Goal: Task Accomplishment & Management: Use online tool/utility

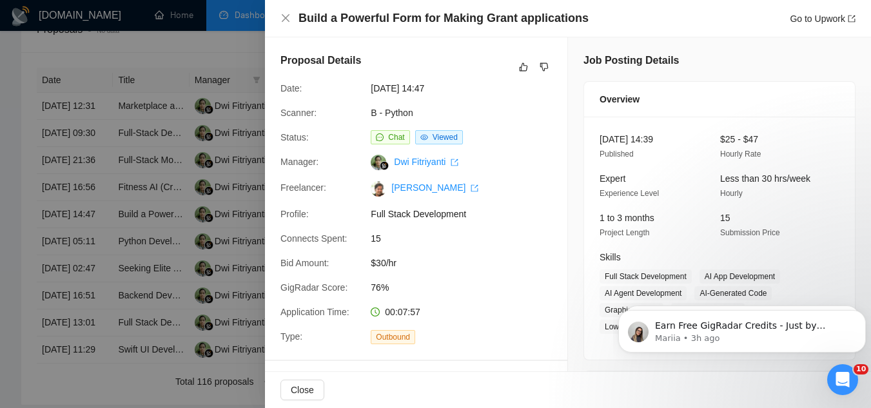
click at [234, 47] on div at bounding box center [435, 204] width 871 height 408
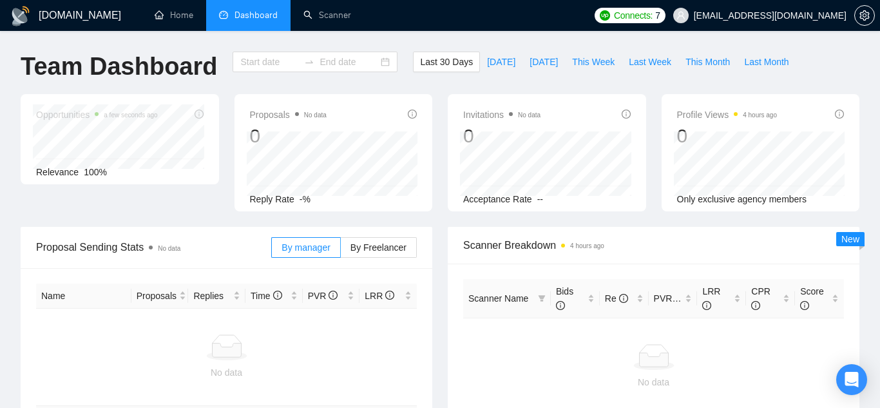
type input "[DATE]"
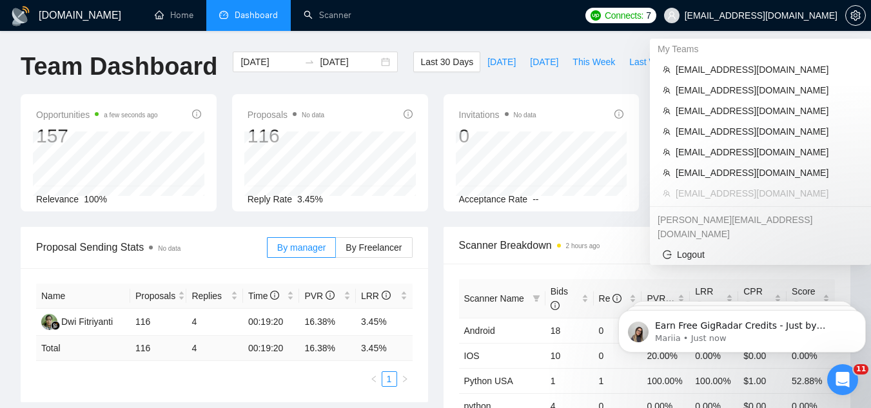
click at [766, 15] on span "[EMAIL_ADDRESS][DOMAIN_NAME]" at bounding box center [760, 15] width 153 height 0
click at [753, 68] on span "[EMAIL_ADDRESS][DOMAIN_NAME]" at bounding box center [766, 70] width 182 height 14
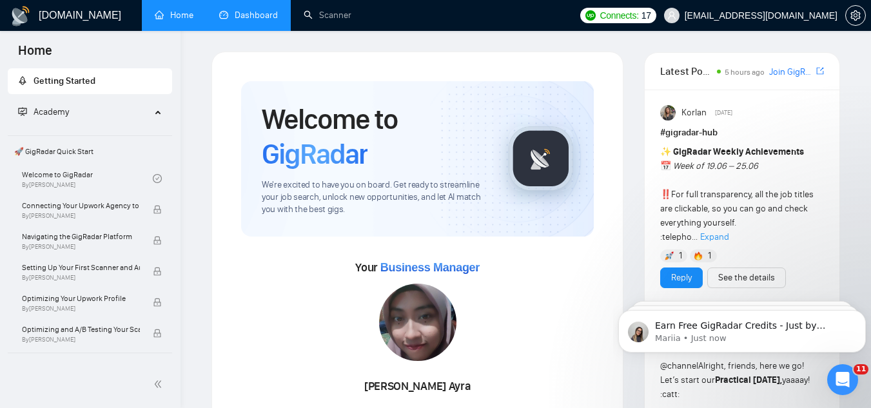
click at [260, 17] on link "Dashboard" at bounding box center [248, 15] width 59 height 11
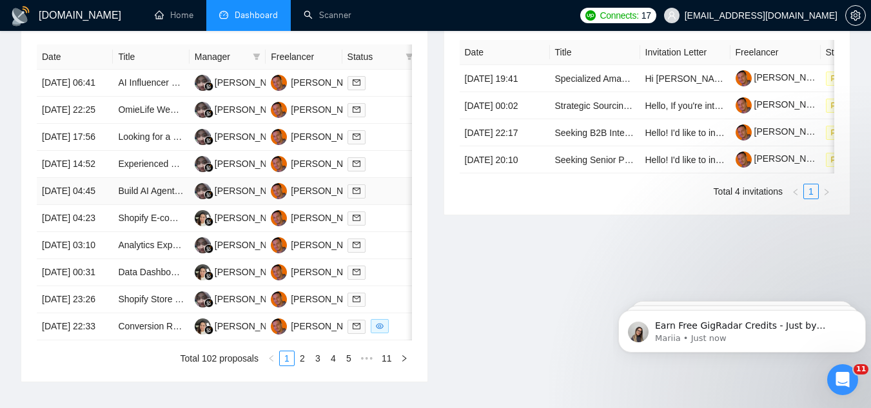
scroll to position [515, 0]
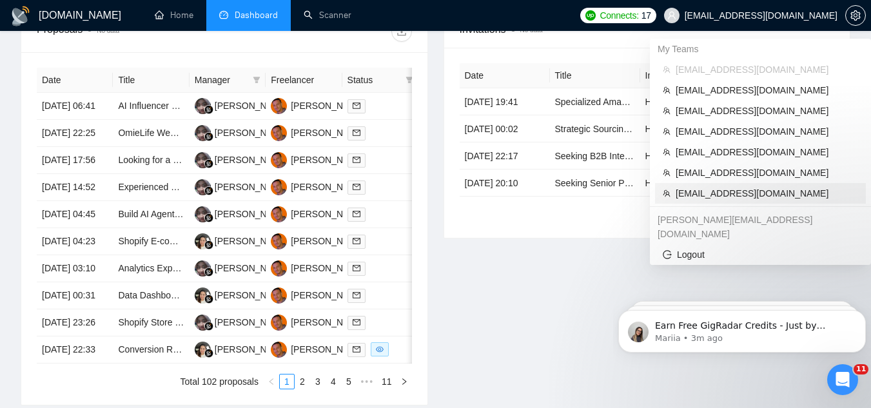
click at [737, 192] on span "[EMAIL_ADDRESS][DOMAIN_NAME]" at bounding box center [766, 193] width 182 height 14
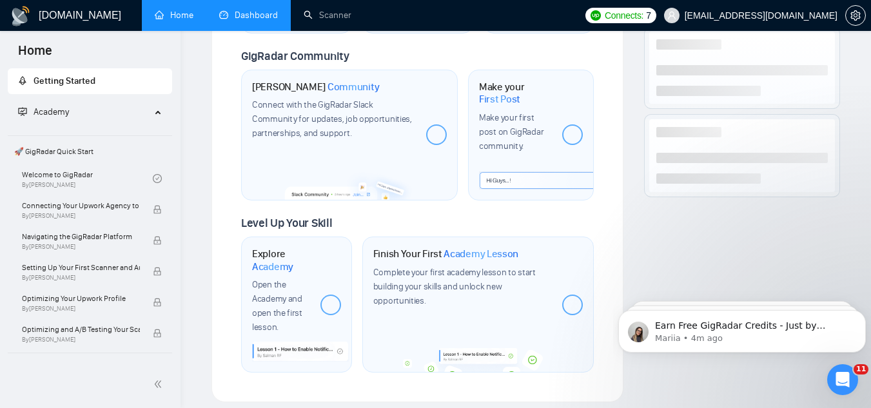
click at [260, 16] on link "Dashboard" at bounding box center [248, 15] width 59 height 11
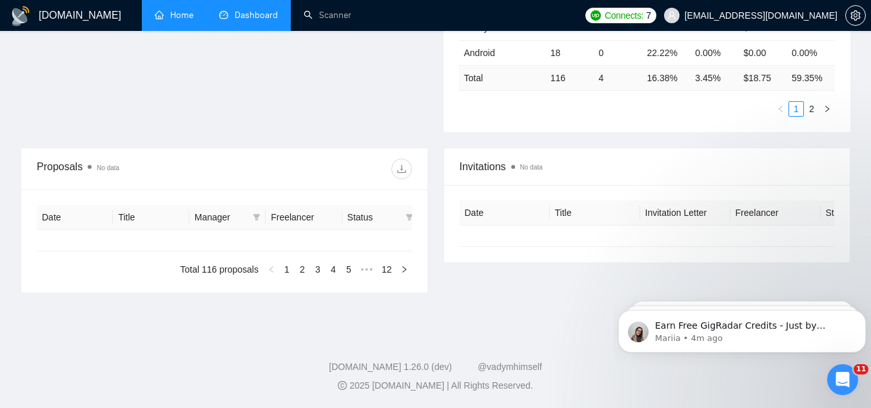
type input "[DATE]"
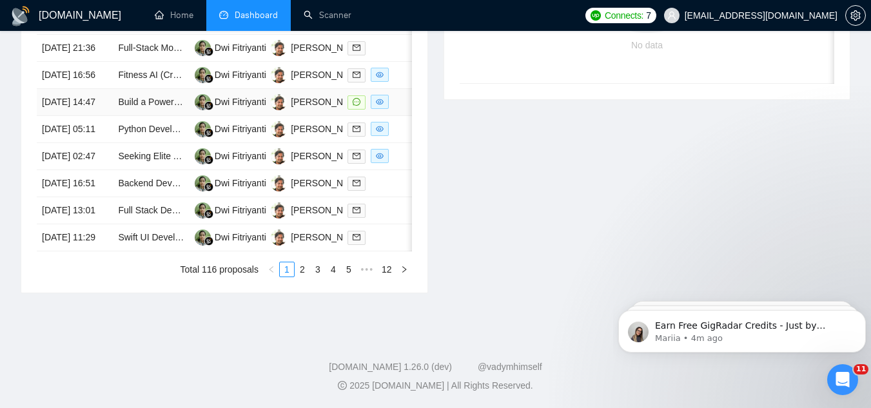
scroll to position [710, 0]
click at [305, 276] on link "2" at bounding box center [302, 269] width 14 height 14
click at [319, 276] on link "3" at bounding box center [318, 269] width 14 height 14
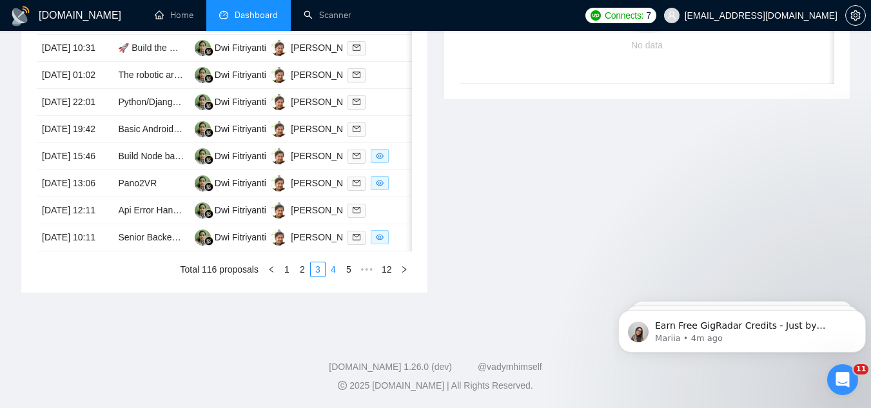
click at [337, 270] on link "4" at bounding box center [333, 269] width 14 height 14
click at [332, 273] on link "5" at bounding box center [333, 269] width 14 height 14
click at [128, 151] on link "to build AI-Powered Resume Platform & Job Tracker" at bounding box center [222, 156] width 209 height 10
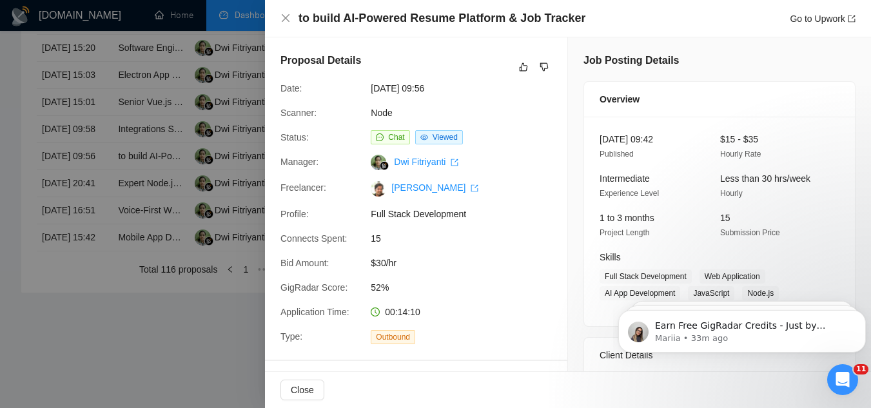
click at [149, 327] on div at bounding box center [435, 204] width 871 height 408
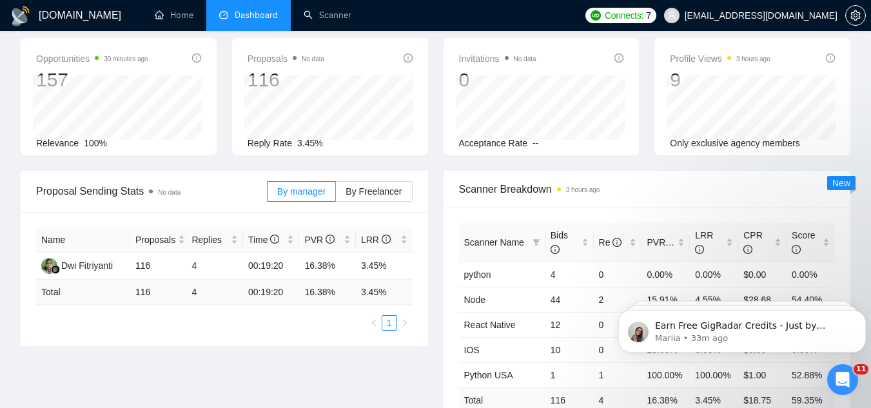
scroll to position [0, 0]
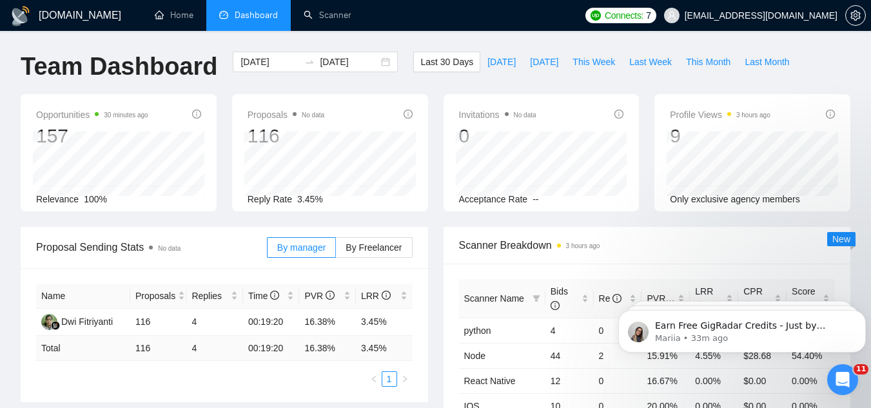
click at [740, 15] on span "[EMAIL_ADDRESS][DOMAIN_NAME]" at bounding box center [760, 15] width 153 height 0
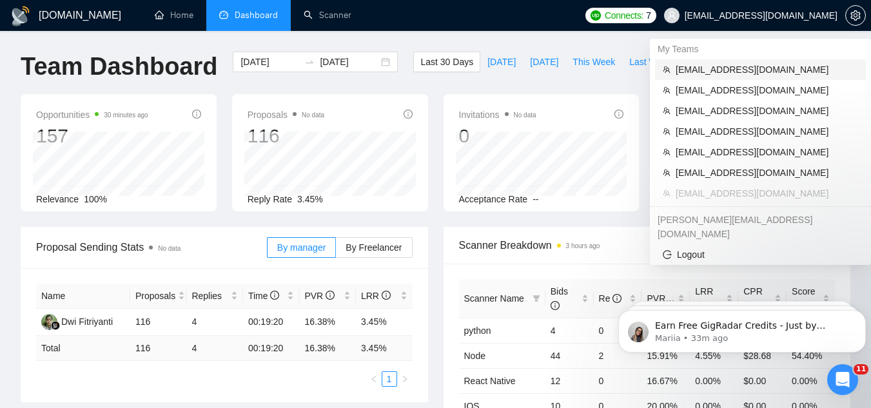
click at [733, 70] on span "[EMAIL_ADDRESS][DOMAIN_NAME]" at bounding box center [766, 70] width 182 height 14
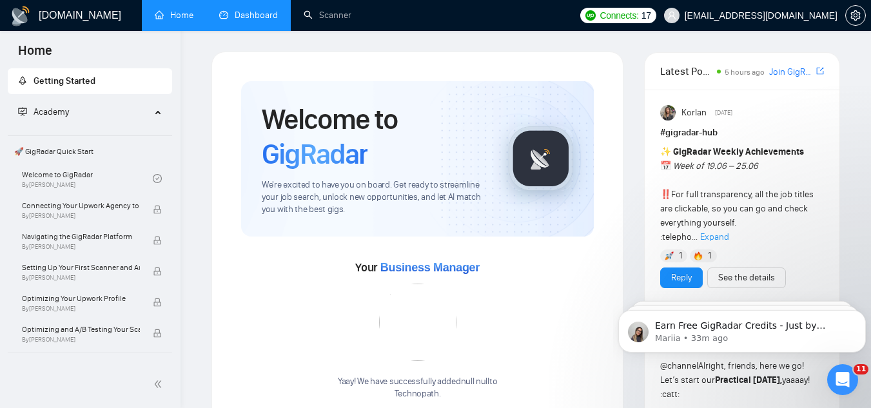
click at [256, 17] on link "Dashboard" at bounding box center [248, 15] width 59 height 11
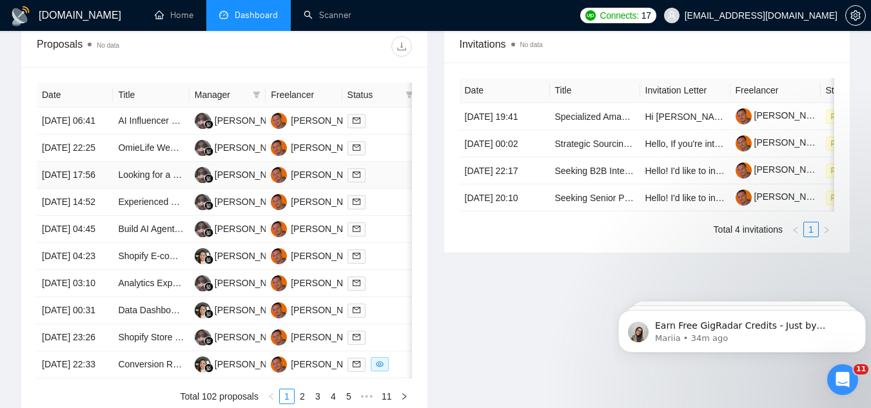
scroll to position [515, 0]
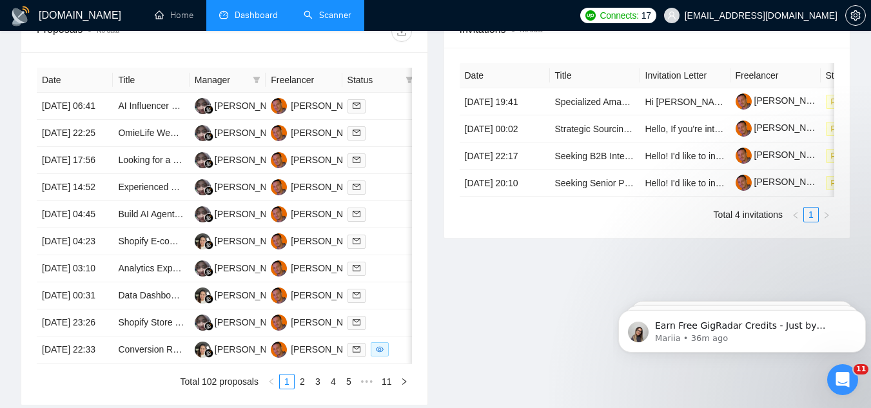
click at [343, 19] on link "Scanner" at bounding box center [327, 15] width 48 height 11
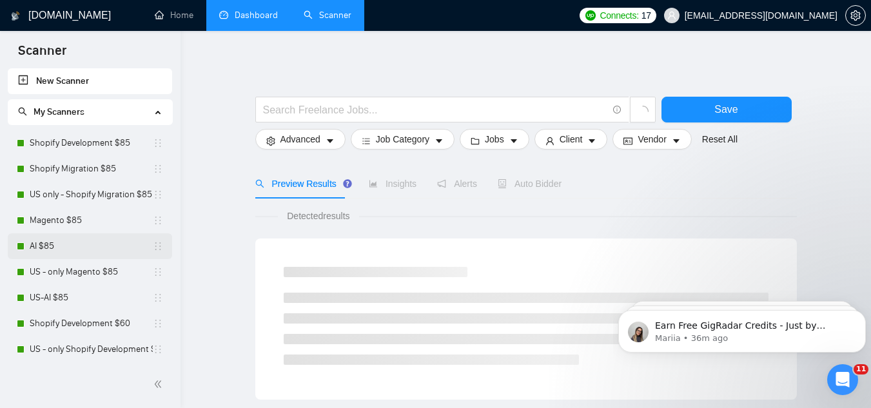
click at [91, 246] on link "AI $85" at bounding box center [91, 246] width 123 height 26
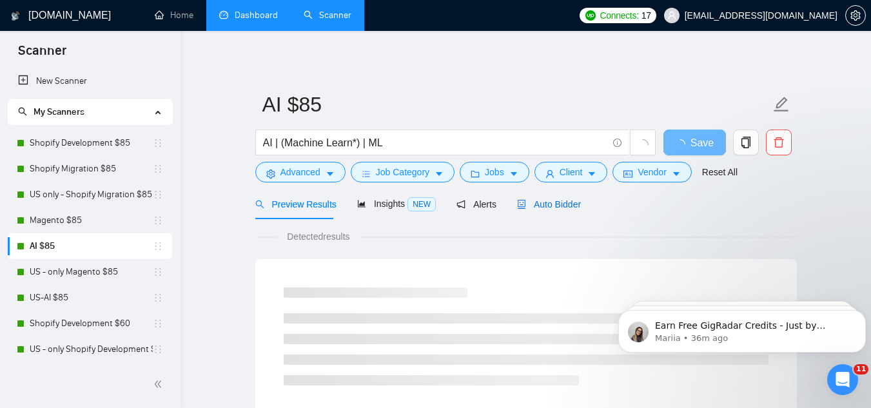
click at [564, 200] on span "Auto Bidder" at bounding box center [549, 204] width 64 height 10
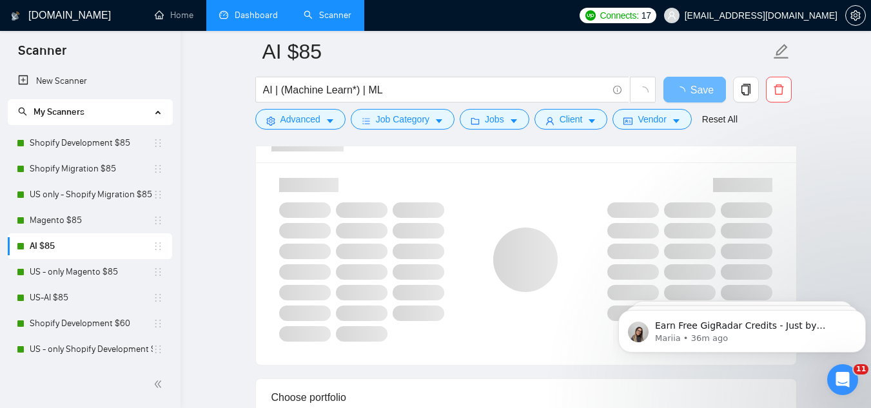
scroll to position [838, 0]
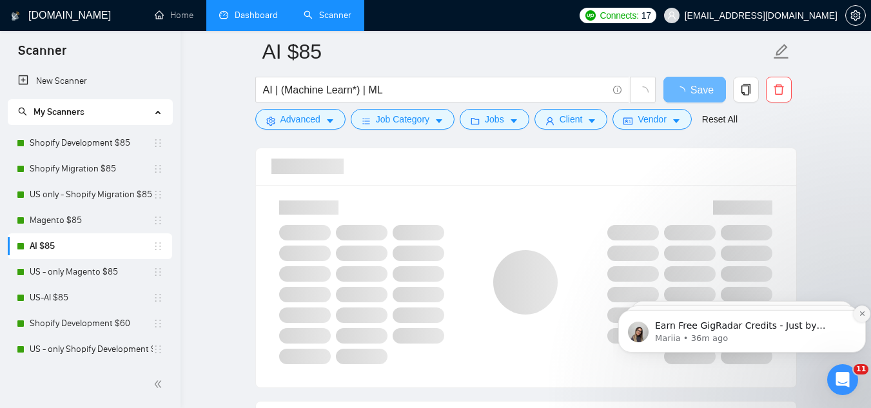
click at [862, 314] on icon "Dismiss notification" at bounding box center [861, 313] width 7 height 7
click at [859, 316] on icon "Dismiss notification" at bounding box center [861, 313] width 7 height 7
click at [859, 316] on icon "Dismiss notification" at bounding box center [862, 314] width 6 height 6
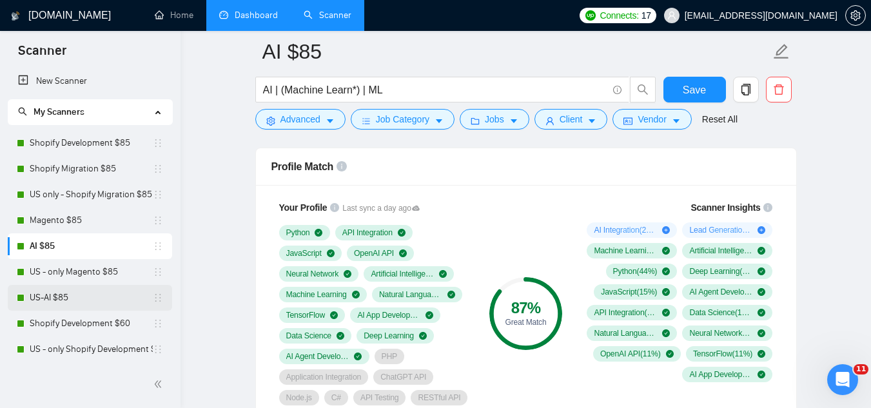
click at [90, 295] on link "US-AI $85" at bounding box center [91, 298] width 123 height 26
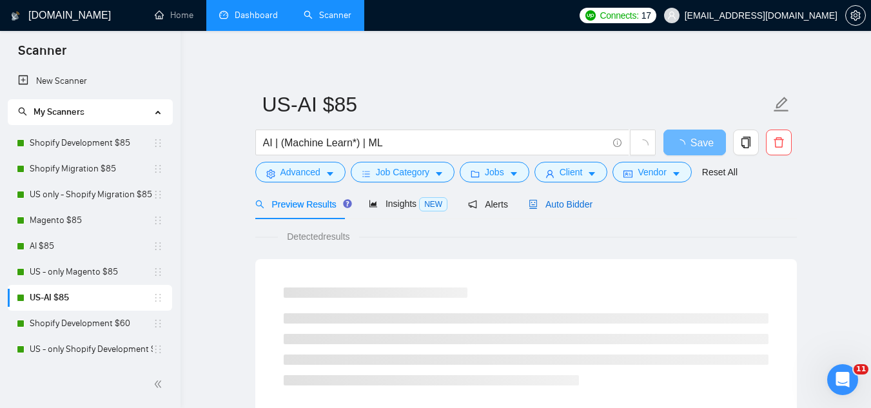
click at [564, 209] on span "Auto Bidder" at bounding box center [560, 204] width 64 height 10
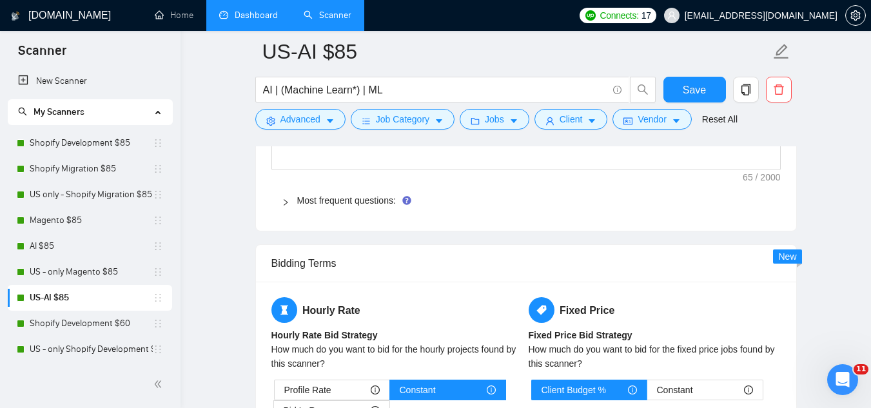
scroll to position [1998, 0]
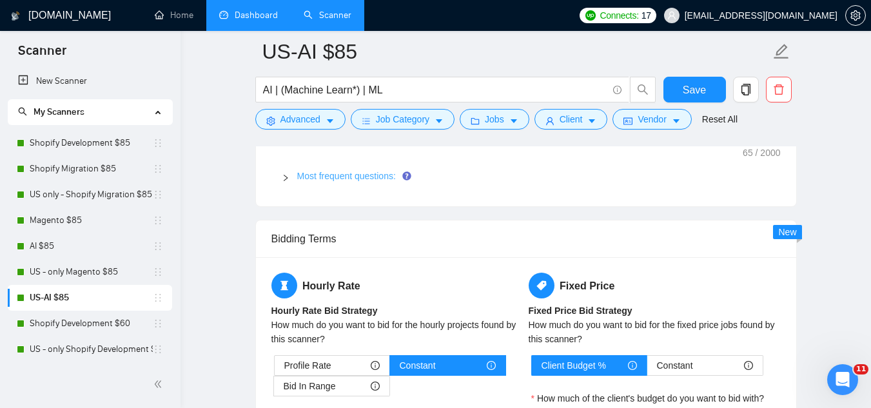
click at [325, 177] on link "Most frequent questions:" at bounding box center [346, 176] width 99 height 10
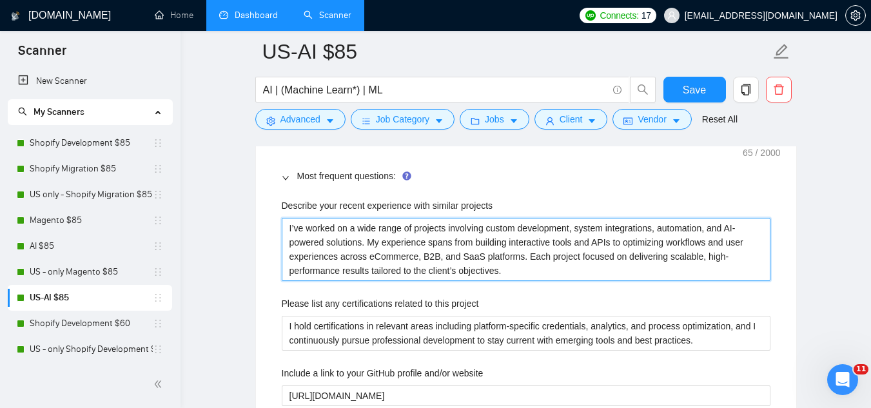
click at [352, 244] on projects "I’ve worked on a wide range of projects involving custom development, system in…" at bounding box center [526, 249] width 488 height 63
click at [513, 276] on projects "I’ve worked on a wide range of projects involving custom development, system in…" at bounding box center [526, 249] width 488 height 63
type projects "I’ve worked on a wide range of projects involving custom development, system in…"
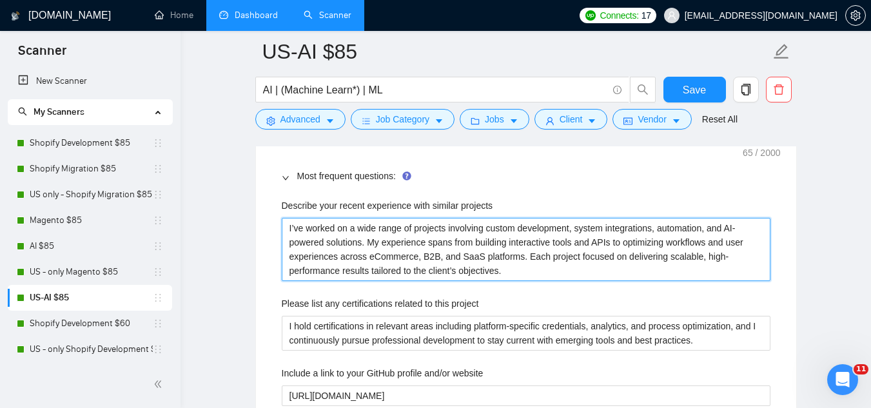
type projects "I’ve worked on a wide range of projects involving custom development, system in…"
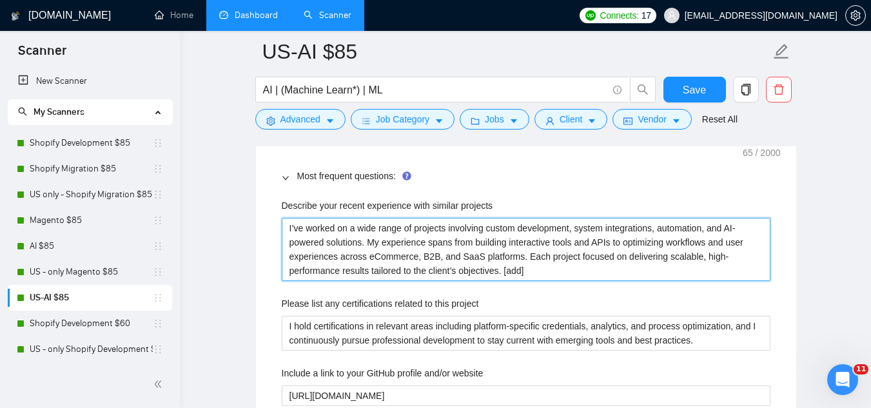
type projects "I’ve worked on a wide range of projects involving custom development, system in…"
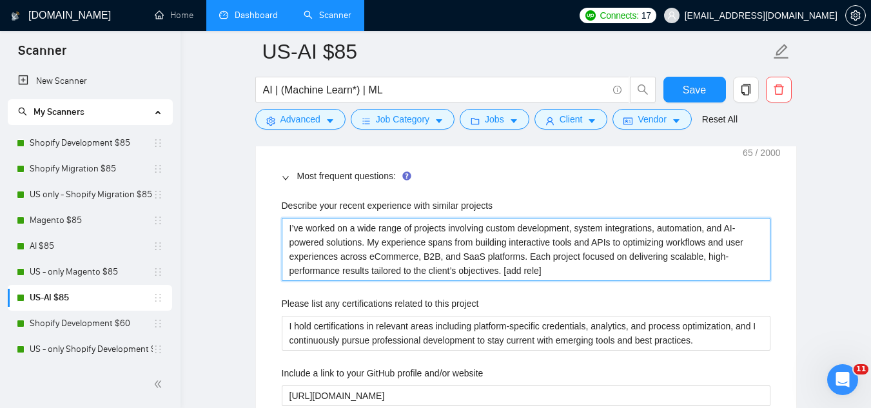
type projects "I’ve worked on a wide range of projects involving custom development, system in…"
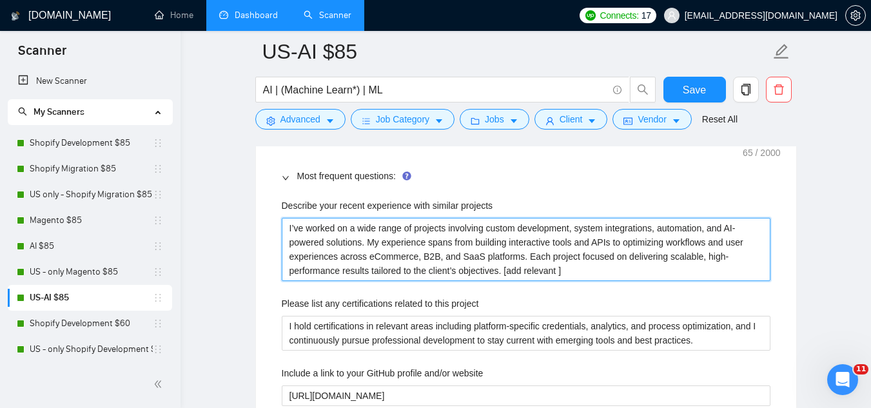
type projects "I’ve worked on a wide range of projects involving custom development, system in…"
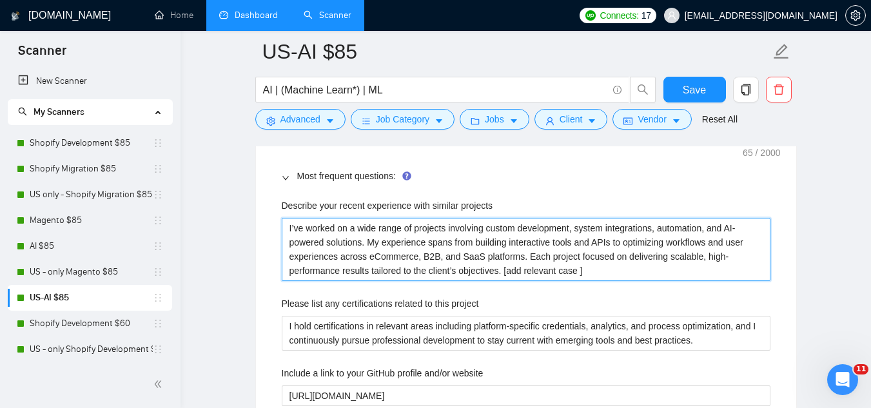
type projects "I’ve worked on a wide range of projects involving custom development, system in…"
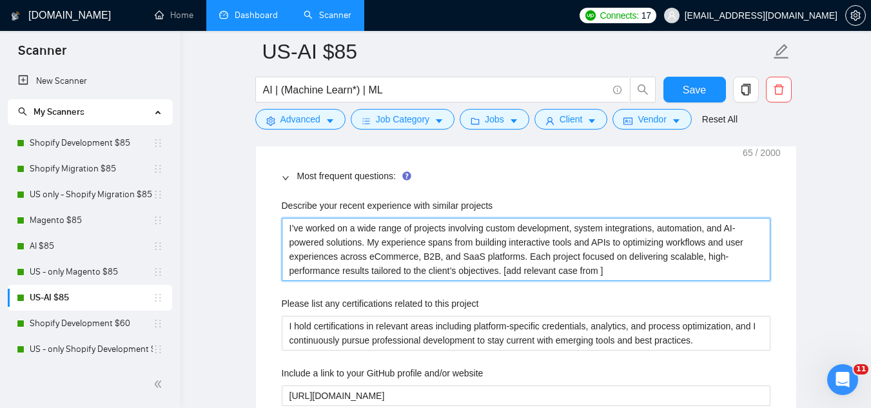
type projects "I’ve worked on a wide range of projects involving custom development, system in…"
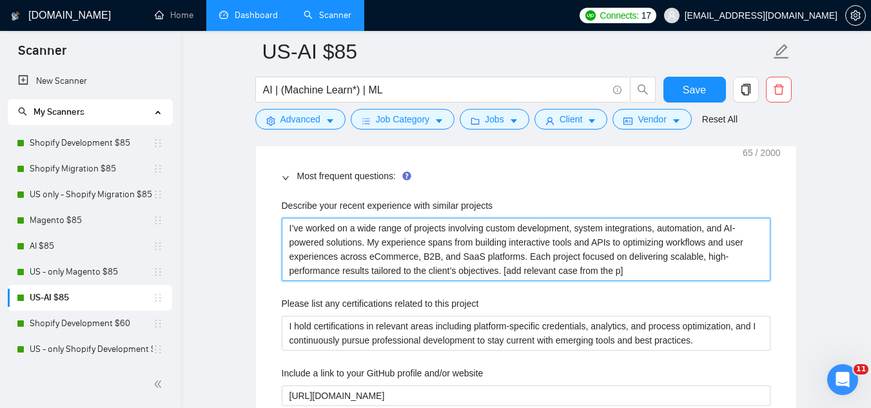
type projects "I’ve worked on a wide range of projects involving custom development, system in…"
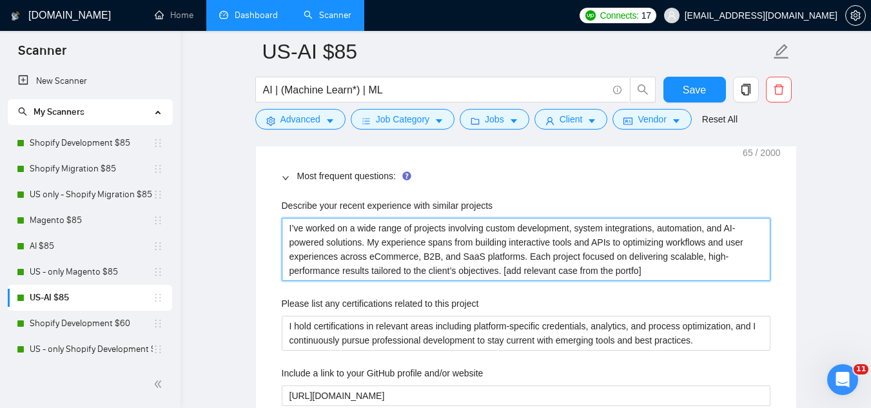
type projects "I’ve worked on a wide range of projects involving custom development, system in…"
click at [457, 249] on projects "I’ve worked on a wide range of projects involving custom development, system in…" at bounding box center [526, 249] width 488 height 63
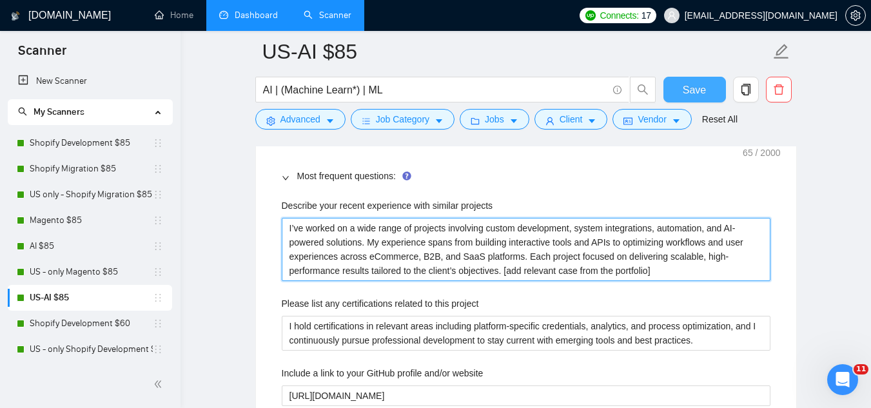
type projects "I’ve worked on a wide range of projects involving custom development, system in…"
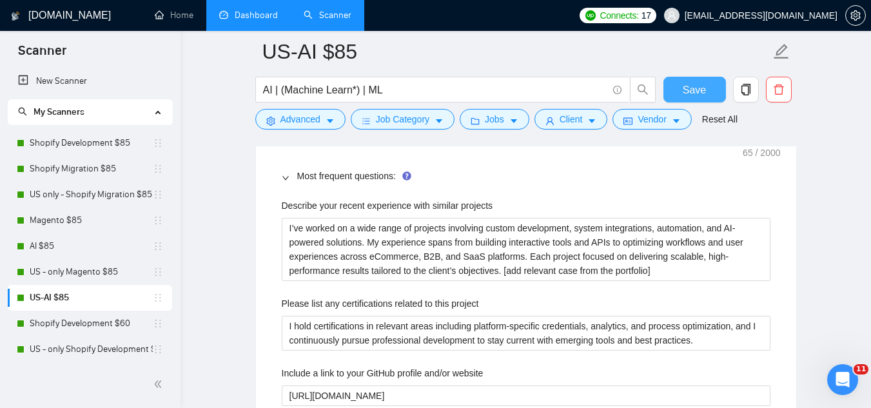
click at [697, 97] on span "Save" at bounding box center [693, 90] width 23 height 16
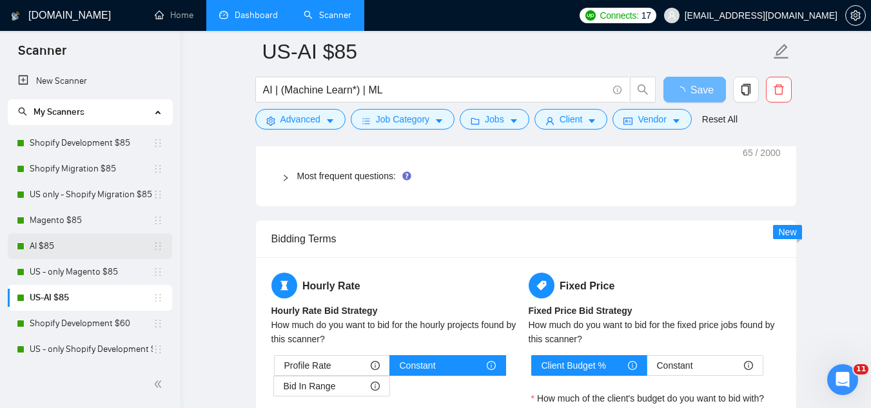
click at [39, 244] on link "AI $85" at bounding box center [91, 246] width 123 height 26
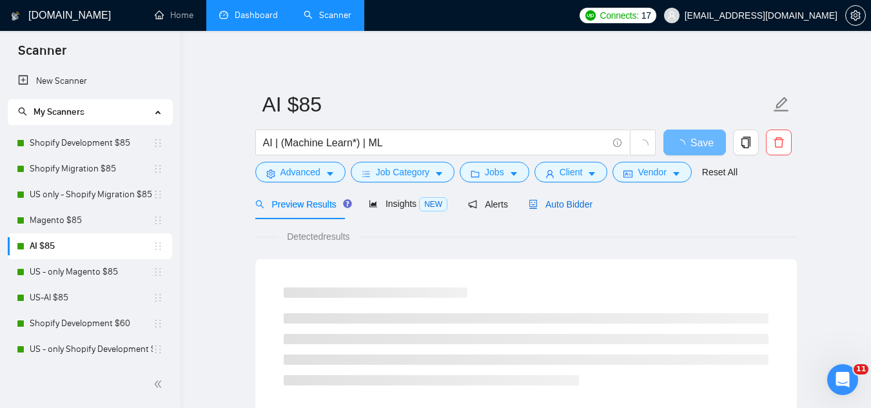
click at [551, 202] on span "Auto Bidder" at bounding box center [560, 204] width 64 height 10
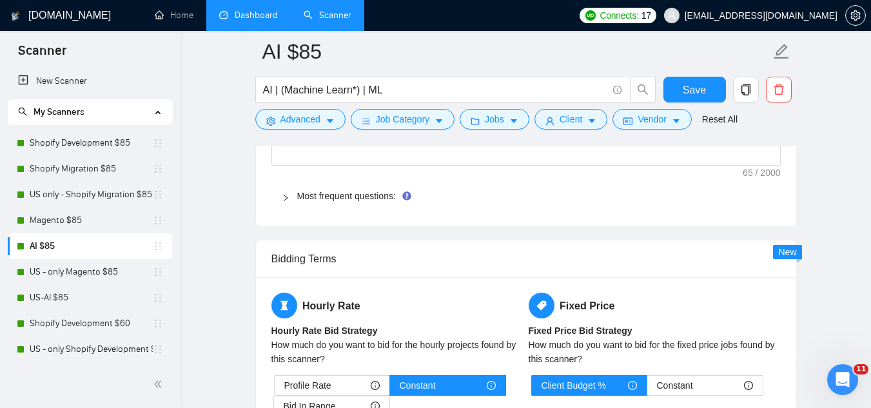
scroll to position [1998, 0]
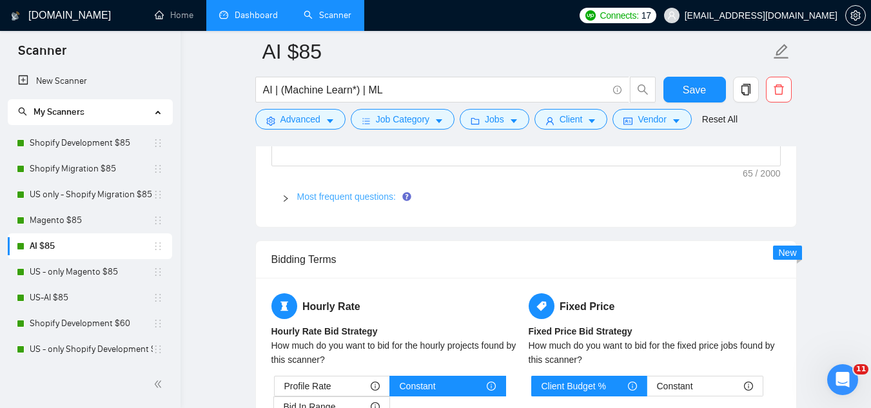
click at [358, 200] on link "Most frequent questions:" at bounding box center [346, 196] width 99 height 10
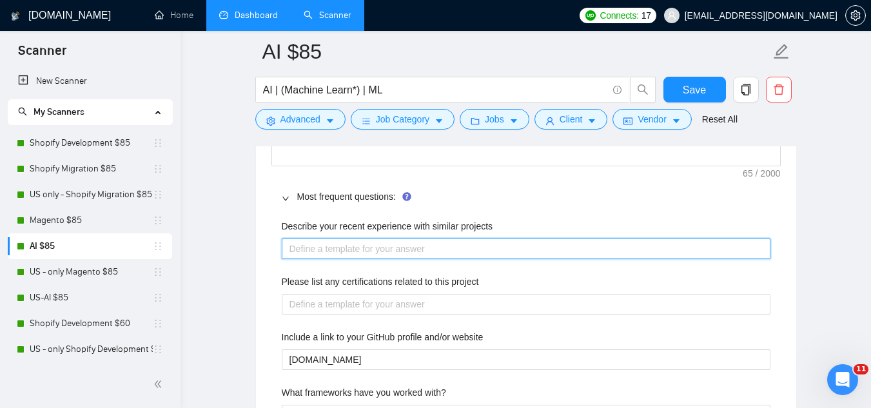
click at [361, 249] on projects "Describe your recent experience with similar projects" at bounding box center [526, 248] width 488 height 21
paste projects "I’ve worked on a wide range of projects involving custom development, system in…"
type projects "I’ve worked on a wide range of projects involving custom development, system in…"
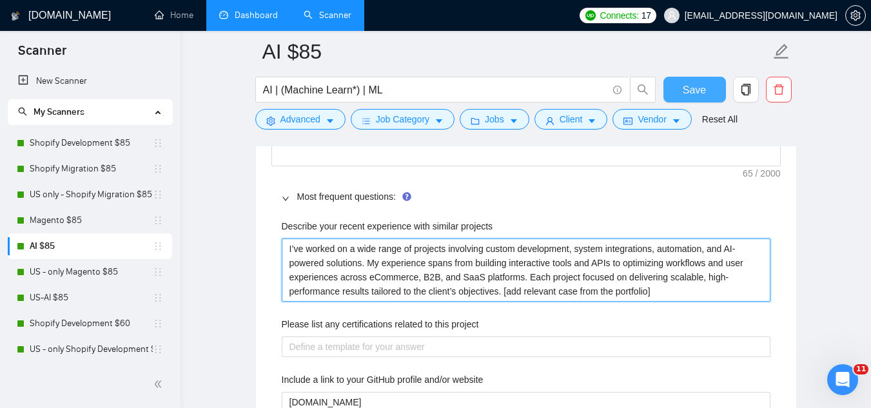
type projects "I’ve worked on a wide range of projects involving custom development, system in…"
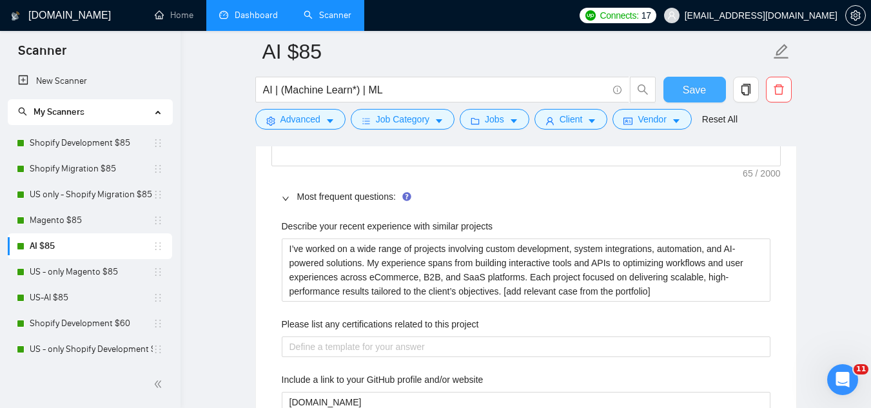
click at [692, 91] on span "Save" at bounding box center [693, 90] width 23 height 16
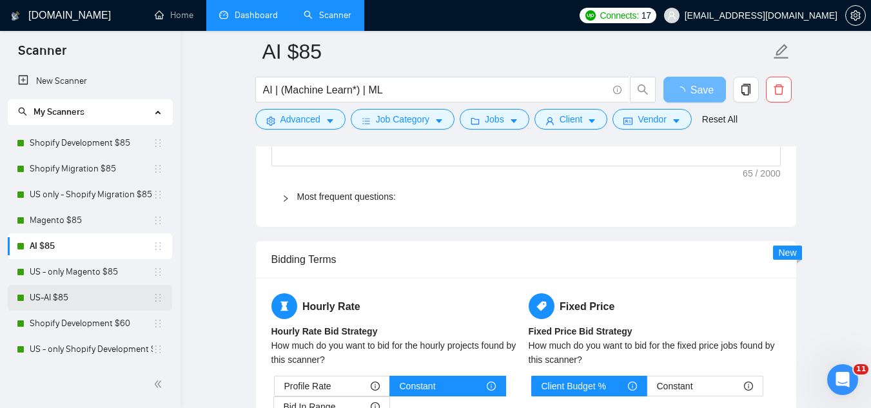
click at [79, 297] on link "US-AI $85" at bounding box center [91, 298] width 123 height 26
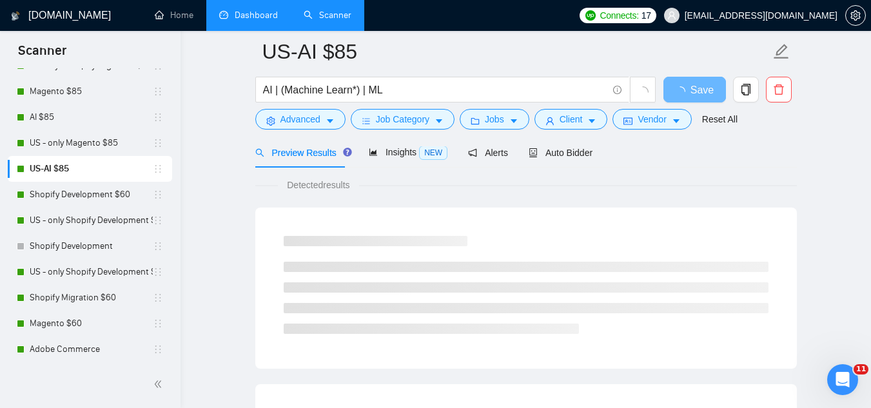
scroll to position [193, 0]
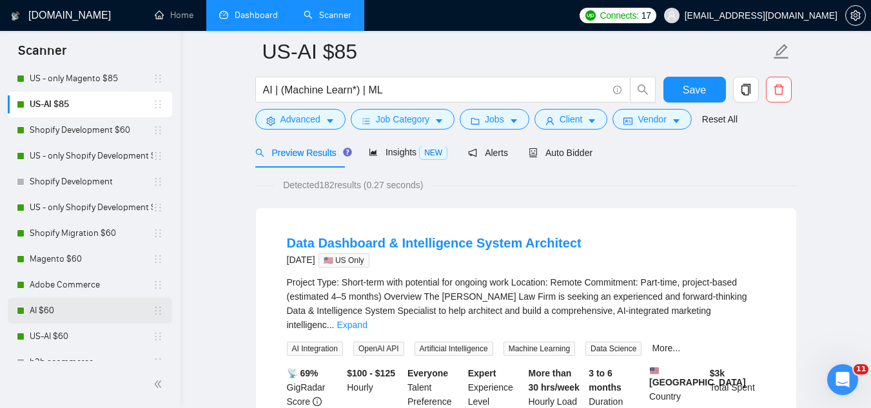
click at [81, 312] on link "AI $60" at bounding box center [91, 311] width 123 height 26
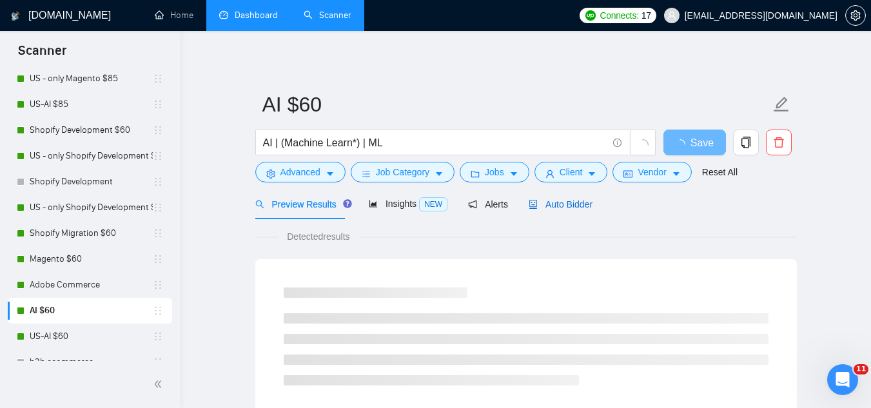
click at [574, 205] on span "Auto Bidder" at bounding box center [560, 204] width 64 height 10
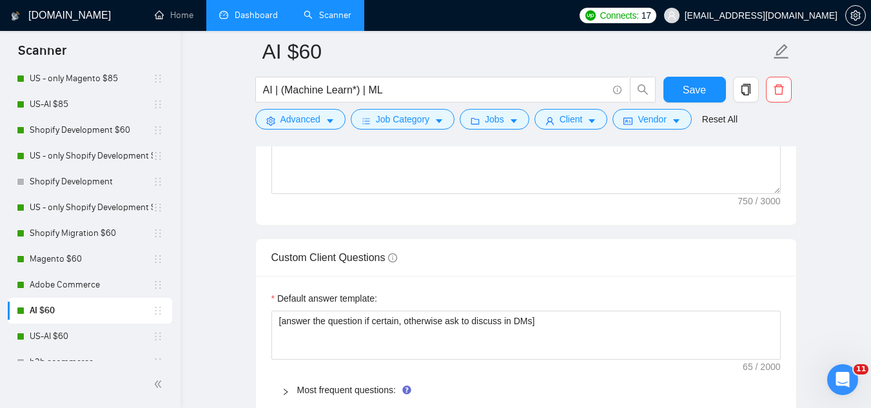
scroll to position [1869, 0]
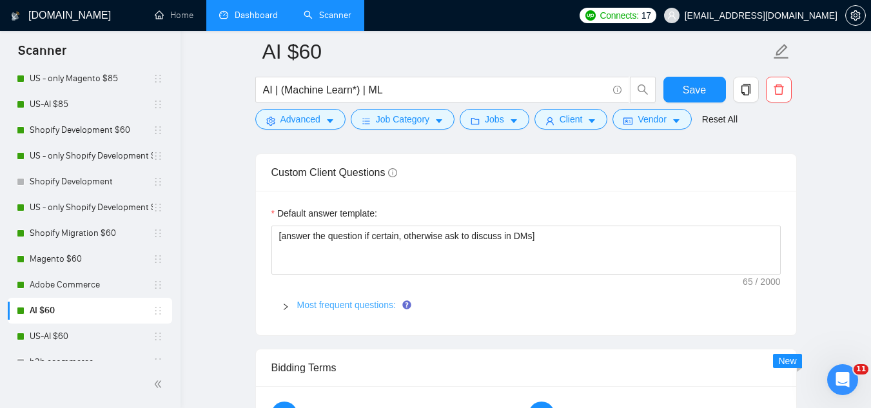
click at [353, 305] on link "Most frequent questions:" at bounding box center [346, 305] width 99 height 10
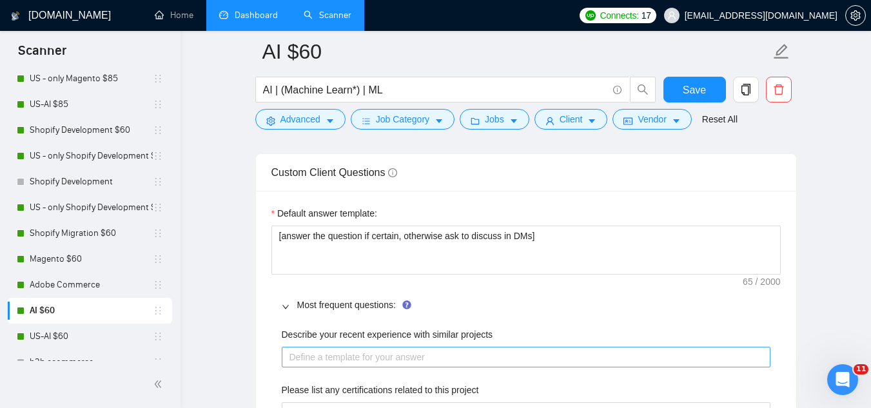
scroll to position [1933, 0]
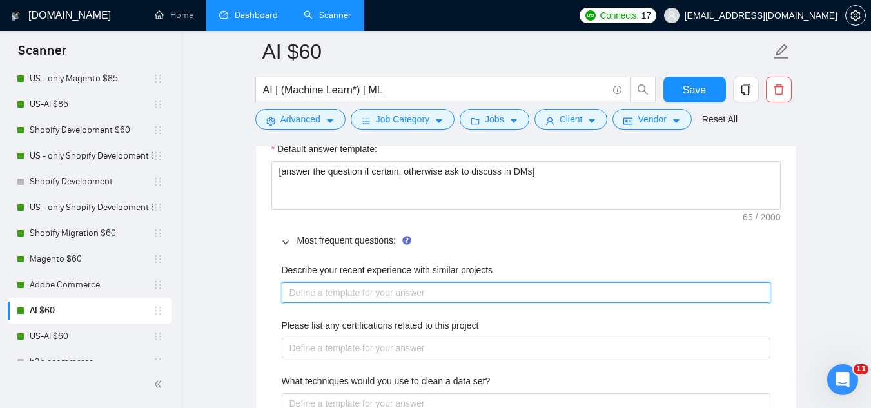
click at [360, 288] on projects "Describe your recent experience with similar projects" at bounding box center [526, 292] width 488 height 21
paste projects "I’ve worked on a wide range of projects involving custom development, system in…"
type projects "I’ve worked on a wide range of projects involving custom development, system in…"
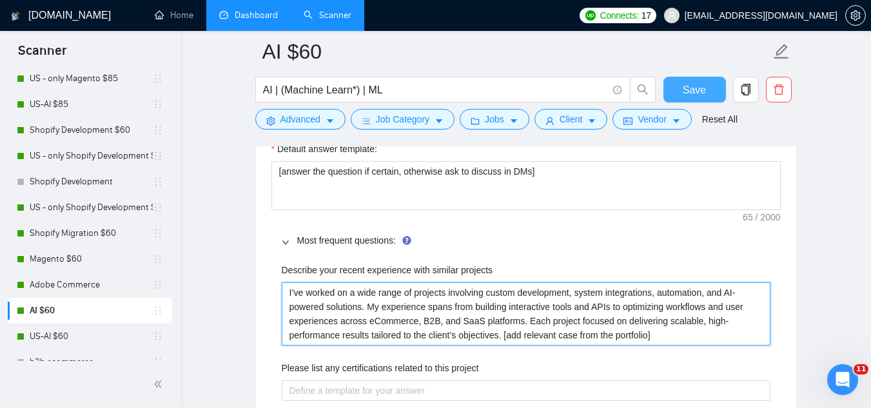
type projects "I’ve worked on a wide range of projects involving custom development, system in…"
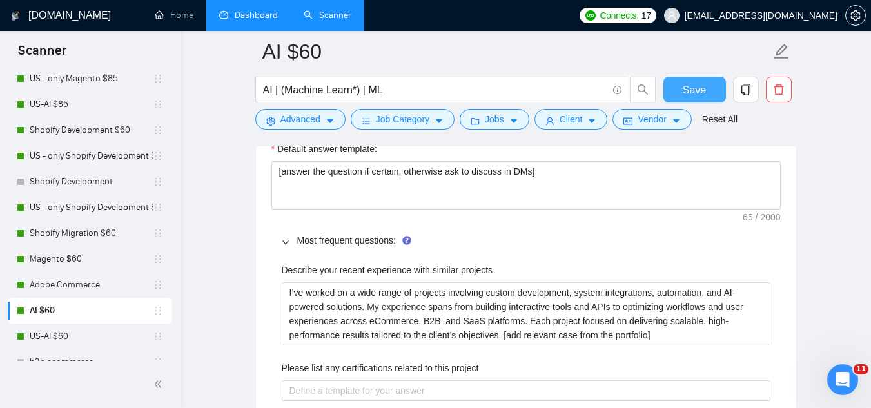
click at [688, 91] on span "Save" at bounding box center [693, 90] width 23 height 16
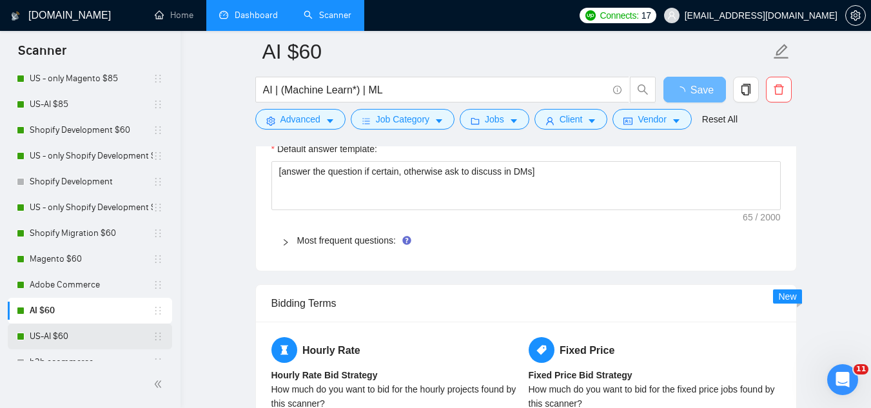
click at [31, 340] on link "US-AI $60" at bounding box center [91, 336] width 123 height 26
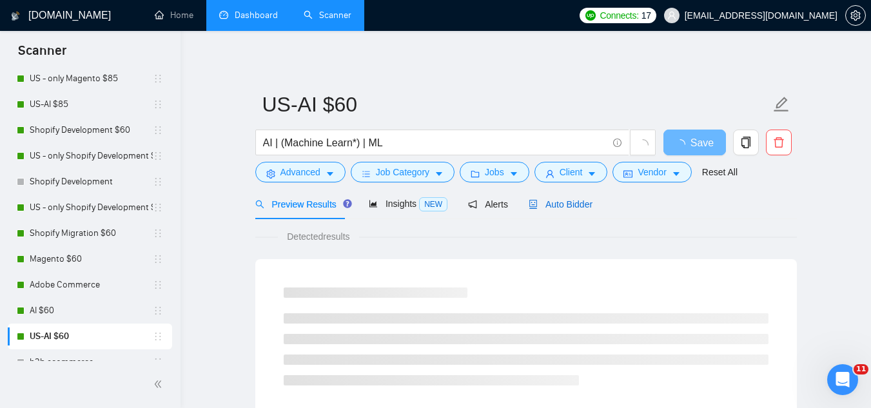
click at [555, 209] on span "Auto Bidder" at bounding box center [560, 204] width 64 height 10
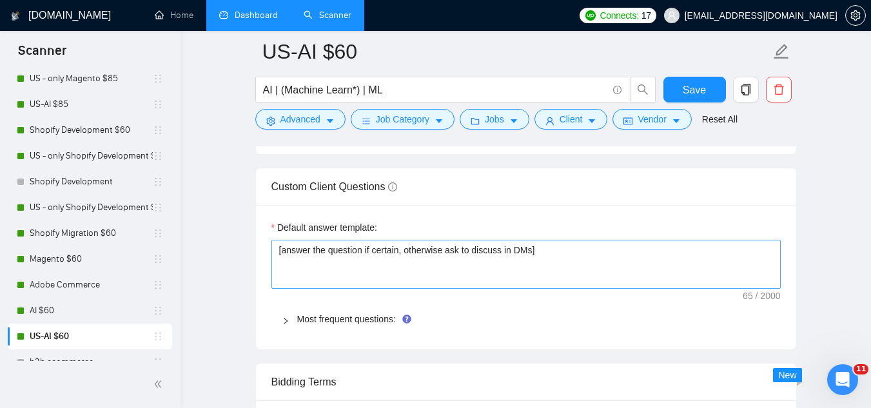
scroll to position [1933, 0]
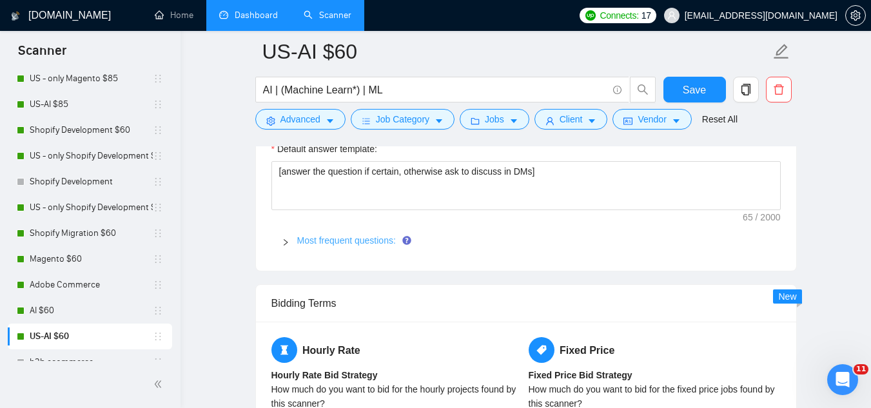
click at [373, 240] on link "Most frequent questions:" at bounding box center [346, 240] width 99 height 10
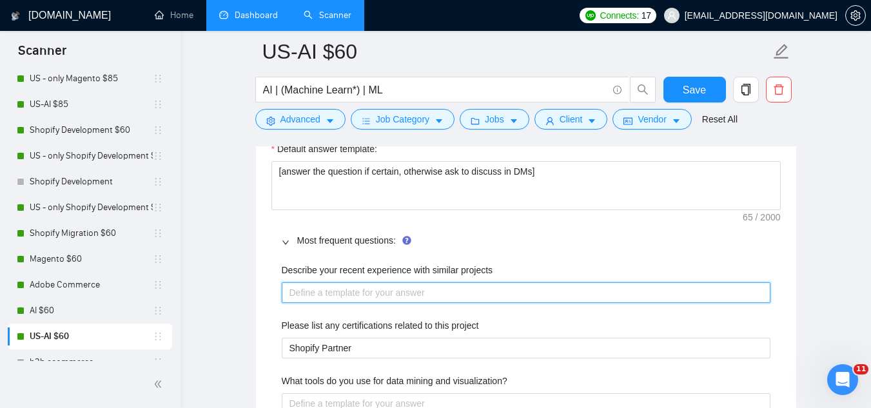
click at [381, 293] on projects "Describe your recent experience with similar projects" at bounding box center [526, 292] width 488 height 21
paste projects "I’ve worked on a wide range of projects involving custom development, system in…"
type projects "I’ve worked on a wide range of projects involving custom development, system in…"
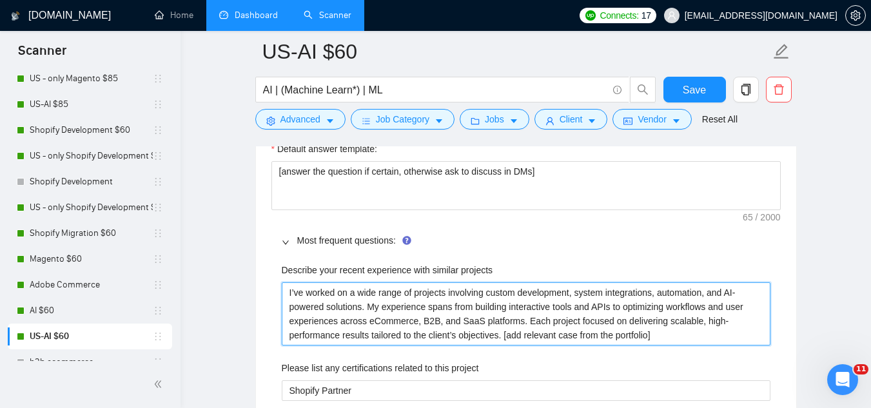
scroll to position [1998, 0]
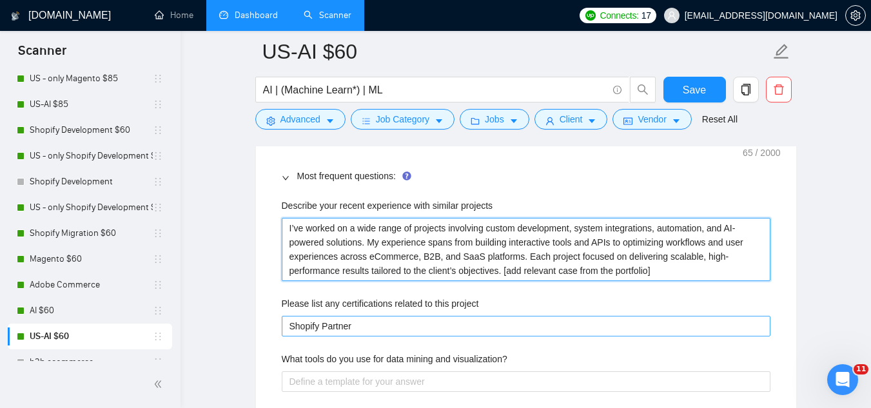
type projects "I’ve worked on a wide range of projects involving custom development, system in…"
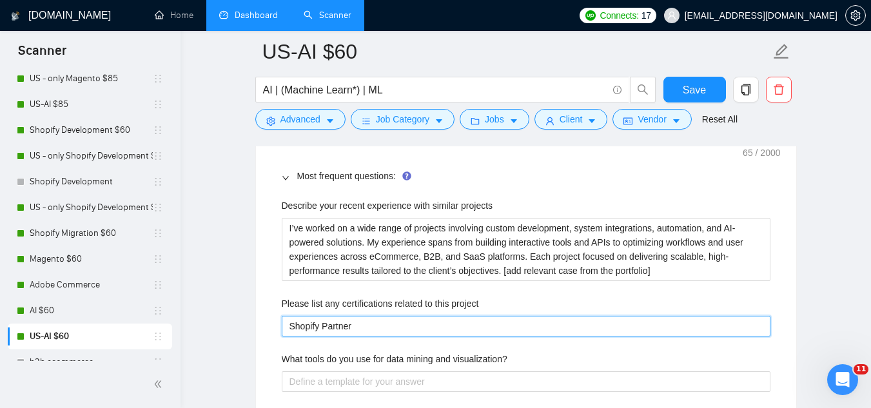
click at [329, 325] on project "Shopify Partner" at bounding box center [526, 326] width 488 height 21
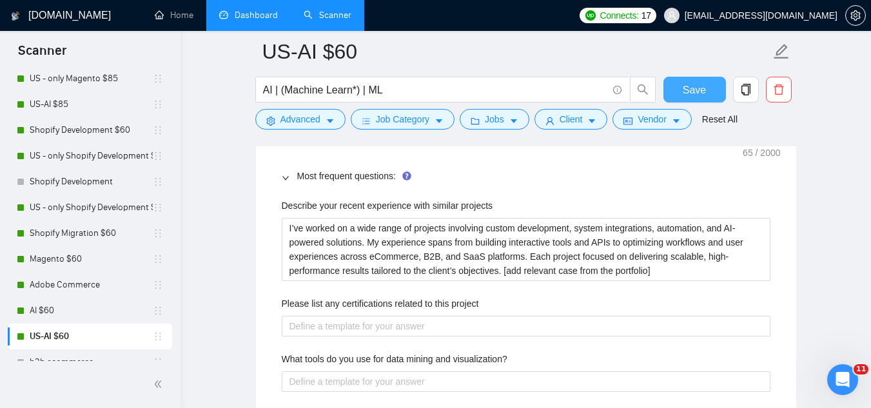
click at [694, 93] on span "Save" at bounding box center [693, 90] width 23 height 16
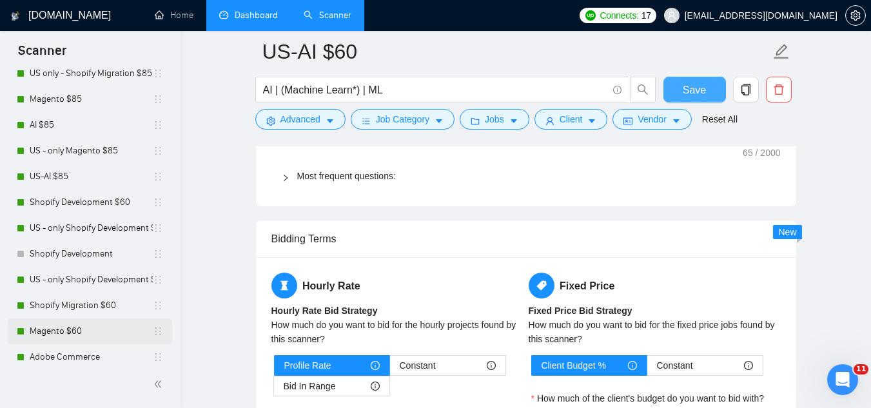
scroll to position [0, 0]
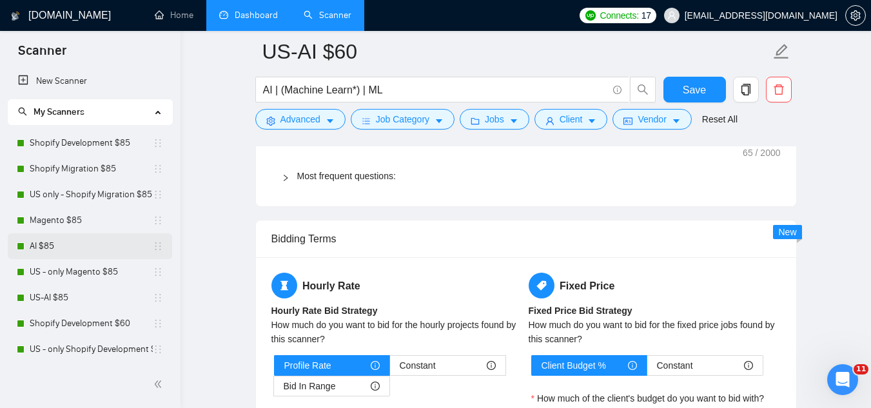
click at [76, 246] on link "AI $85" at bounding box center [91, 246] width 123 height 26
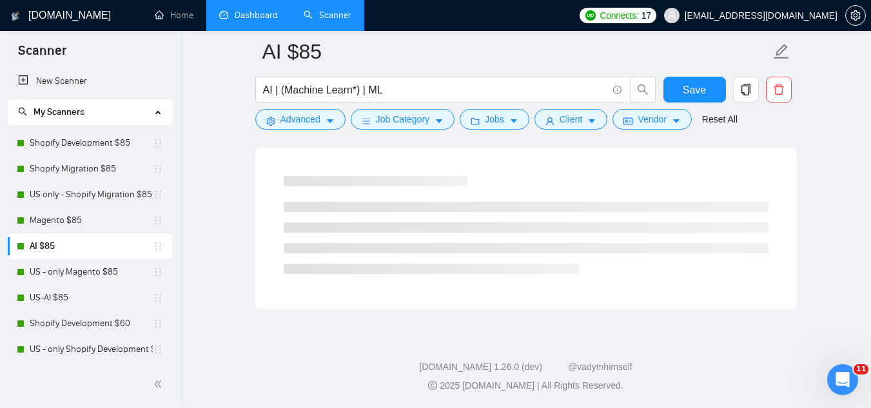
scroll to position [827, 0]
click at [76, 294] on link "US-AI $85" at bounding box center [91, 298] width 123 height 26
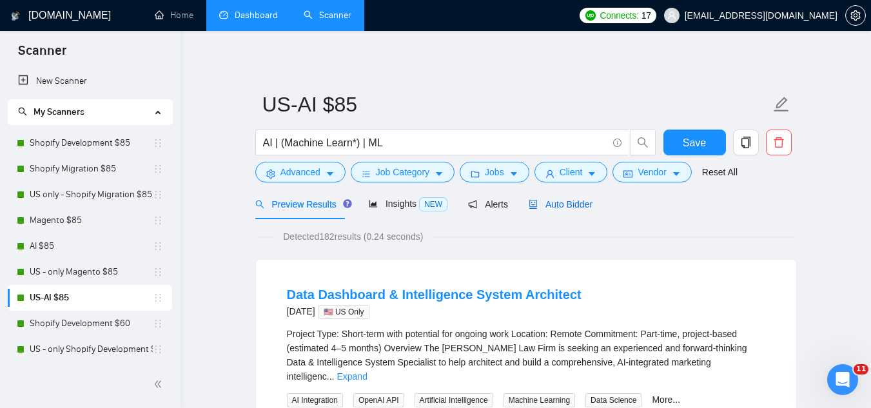
click at [572, 209] on span "Auto Bidder" at bounding box center [560, 204] width 64 height 10
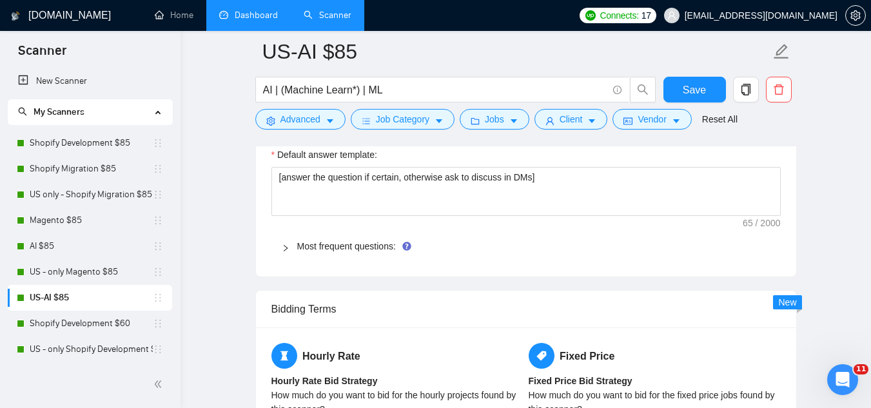
scroll to position [1933, 0]
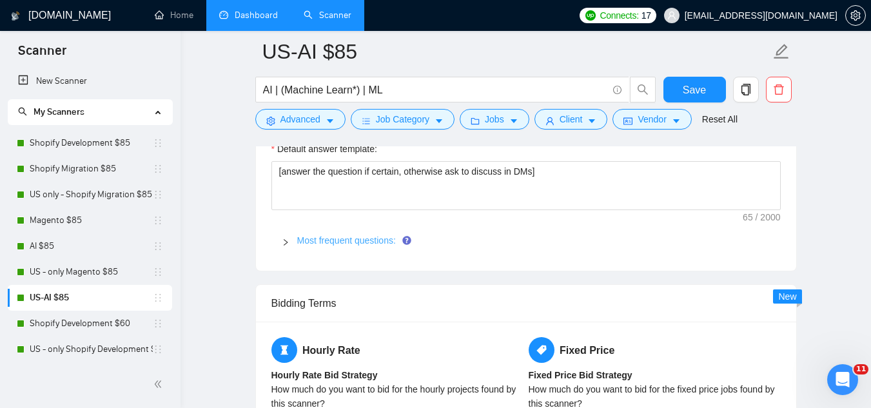
click at [352, 238] on link "Most frequent questions:" at bounding box center [346, 240] width 99 height 10
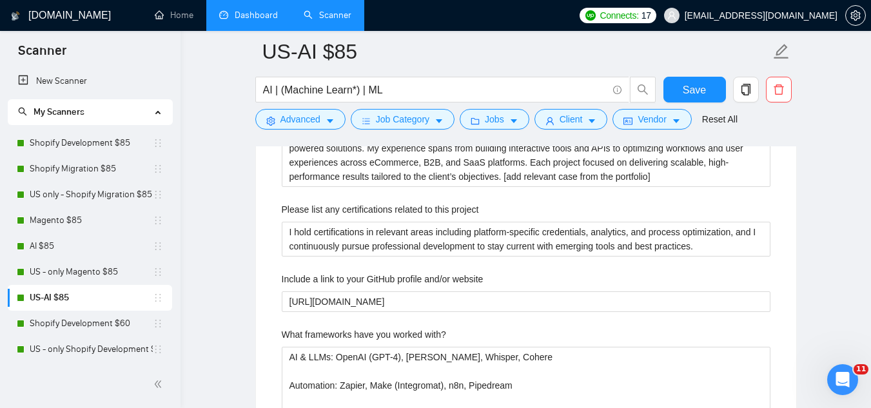
scroll to position [2062, 0]
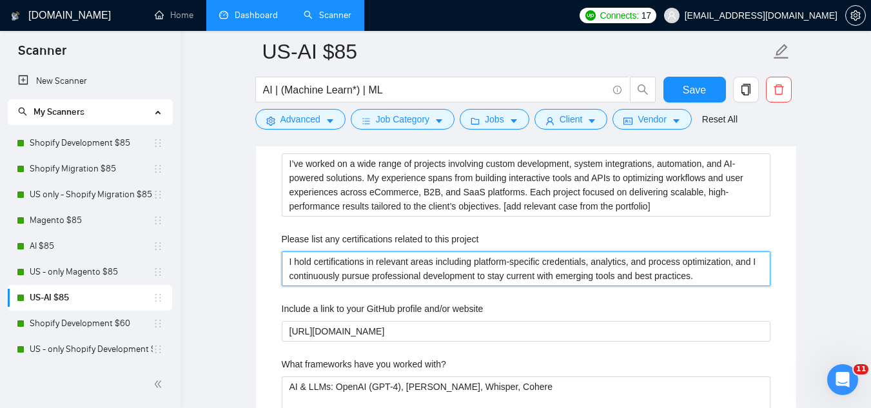
click at [360, 264] on project "I hold certifications in relevant areas including platform-specific credentials…" at bounding box center [526, 268] width 488 height 35
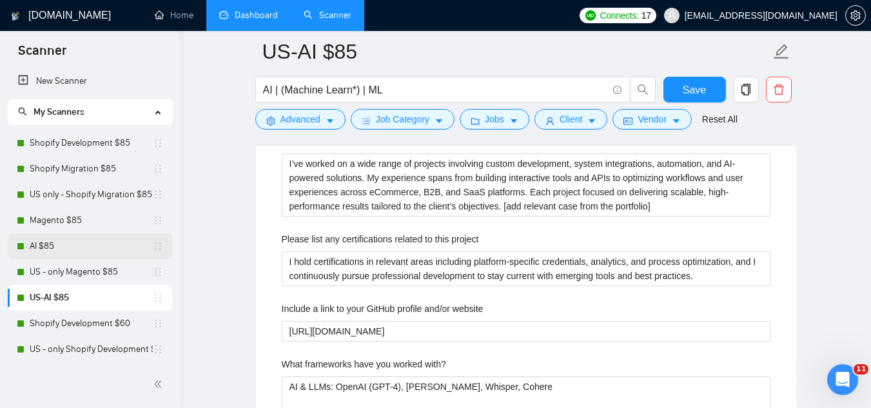
click at [77, 250] on link "AI $85" at bounding box center [91, 246] width 123 height 26
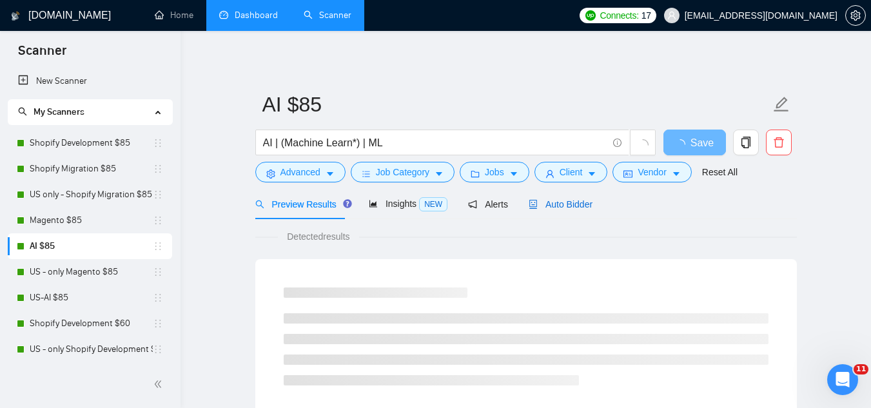
click at [575, 201] on span "Auto Bidder" at bounding box center [560, 204] width 64 height 10
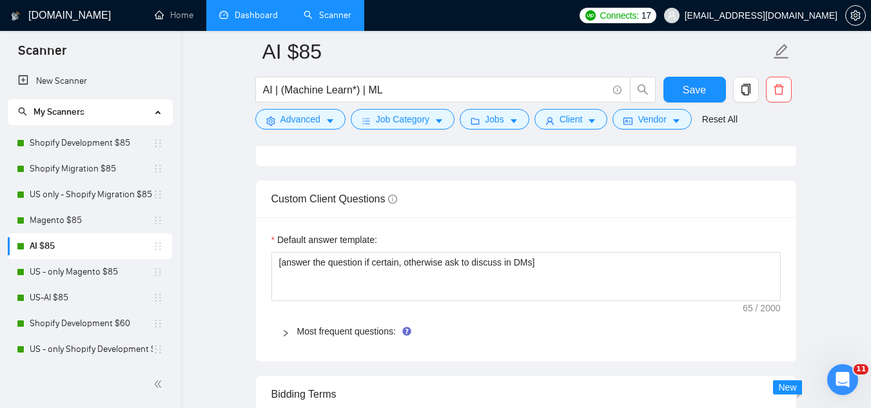
scroll to position [1869, 0]
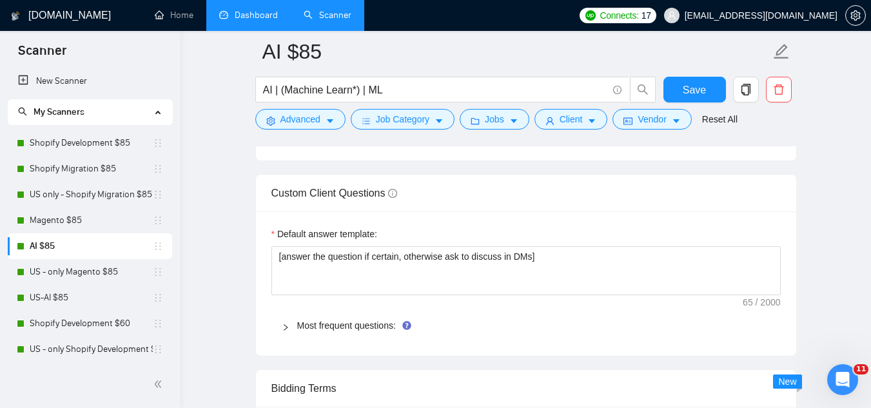
click at [367, 318] on span "Most frequent questions:" at bounding box center [533, 325] width 473 height 14
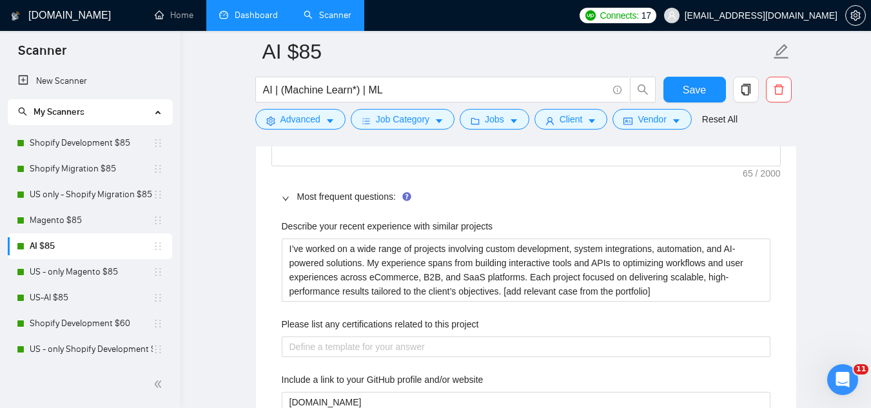
scroll to position [2062, 0]
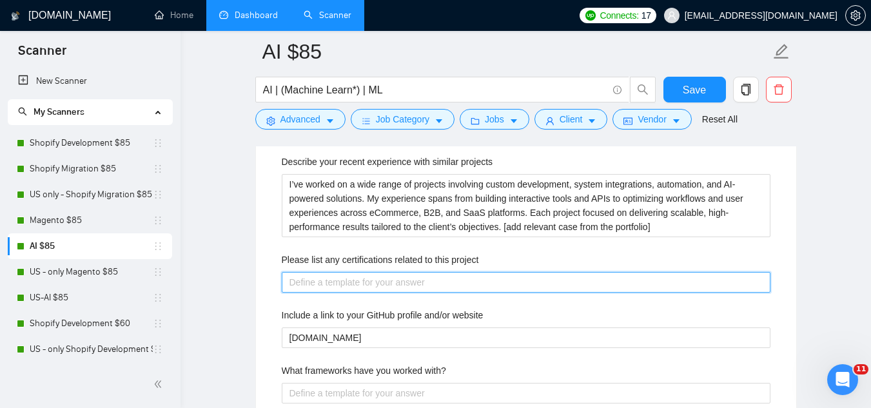
click at [379, 283] on project "Please list any certifications related to this project" at bounding box center [526, 282] width 488 height 21
paste project "I hold certifications in relevant areas including platform-specific credentials…"
type project "I hold certifications in relevant areas including platform-specific credentials…"
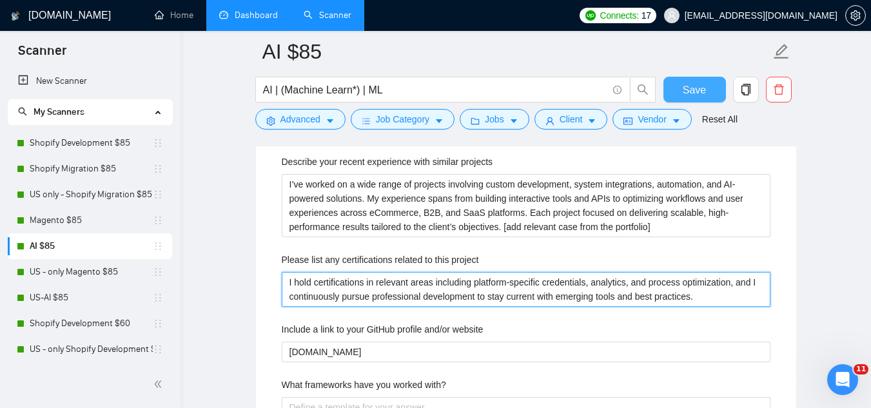
type project "I hold certifications in relevant areas including platform-specific credentials…"
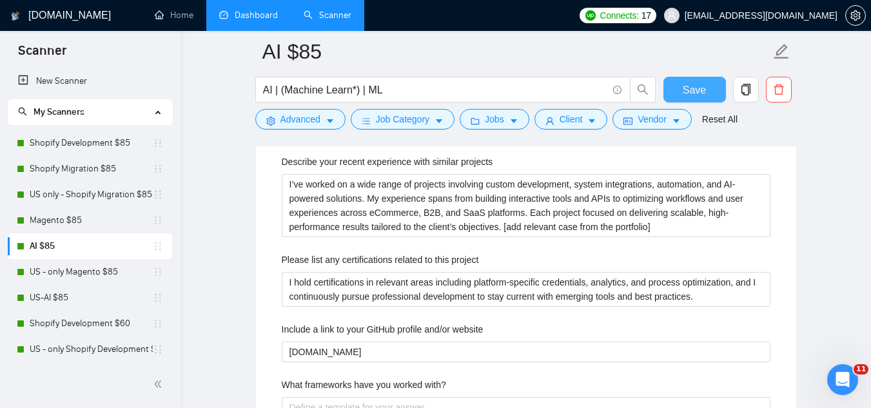
click at [688, 85] on span "Save" at bounding box center [693, 90] width 23 height 16
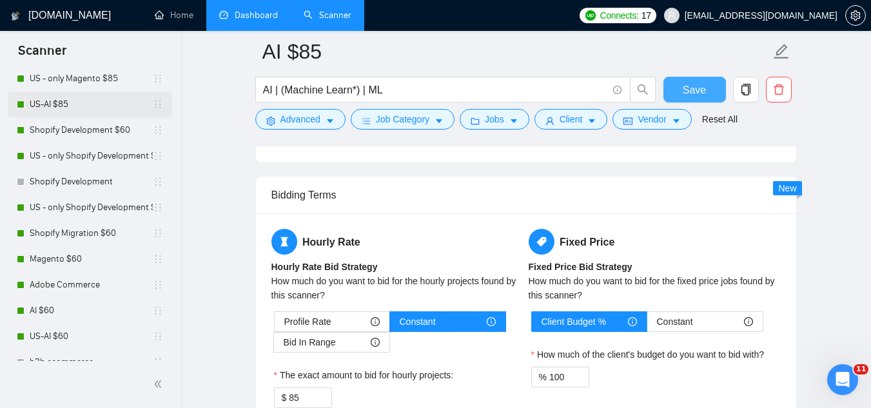
scroll to position [258, 0]
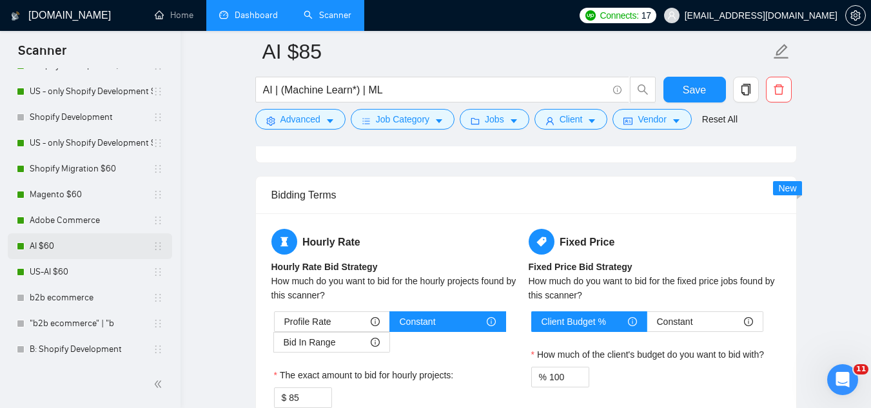
click at [84, 251] on link "AI $60" at bounding box center [91, 246] width 123 height 26
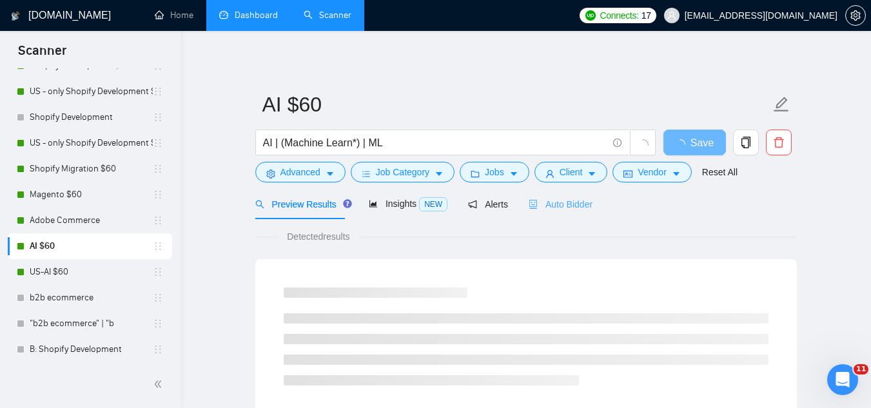
click at [577, 211] on div "Auto Bidder" at bounding box center [560, 204] width 64 height 30
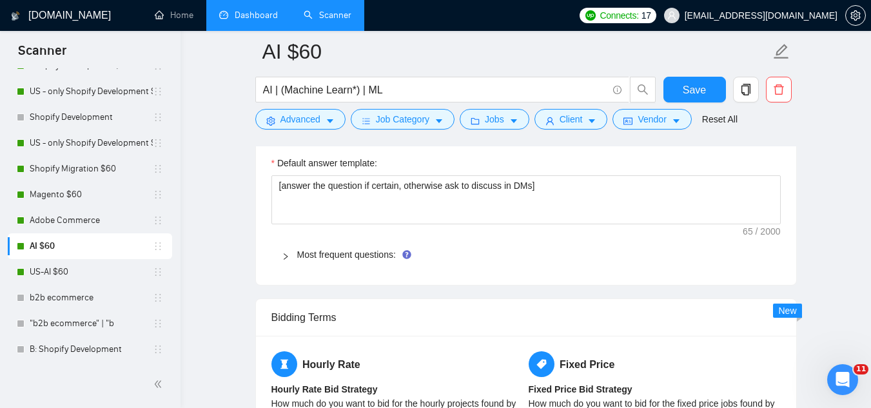
scroll to position [1998, 0]
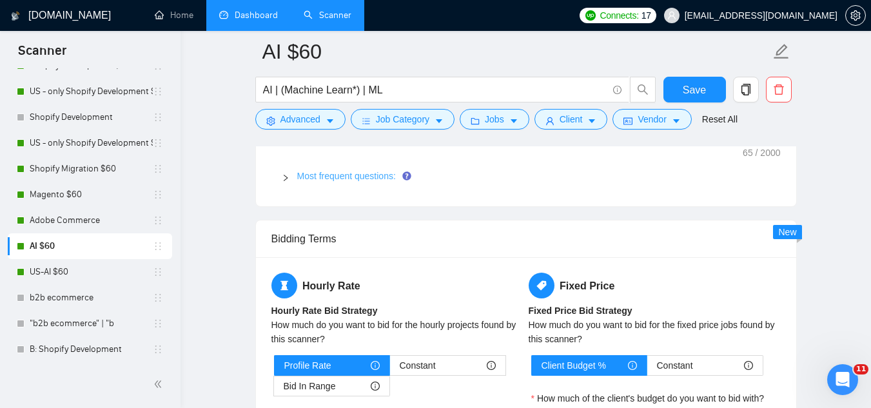
click at [358, 171] on link "Most frequent questions:" at bounding box center [346, 176] width 99 height 10
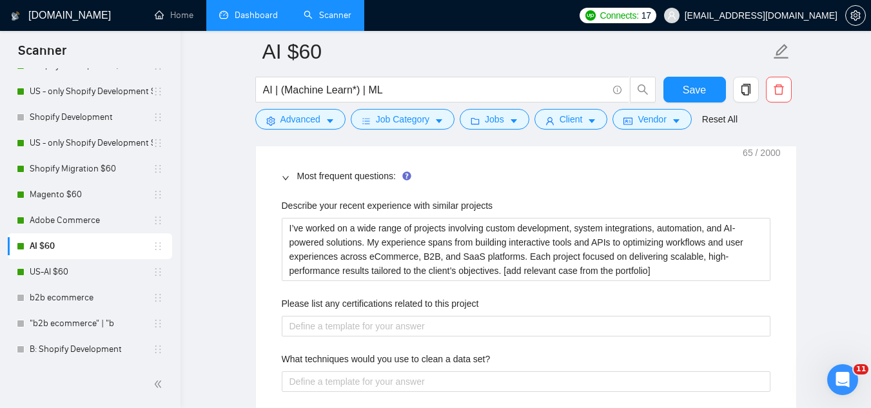
scroll to position [2062, 0]
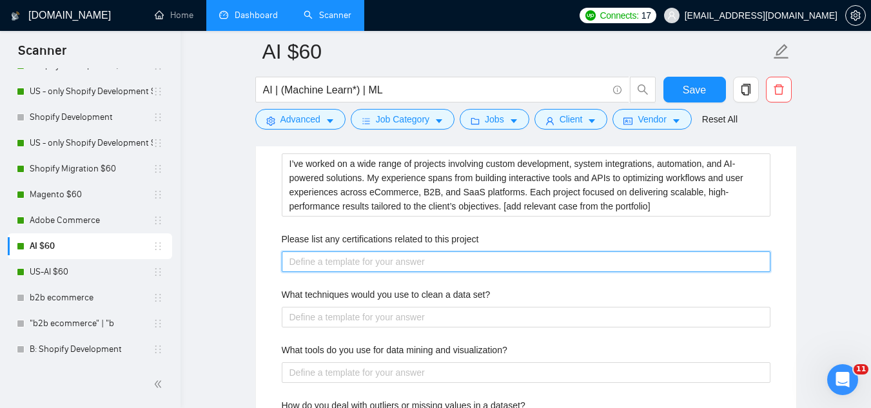
click at [409, 264] on project "Please list any certifications related to this project" at bounding box center [526, 261] width 488 height 21
paste project "I hold certifications in relevant areas including platform-specific credentials…"
type project "I hold certifications in relevant areas including platform-specific credentials…"
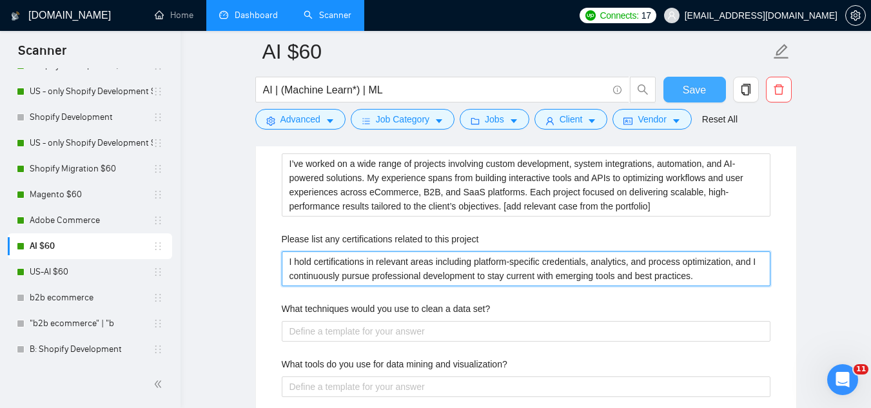
type project "I hold certifications in relevant areas including platform-specific credentials…"
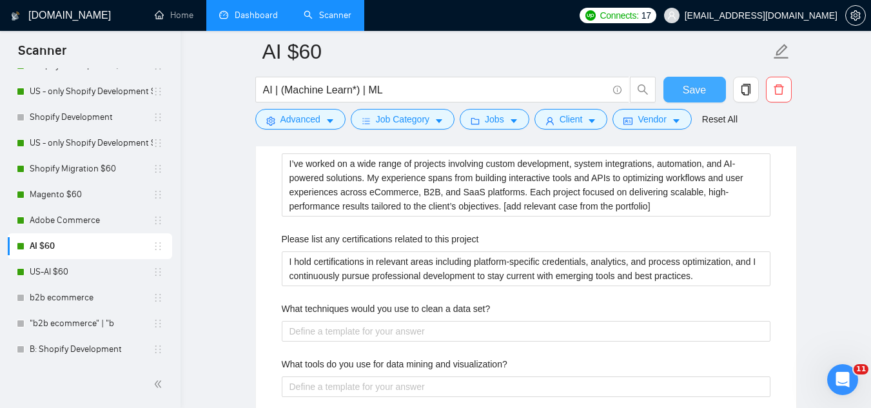
click at [684, 96] on span "Save" at bounding box center [693, 90] width 23 height 16
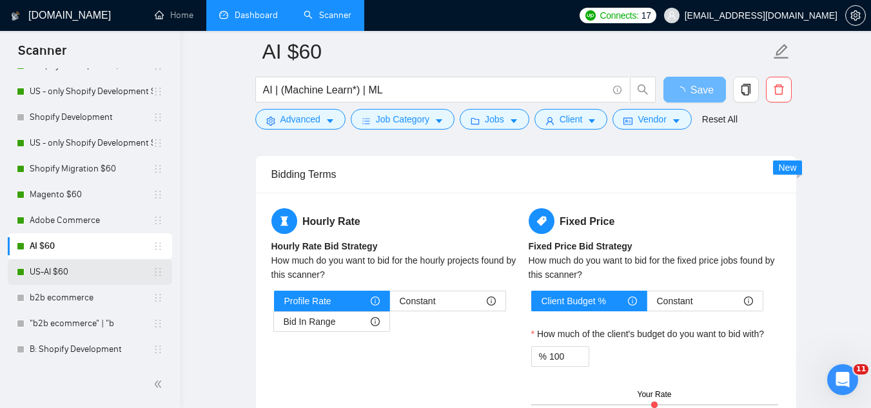
click at [66, 272] on link "US-AI $60" at bounding box center [91, 272] width 123 height 26
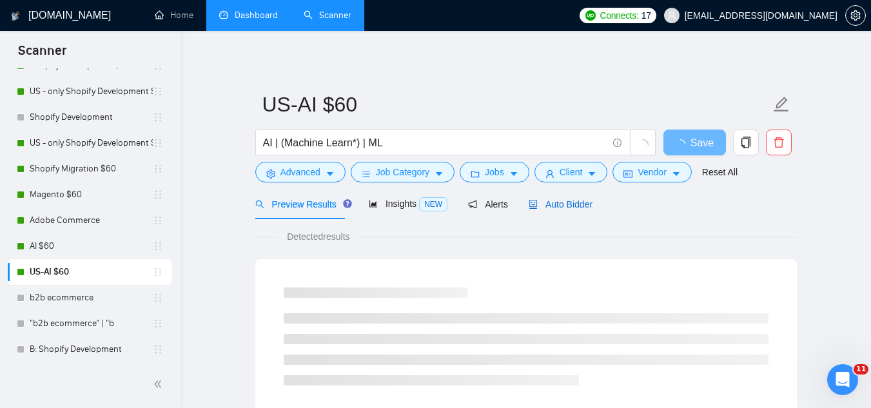
click at [552, 202] on span "Auto Bidder" at bounding box center [560, 204] width 64 height 10
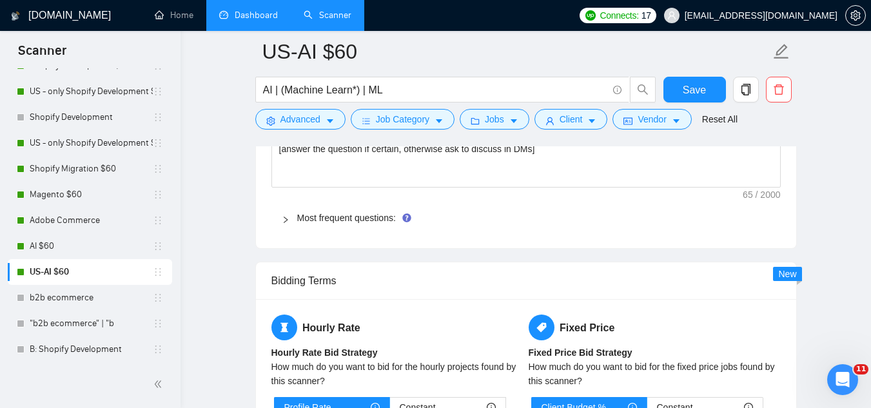
scroll to position [1933, 0]
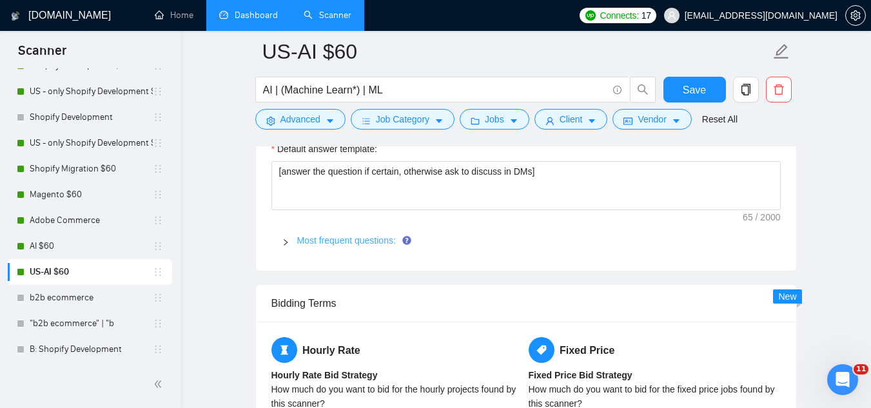
click at [366, 242] on link "Most frequent questions:" at bounding box center [346, 240] width 99 height 10
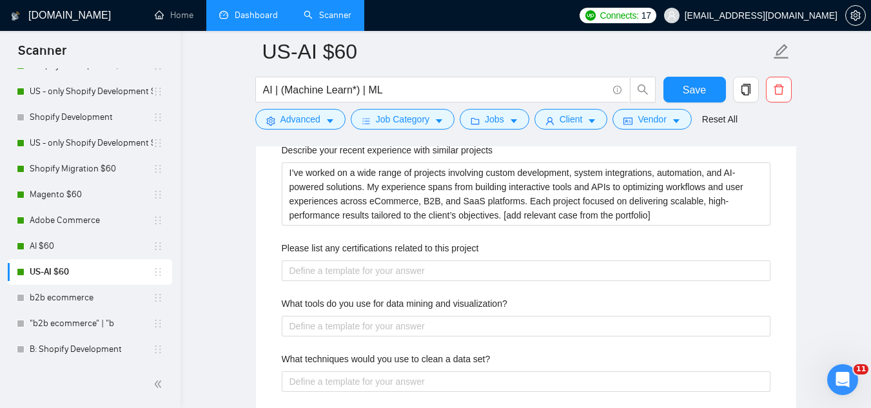
scroll to position [2062, 0]
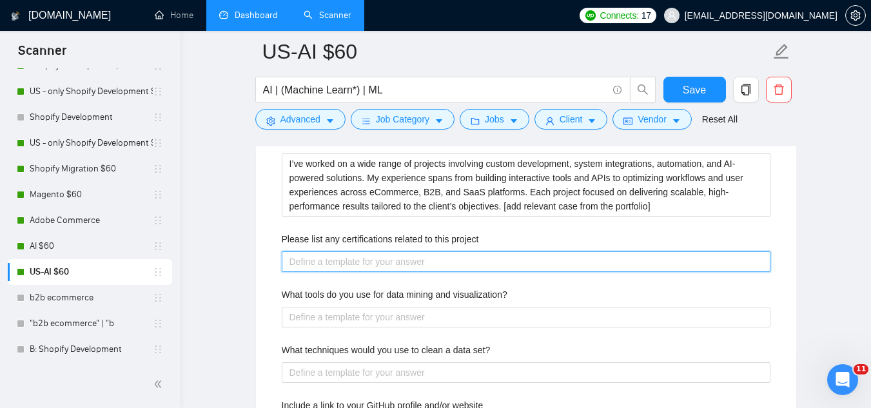
click at [374, 256] on project "Please list any certifications related to this project" at bounding box center [526, 261] width 488 height 21
paste project "I hold certifications in relevant areas including platform-specific credentials…"
type project "I hold certifications in relevant areas including platform-specific credentials…"
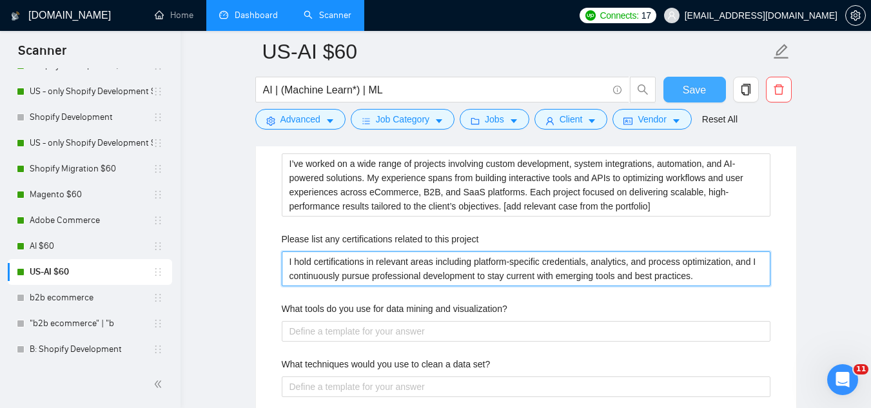
type project "I hold certifications in relevant areas including platform-specific credentials…"
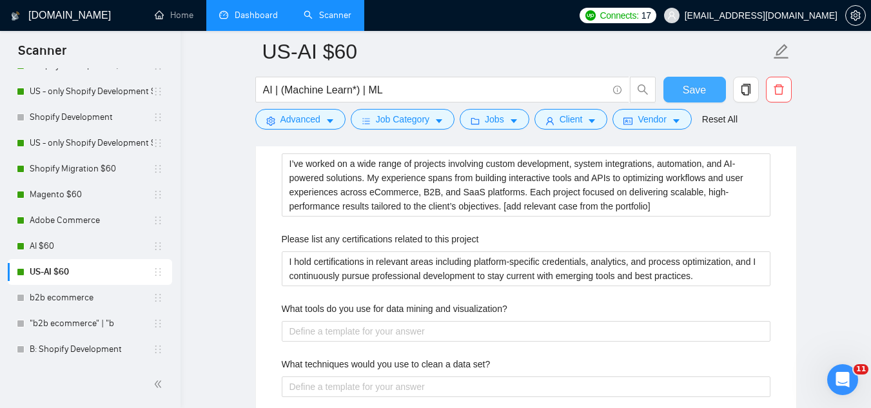
click at [695, 97] on span "Save" at bounding box center [693, 90] width 23 height 16
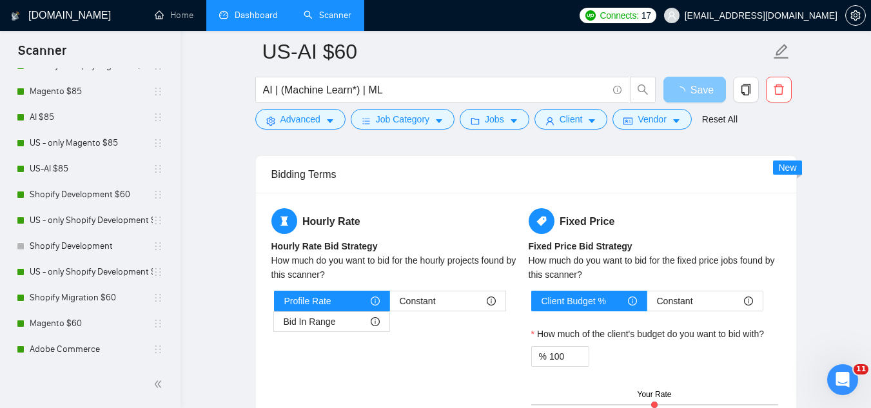
scroll to position [0, 0]
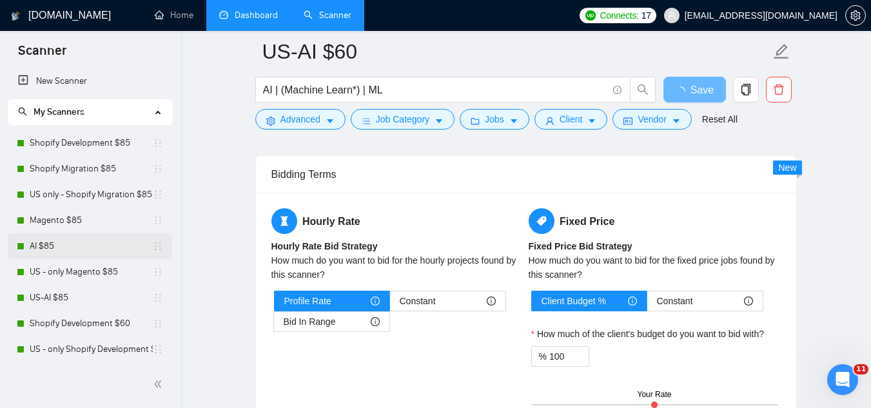
click at [97, 246] on link "AI $85" at bounding box center [91, 246] width 123 height 26
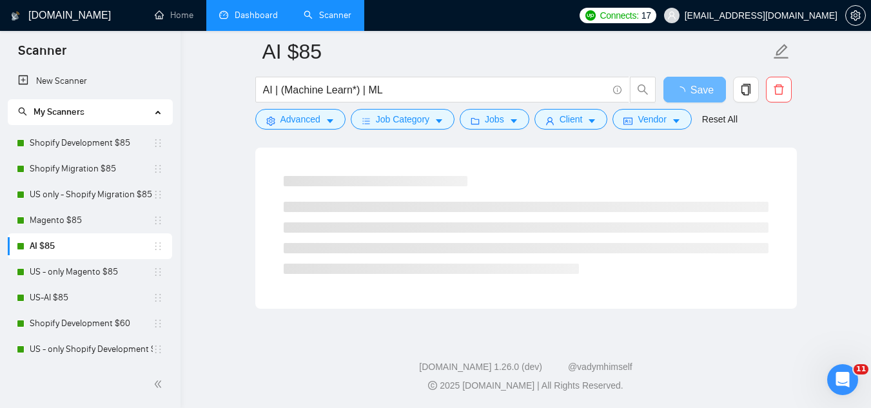
scroll to position [827, 0]
click at [74, 302] on link "US-AI $85" at bounding box center [91, 298] width 123 height 26
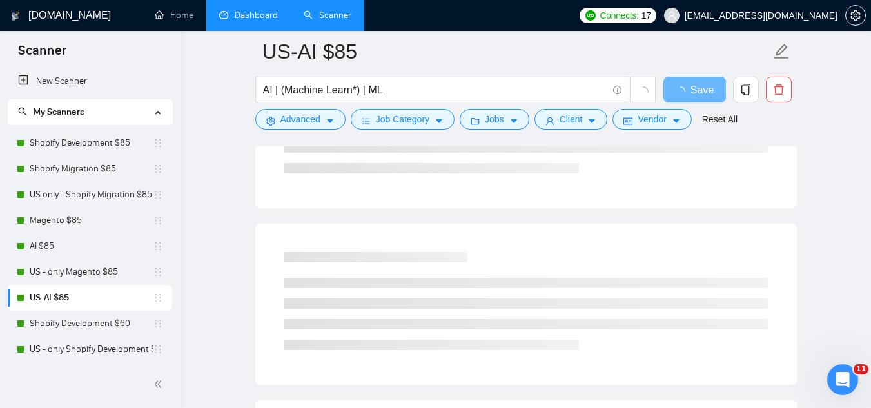
scroll to position [54, 0]
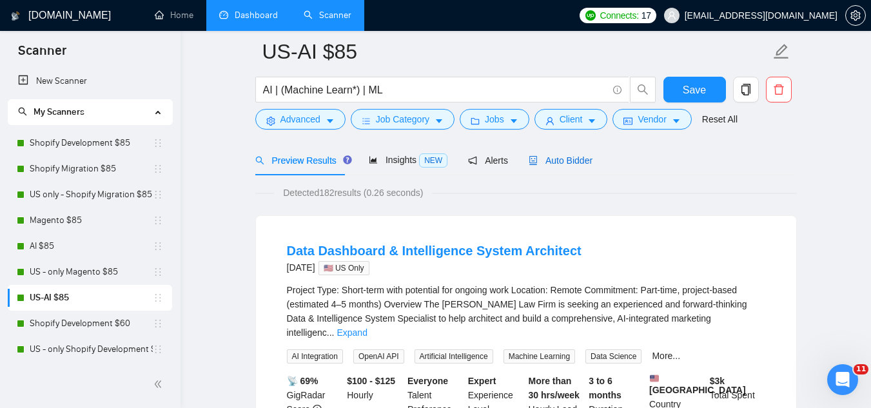
click at [571, 160] on span "Auto Bidder" at bounding box center [560, 160] width 64 height 10
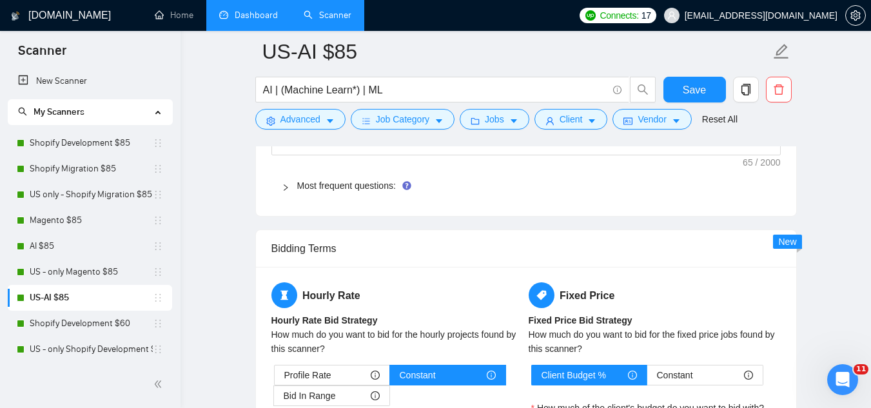
scroll to position [1987, 0]
click at [368, 188] on link "Most frequent questions:" at bounding box center [346, 186] width 99 height 10
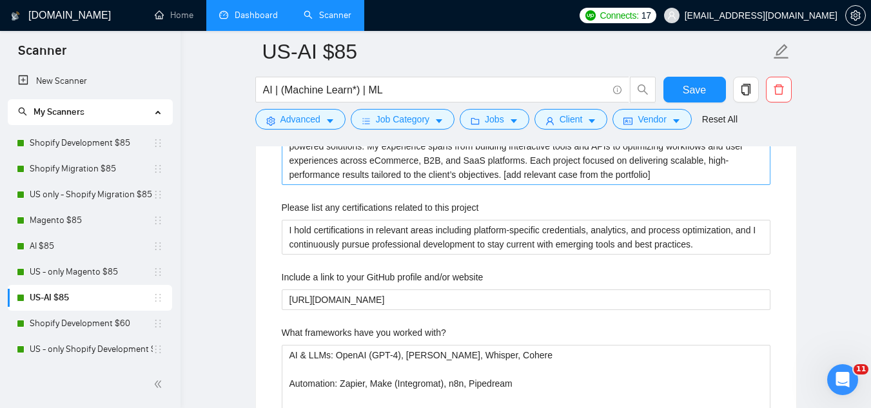
scroll to position [2116, 0]
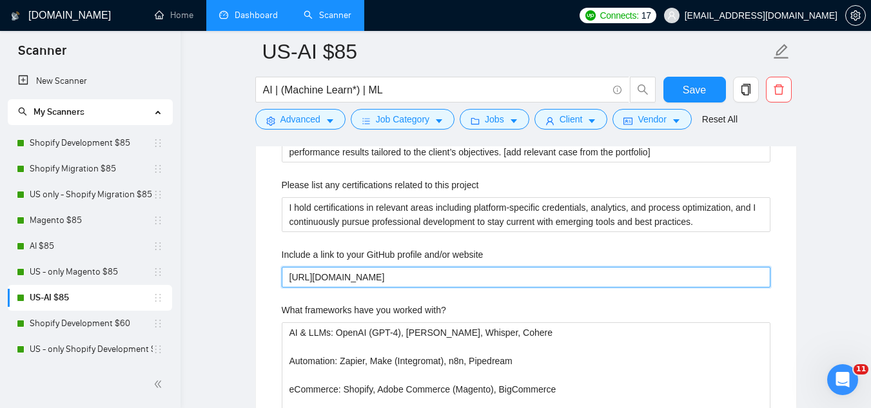
click at [394, 277] on website "https://github.com/jp-technopath" at bounding box center [526, 277] width 488 height 21
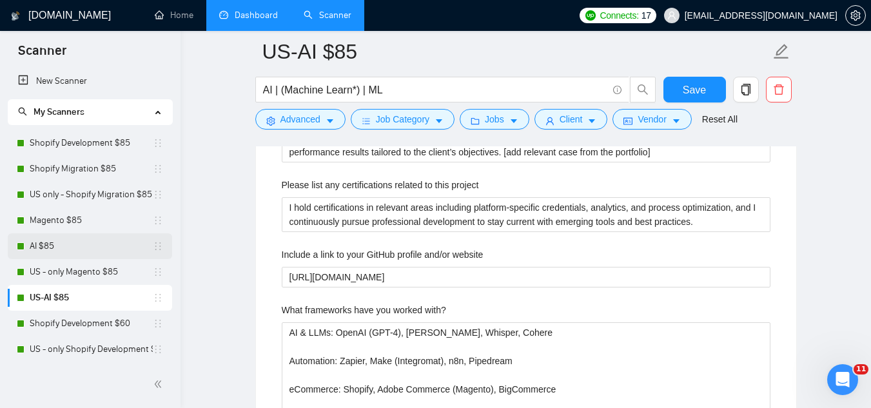
click at [116, 244] on link "AI $85" at bounding box center [91, 246] width 123 height 26
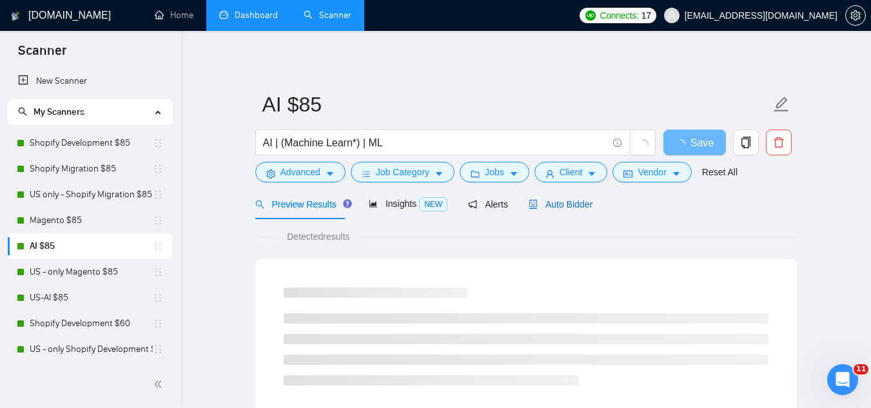
click at [568, 202] on span "Auto Bidder" at bounding box center [560, 204] width 64 height 10
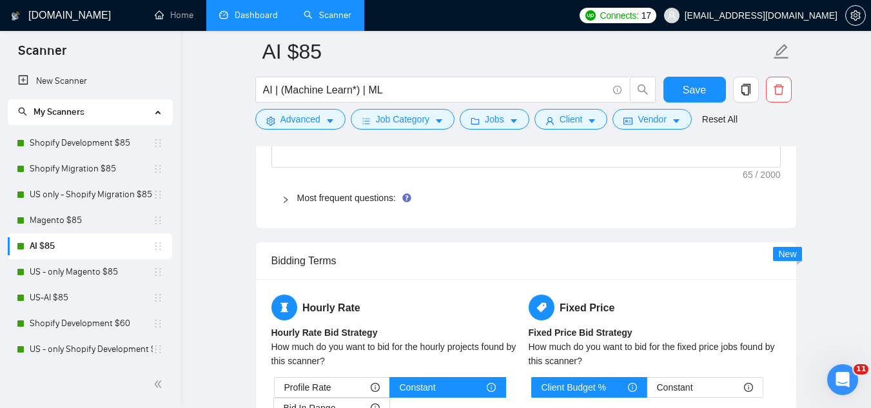
scroll to position [1998, 0]
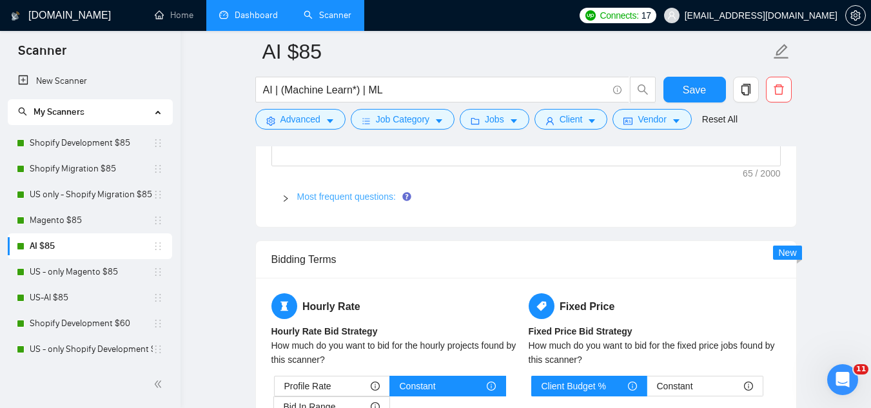
click at [341, 198] on link "Most frequent questions:" at bounding box center [346, 196] width 99 height 10
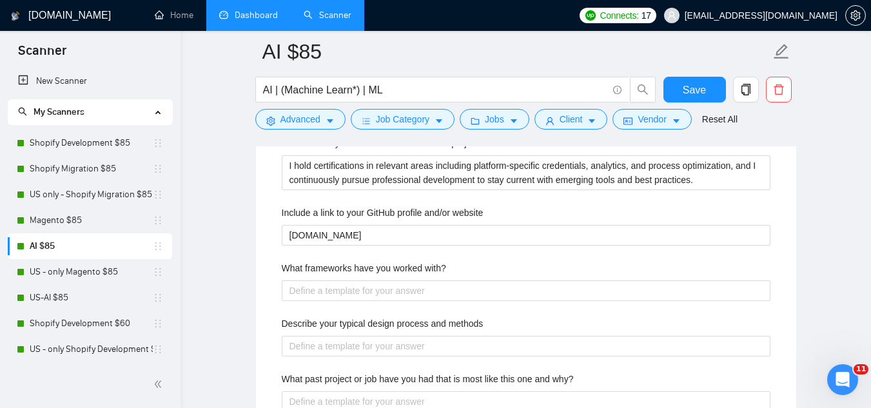
scroll to position [2191, 0]
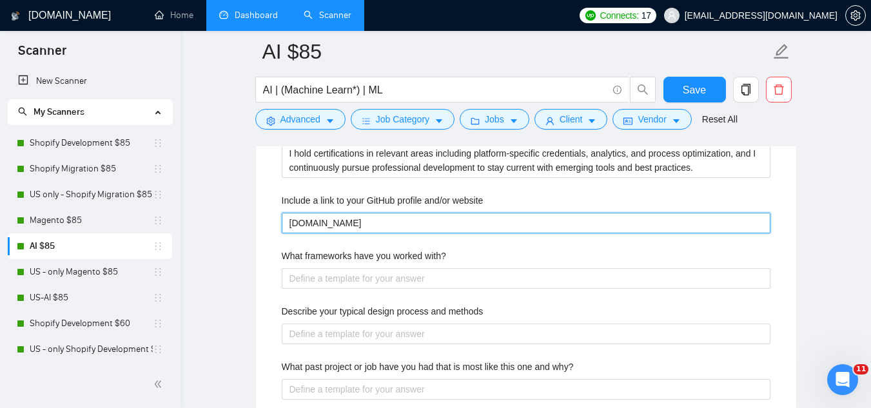
click at [387, 221] on website "technopath.co" at bounding box center [526, 223] width 488 height 21
paste website "https://github.com/jp-technopath"
type website "https://github.com/jp-technopath"
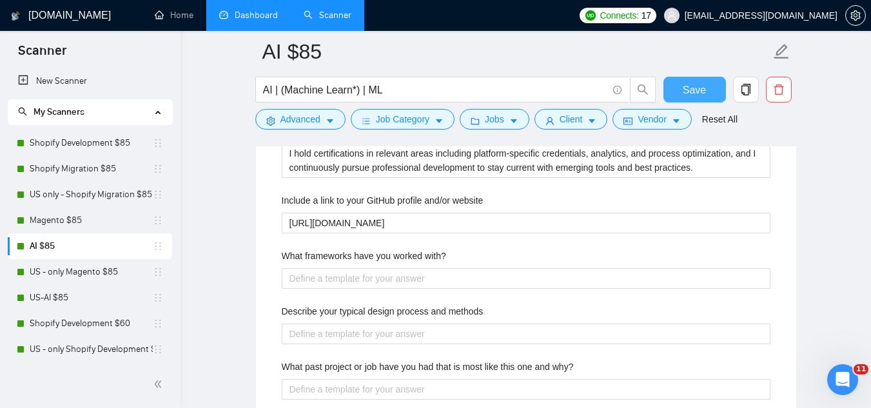
click at [691, 95] on span "Save" at bounding box center [693, 90] width 23 height 16
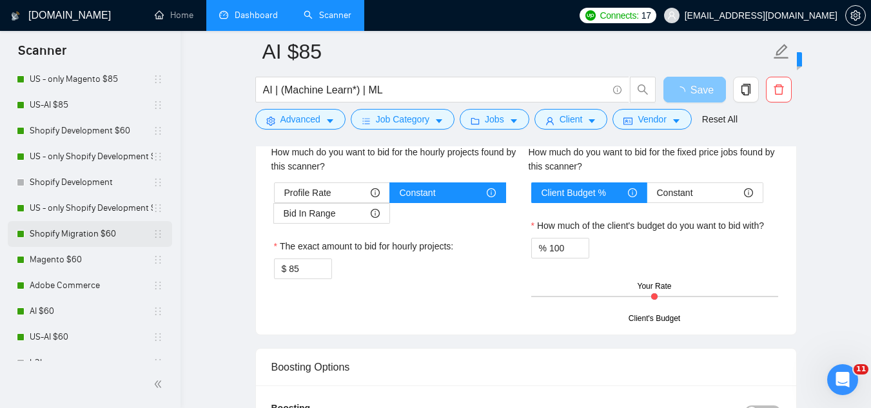
scroll to position [193, 0]
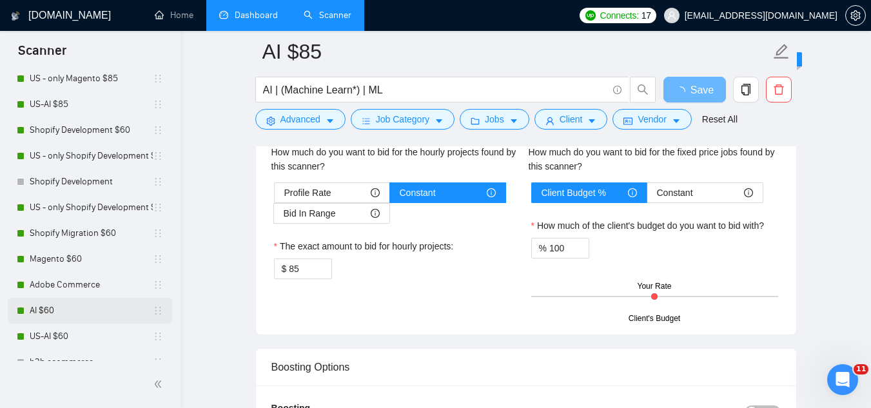
click at [79, 313] on link "AI $60" at bounding box center [91, 311] width 123 height 26
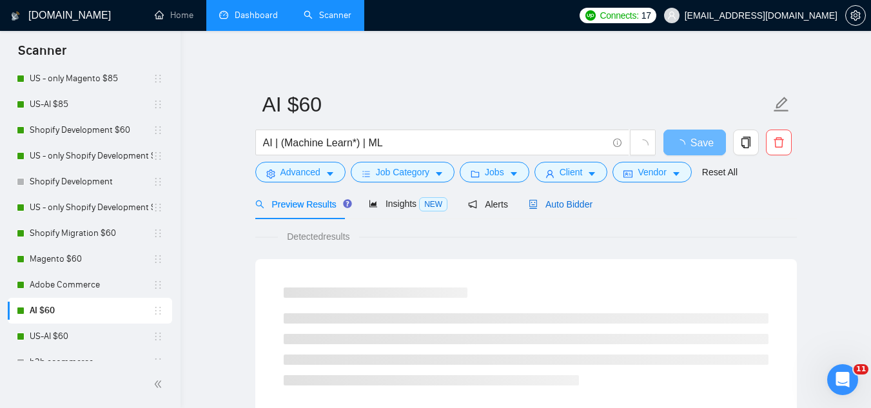
click at [565, 204] on span "Auto Bidder" at bounding box center [560, 204] width 64 height 10
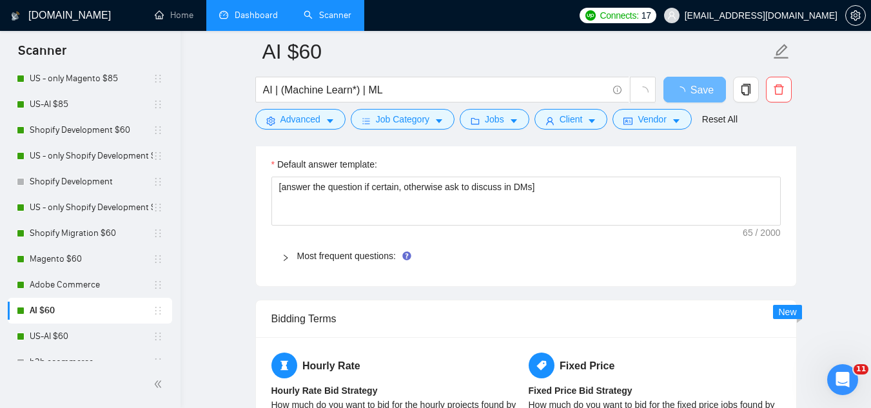
scroll to position [1869, 0]
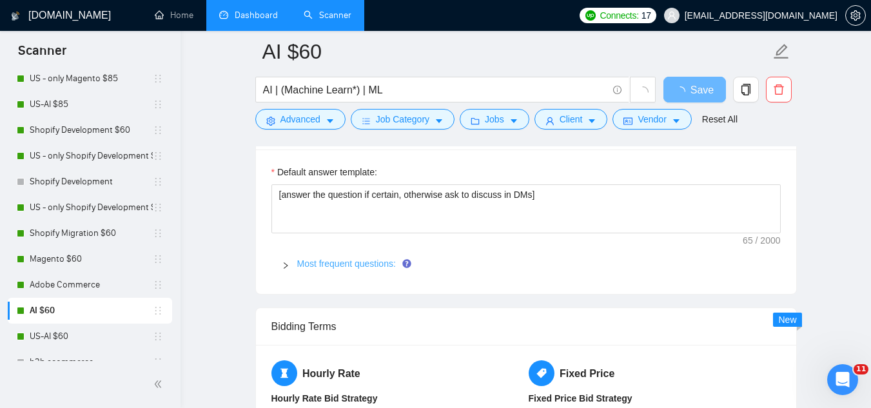
click at [366, 264] on link "Most frequent questions:" at bounding box center [346, 263] width 99 height 10
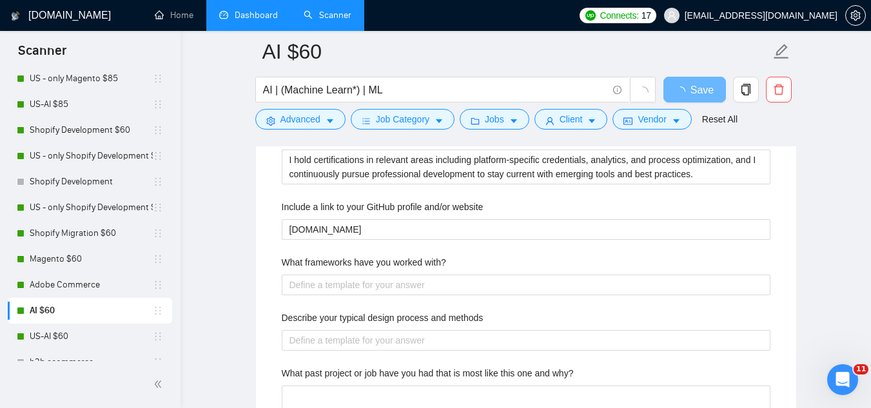
scroll to position [2126, 0]
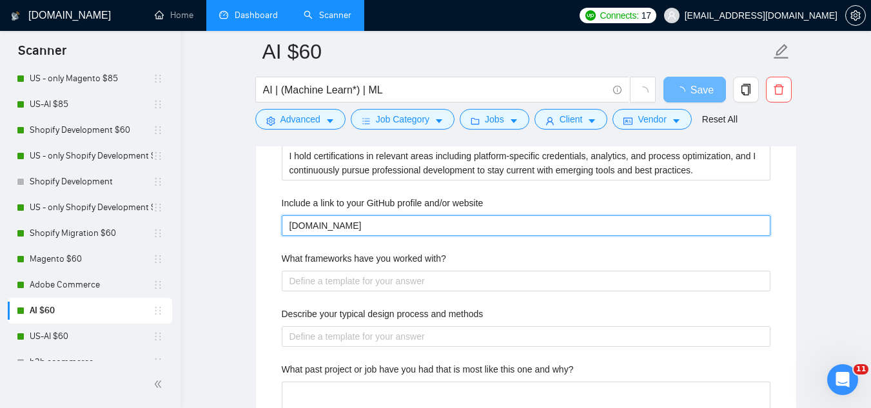
click at [367, 225] on website "technopath.co" at bounding box center [526, 225] width 488 height 21
paste website "https://github.com/jp-technopath"
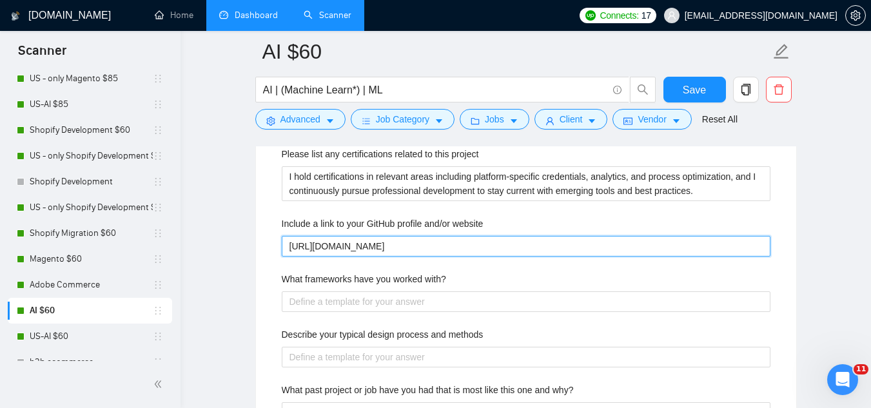
type website "https://github.com/jp-technopath"
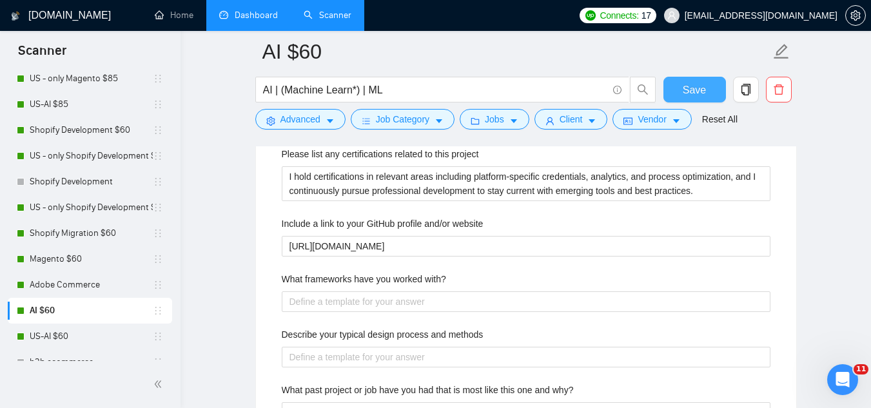
click at [689, 92] on span "Save" at bounding box center [693, 90] width 23 height 16
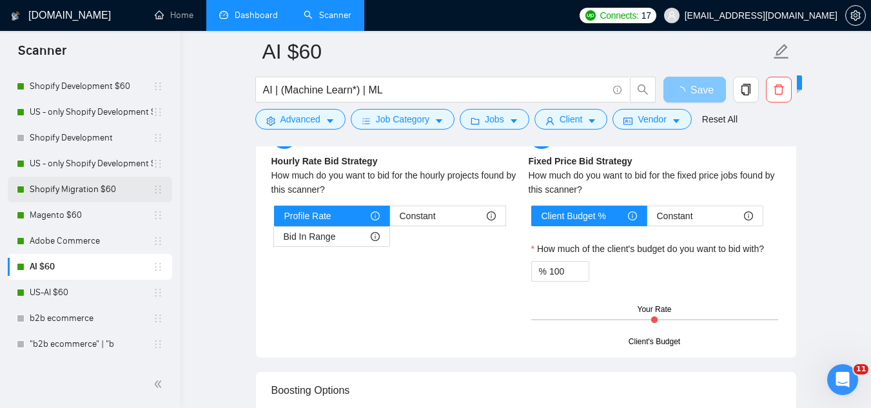
scroll to position [258, 0]
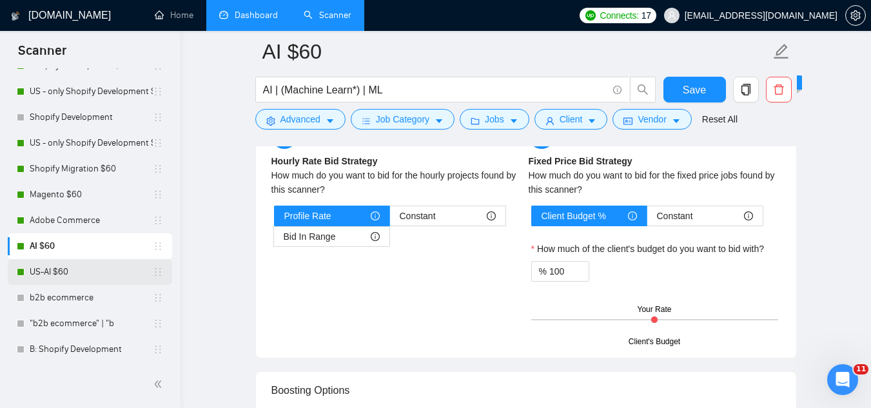
click at [81, 274] on link "US-AI $60" at bounding box center [91, 272] width 123 height 26
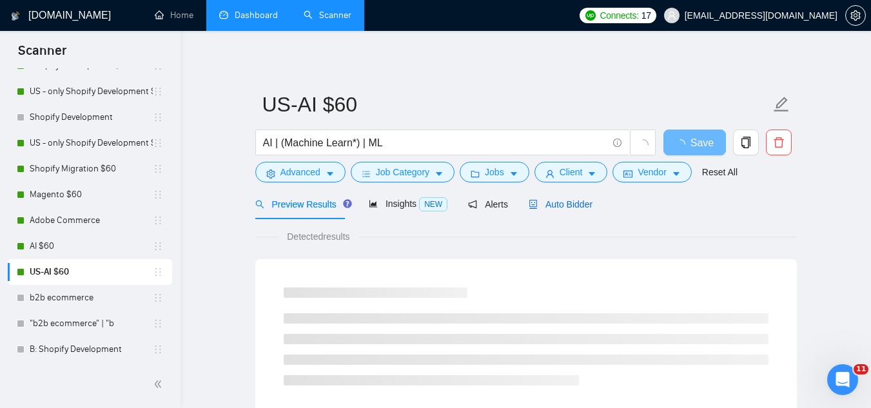
click at [556, 205] on span "Auto Bidder" at bounding box center [560, 204] width 64 height 10
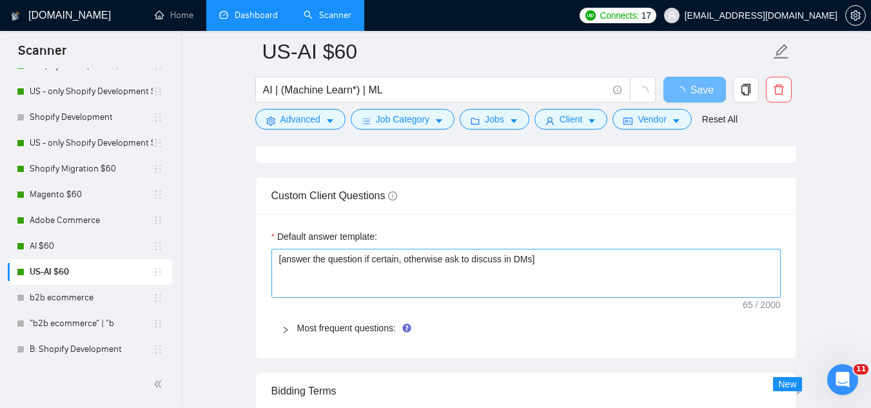
scroll to position [1933, 0]
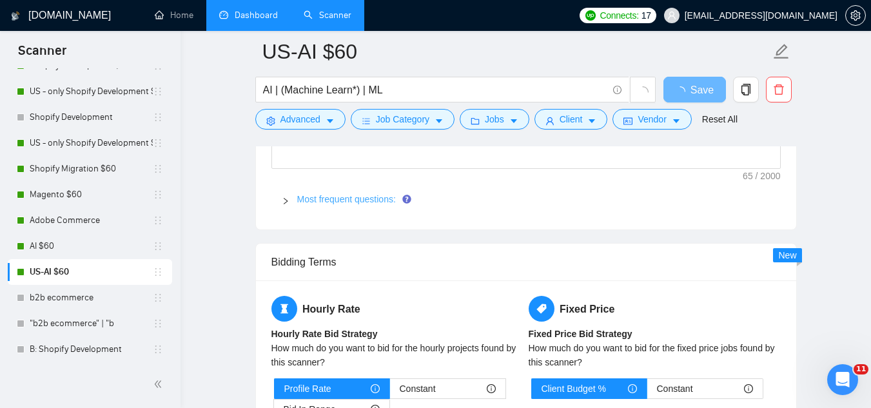
click at [357, 201] on link "Most frequent questions:" at bounding box center [346, 199] width 99 height 10
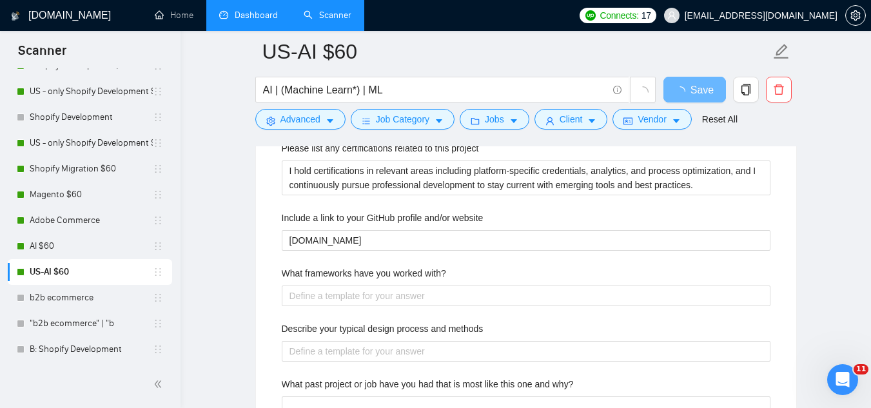
scroll to position [2126, 0]
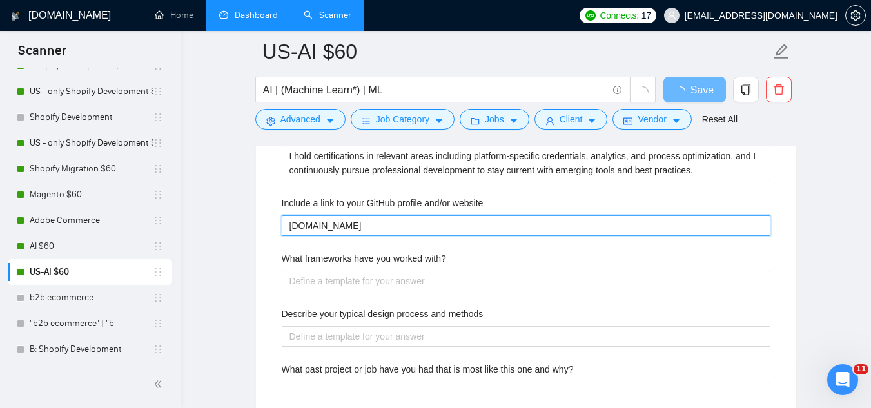
click at [385, 223] on website "technopath.co" at bounding box center [526, 225] width 488 height 21
paste website "https://github.com/jp-technopath"
type website "https://github.com/jp-technopath"
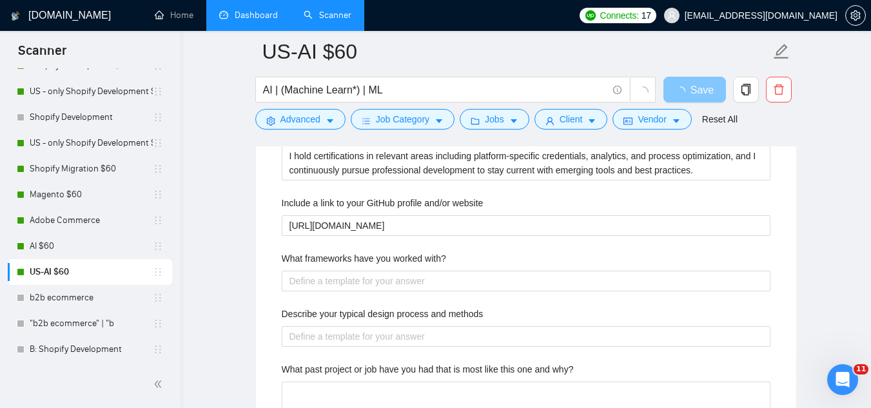
click at [691, 92] on span "Save" at bounding box center [701, 90] width 23 height 16
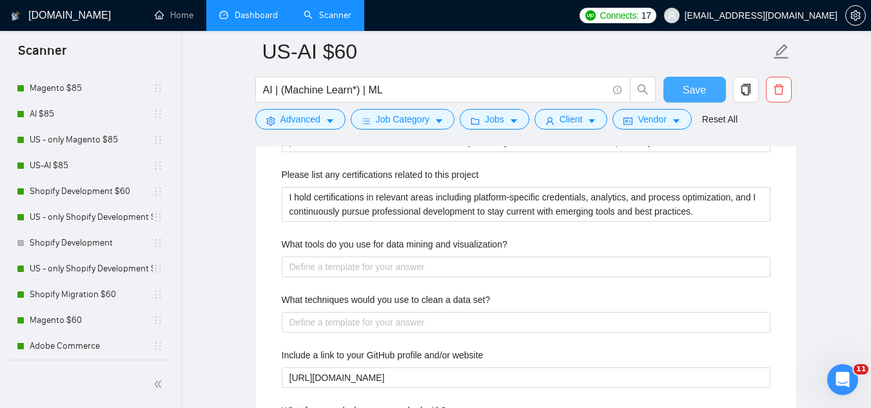
scroll to position [129, 0]
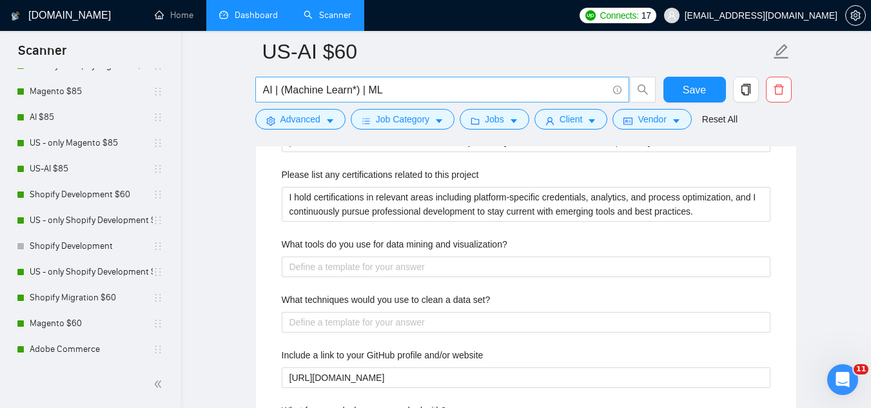
drag, startPoint x: 76, startPoint y: 166, endPoint x: 550, endPoint y: 88, distance: 480.5
click at [75, 166] on link "US-AI $85" at bounding box center [91, 169] width 123 height 26
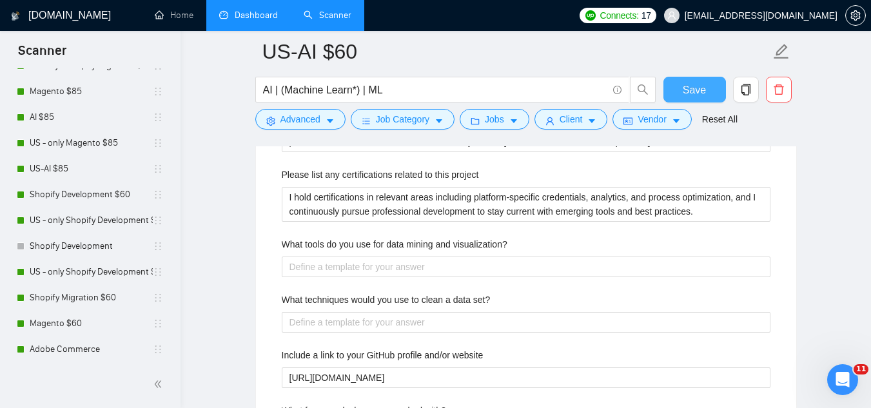
click at [692, 91] on span "Save" at bounding box center [693, 90] width 23 height 16
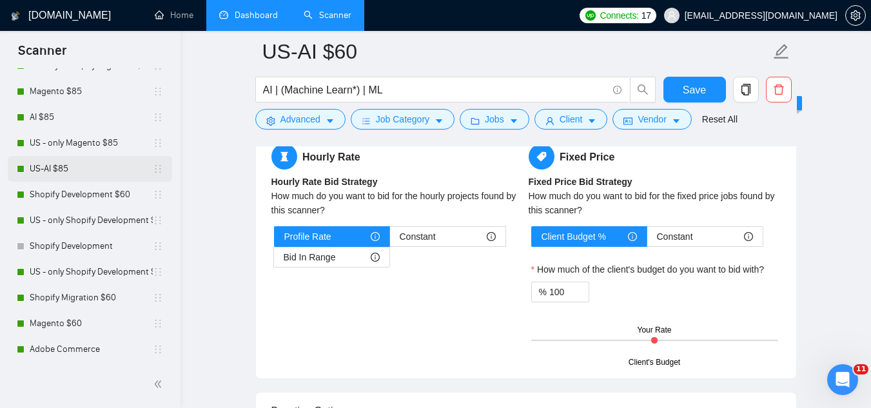
click at [61, 175] on link "US-AI $85" at bounding box center [91, 169] width 123 height 26
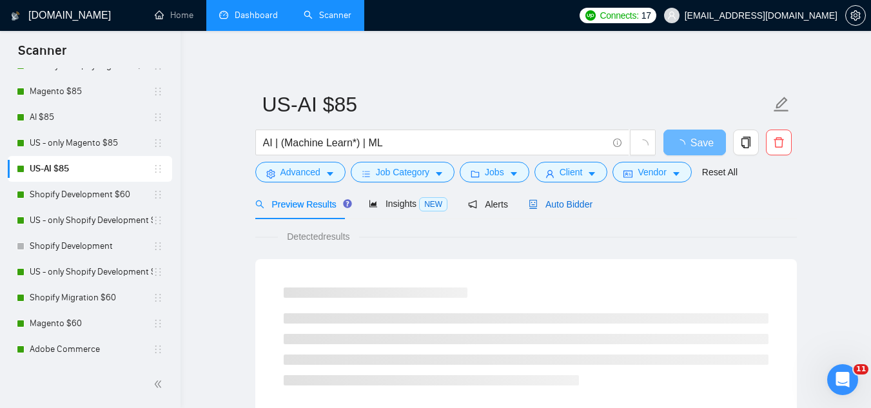
click at [543, 209] on span "Auto Bidder" at bounding box center [560, 204] width 64 height 10
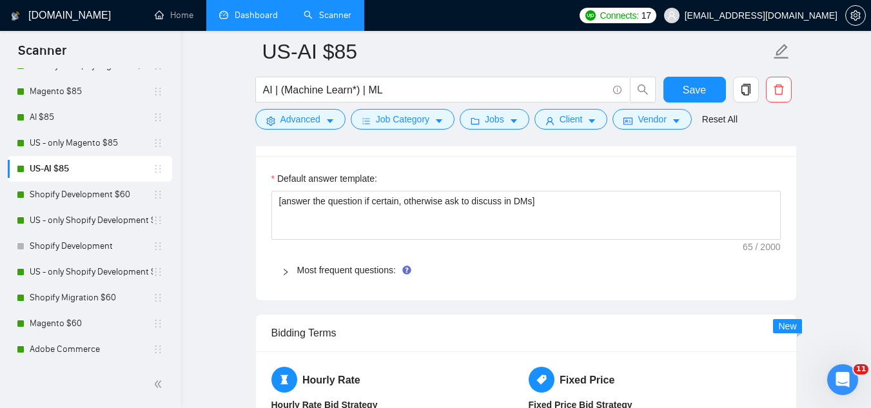
scroll to position [1933, 0]
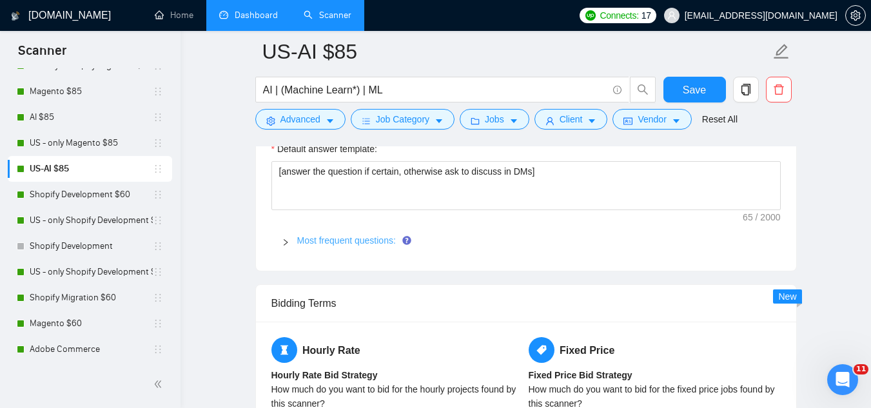
click at [362, 240] on link "Most frequent questions:" at bounding box center [346, 240] width 99 height 10
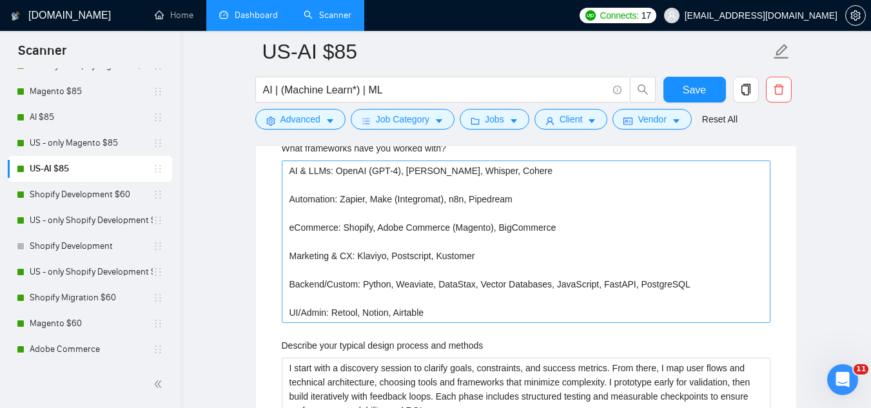
scroll to position [2255, 0]
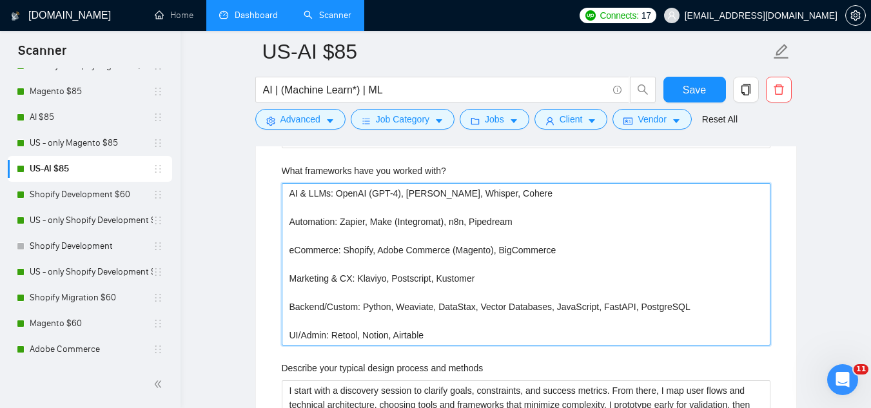
click at [291, 192] on with\? "AI & LLMs: OpenAI (GPT-4), Claude, Whisper, Cohere Automation: Zapier, Make (In…" at bounding box center [526, 264] width 488 height 162
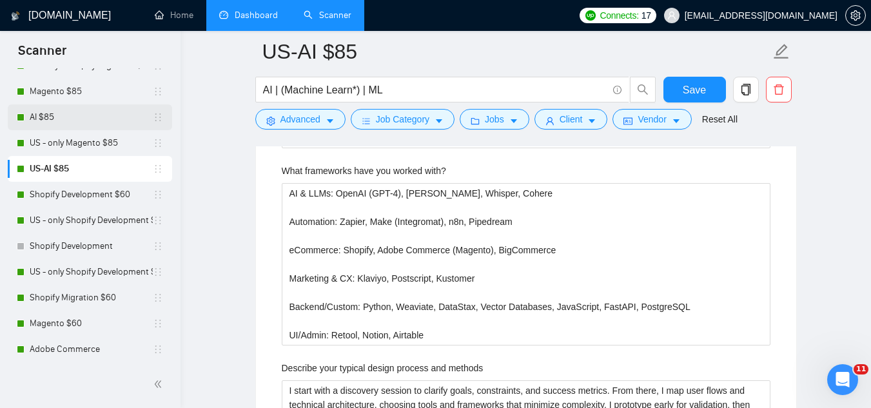
click at [59, 118] on link "AI $85" at bounding box center [91, 117] width 123 height 26
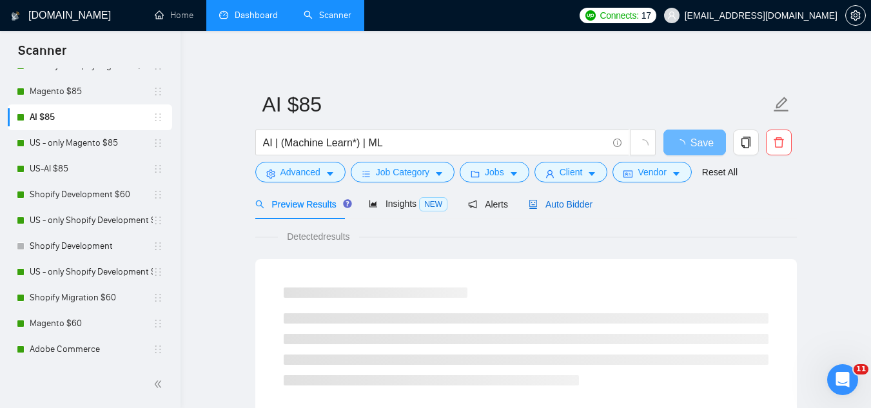
click at [575, 203] on span "Auto Bidder" at bounding box center [560, 204] width 64 height 10
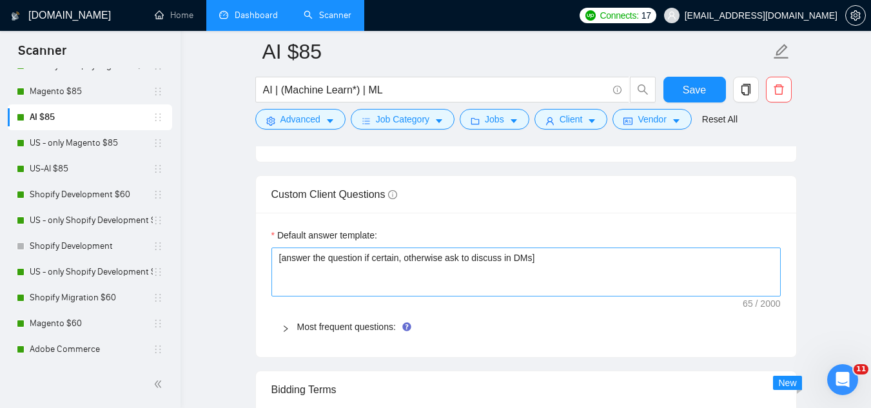
scroll to position [1869, 0]
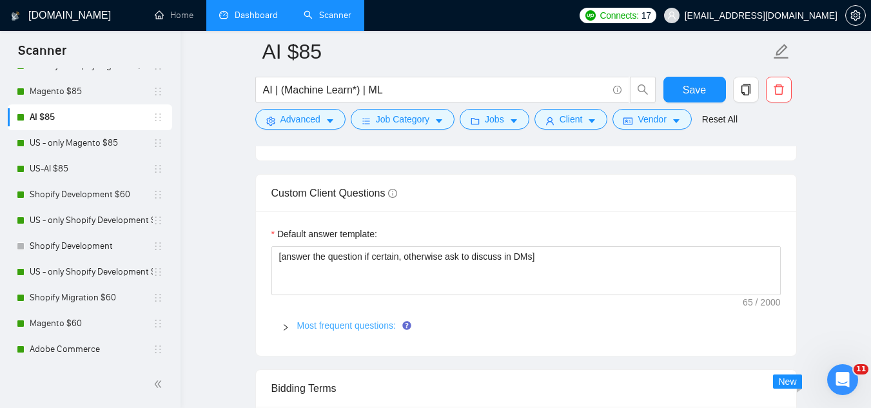
click at [377, 323] on link "Most frequent questions:" at bounding box center [346, 325] width 99 height 10
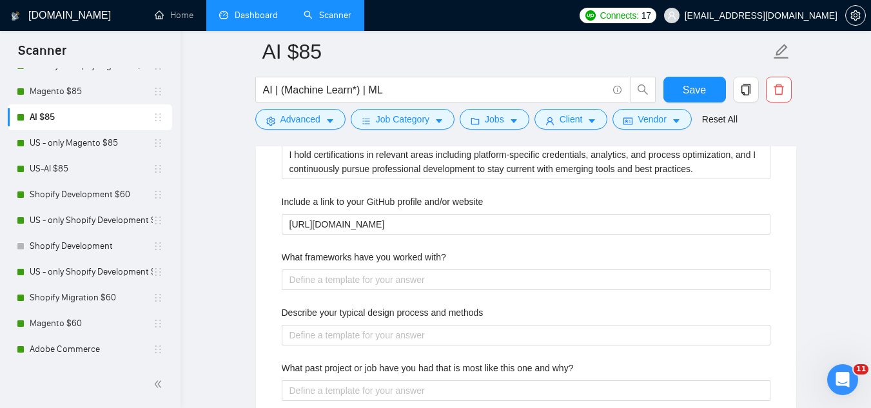
scroll to position [2191, 0]
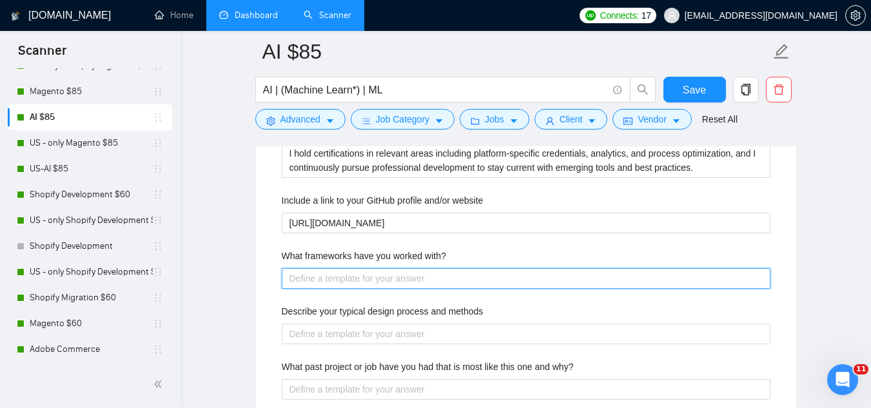
click at [413, 275] on with\? "What frameworks have you worked with?" at bounding box center [526, 278] width 488 height 21
paste with\? "AI & LLMs: OpenAI (GPT-4), Claude, Whisper, Cohere Automation: Zapier, Make (In…"
type with\? "AI & LLMs: OpenAI (GPT-4), Claude, Whisper, Cohere Automation: Zapier, Make (In…"
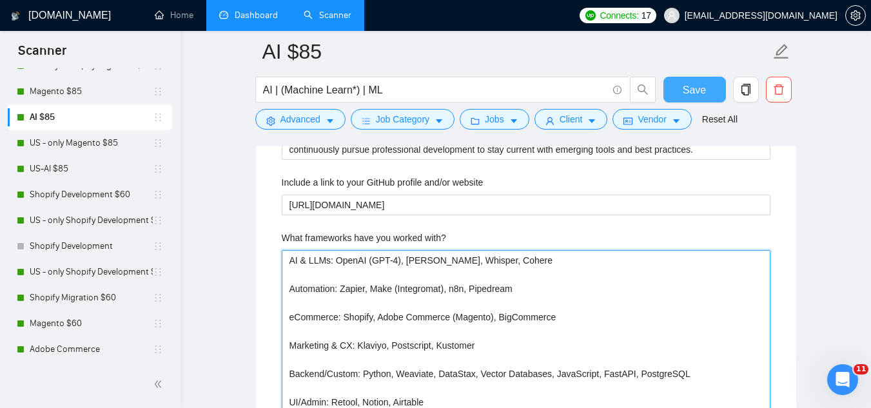
type with\? "AI & LLMs: OpenAI (GPT-4), Claude, Whisper, Cohere Automation: Zapier, Make (In…"
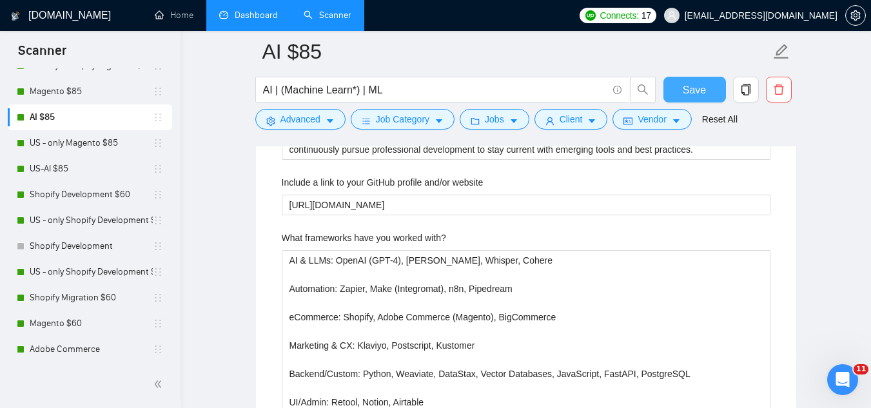
click at [678, 98] on button "Save" at bounding box center [694, 90] width 63 height 26
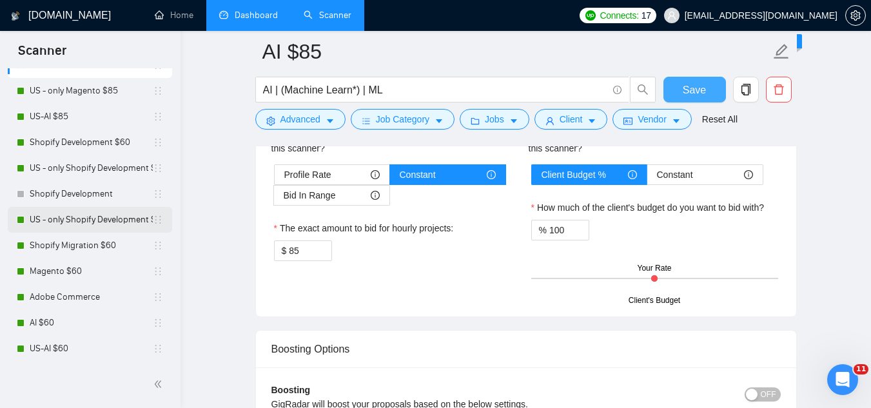
scroll to position [258, 0]
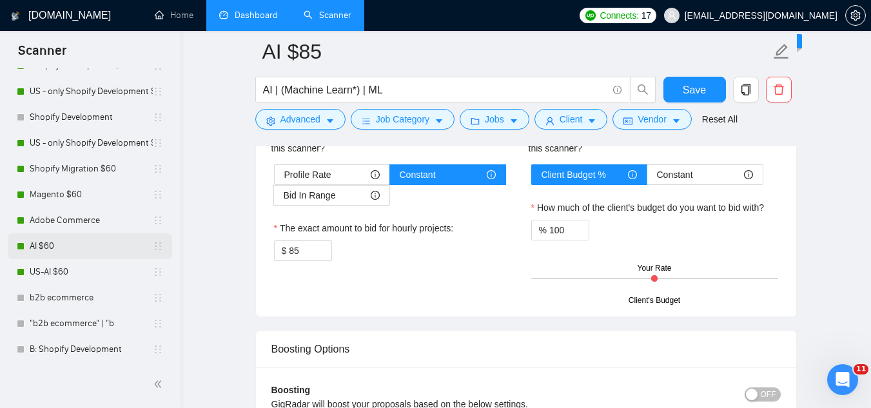
click at [84, 243] on link "AI $60" at bounding box center [91, 246] width 123 height 26
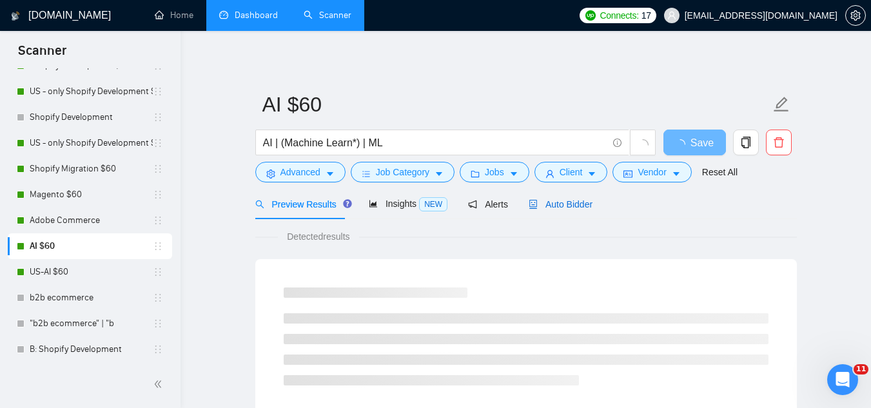
click at [575, 208] on span "Auto Bidder" at bounding box center [560, 204] width 64 height 10
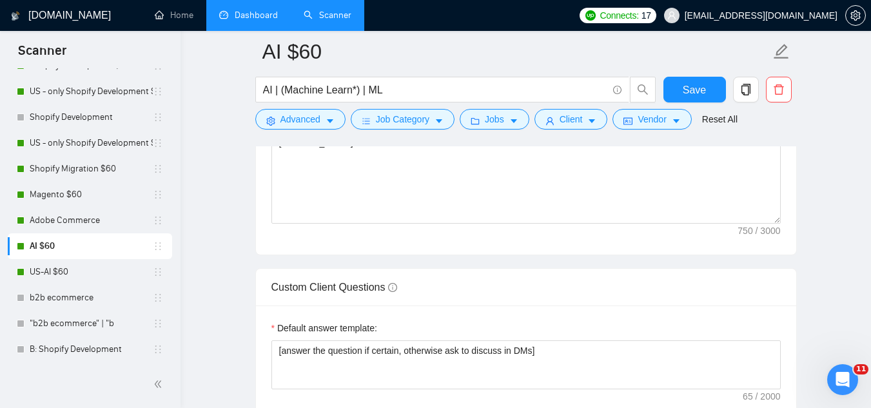
scroll to position [1869, 0]
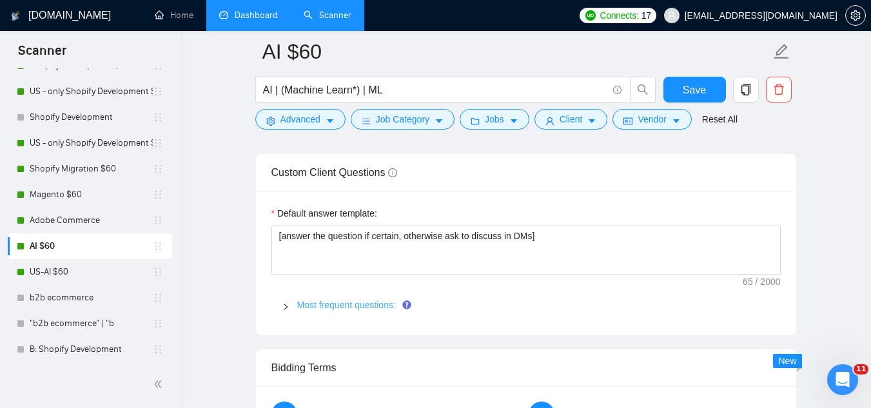
click at [348, 302] on link "Most frequent questions:" at bounding box center [346, 305] width 99 height 10
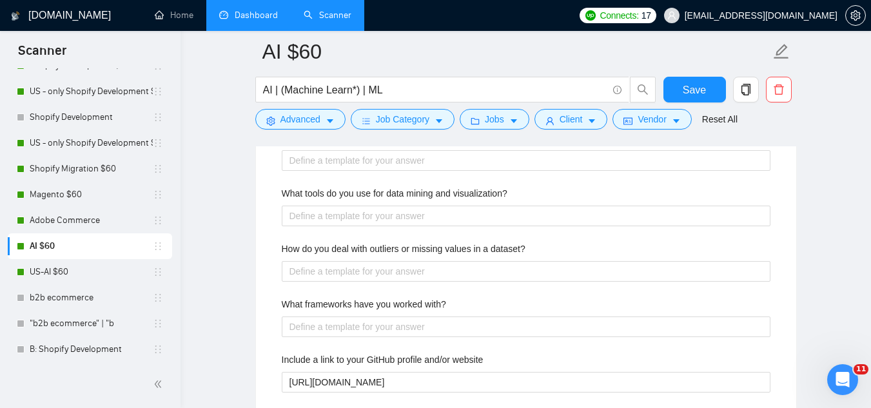
scroll to position [2255, 0]
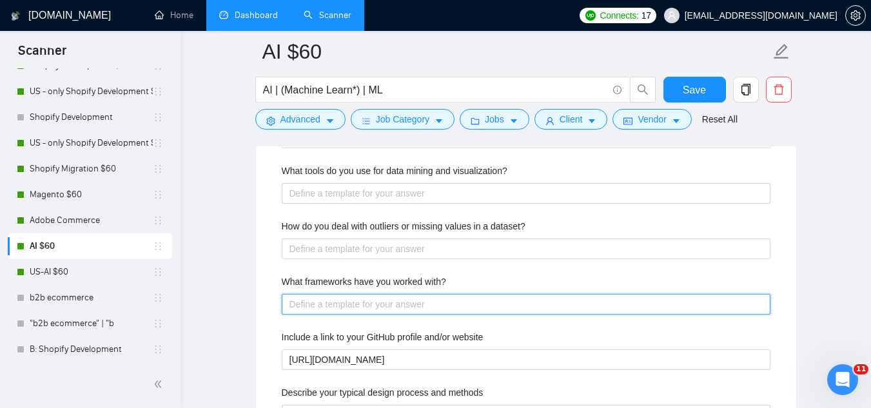
click at [389, 308] on with\? "What frameworks have you worked with?" at bounding box center [526, 304] width 488 height 21
paste with\? "AI & LLMs: OpenAI (GPT-4), Claude, Whisper, Cohere Automation: Zapier, Make (In…"
type with\? "AI & LLMs: OpenAI (GPT-4), Claude, Whisper, Cohere Automation: Zapier, Make (In…"
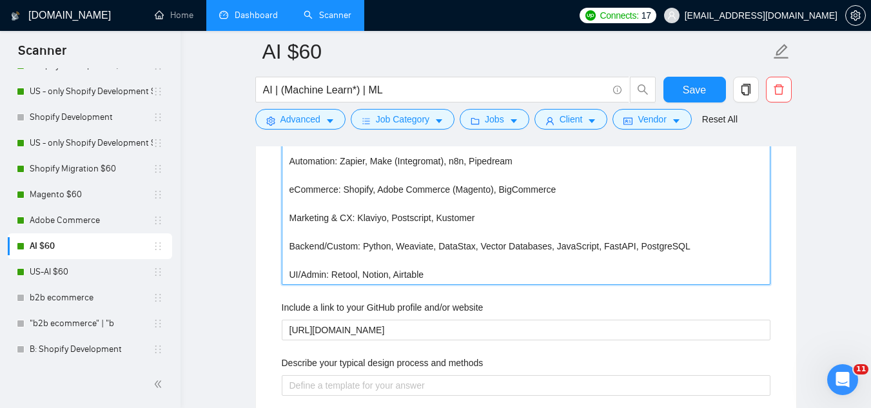
scroll to position [2428, 0]
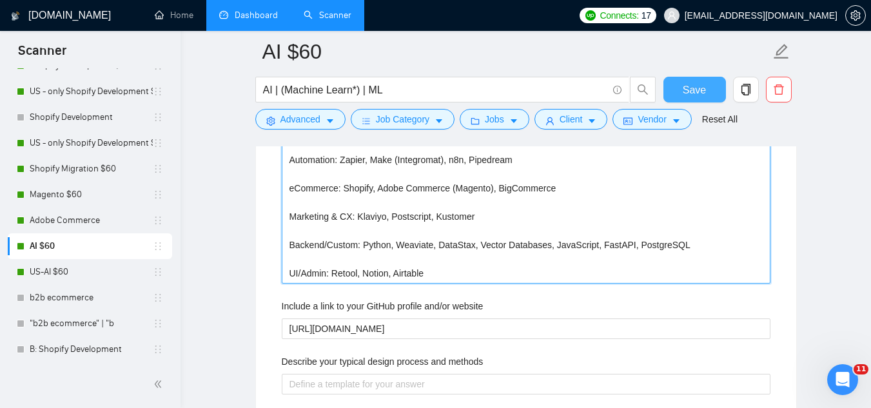
type with\? "AI & LLMs: OpenAI (GPT-4), Claude, Whisper, Cohere Automation: Zapier, Make (In…"
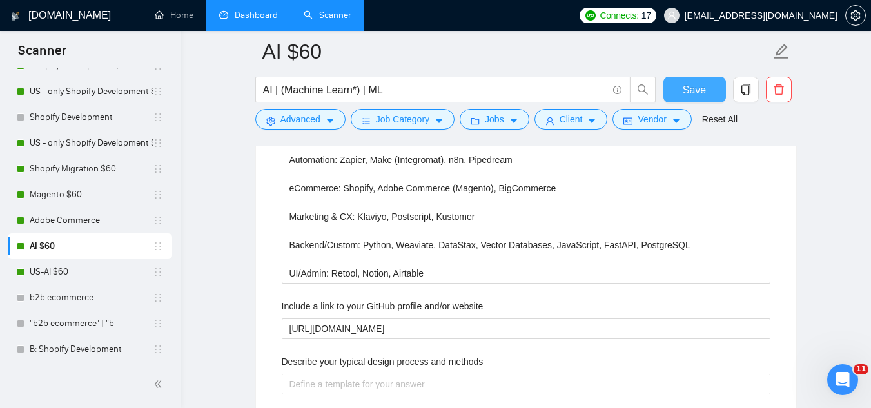
click at [698, 94] on span "Save" at bounding box center [693, 90] width 23 height 16
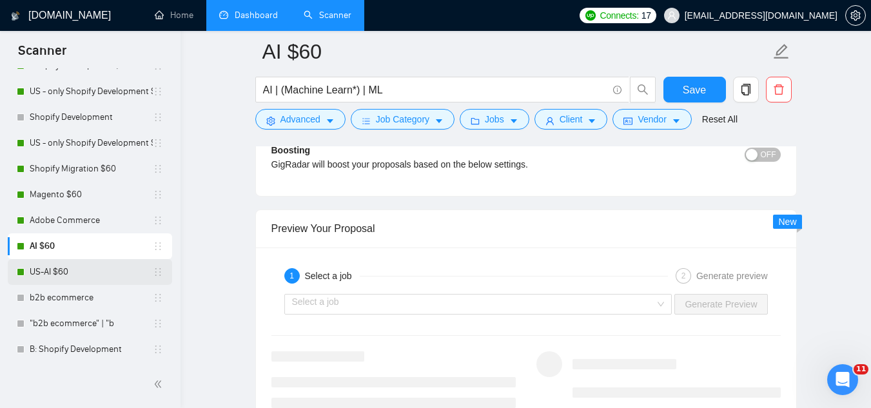
click at [76, 274] on link "US-AI $60" at bounding box center [91, 272] width 123 height 26
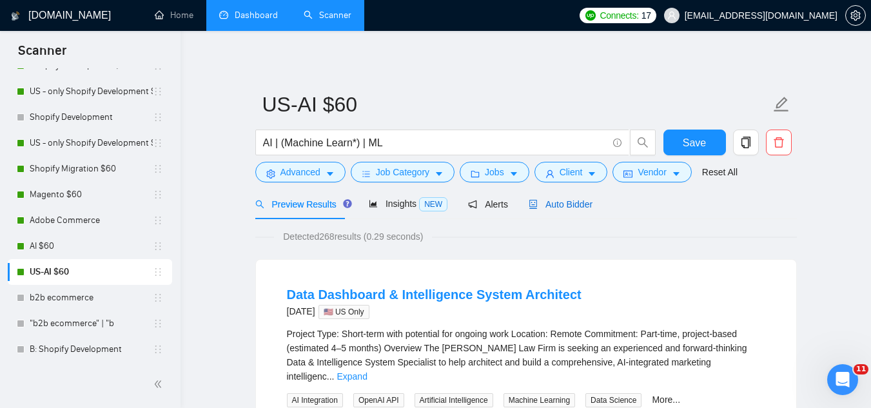
click at [557, 207] on span "Auto Bidder" at bounding box center [560, 204] width 64 height 10
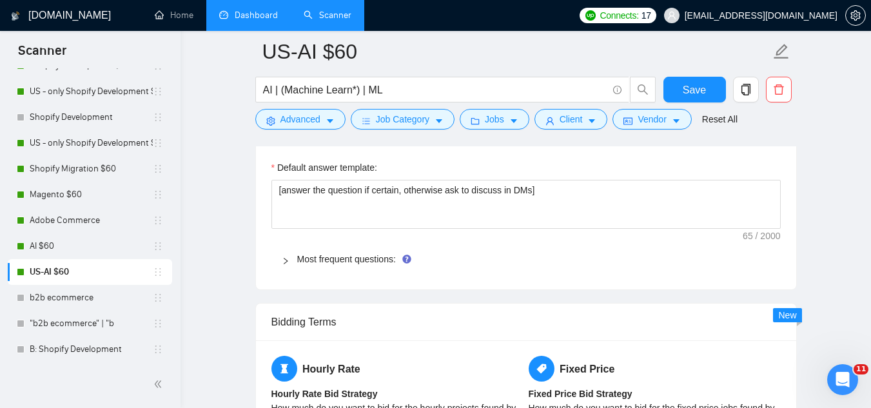
scroll to position [1933, 0]
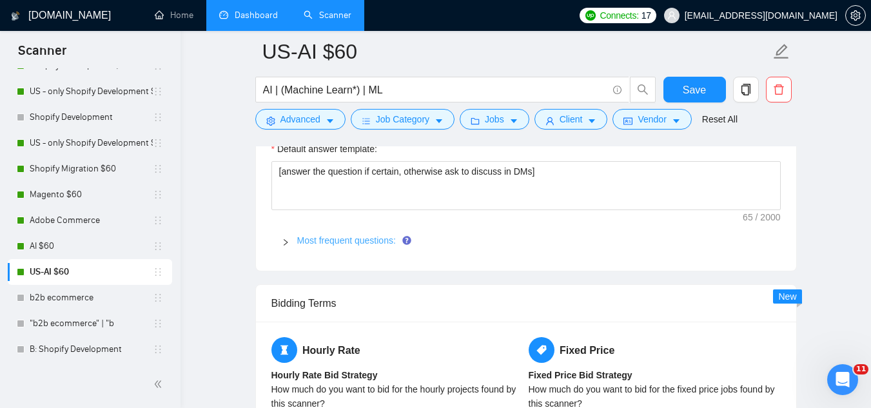
click at [380, 240] on link "Most frequent questions:" at bounding box center [346, 240] width 99 height 10
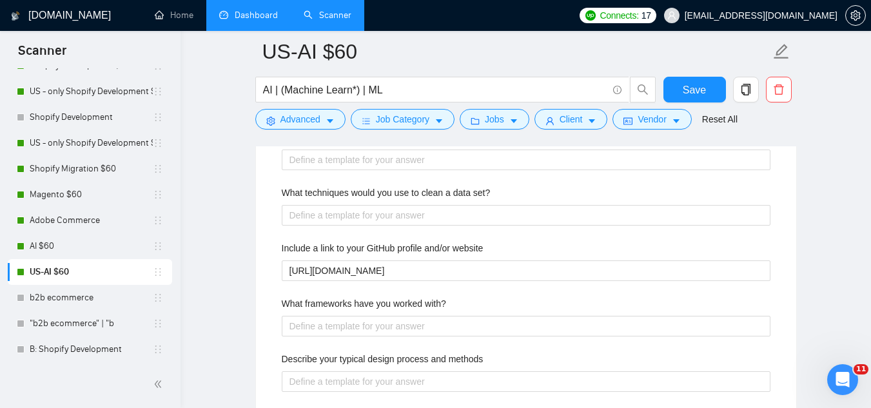
scroll to position [2255, 0]
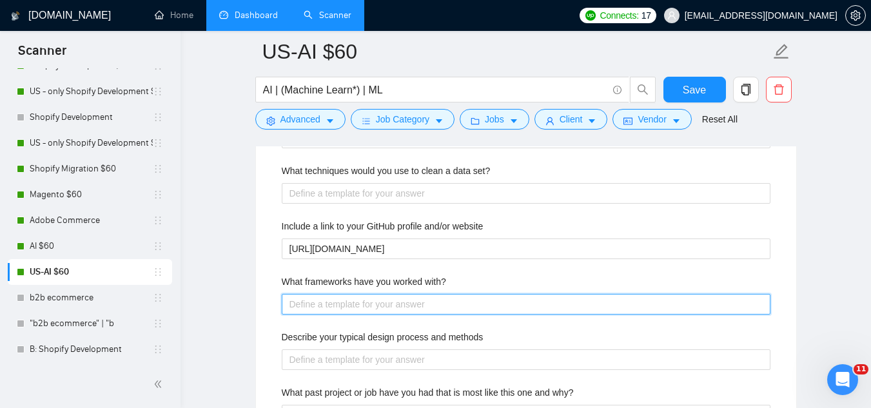
click at [399, 307] on with\? "What frameworks have you worked with?" at bounding box center [526, 304] width 488 height 21
paste with\? "AI & LLMs: OpenAI (GPT-4), Claude, Whisper, Cohere Automation: Zapier, Make (In…"
type with\? "AI & LLMs: OpenAI (GPT-4), Claude, Whisper, Cohere Automation: Zapier, Make (In…"
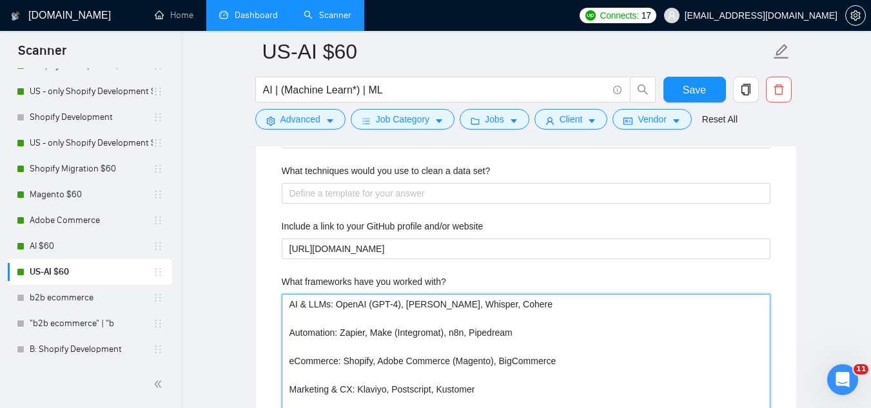
scroll to position [2299, 0]
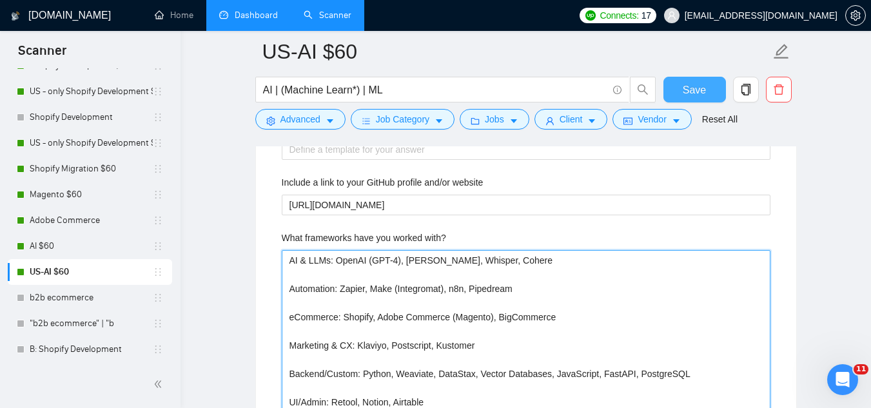
type with\? "AI & LLMs: OpenAI (GPT-4), Claude, Whisper, Cohere Automation: Zapier, Make (In…"
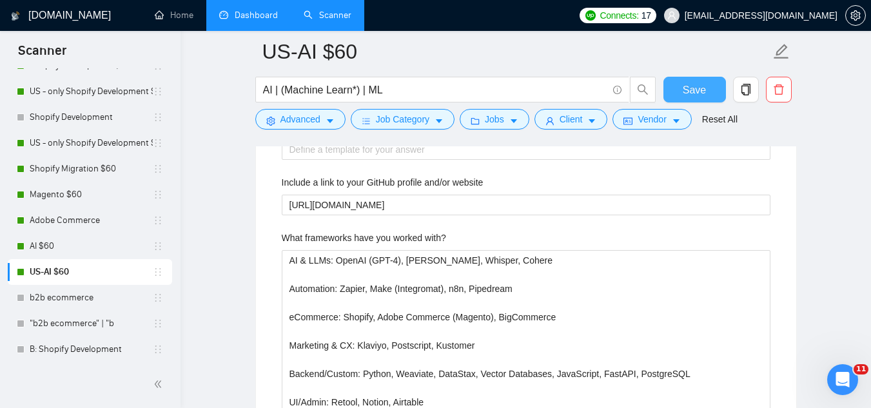
click at [702, 89] on span "Save" at bounding box center [693, 90] width 23 height 16
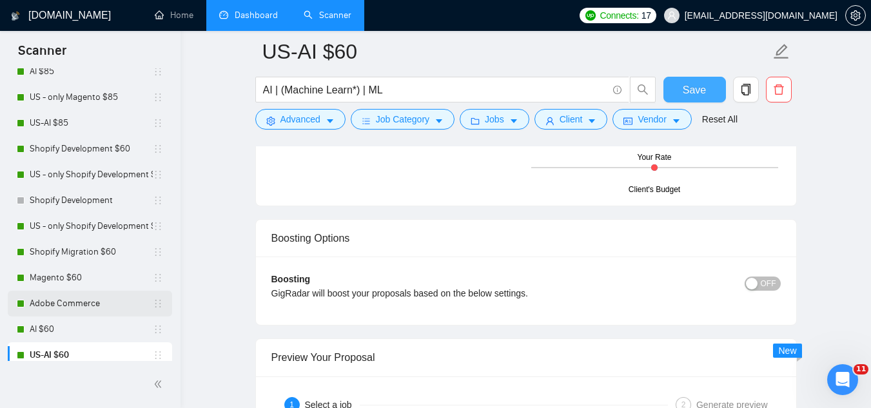
scroll to position [0, 0]
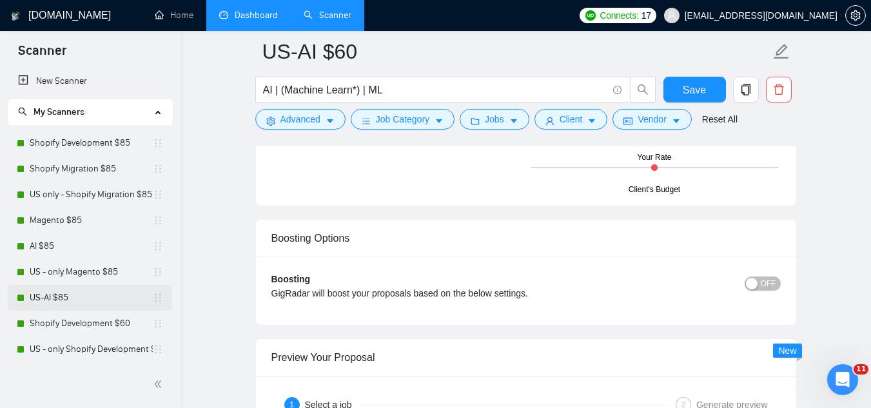
click at [81, 293] on link "US-AI $85" at bounding box center [91, 298] width 123 height 26
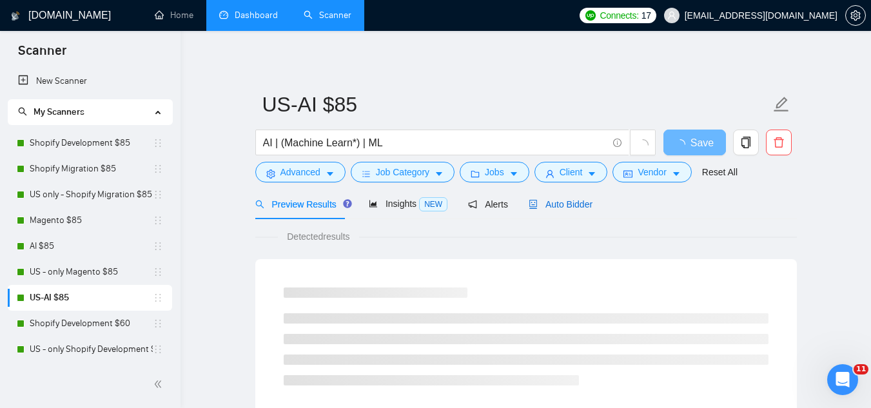
click at [555, 207] on span "Auto Bidder" at bounding box center [560, 204] width 64 height 10
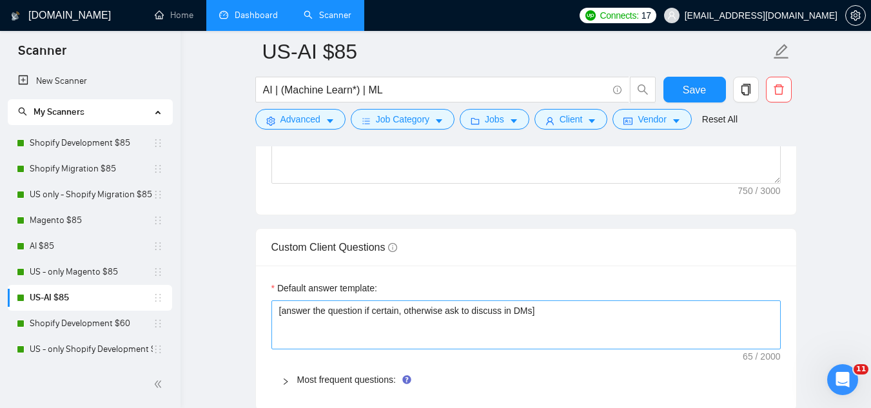
scroll to position [1804, 0]
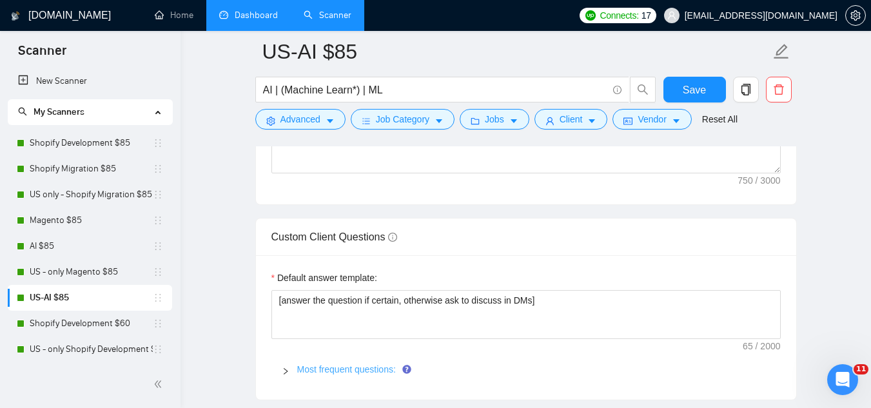
click at [340, 365] on link "Most frequent questions:" at bounding box center [346, 369] width 99 height 10
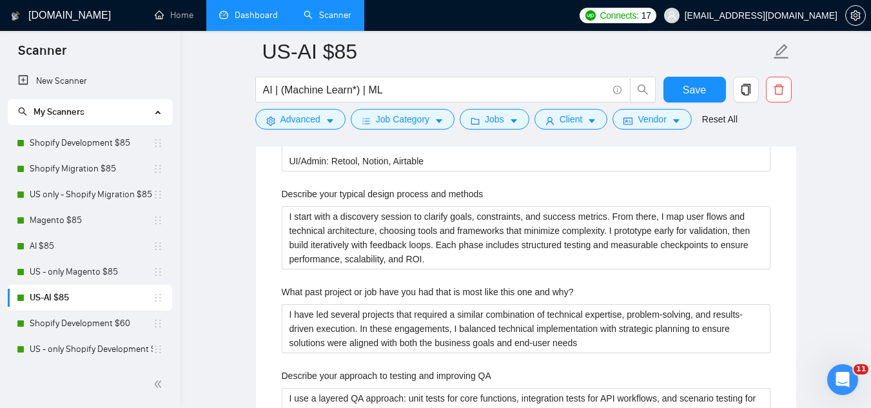
scroll to position [2449, 0]
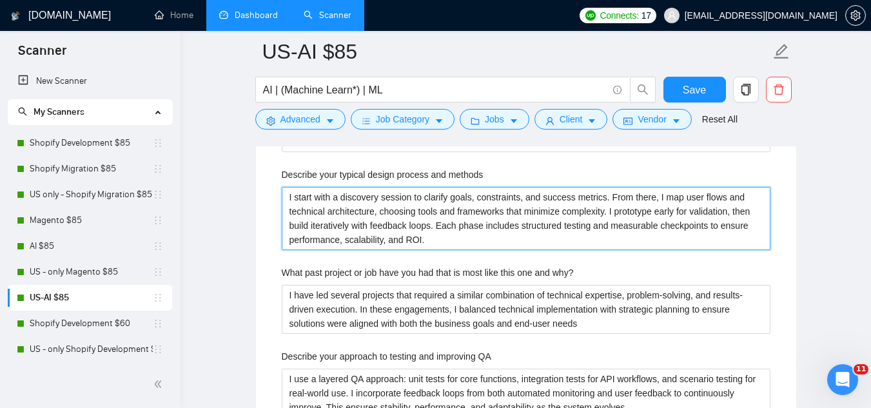
click at [347, 203] on methods "I start with a discovery session to clarify goals, constraints, and success met…" at bounding box center [526, 218] width 488 height 63
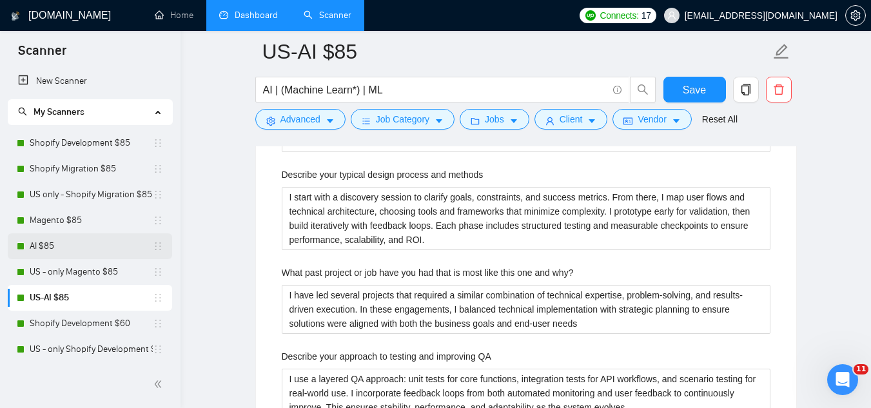
click at [103, 244] on link "AI $85" at bounding box center [91, 246] width 123 height 26
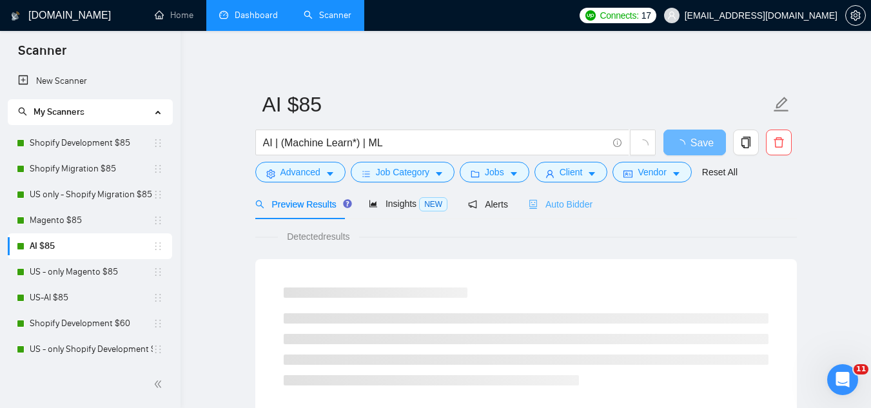
click at [546, 214] on div "Auto Bidder" at bounding box center [560, 204] width 64 height 30
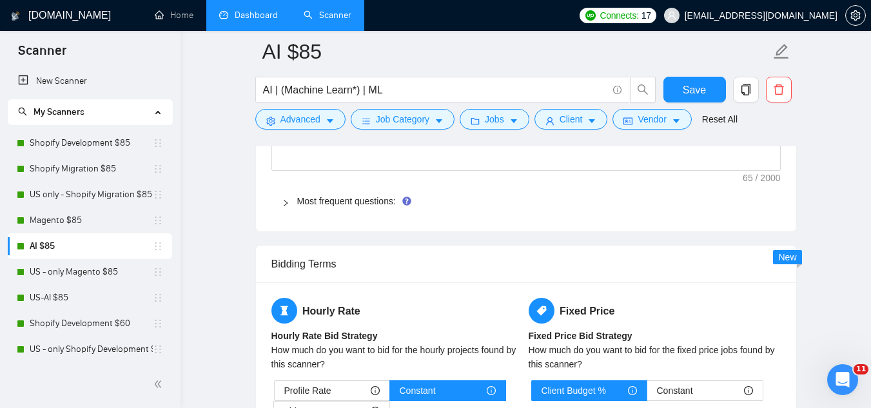
scroll to position [1933, 0]
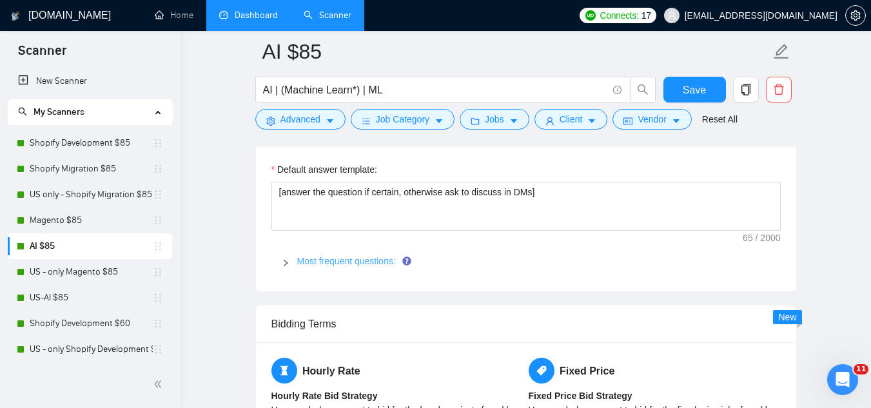
click at [368, 264] on link "Most frequent questions:" at bounding box center [346, 261] width 99 height 10
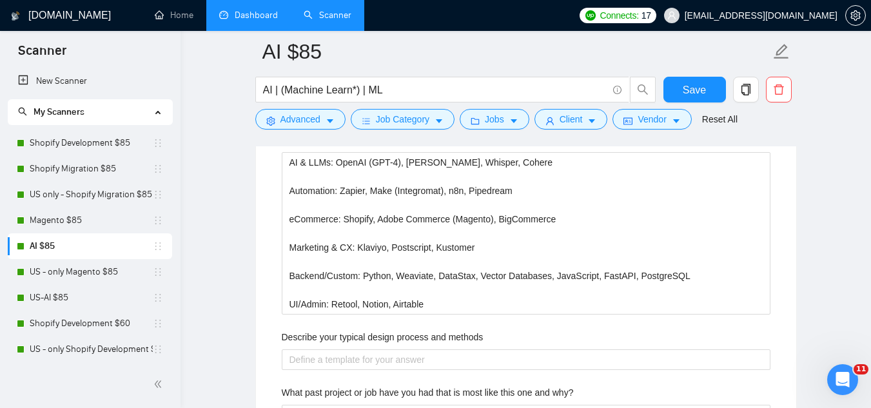
scroll to position [2384, 0]
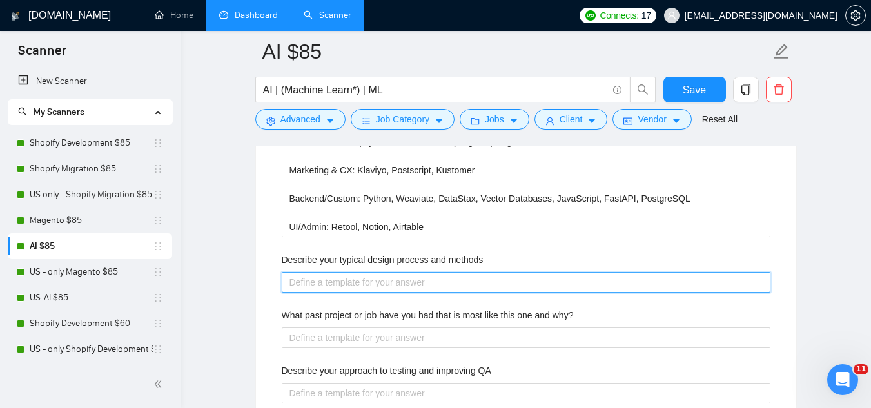
click at [390, 288] on methods "Describe your typical design process and methods" at bounding box center [526, 282] width 488 height 21
paste methods "I start with a discovery session to clarify goals, constraints, and success met…"
type methods "I start with a discovery session to clarify goals, constraints, and success met…"
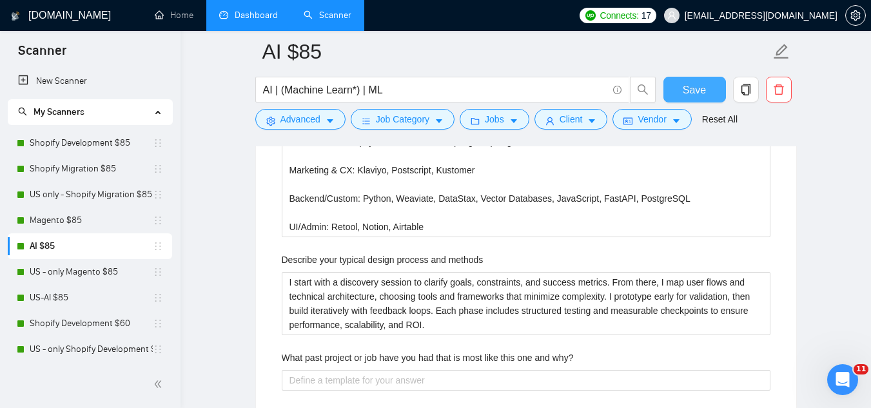
click at [705, 91] on button "Save" at bounding box center [694, 90] width 63 height 26
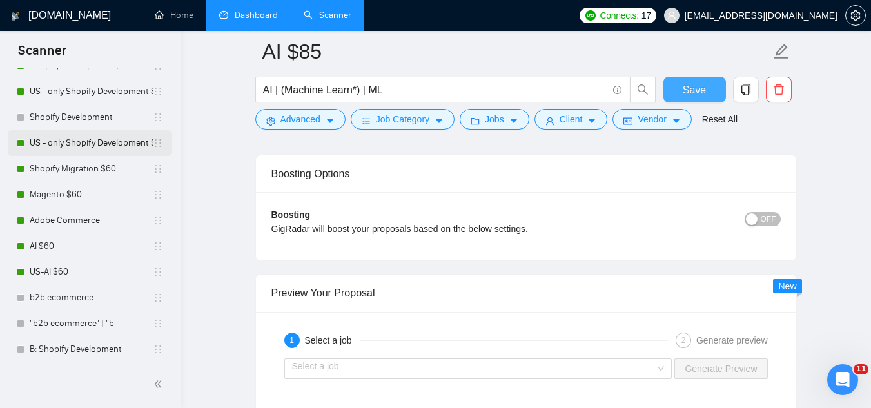
scroll to position [322, 0]
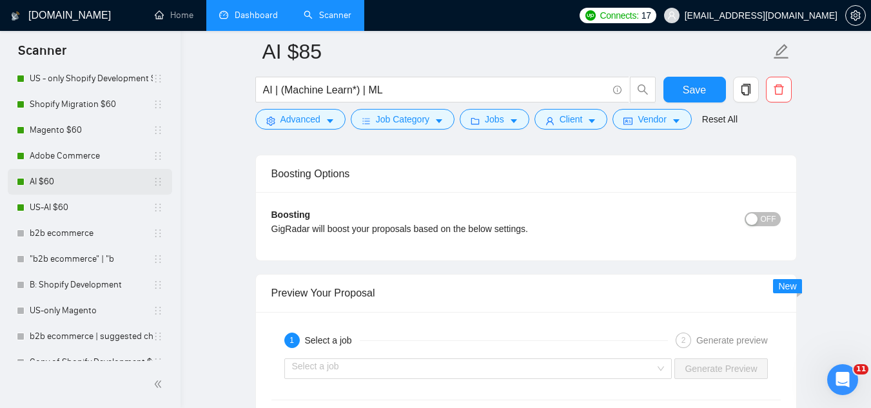
click at [88, 185] on link "AI $60" at bounding box center [91, 182] width 123 height 26
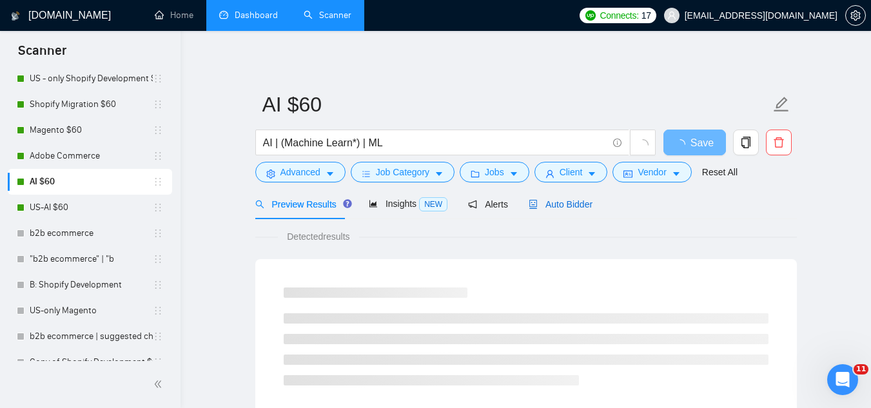
click at [554, 204] on span "Auto Bidder" at bounding box center [560, 204] width 64 height 10
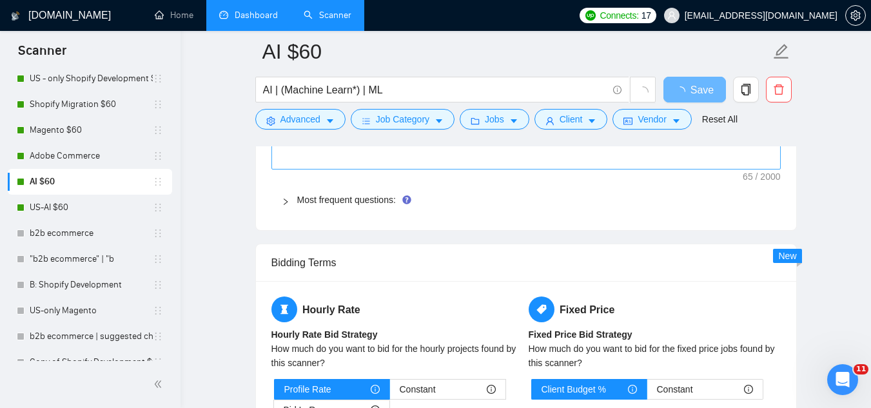
scroll to position [1933, 0]
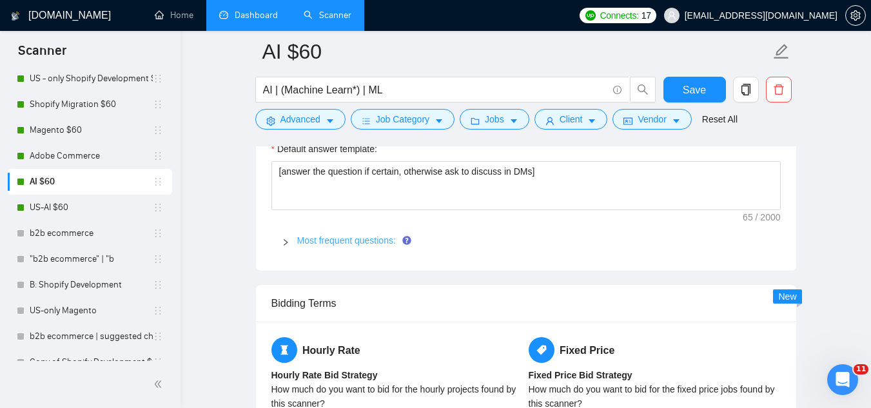
click at [337, 244] on link "Most frequent questions:" at bounding box center [346, 240] width 99 height 10
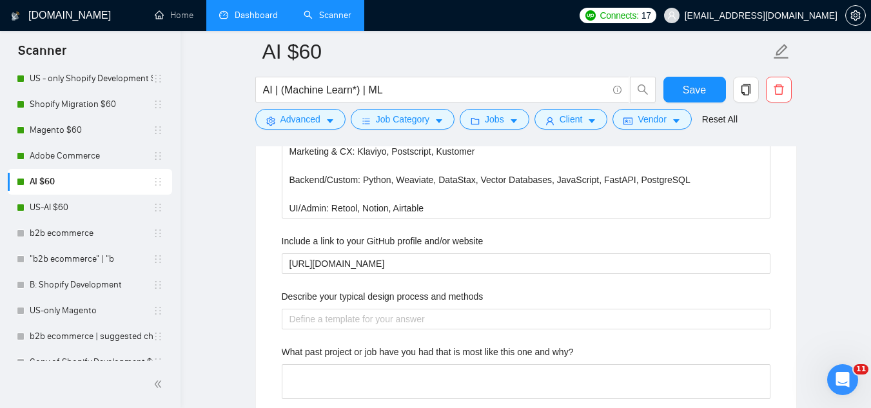
scroll to position [2577, 0]
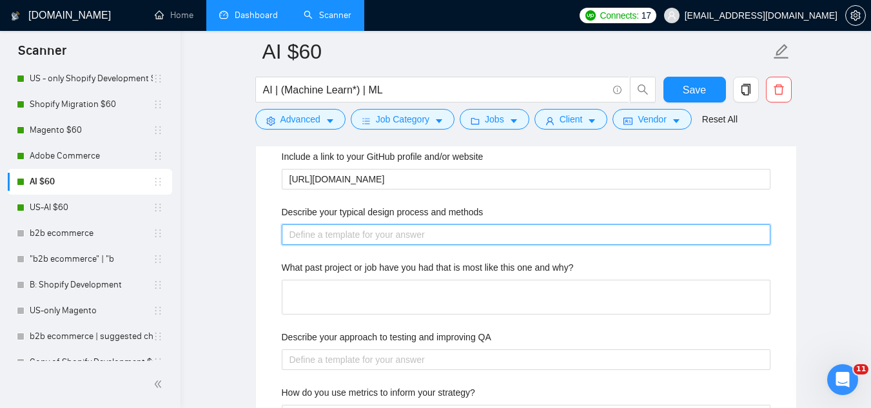
click at [380, 237] on methods "Describe your typical design process and methods" at bounding box center [526, 234] width 488 height 21
paste methods "I start with a discovery session to clarify goals, constraints, and success met…"
type methods "I start with a discovery session to clarify goals, constraints, and success met…"
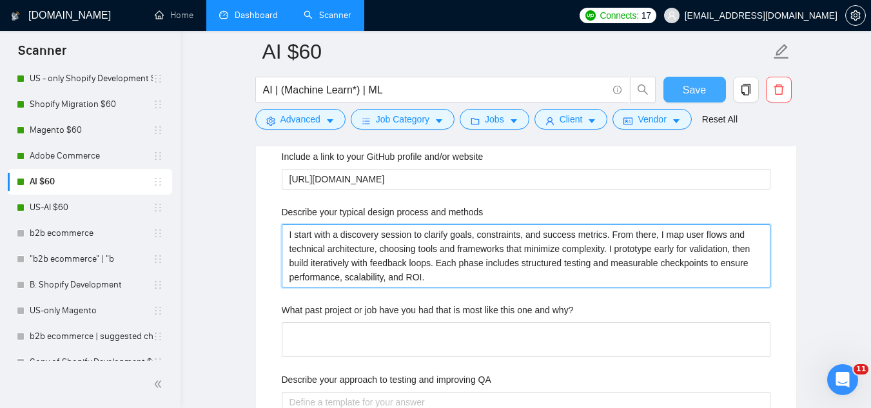
type methods "I start with a discovery session to clarify goals, constraints, and success met…"
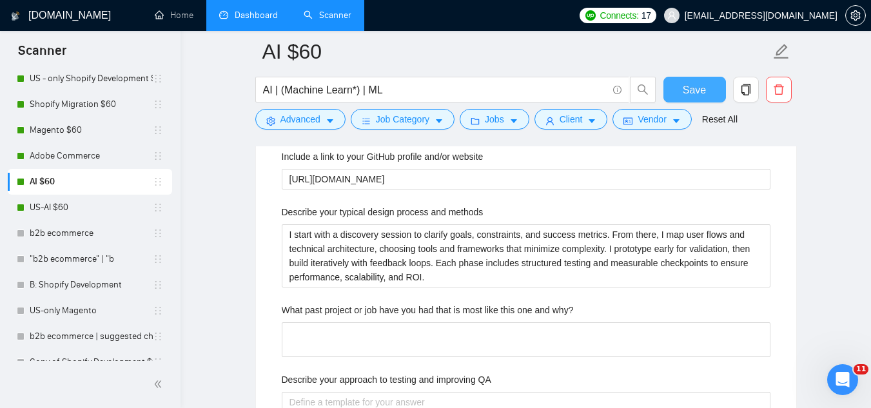
click at [688, 93] on span "Save" at bounding box center [693, 90] width 23 height 16
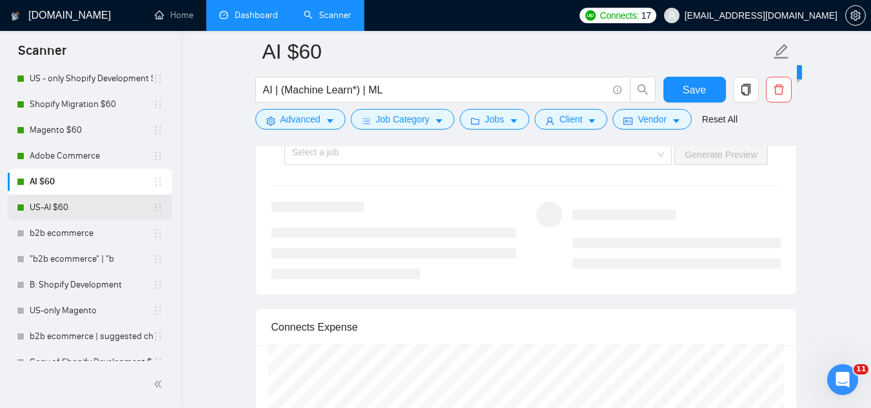
click at [72, 212] on link "US-AI $60" at bounding box center [91, 208] width 123 height 26
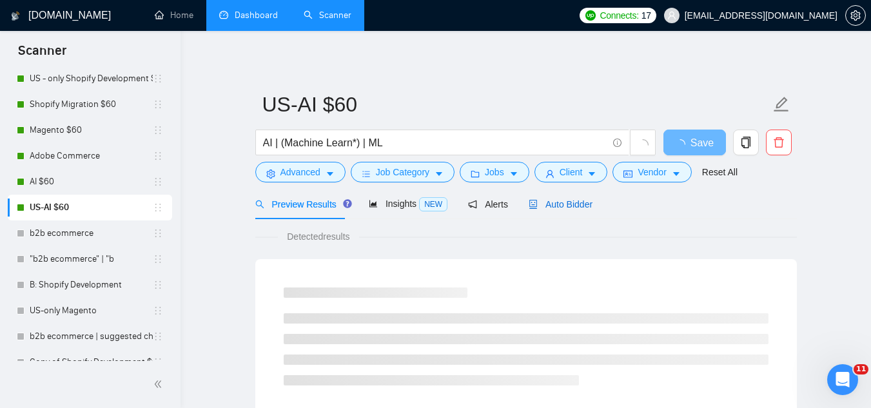
click at [542, 204] on span "Auto Bidder" at bounding box center [560, 204] width 64 height 10
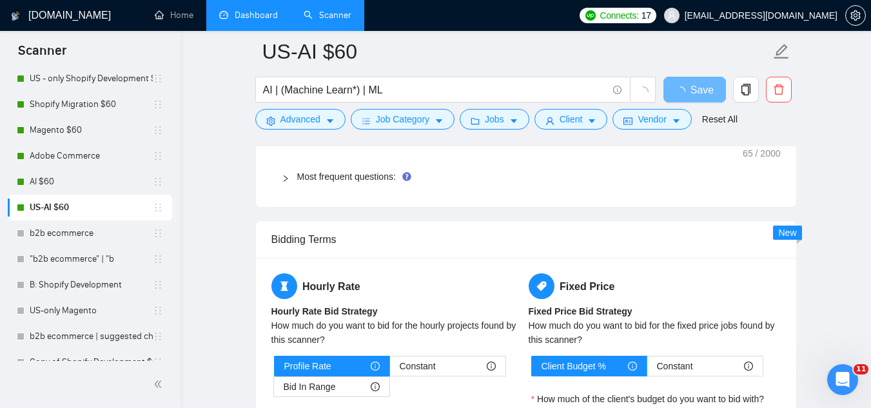
scroll to position [1933, 0]
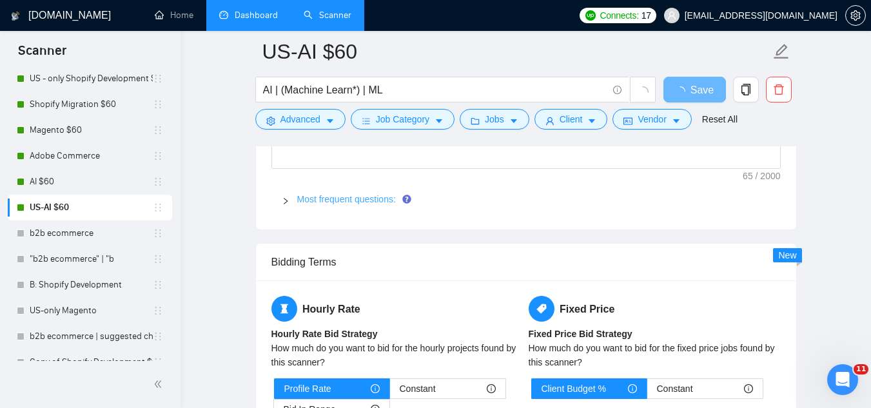
click at [358, 199] on link "Most frequent questions:" at bounding box center [346, 199] width 99 height 10
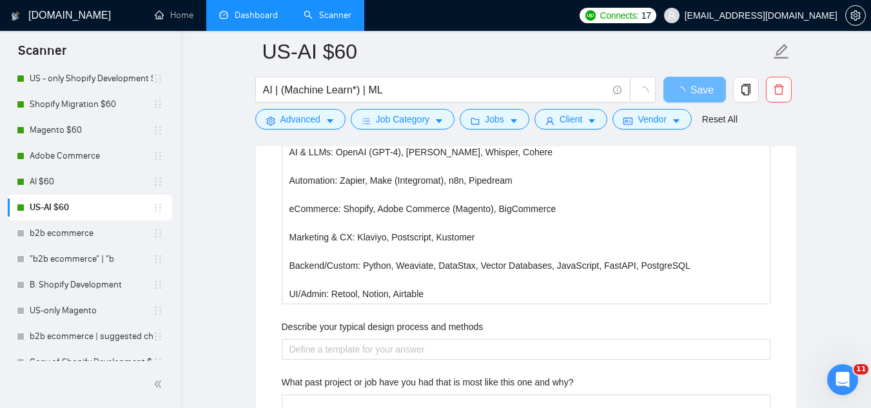
scroll to position [2320, 0]
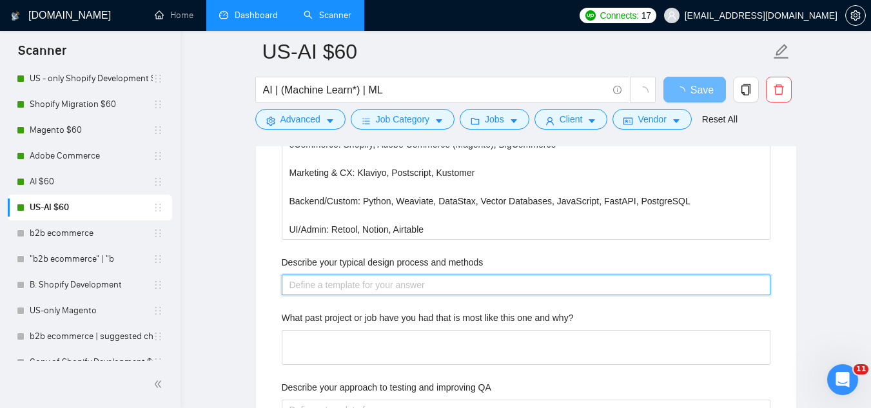
click at [413, 281] on methods "Describe your typical design process and methods" at bounding box center [526, 284] width 488 height 21
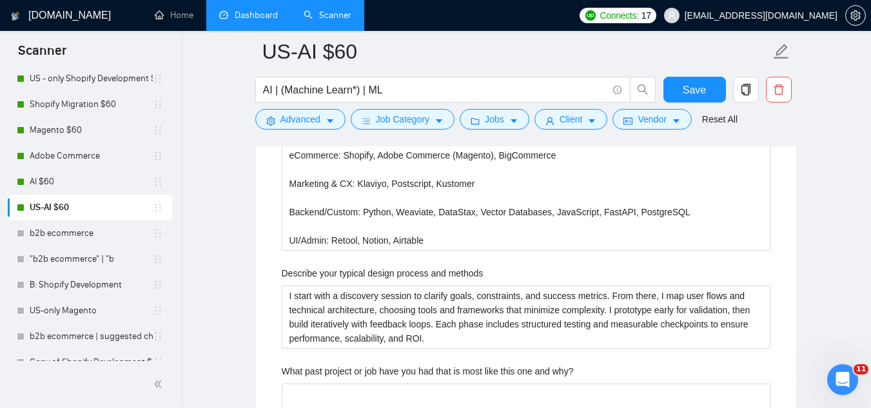
scroll to position [2495, 0]
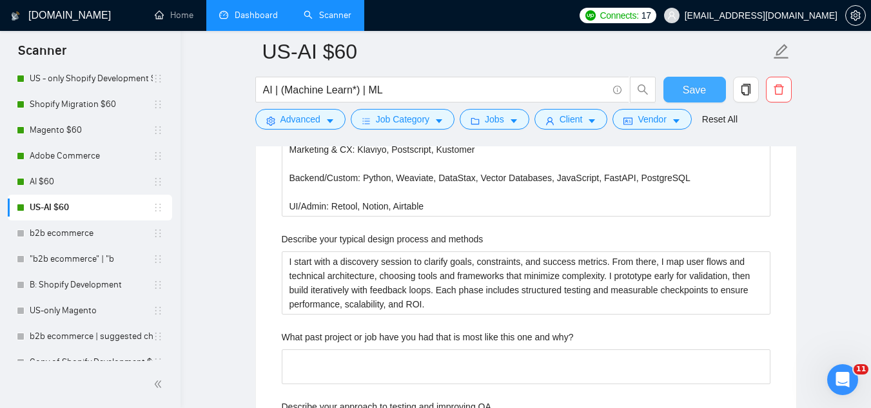
click at [682, 95] on button "Save" at bounding box center [694, 90] width 63 height 26
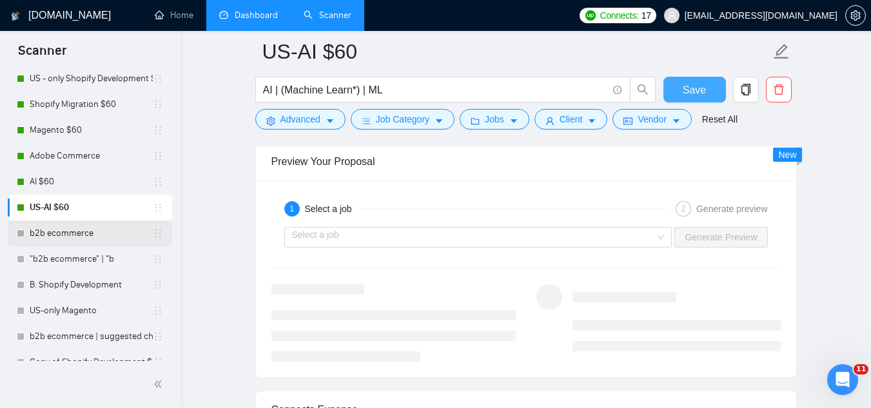
scroll to position [129, 0]
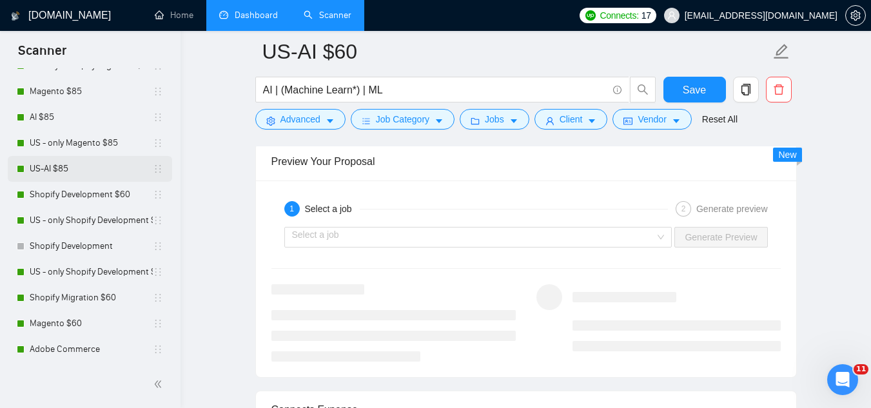
click at [72, 165] on link "US-AI $85" at bounding box center [91, 169] width 123 height 26
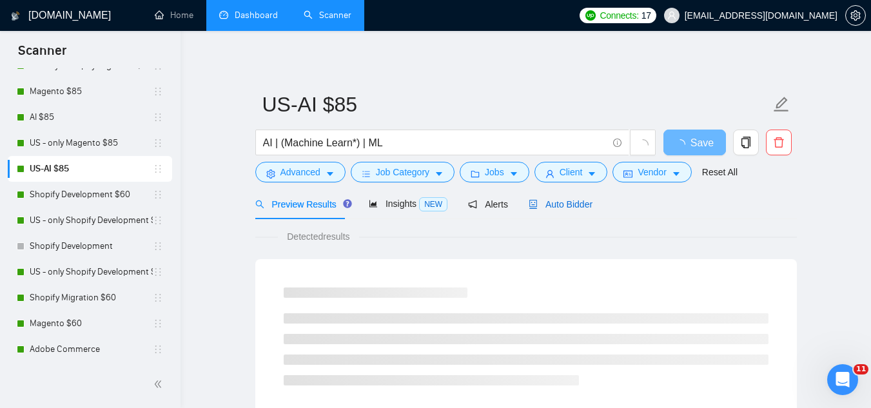
click at [568, 204] on span "Auto Bidder" at bounding box center [560, 204] width 64 height 10
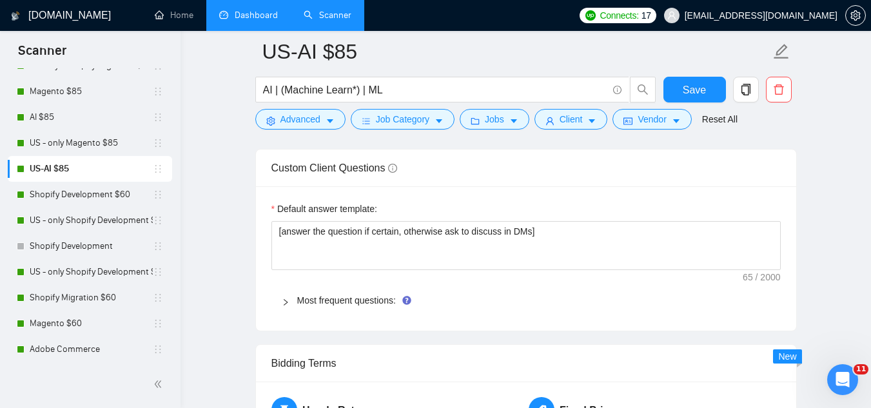
scroll to position [1869, 0]
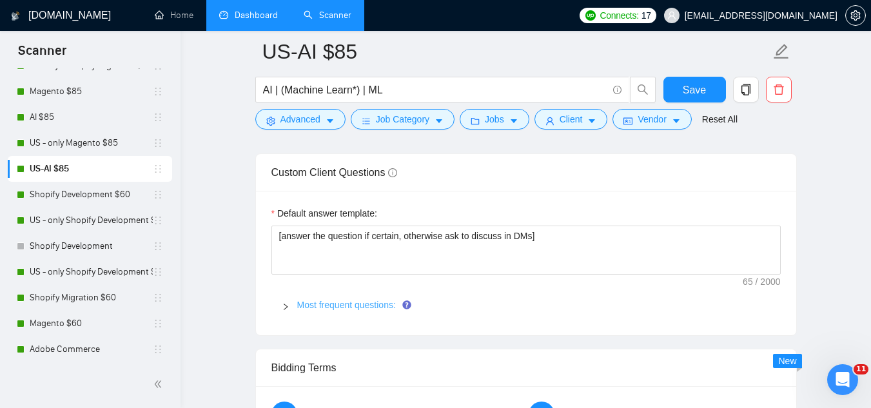
click at [365, 305] on link "Most frequent questions:" at bounding box center [346, 305] width 99 height 10
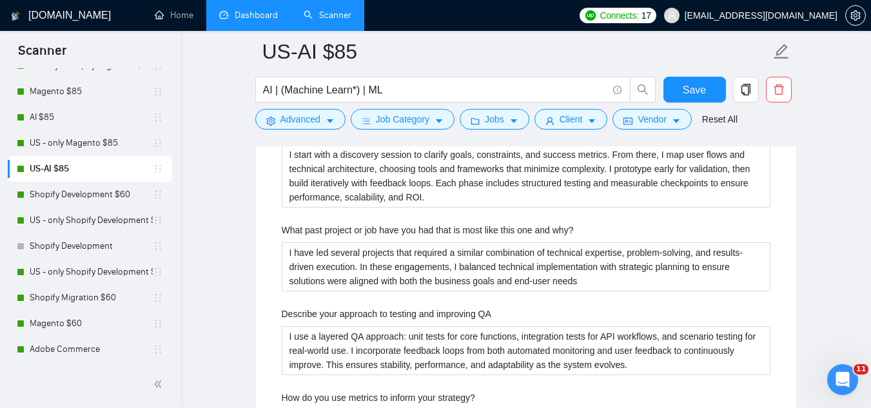
scroll to position [2513, 0]
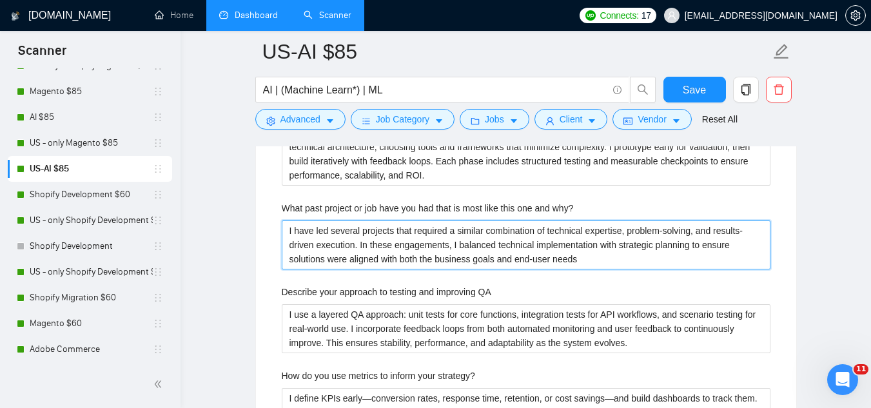
click at [669, 255] on why\? "I have led several projects that required a similar combination of technical ex…" at bounding box center [526, 244] width 488 height 49
type why\? "I have led several projects that required a similar combination of technical ex…"
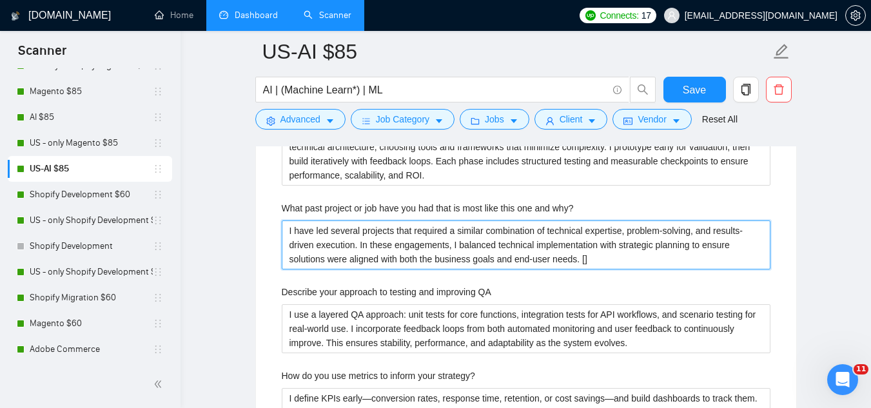
type why\? "I have led several projects that required a similar combination of technical ex…"
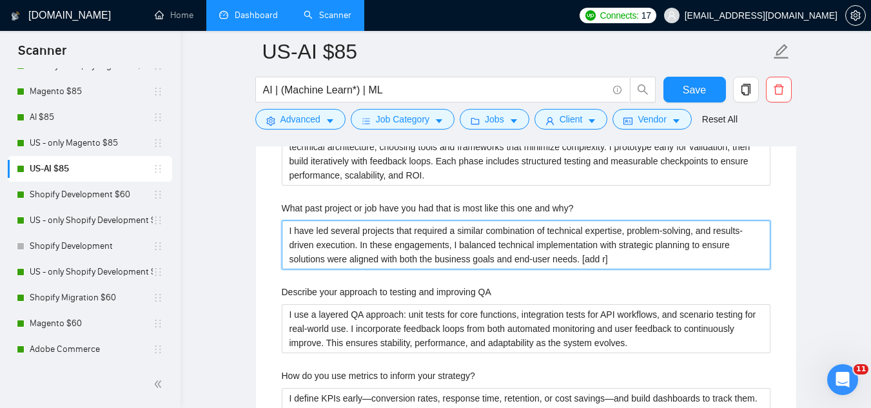
type why\? "I have led several projects that required a similar combination of technical ex…"
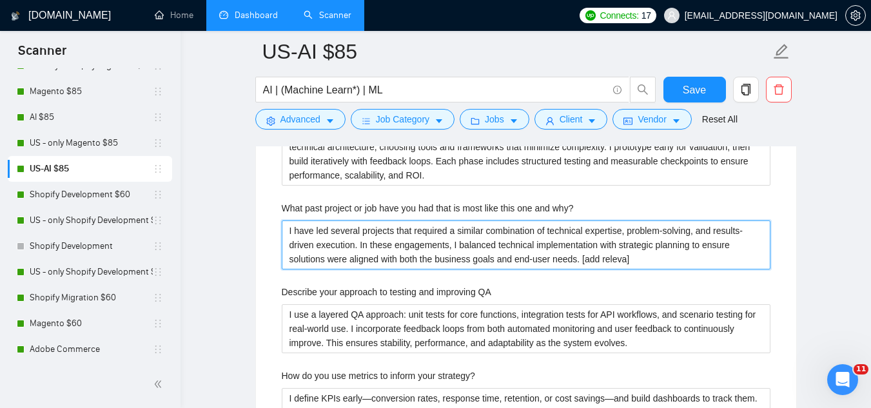
type why\? "I have led several projects that required a similar combination of technical ex…"
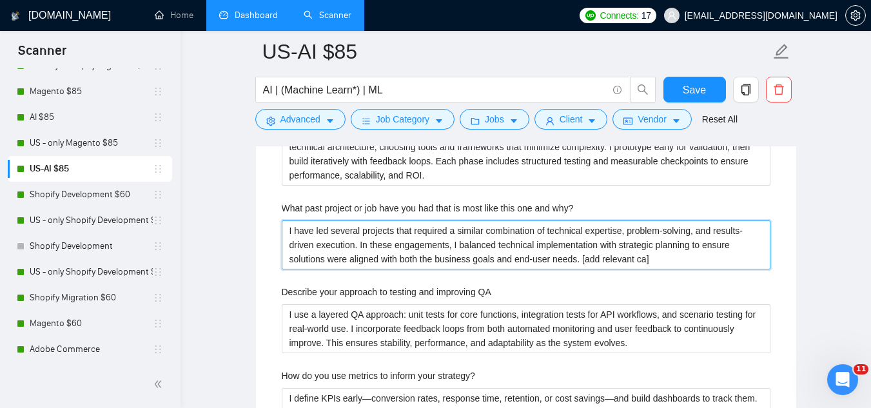
type why\? "I have led several projects that required a similar combination of technical ex…"
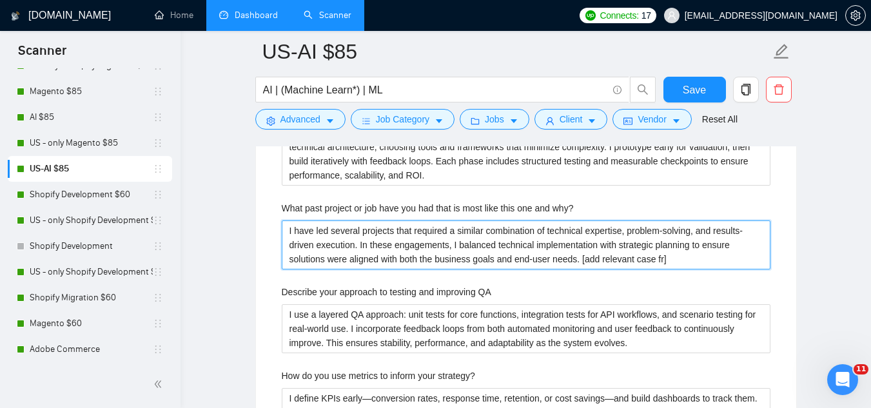
type why\? "I have led several projects that required a similar combination of technical ex…"
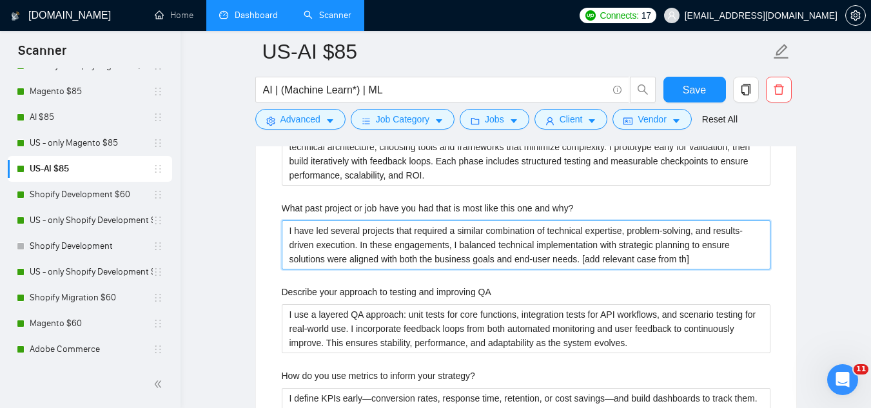
type why\? "I have led several projects that required a similar combination of technical ex…"
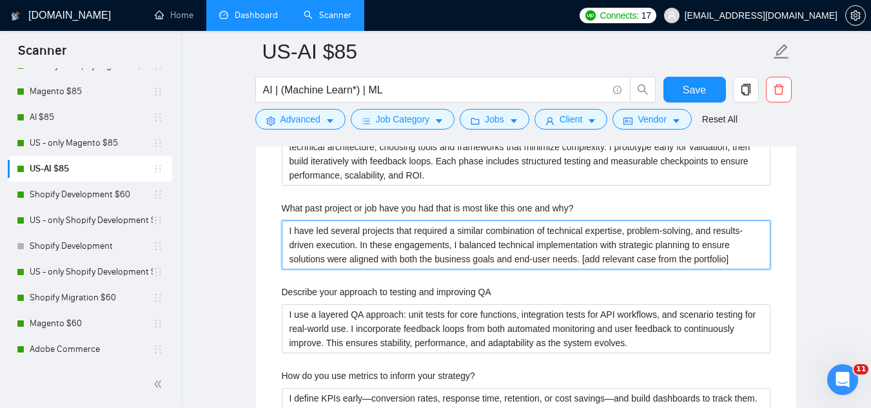
click at [409, 239] on why\? "I have led several projects that required a similar combination of technical ex…" at bounding box center [526, 244] width 488 height 49
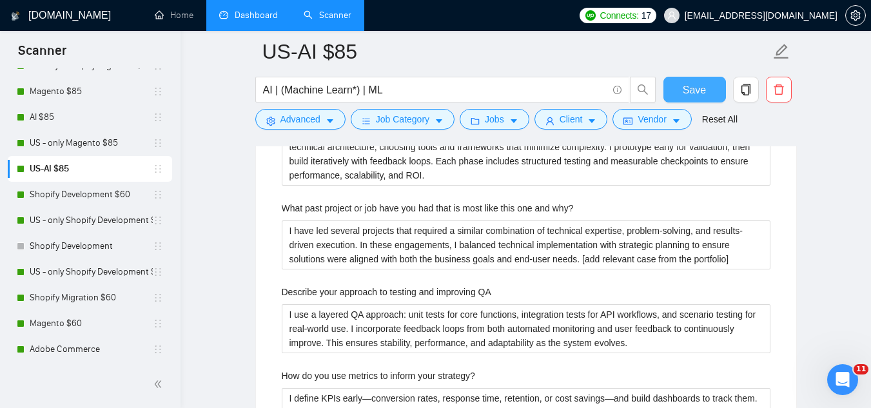
click at [691, 89] on span "Save" at bounding box center [693, 90] width 23 height 16
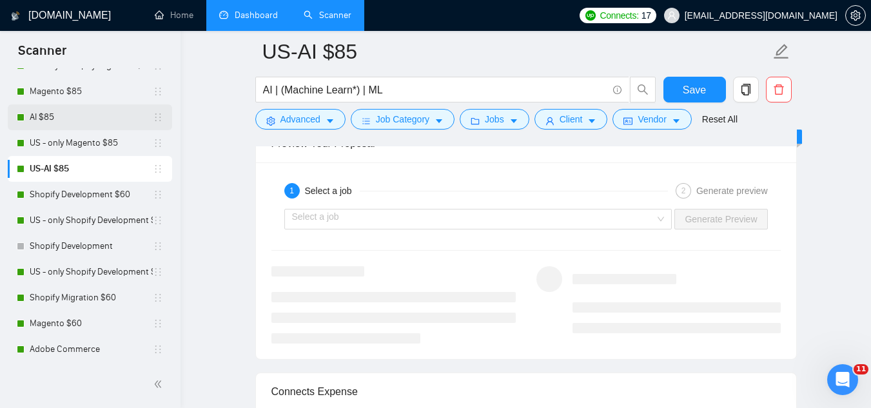
click at [75, 124] on link "AI $85" at bounding box center [91, 117] width 123 height 26
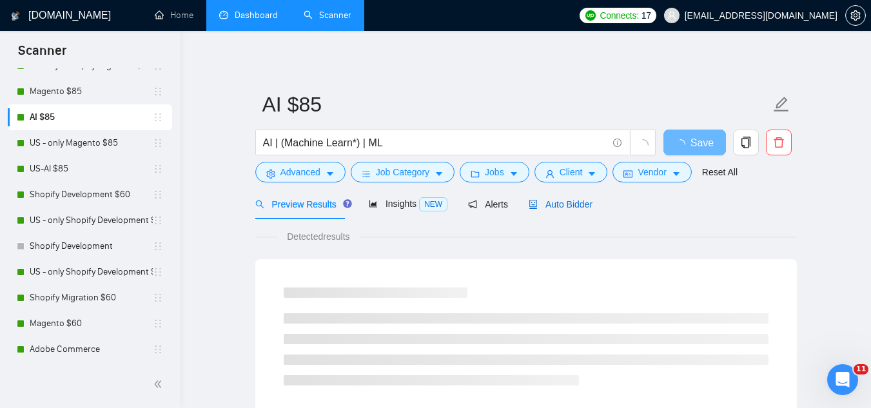
click at [550, 210] on div "Auto Bidder" at bounding box center [560, 204] width 64 height 14
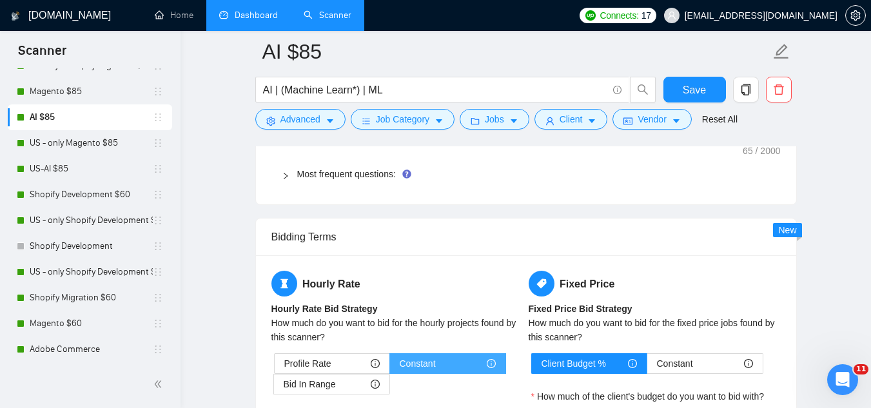
scroll to position [1947, 0]
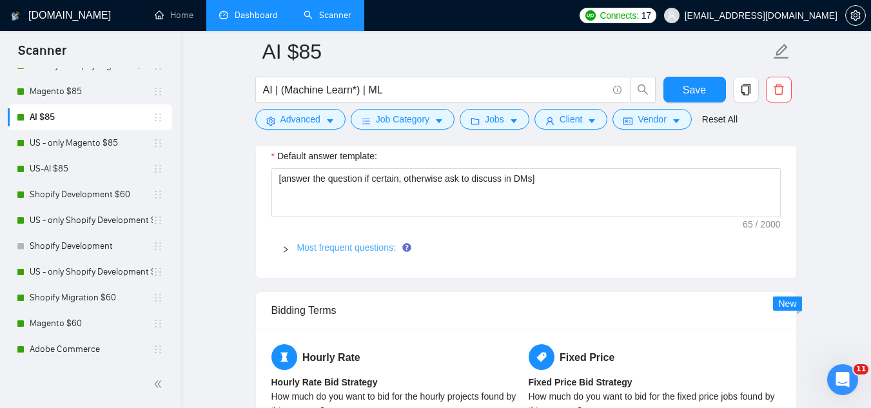
click at [356, 246] on link "Most frequent questions:" at bounding box center [346, 247] width 99 height 10
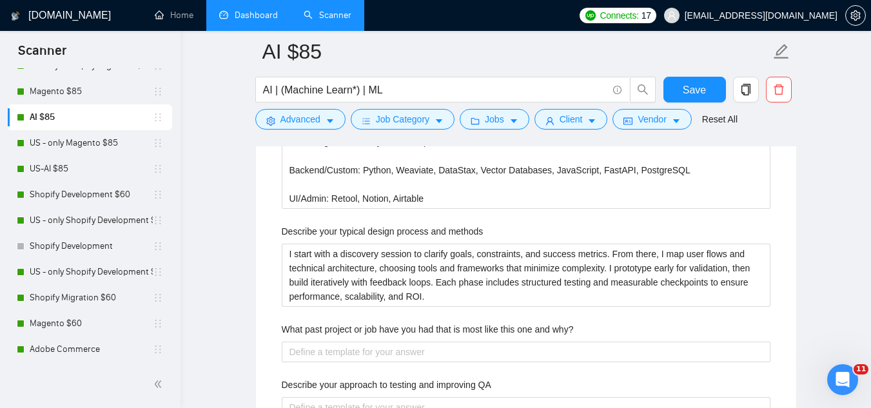
scroll to position [2462, 0]
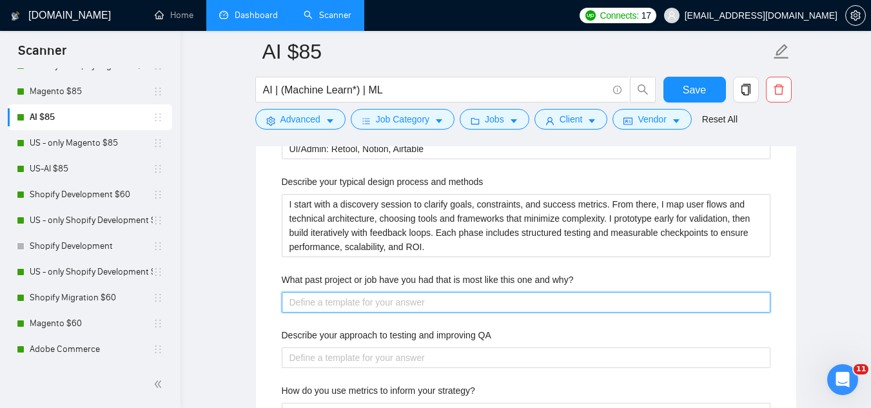
click at [436, 306] on why\? "What past project or job have you had that is most like this one and why?" at bounding box center [526, 302] width 488 height 21
paste why\? "I have led several projects that required a similar combination of technical ex…"
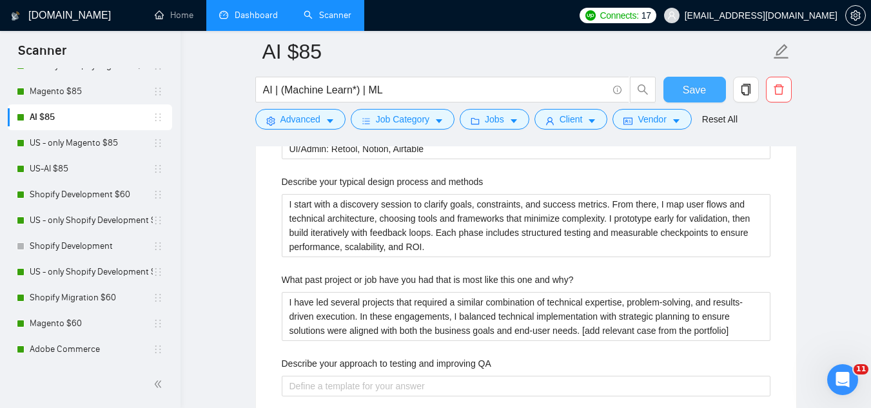
click at [685, 88] on span "Save" at bounding box center [693, 90] width 23 height 16
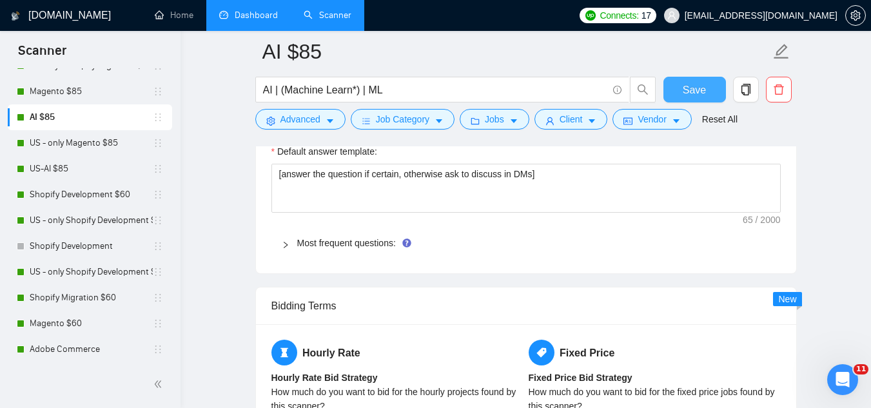
scroll to position [1947, 0]
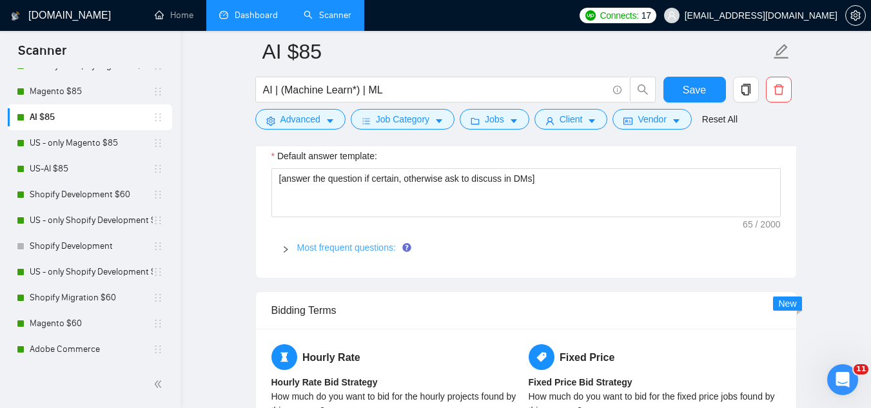
click at [381, 244] on link "Most frequent questions:" at bounding box center [346, 247] width 99 height 10
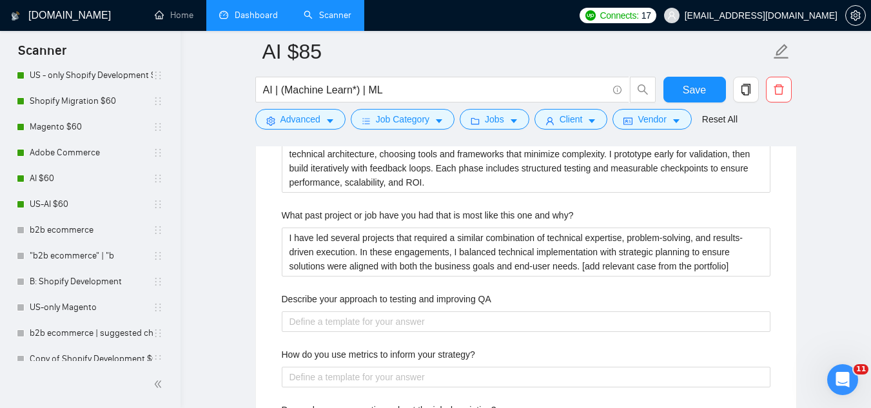
scroll to position [336, 0]
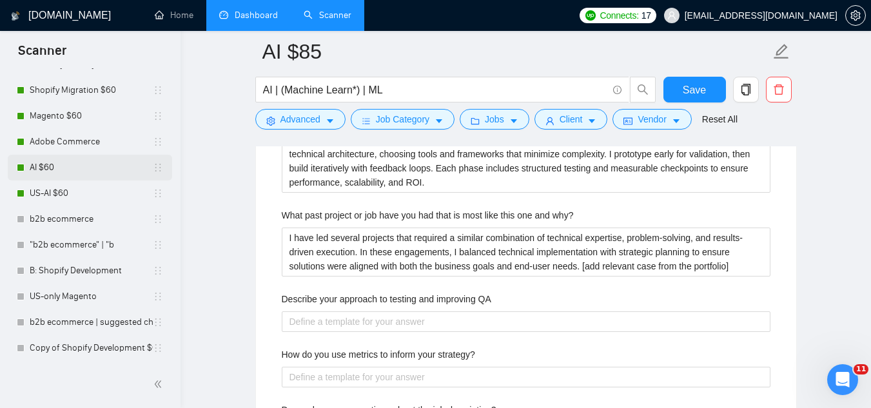
click at [46, 166] on link "AI $60" at bounding box center [91, 168] width 123 height 26
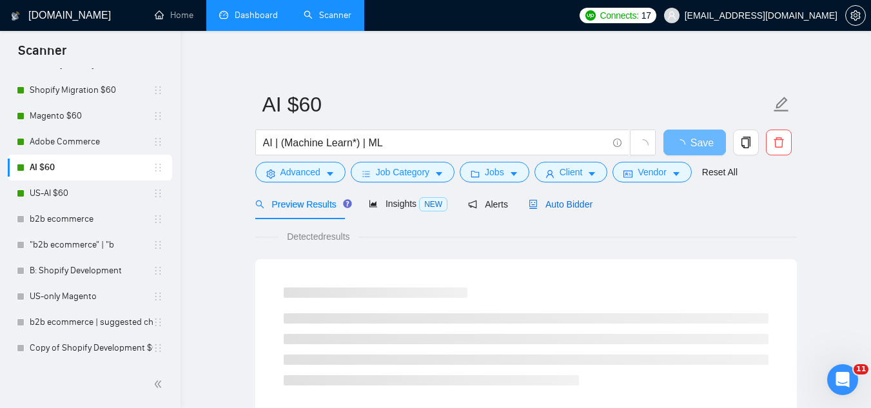
click at [559, 199] on span "Auto Bidder" at bounding box center [560, 204] width 64 height 10
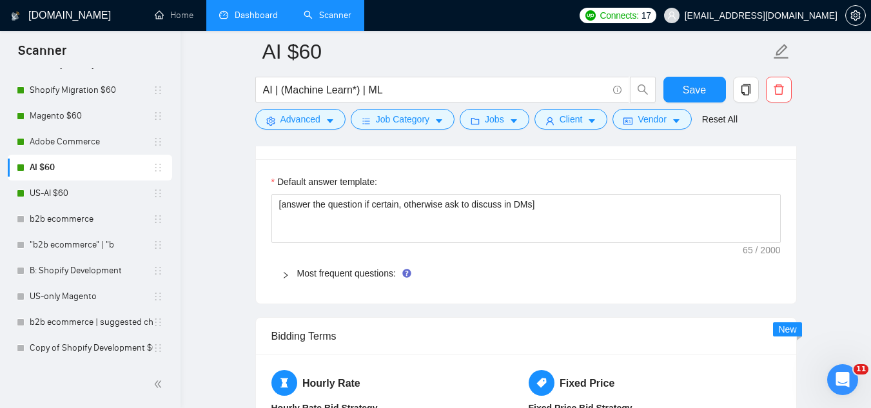
scroll to position [1869, 0]
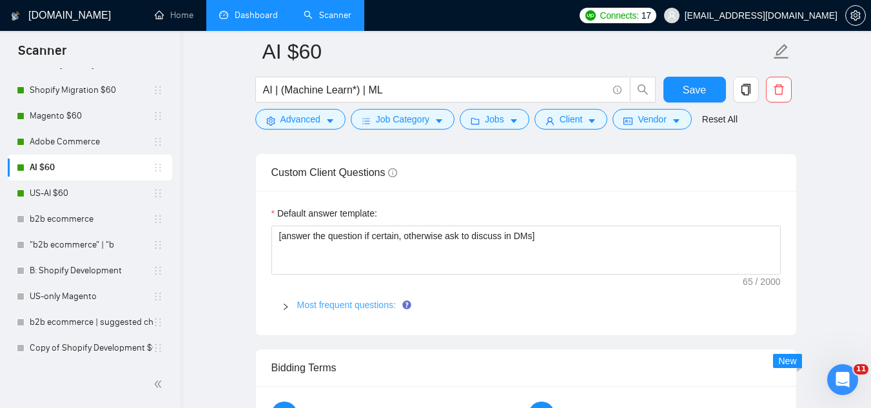
click at [369, 307] on link "Most frequent questions:" at bounding box center [346, 305] width 99 height 10
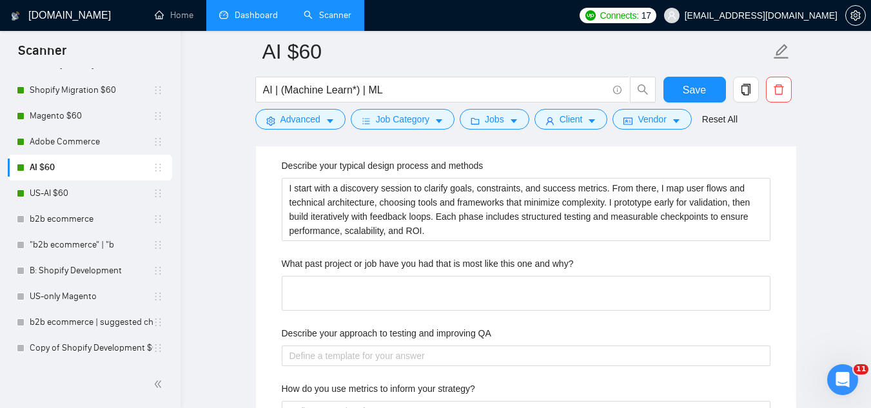
scroll to position [2642, 0]
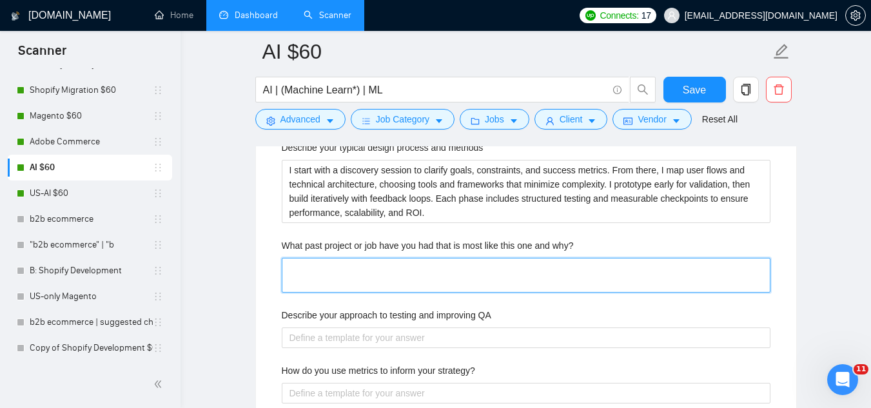
click at [439, 271] on why\? "What past project or job have you had that is most like this one and why?" at bounding box center [526, 275] width 488 height 35
paste why\? "monthly retainer if I decide to let you’ll run the lead generation for me?"
click at [439, 271] on why\? "monthly retainer if I decide to let you’ll run the lead generation for me?" at bounding box center [526, 275] width 488 height 35
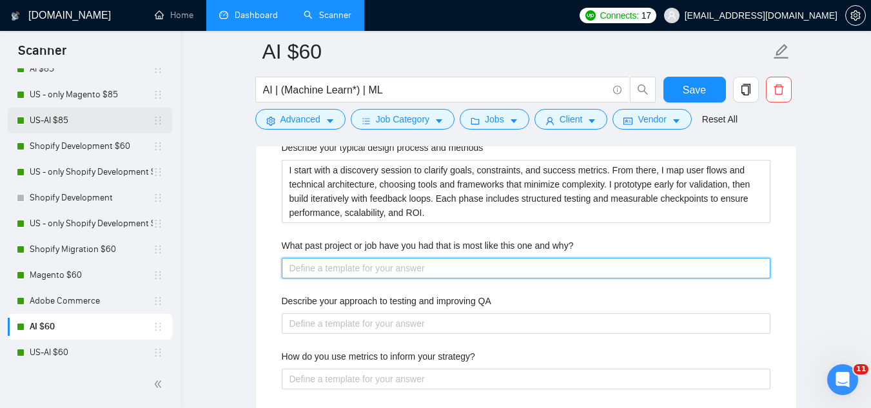
scroll to position [143, 0]
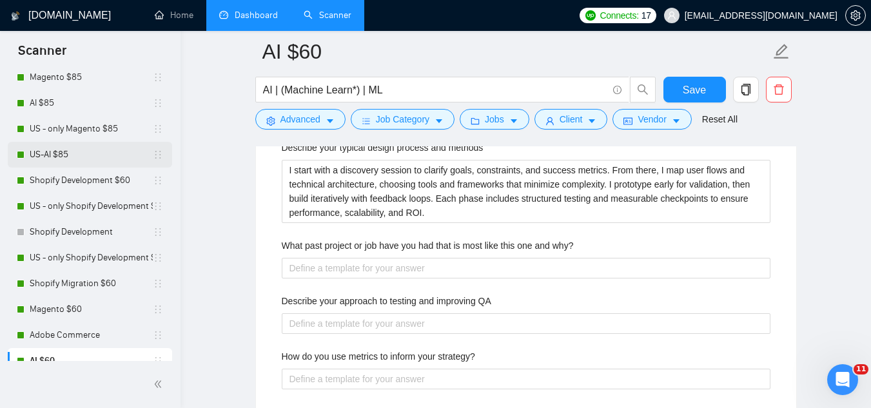
click at [79, 155] on link "US-AI $85" at bounding box center [91, 155] width 123 height 26
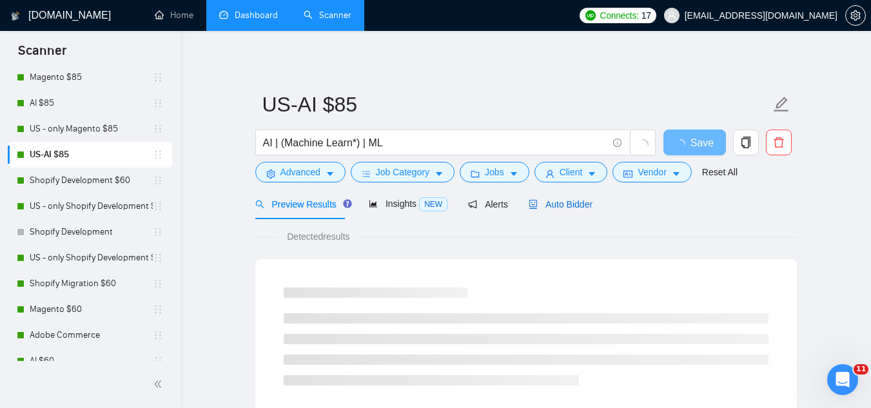
click at [561, 209] on span "Auto Bidder" at bounding box center [560, 204] width 64 height 10
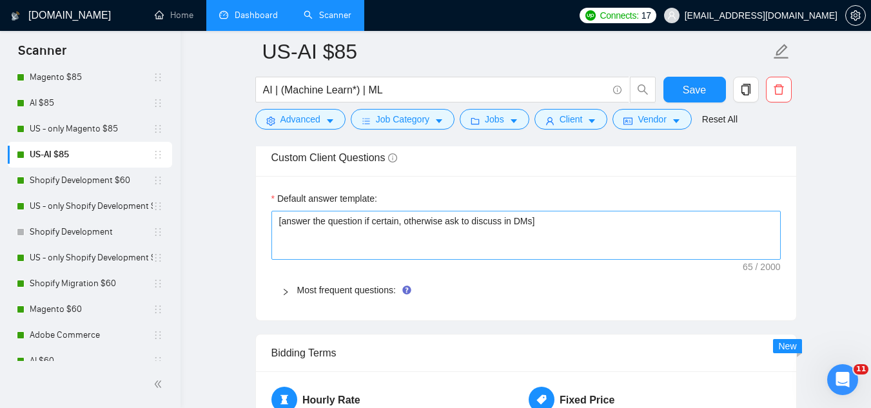
scroll to position [1933, 0]
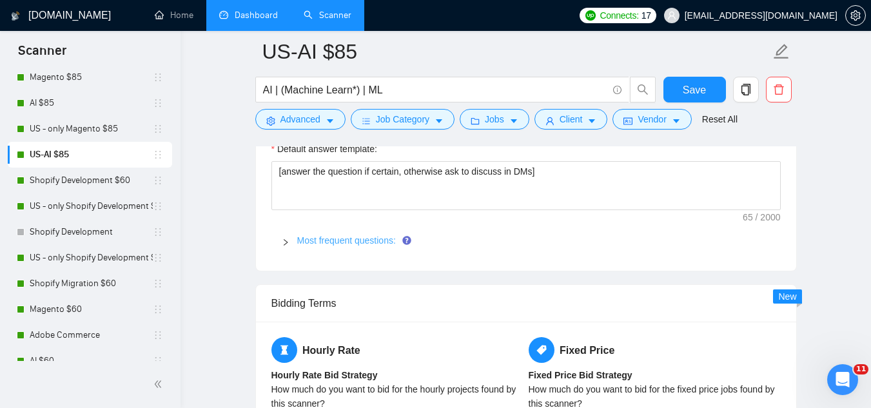
click at [376, 240] on link "Most frequent questions:" at bounding box center [346, 240] width 99 height 10
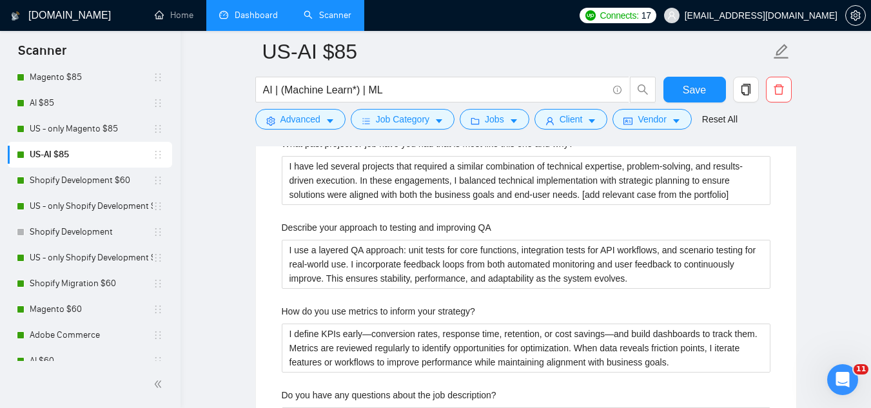
scroll to position [2513, 0]
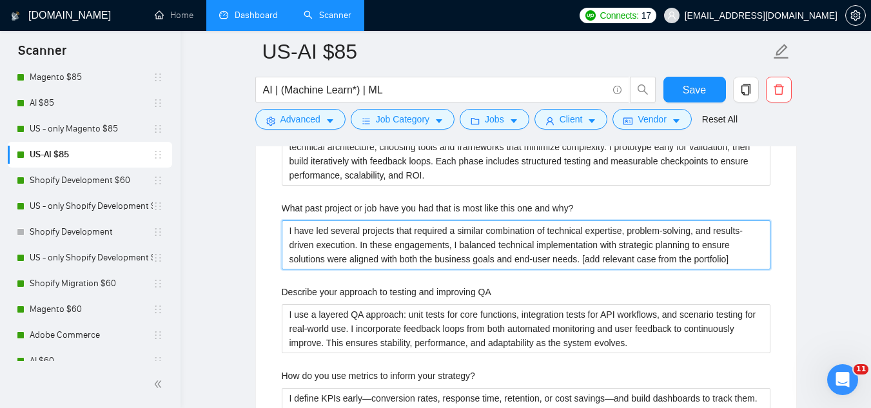
click at [381, 241] on why\? "I have led several projects that required a similar combination of technical ex…" at bounding box center [526, 244] width 488 height 49
click at [381, 240] on why\? "I have led several projects that required a similar combination of technical ex…" at bounding box center [526, 244] width 488 height 49
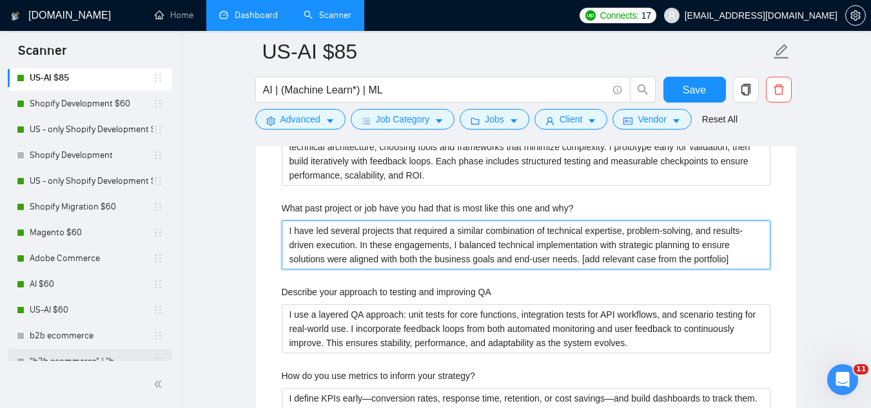
scroll to position [336, 0]
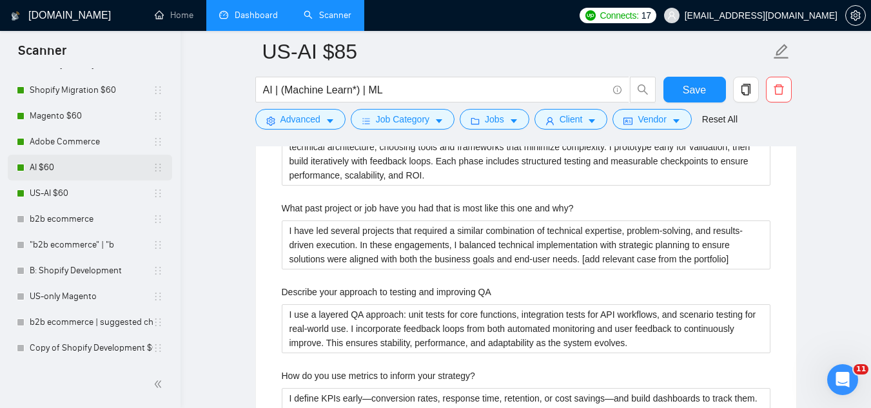
click at [82, 171] on link "AI $60" at bounding box center [91, 168] width 123 height 26
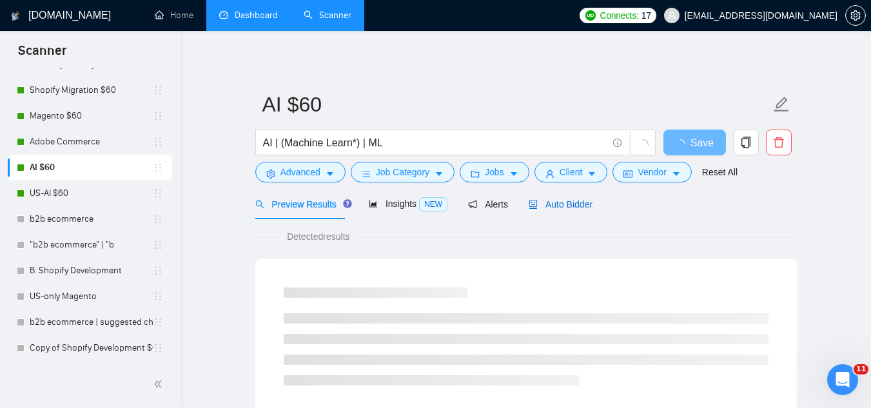
click at [552, 207] on span "Auto Bidder" at bounding box center [560, 204] width 64 height 10
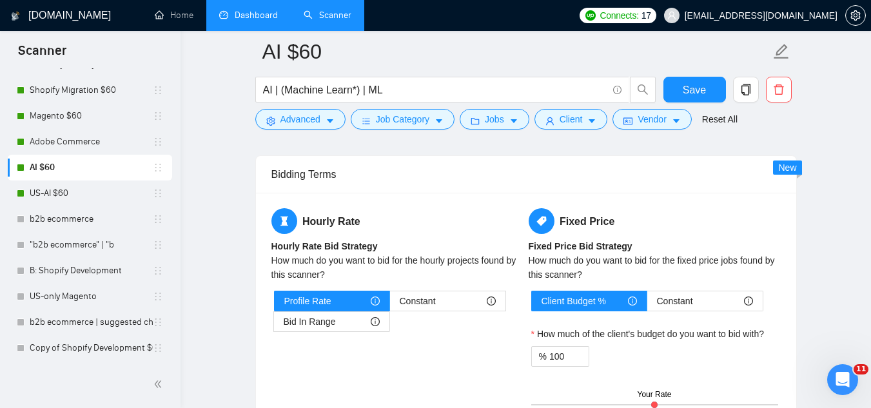
scroll to position [1933, 0]
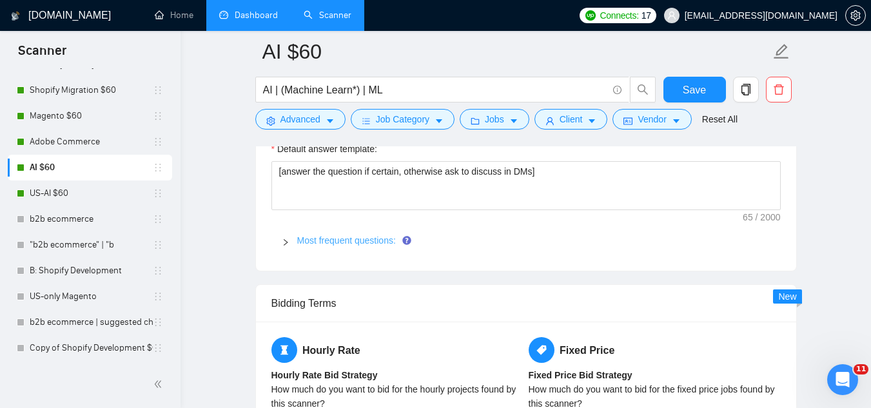
click at [384, 240] on link "Most frequent questions:" at bounding box center [346, 240] width 99 height 10
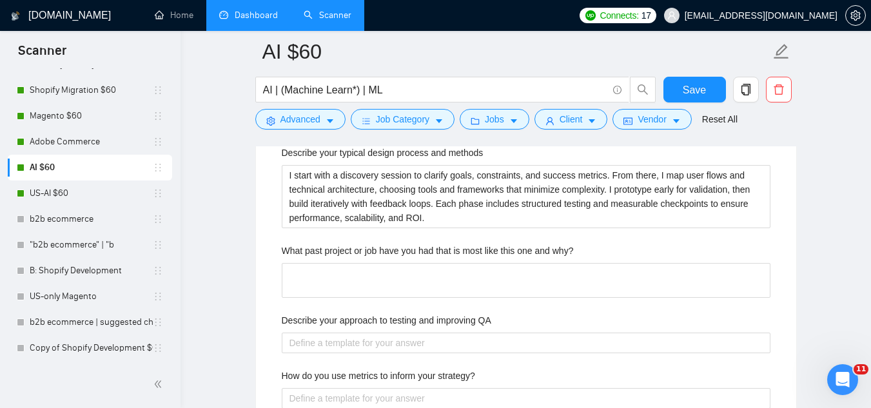
scroll to position [2642, 0]
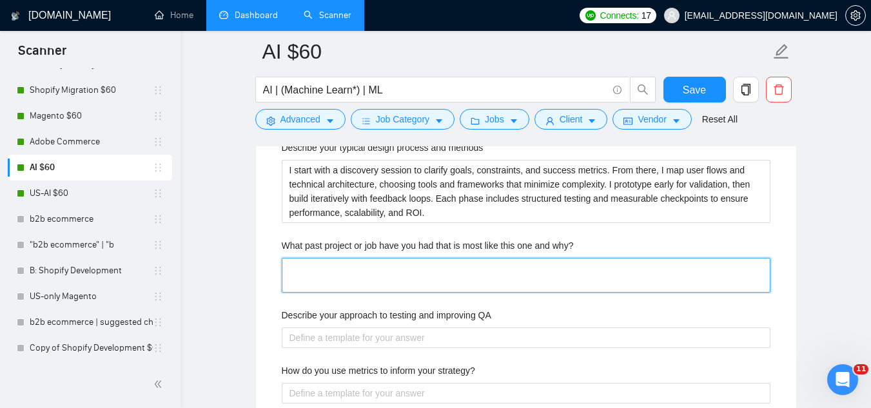
click at [398, 273] on why\? "What past project or job have you had that is most like this one and why?" at bounding box center [526, 275] width 488 height 35
paste why\? "I have led several projects that required a similar combination of technical ex…"
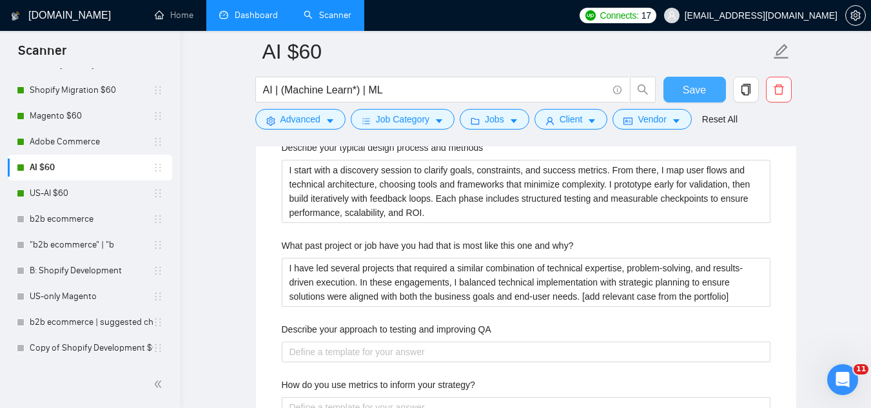
click at [687, 93] on span "Save" at bounding box center [693, 90] width 23 height 16
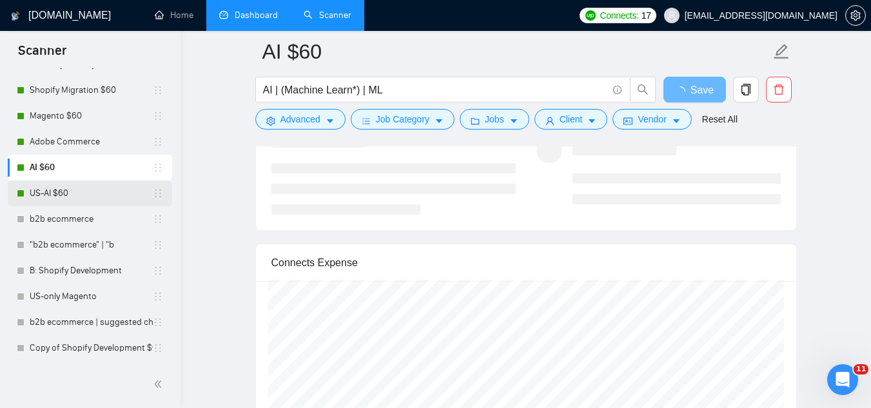
click at [74, 197] on link "US-AI $60" at bounding box center [91, 193] width 123 height 26
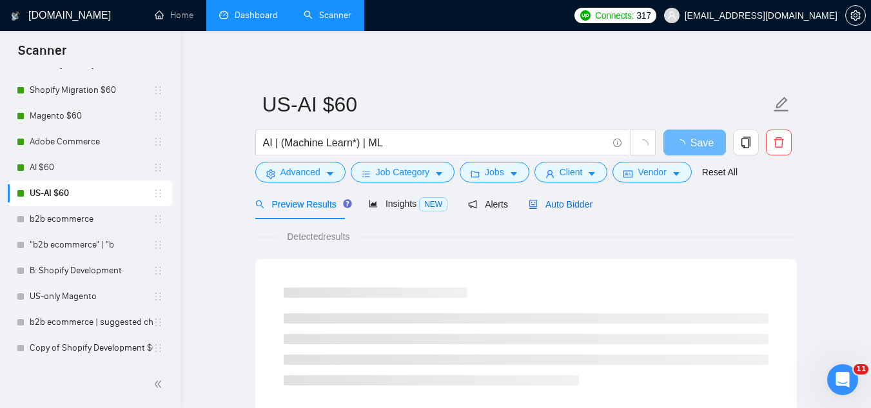
click at [572, 200] on span "Auto Bidder" at bounding box center [560, 204] width 64 height 10
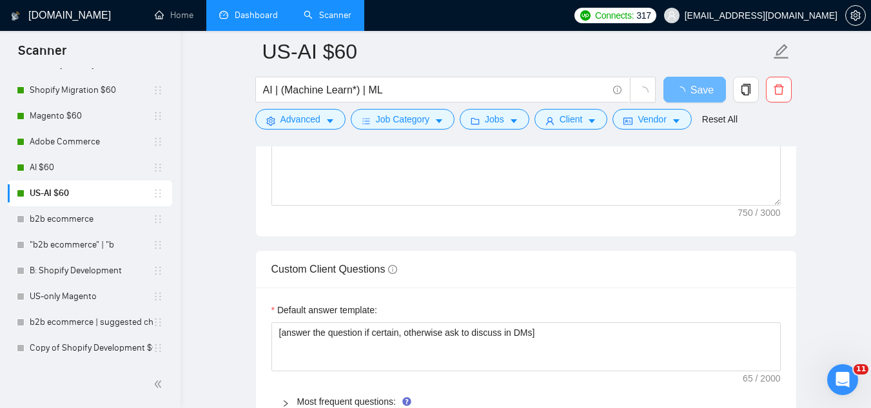
scroll to position [1740, 0]
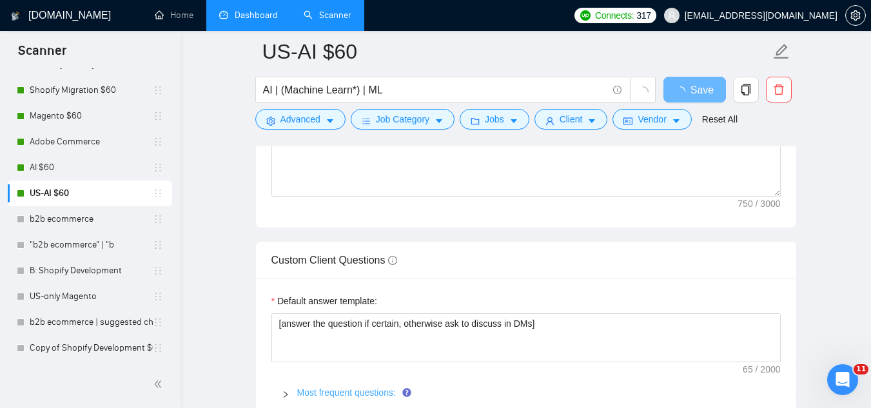
click at [370, 390] on link "Most frequent questions:" at bounding box center [346, 392] width 99 height 10
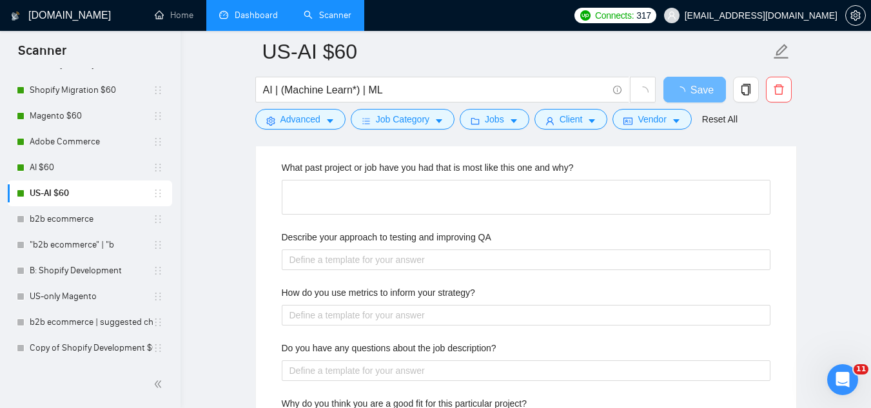
scroll to position [2513, 0]
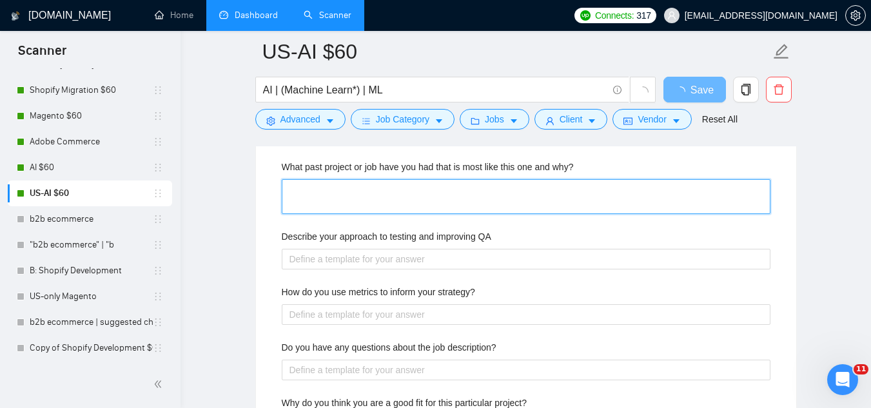
click at [383, 197] on why\? "What past project or job have you had that is most like this one and why?" at bounding box center [526, 196] width 488 height 35
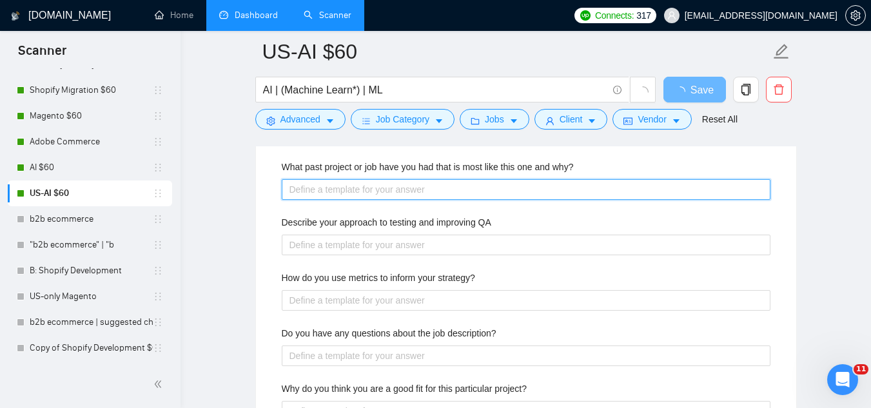
paste why\? "I have led several projects that required a similar combination of technical ex…"
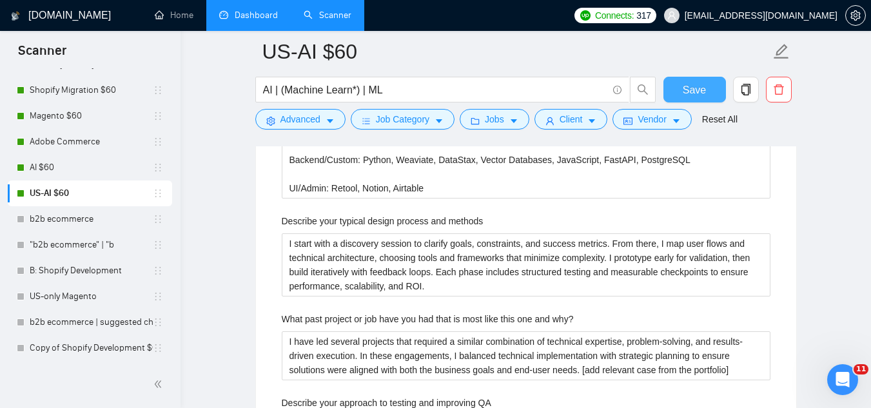
click at [693, 92] on span "Save" at bounding box center [693, 90] width 23 height 16
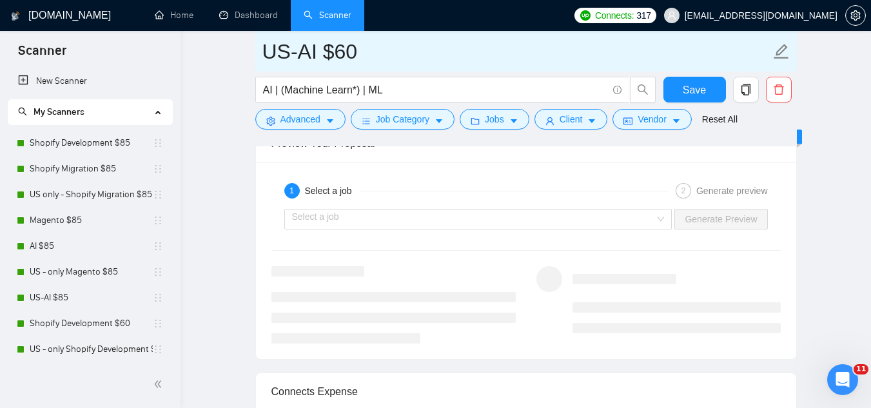
scroll to position [336, 0]
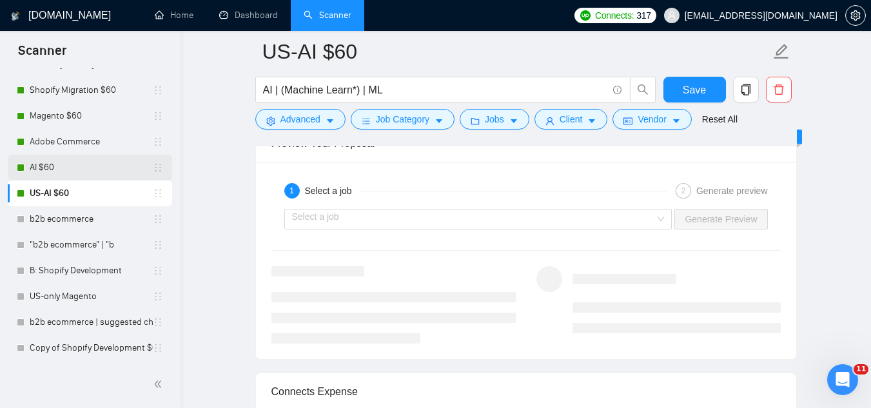
click at [69, 168] on link "AI $60" at bounding box center [91, 168] width 123 height 26
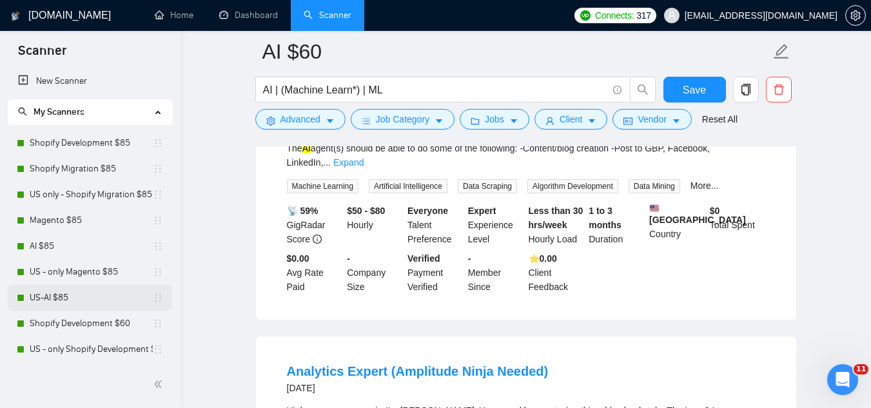
click at [95, 293] on link "US-AI $85" at bounding box center [91, 298] width 123 height 26
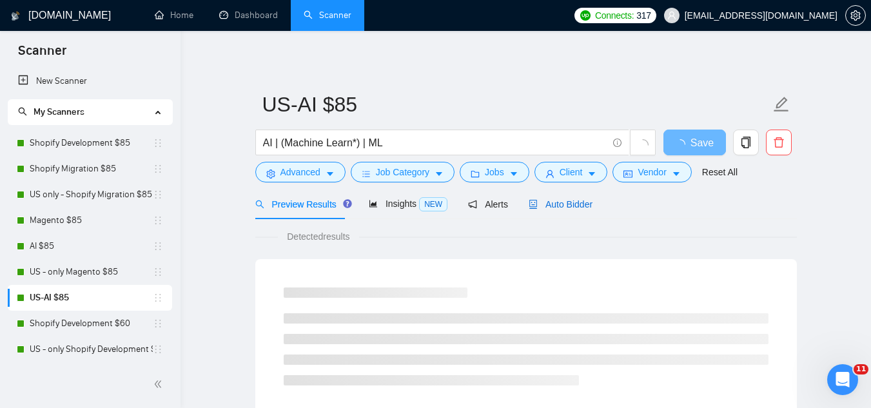
drag, startPoint x: 557, startPoint y: 211, endPoint x: 552, endPoint y: 215, distance: 6.8
click at [557, 210] on div "Auto Bidder" at bounding box center [560, 204] width 64 height 14
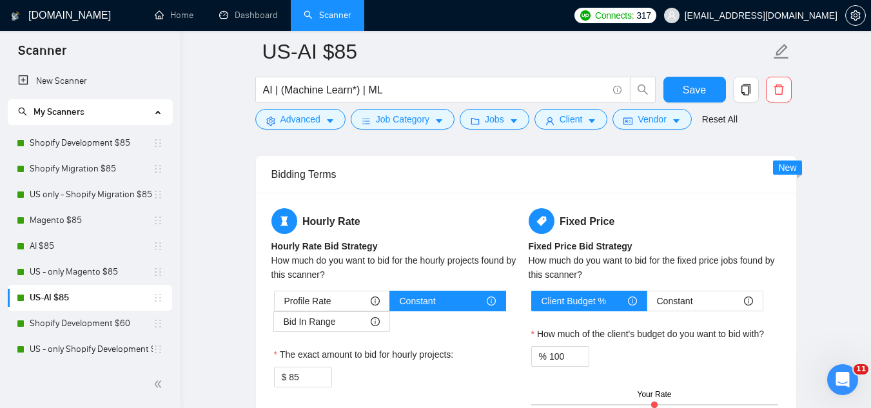
scroll to position [1998, 0]
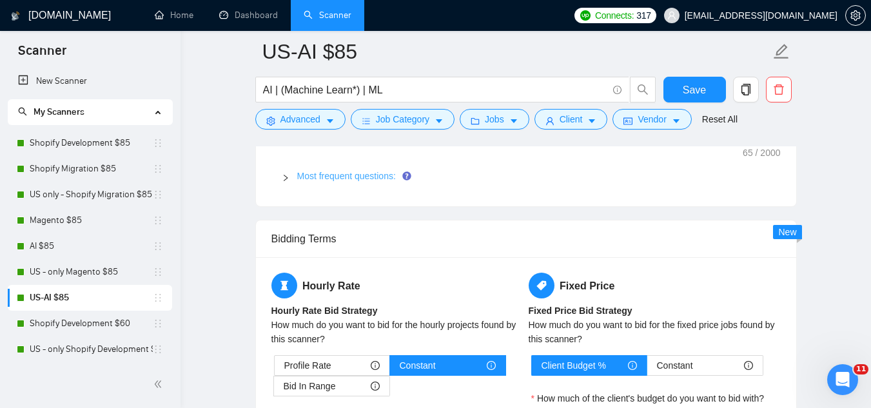
click at [348, 177] on link "Most frequent questions:" at bounding box center [346, 176] width 99 height 10
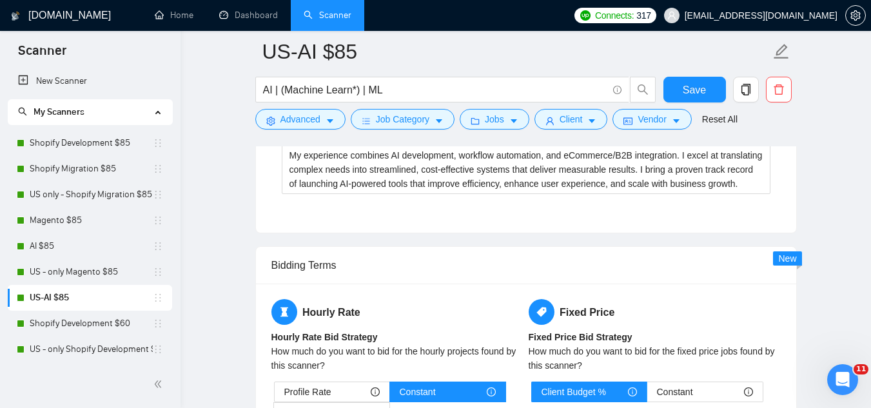
scroll to position [2835, 0]
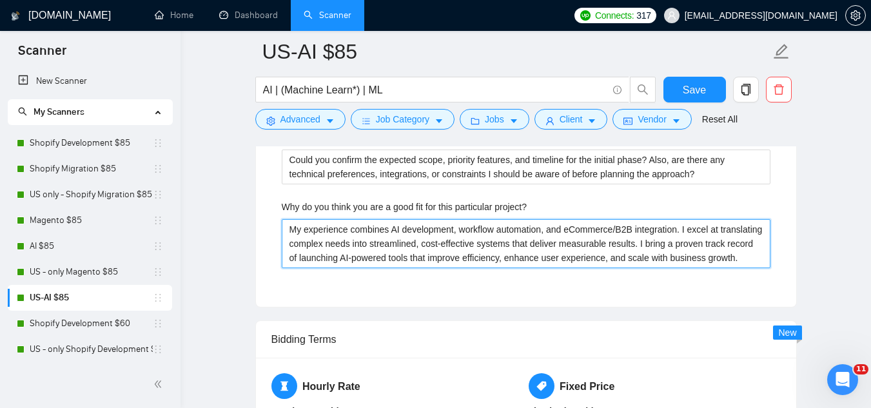
click at [354, 229] on project\? "My experience combines AI development, workflow automation, and eCommerce/B2B i…" at bounding box center [526, 243] width 488 height 49
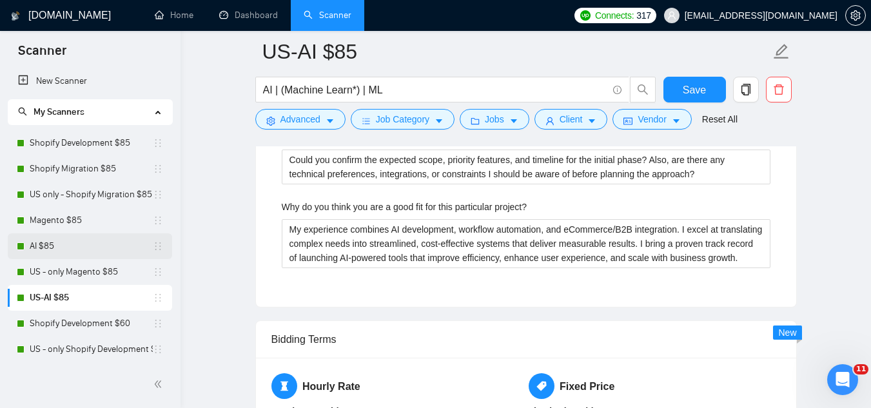
click at [82, 245] on link "AI $85" at bounding box center [91, 246] width 123 height 26
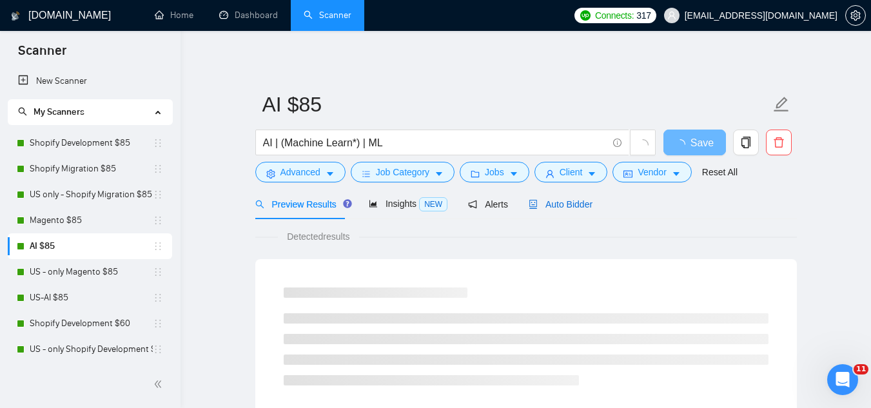
click at [547, 202] on span "Auto Bidder" at bounding box center [560, 204] width 64 height 10
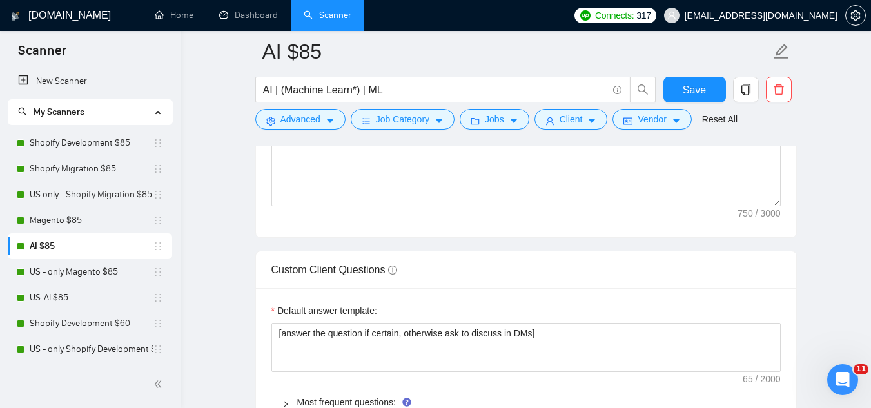
scroll to position [1869, 0]
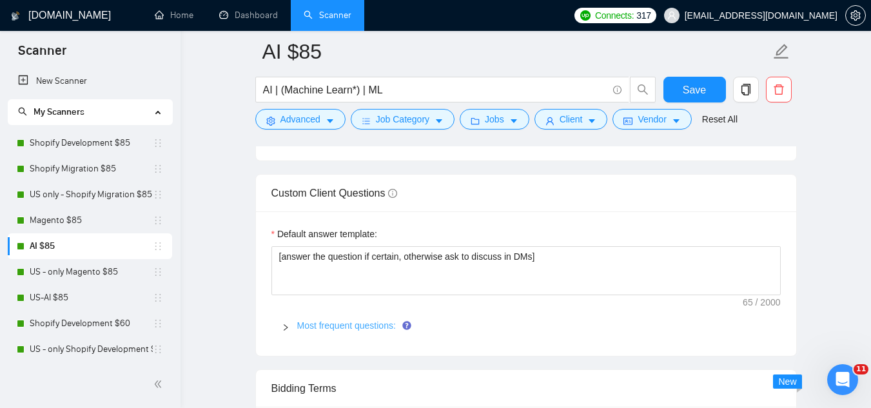
click at [368, 323] on link "Most frequent questions:" at bounding box center [346, 325] width 99 height 10
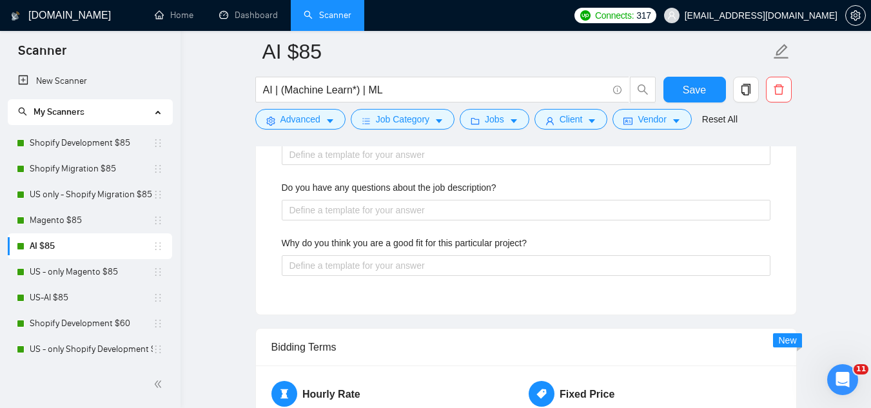
scroll to position [2771, 0]
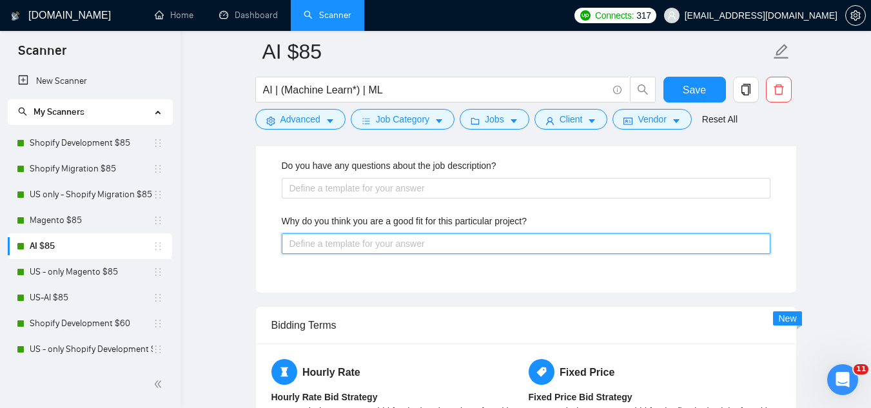
click at [375, 242] on project\? "Why do you think you are a good fit for this particular project?" at bounding box center [526, 243] width 488 height 21
paste project\? "My experience combines AI development, workflow automation, and eCommerce/B2B i…"
type project\? "My experience combines AI development, workflow automation, and eCommerce/B2B i…"
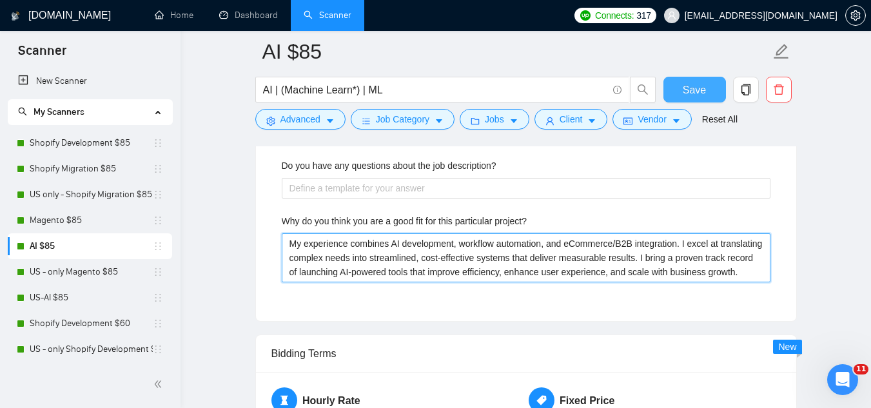
type project\? "My experience combines AI development, workflow automation, and eCommerce/B2B i…"
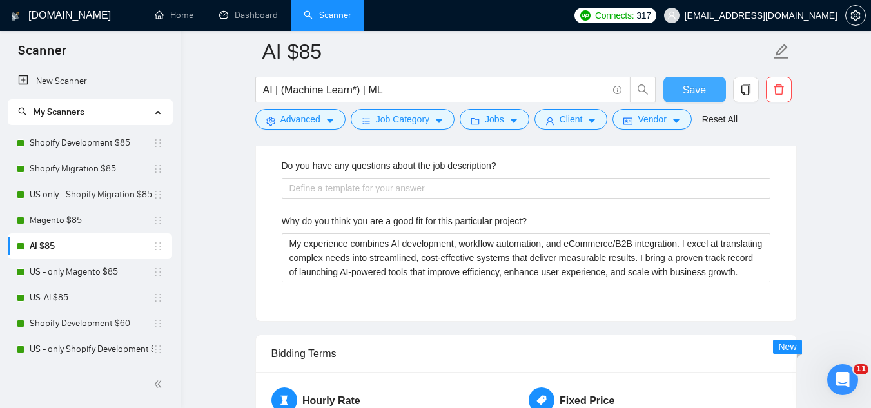
click at [699, 93] on span "Save" at bounding box center [693, 90] width 23 height 16
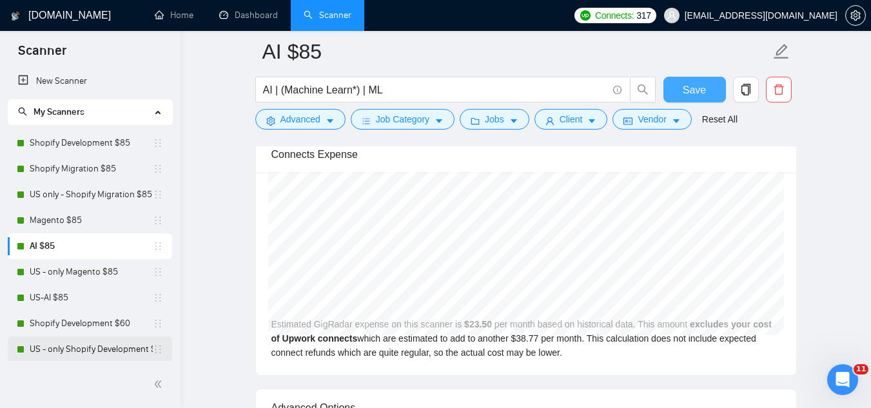
scroll to position [322, 0]
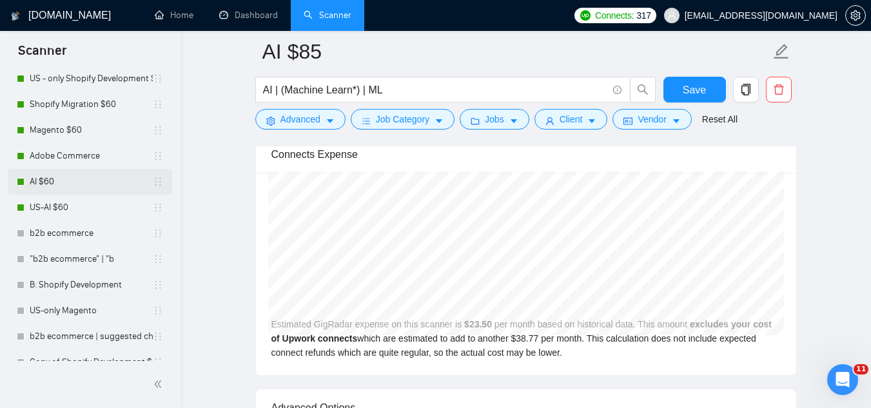
click at [88, 186] on link "AI $60" at bounding box center [91, 182] width 123 height 26
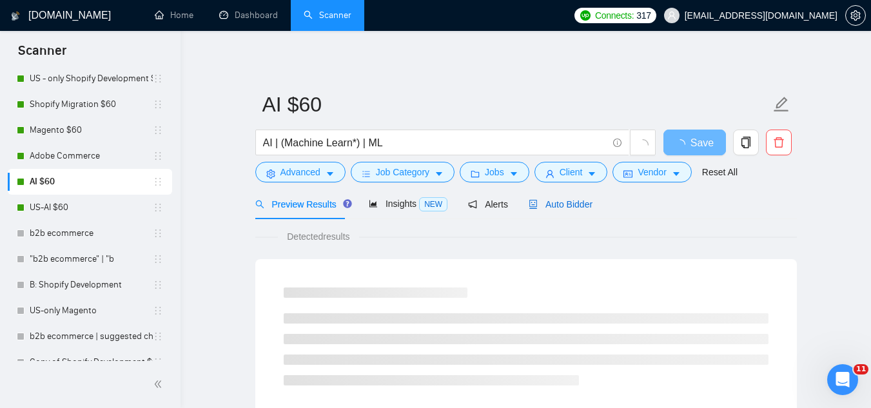
click at [575, 202] on span "Auto Bidder" at bounding box center [560, 204] width 64 height 10
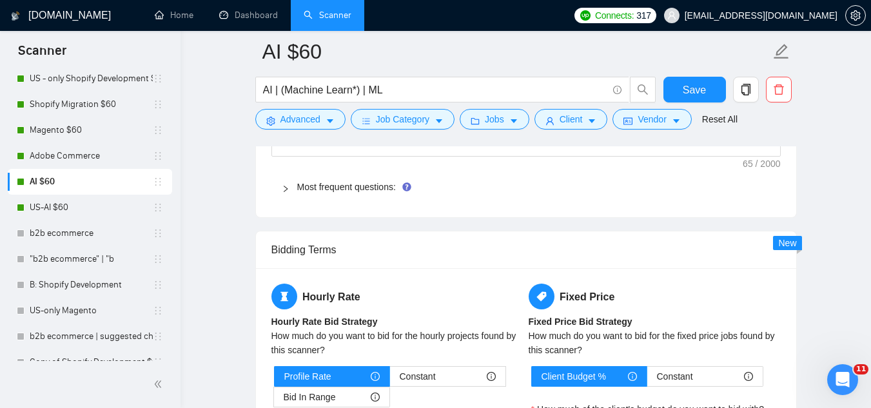
scroll to position [1998, 0]
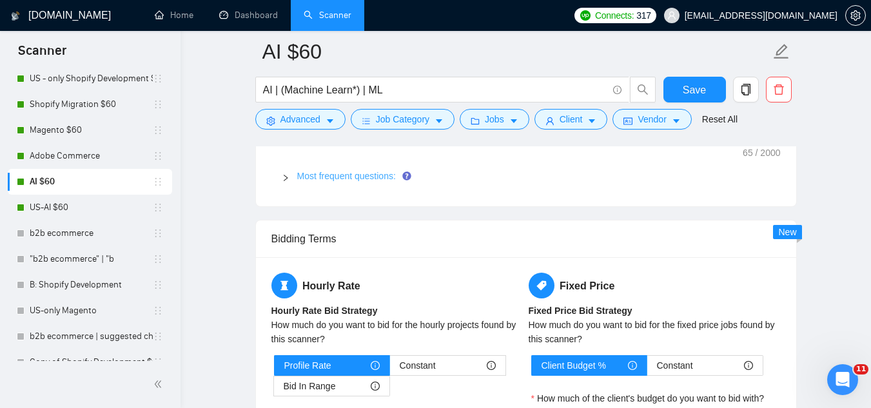
click at [356, 178] on link "Most frequent questions:" at bounding box center [346, 176] width 99 height 10
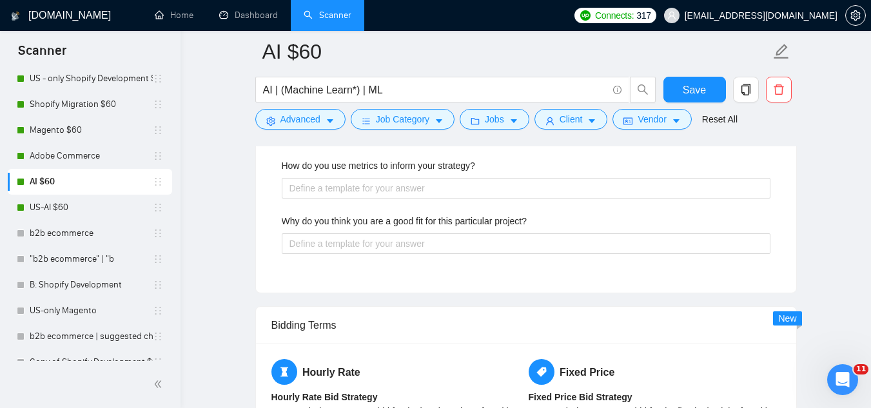
scroll to position [2900, 0]
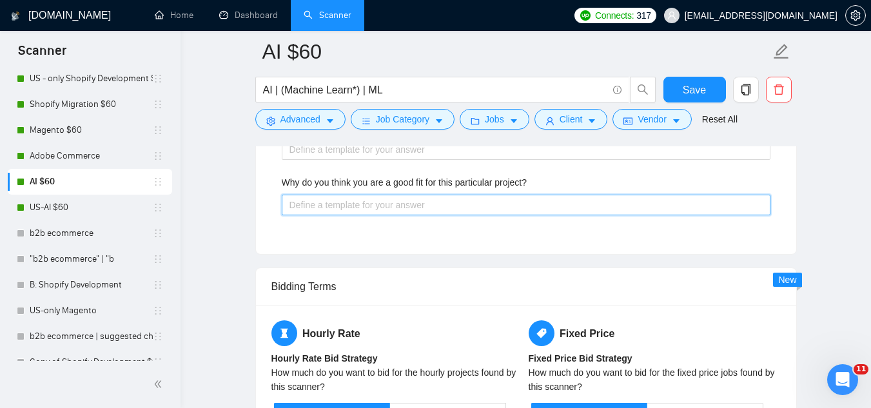
click at [372, 207] on project\? "Why do you think you are a good fit for this particular project?" at bounding box center [526, 205] width 488 height 21
paste project\? "My experience combines AI development, workflow automation, and eCommerce/B2B i…"
type project\? "My experience combines AI development, workflow automation, and eCommerce/B2B i…"
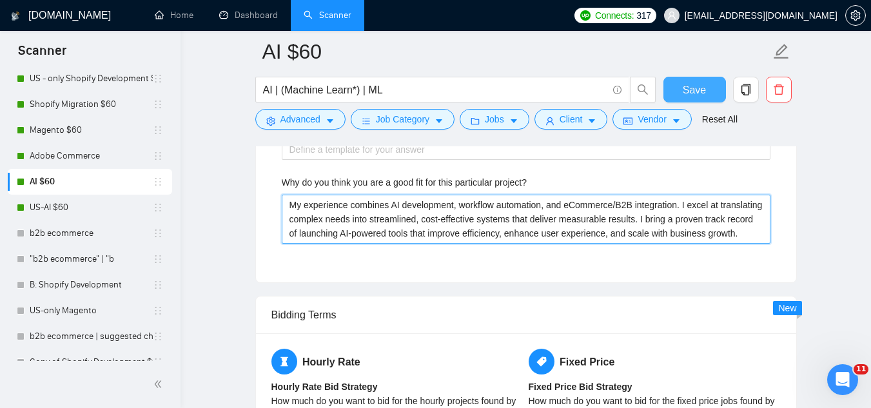
type project\? "My experience combines AI development, workflow automation, and eCommerce/B2B i…"
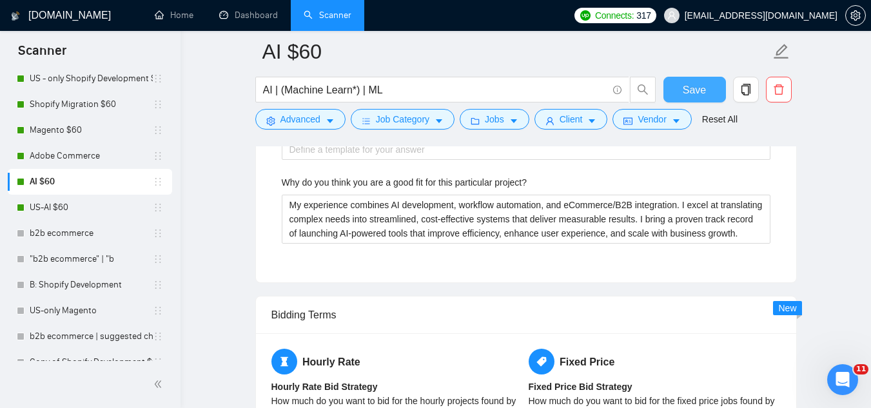
click at [688, 95] on span "Save" at bounding box center [693, 90] width 23 height 16
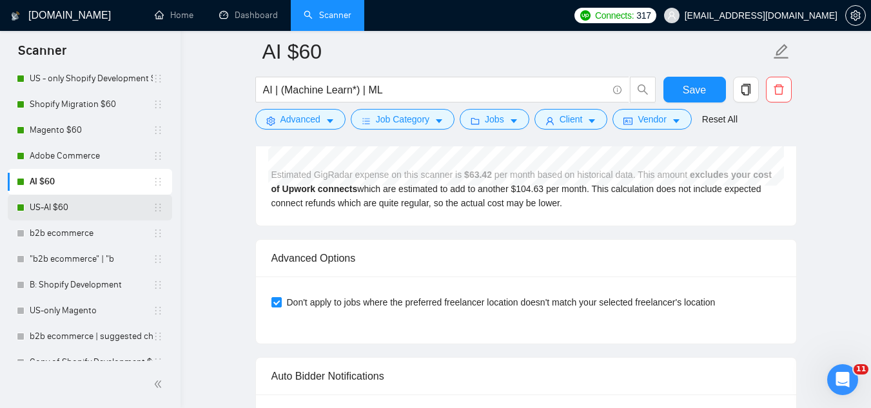
click at [104, 211] on link "US-AI $60" at bounding box center [91, 208] width 123 height 26
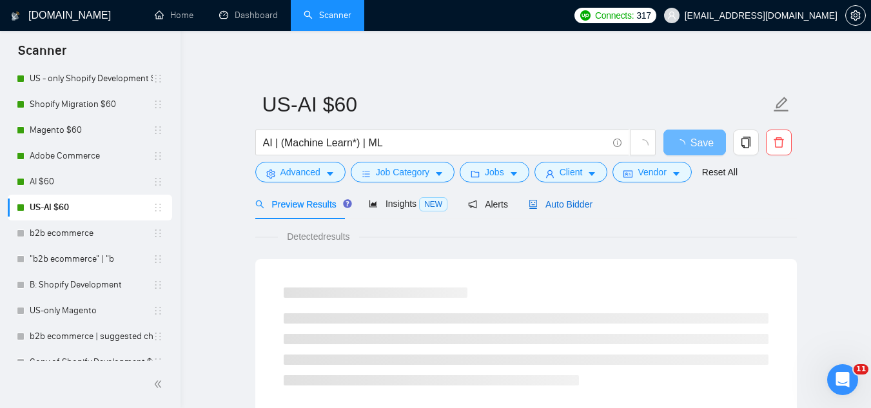
click at [569, 205] on span "Auto Bidder" at bounding box center [560, 204] width 64 height 10
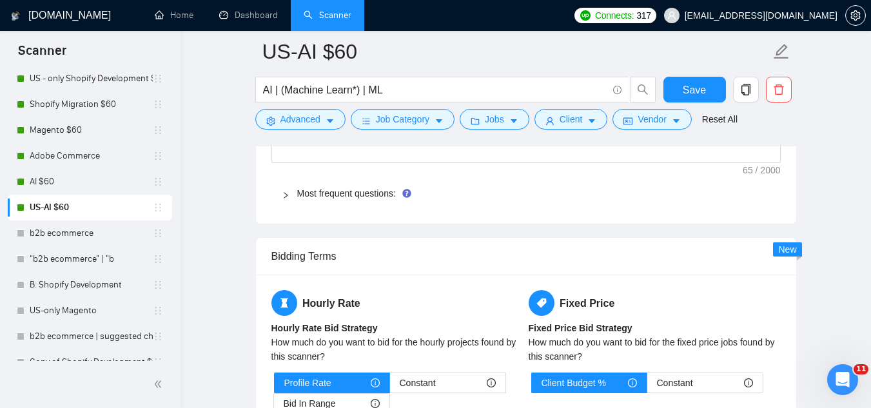
scroll to position [1998, 0]
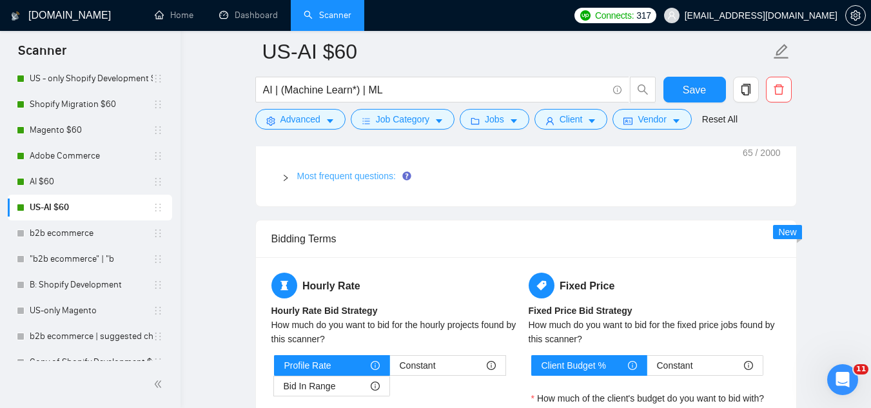
click at [334, 175] on link "Most frequent questions:" at bounding box center [346, 176] width 99 height 10
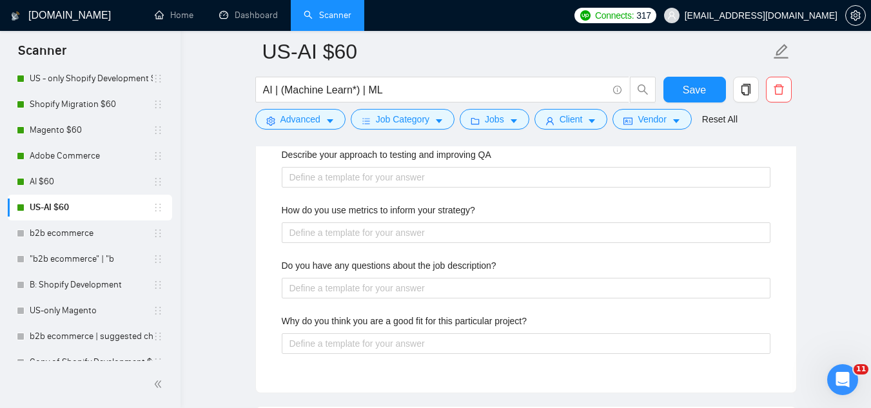
scroll to position [2835, 0]
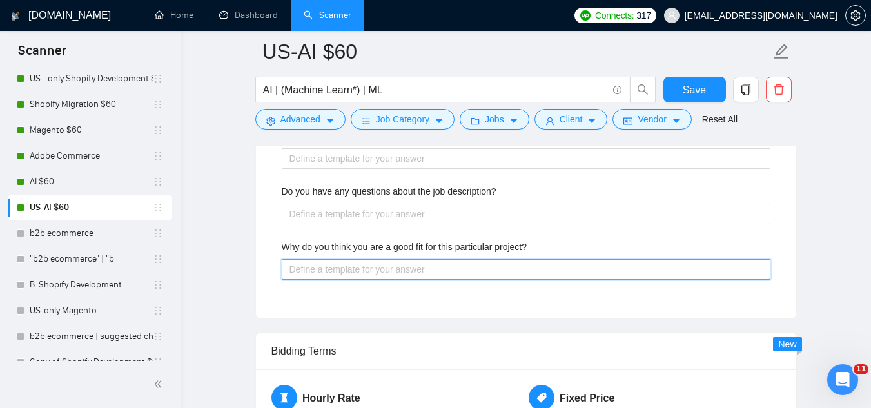
click at [378, 269] on project\? "Why do you think you are a good fit for this particular project?" at bounding box center [526, 269] width 488 height 21
paste project\? "My experience combines AI development, workflow automation, and eCommerce/B2B i…"
type project\? "My experience combines AI development, workflow automation, and eCommerce/B2B i…"
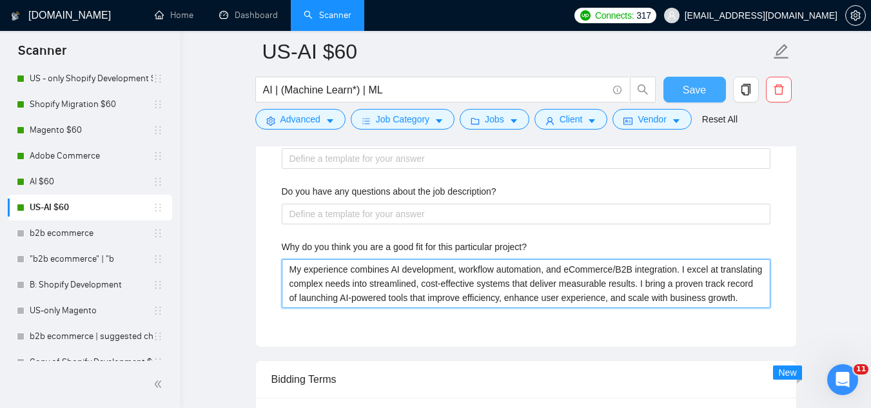
type project\? "My experience combines AI development, workflow automation, and eCommerce/B2B i…"
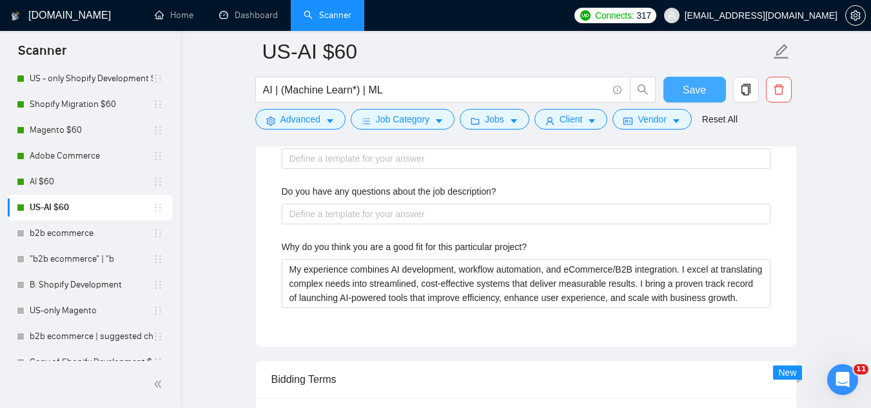
click at [684, 101] on button "Save" at bounding box center [694, 90] width 63 height 26
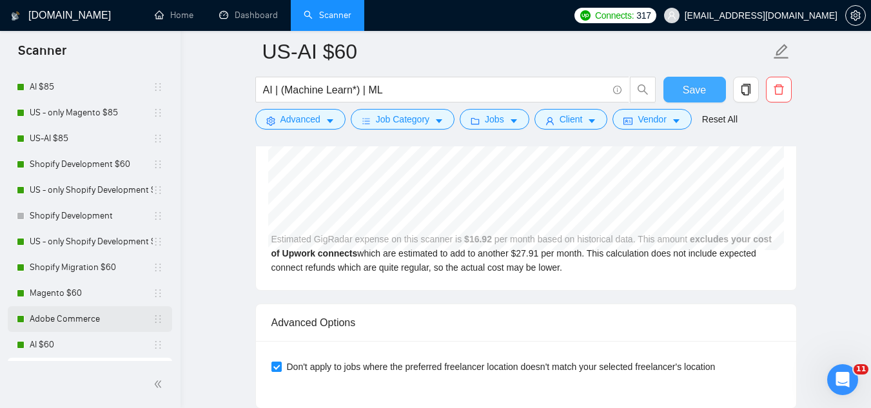
scroll to position [129, 0]
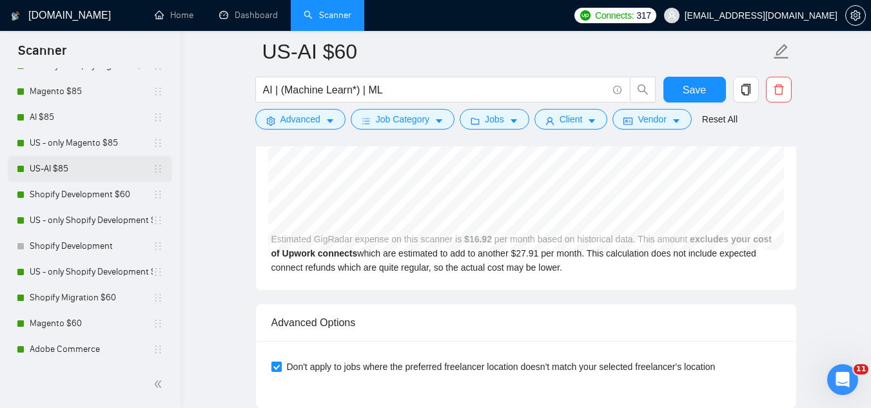
click at [84, 177] on link "US-AI $85" at bounding box center [91, 169] width 123 height 26
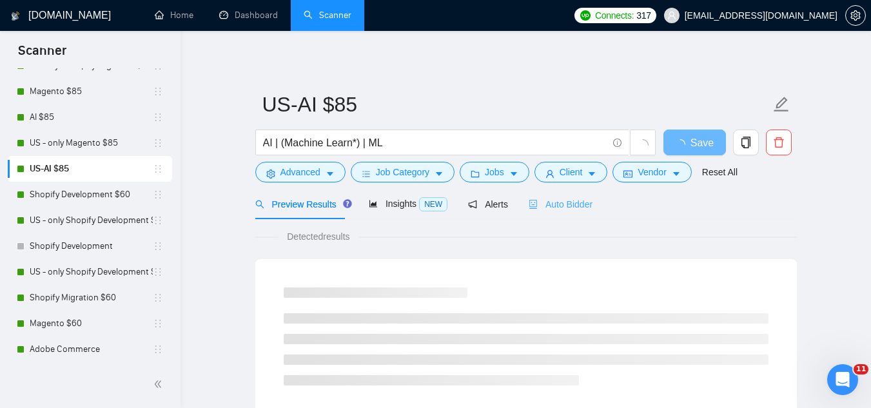
click at [555, 214] on div "Auto Bidder" at bounding box center [560, 204] width 64 height 30
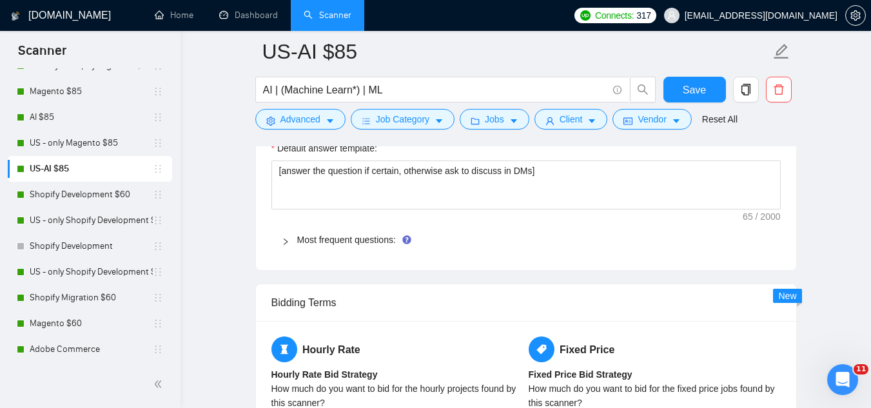
scroll to position [1933, 0]
click at [367, 241] on link "Most frequent questions:" at bounding box center [346, 240] width 99 height 10
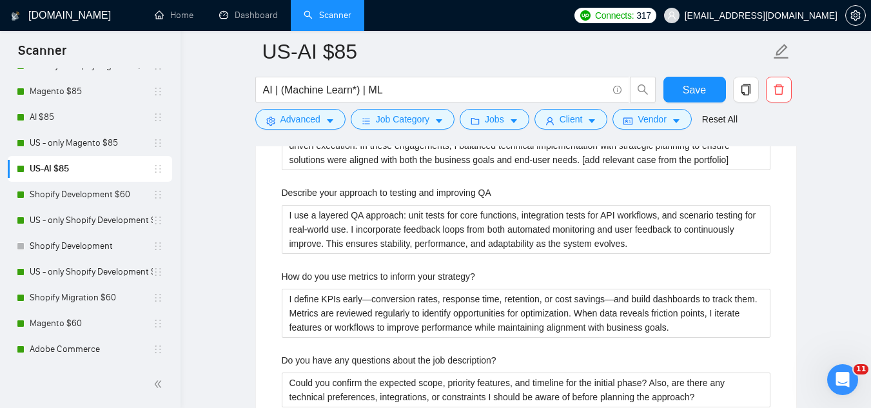
scroll to position [2771, 0]
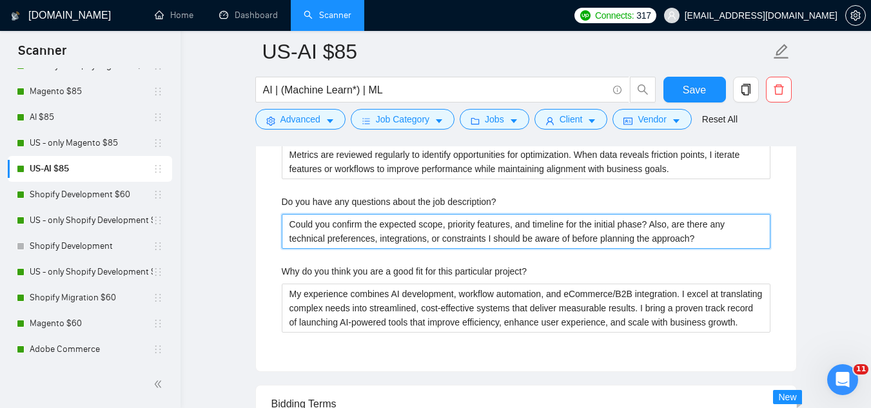
click at [365, 238] on description\? "Could you confirm the expected scope, priority features, and timeline for the i…" at bounding box center [526, 231] width 488 height 35
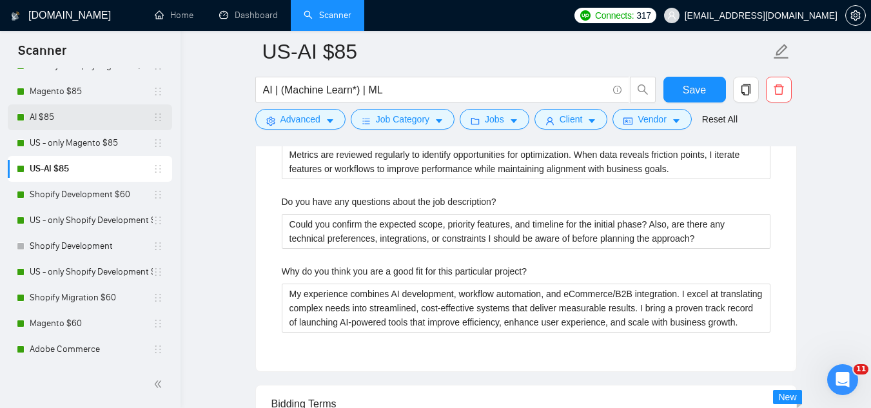
click at [81, 118] on link "AI $85" at bounding box center [91, 117] width 123 height 26
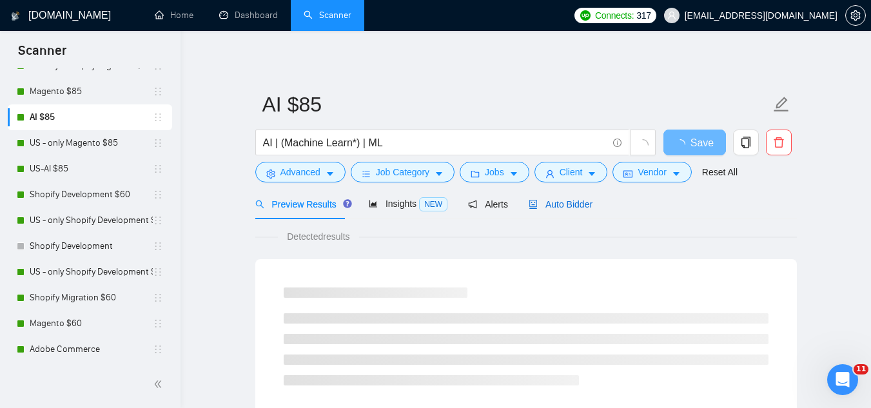
click at [552, 211] on div "Auto Bidder" at bounding box center [560, 204] width 64 height 14
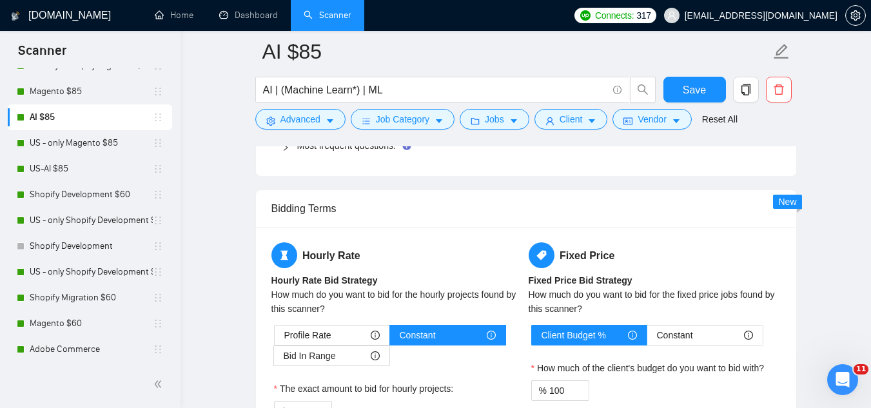
scroll to position [1933, 0]
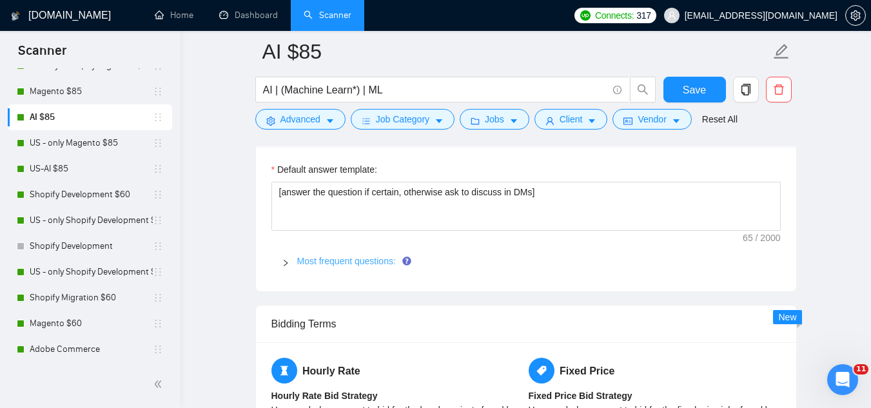
click at [354, 262] on link "Most frequent questions:" at bounding box center [346, 261] width 99 height 10
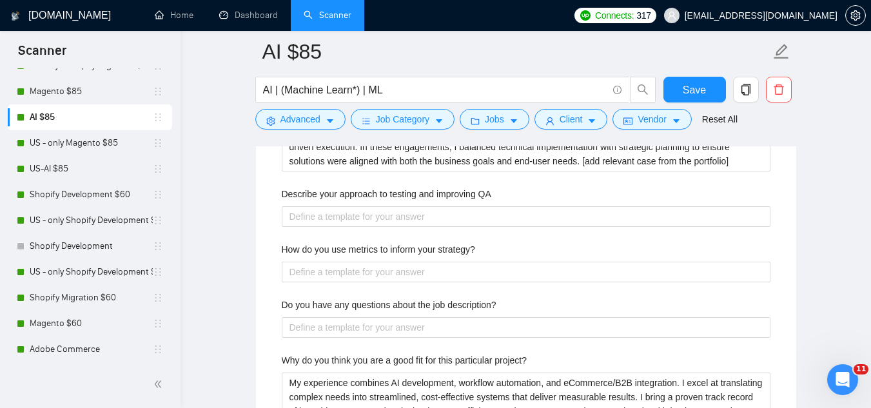
scroll to position [2642, 0]
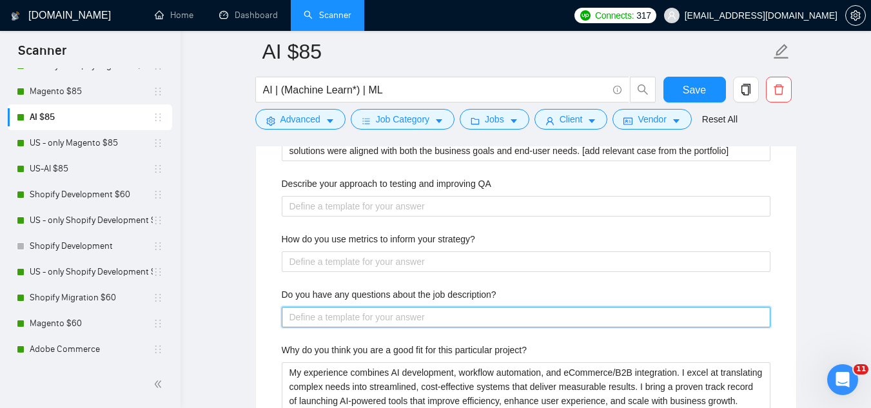
click at [382, 320] on description\? "Do you have any questions about the job description?" at bounding box center [526, 317] width 488 height 21
paste description\? "Could you confirm the expected scope, priority features, and timeline for the i…"
type description\? "Could you confirm the expected scope, priority features, and timeline for the i…"
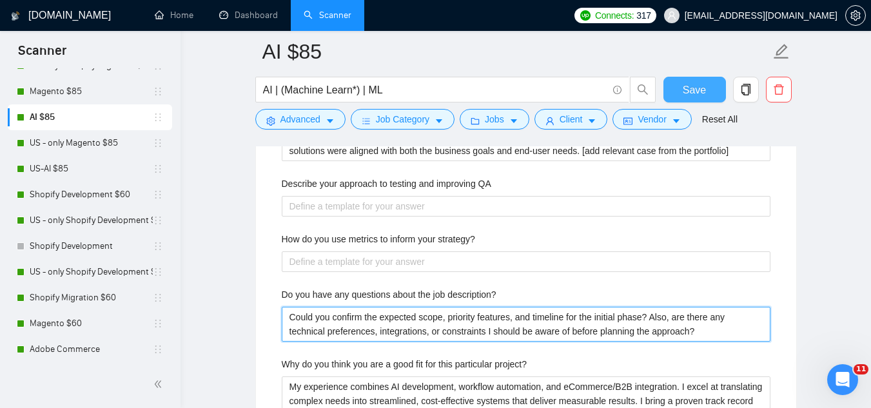
type description\? "Could you confirm the expected scope, priority features, and timeline for the i…"
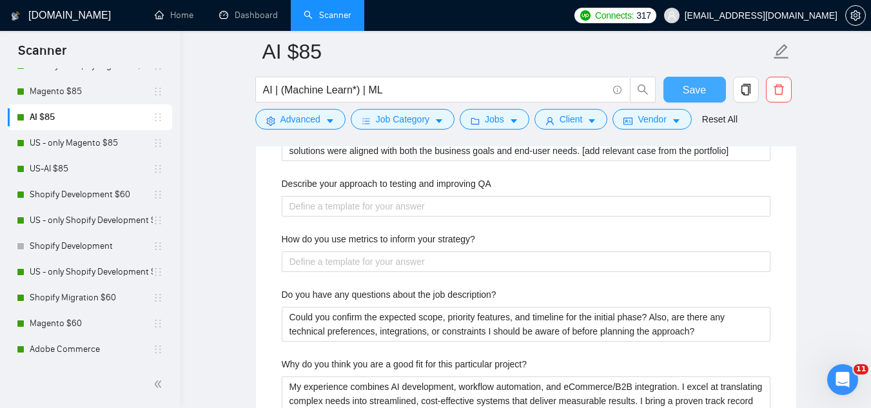
click at [686, 95] on span "Save" at bounding box center [693, 90] width 23 height 16
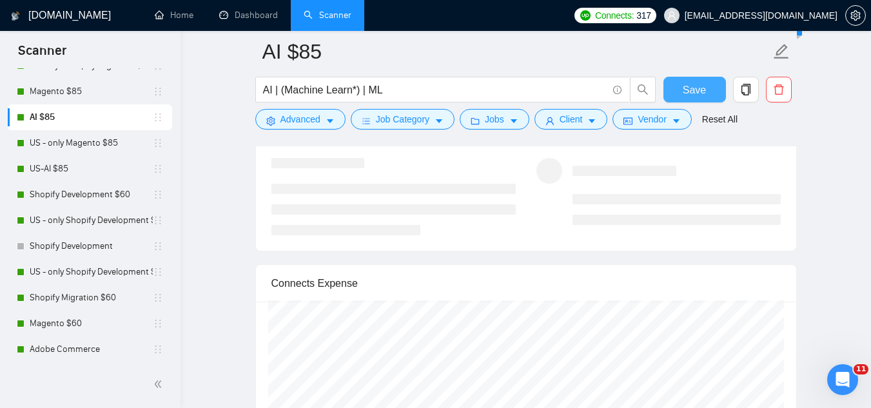
scroll to position [336, 0]
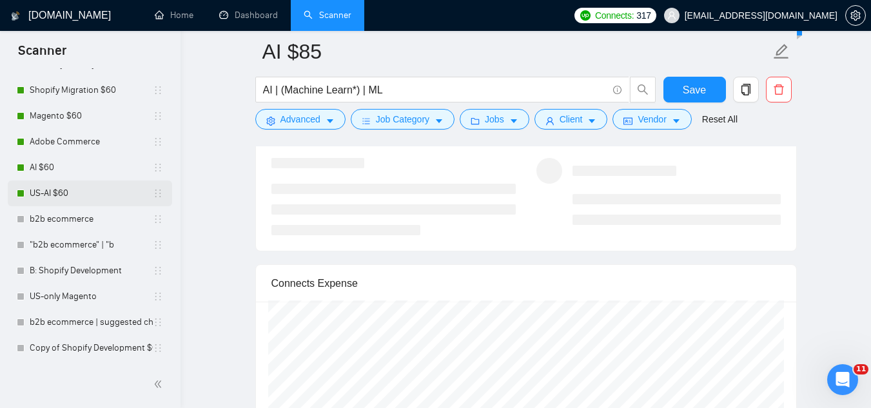
click at [85, 200] on link "US-AI $60" at bounding box center [91, 193] width 123 height 26
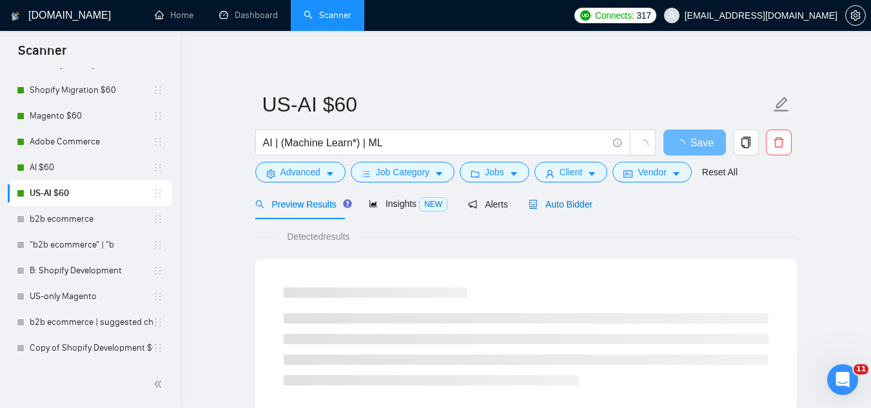
click at [573, 205] on span "Auto Bidder" at bounding box center [560, 204] width 64 height 10
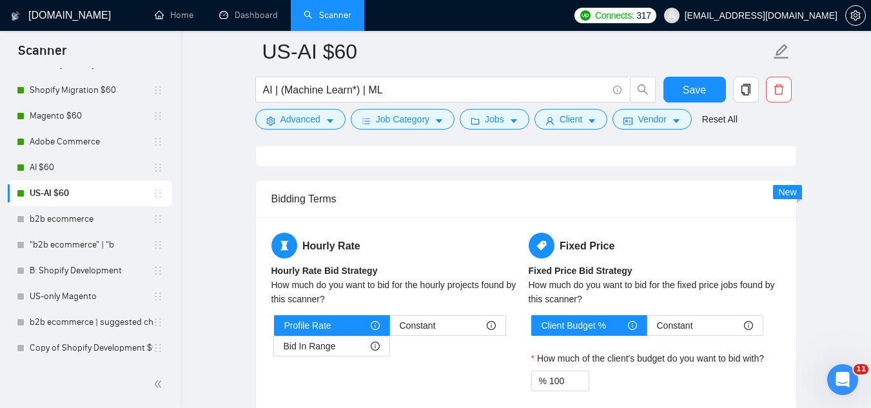
scroll to position [1933, 0]
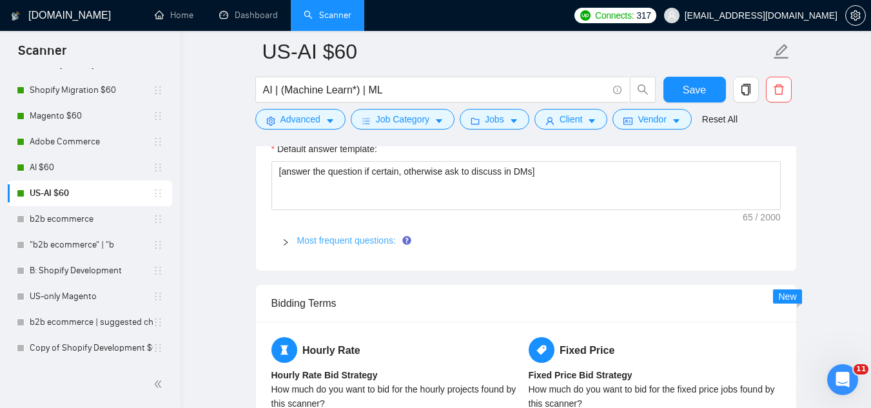
click at [357, 240] on link "Most frequent questions:" at bounding box center [346, 240] width 99 height 10
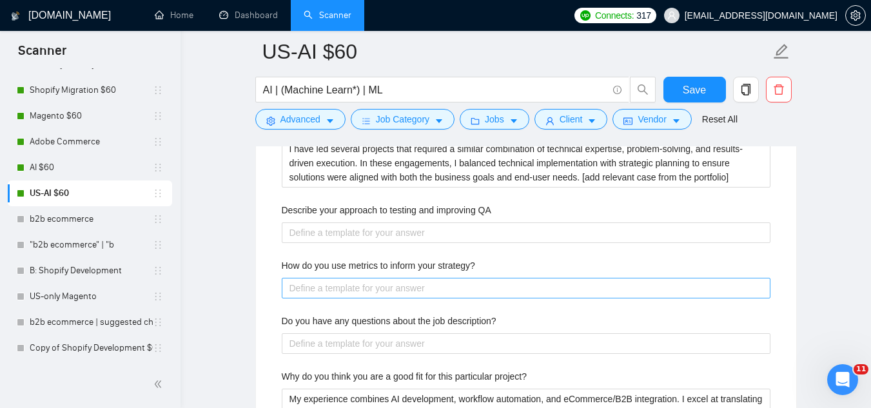
scroll to position [2706, 0]
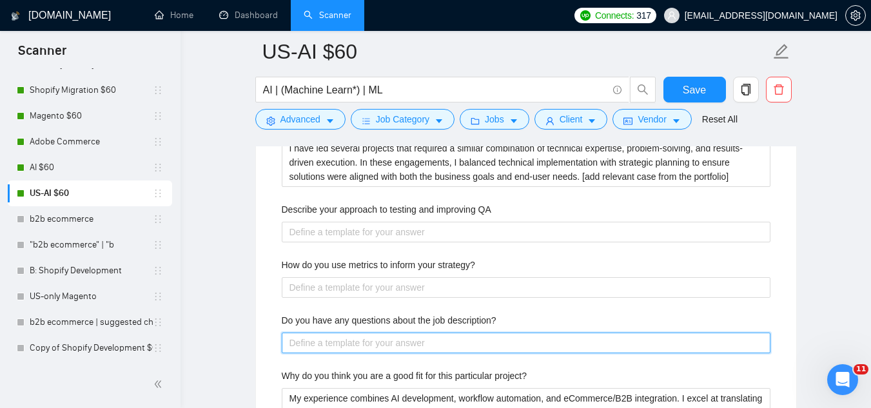
click at [389, 344] on description\? "Do you have any questions about the job description?" at bounding box center [526, 342] width 488 height 21
paste description\? "Could you confirm the expected scope, priority features, and timeline for the i…"
type description\? "Could you confirm the expected scope, priority features, and timeline for the i…"
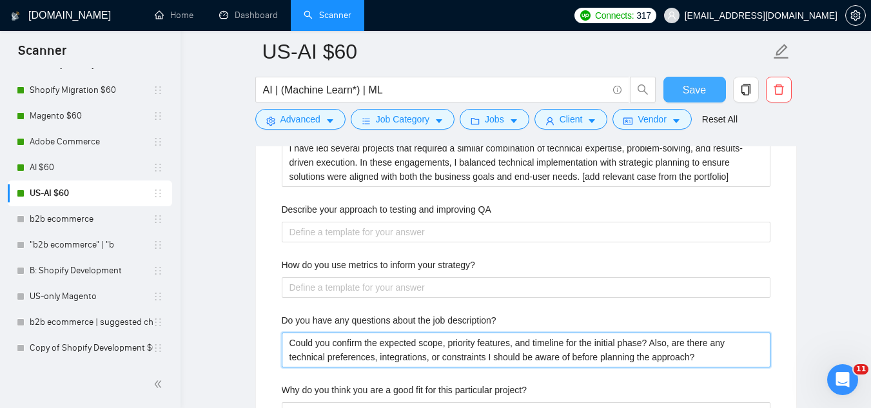
type description\? "Could you confirm the expected scope, priority features, and timeline for the i…"
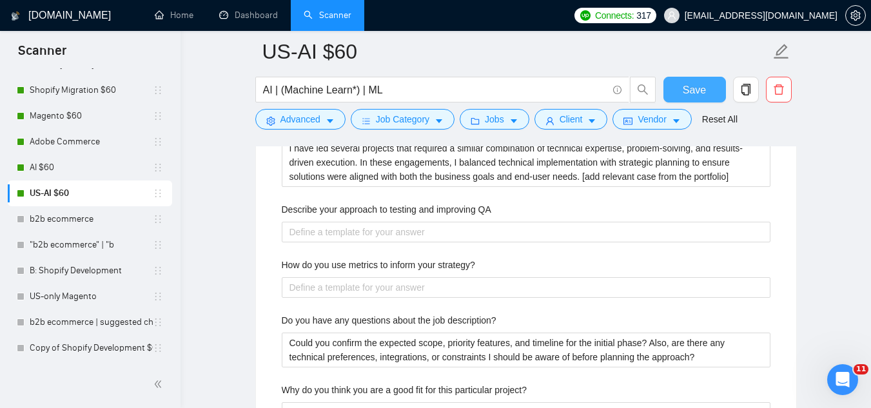
click at [677, 85] on button "Save" at bounding box center [694, 90] width 63 height 26
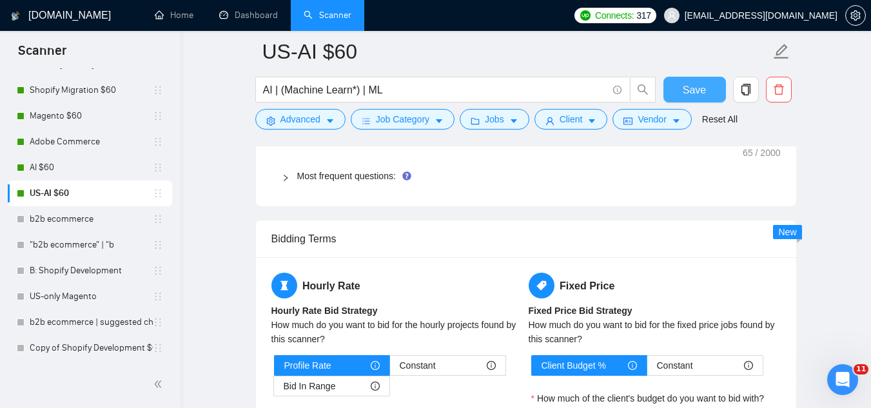
scroll to position [1933, 0]
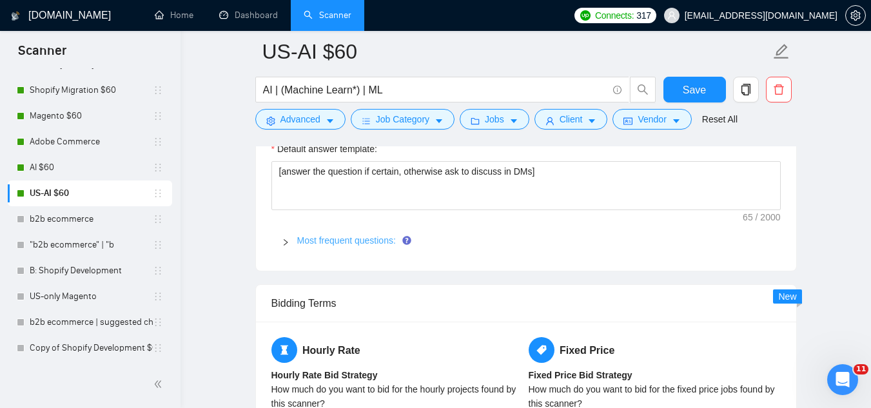
click at [338, 241] on link "Most frequent questions:" at bounding box center [346, 240] width 99 height 10
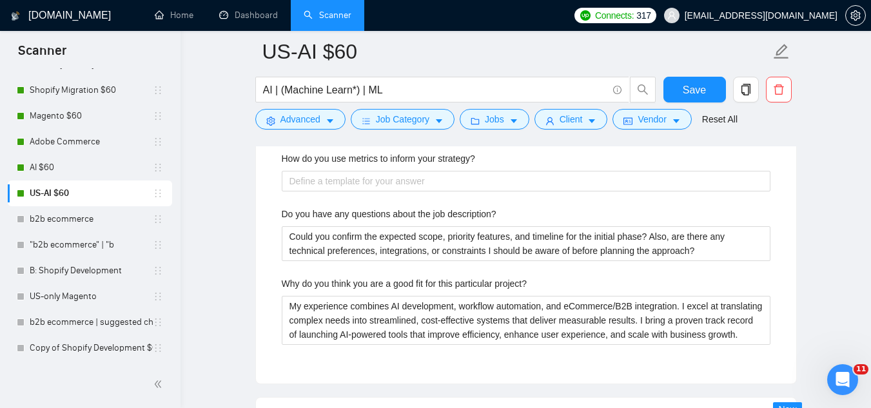
scroll to position [2835, 0]
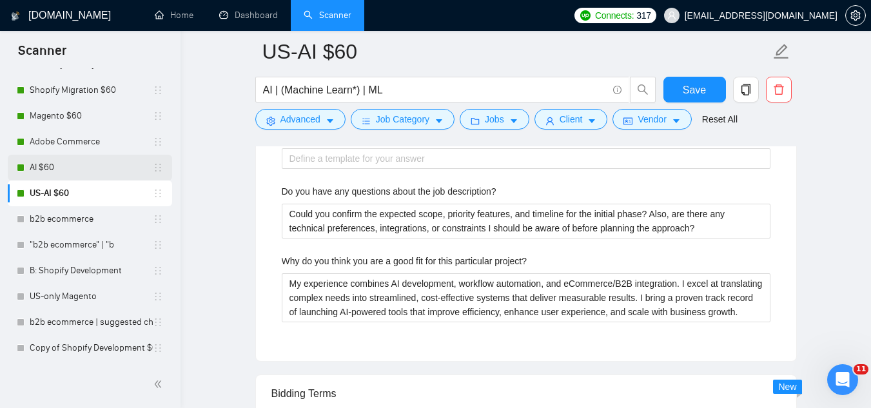
click at [63, 168] on link "AI $60" at bounding box center [91, 168] width 123 height 26
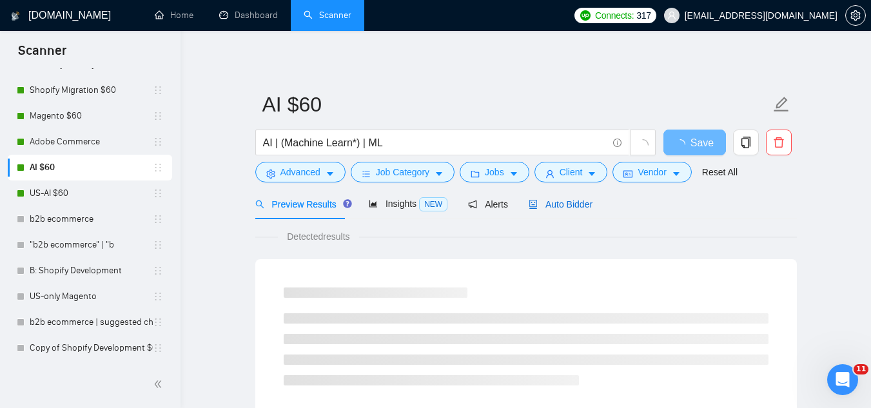
click at [568, 201] on span "Auto Bidder" at bounding box center [560, 204] width 64 height 10
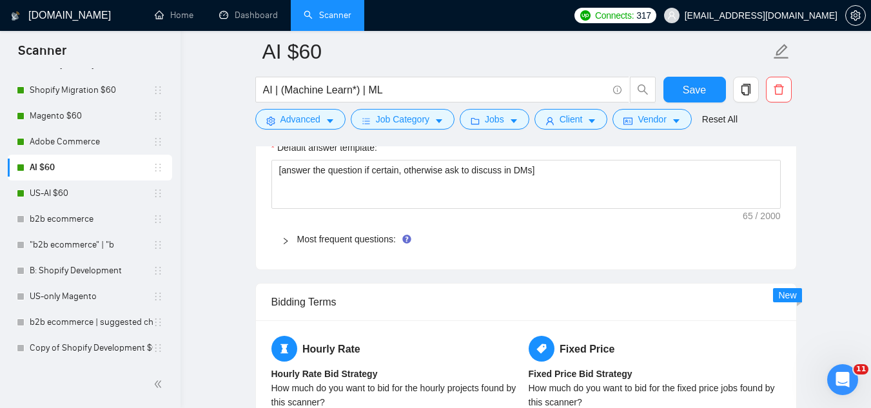
scroll to position [1933, 0]
click at [356, 244] on link "Most frequent questions:" at bounding box center [346, 240] width 99 height 10
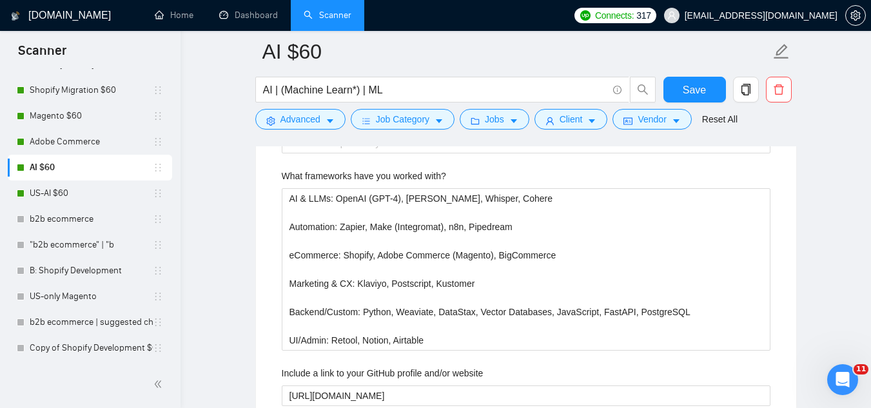
scroll to position [2320, 0]
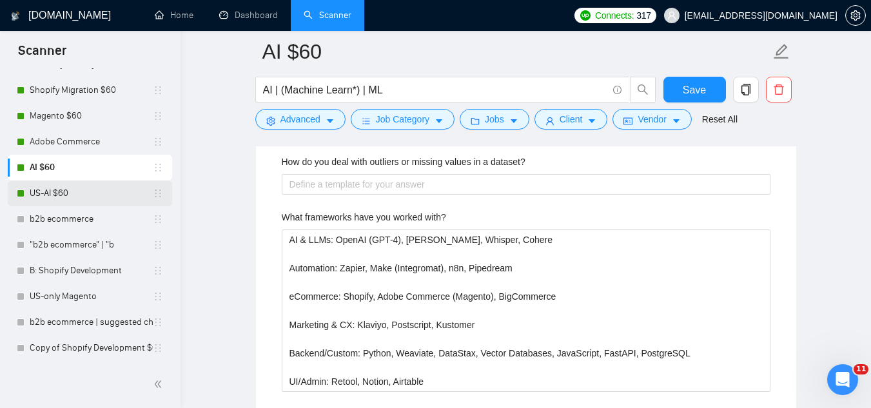
click at [51, 202] on link "US-AI $60" at bounding box center [91, 193] width 123 height 26
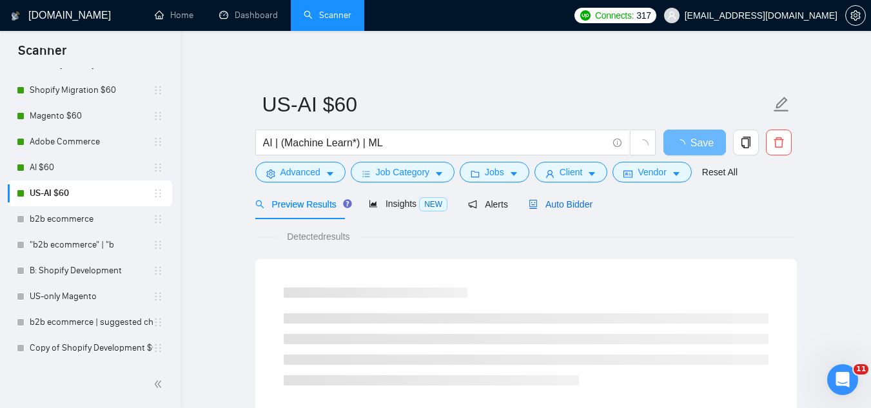
click at [556, 205] on span "Auto Bidder" at bounding box center [560, 204] width 64 height 10
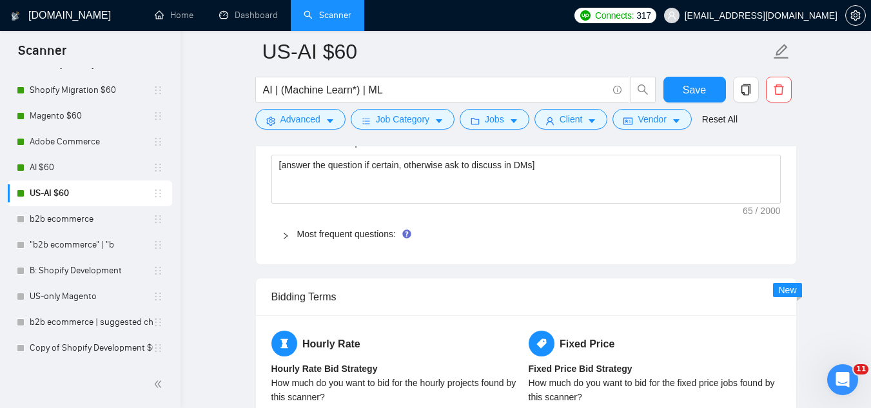
scroll to position [1933, 0]
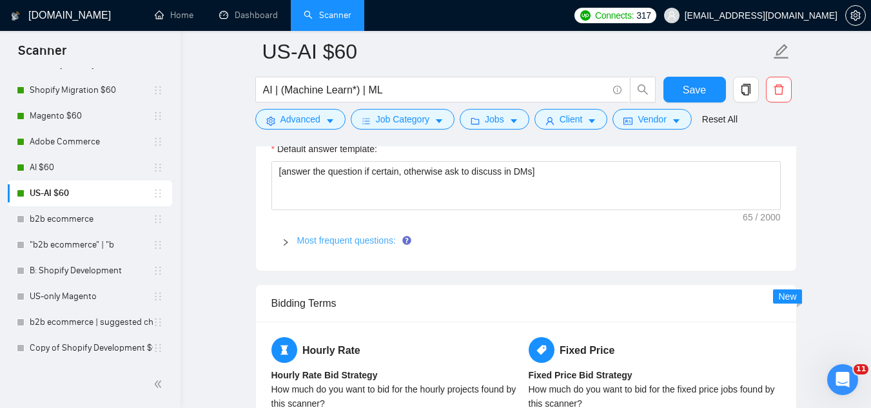
click at [379, 238] on link "Most frequent questions:" at bounding box center [346, 240] width 99 height 10
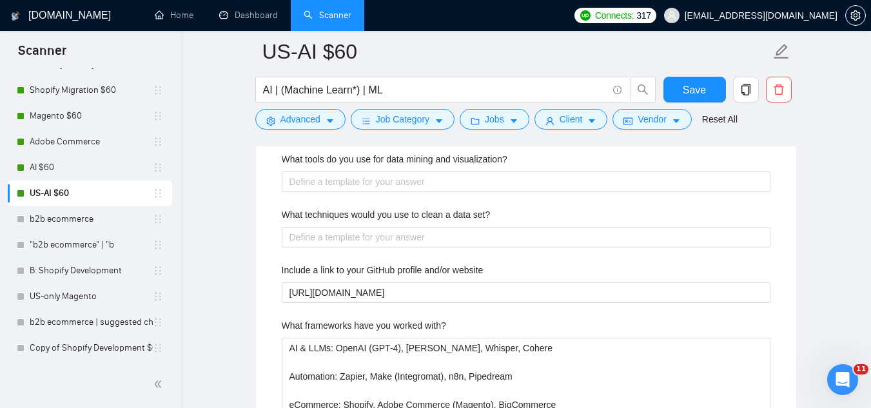
scroll to position [2191, 0]
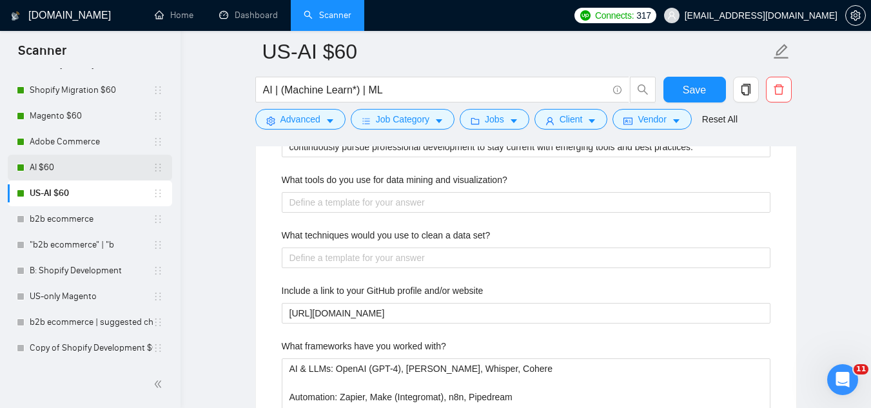
click at [92, 161] on link "AI $60" at bounding box center [91, 168] width 123 height 26
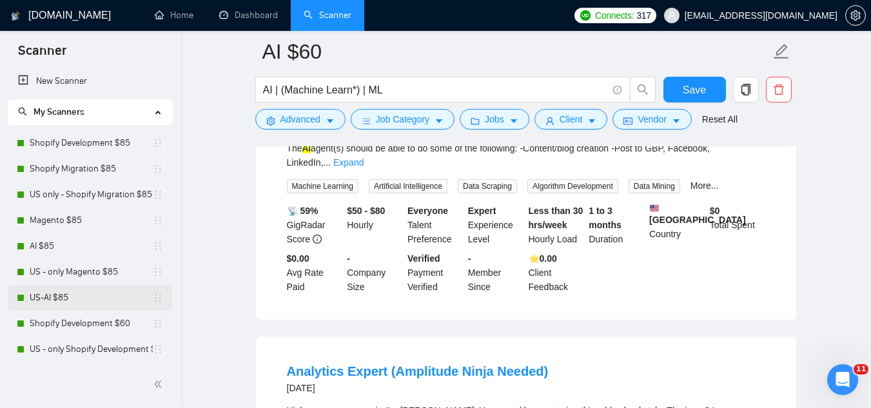
click at [95, 300] on link "US-AI $85" at bounding box center [91, 298] width 123 height 26
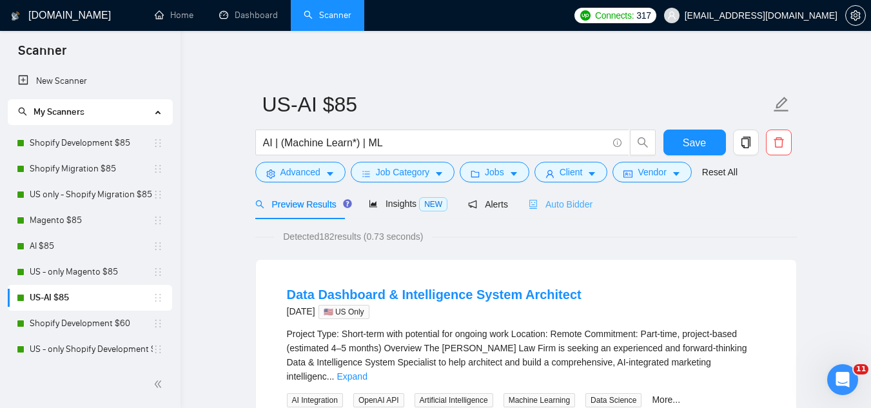
click at [573, 211] on div "Auto Bidder" at bounding box center [560, 204] width 64 height 30
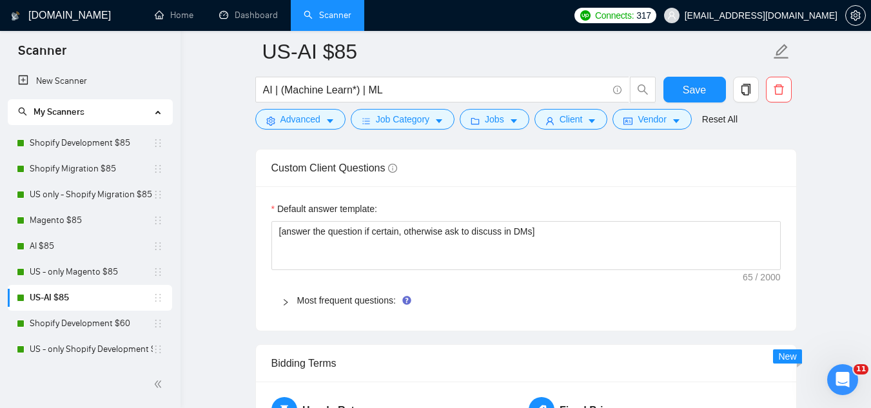
scroll to position [1869, 0]
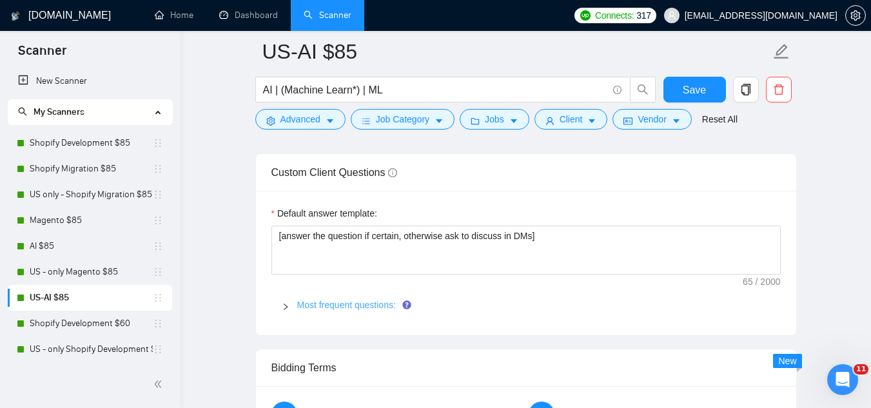
click at [363, 303] on link "Most frequent questions:" at bounding box center [346, 305] width 99 height 10
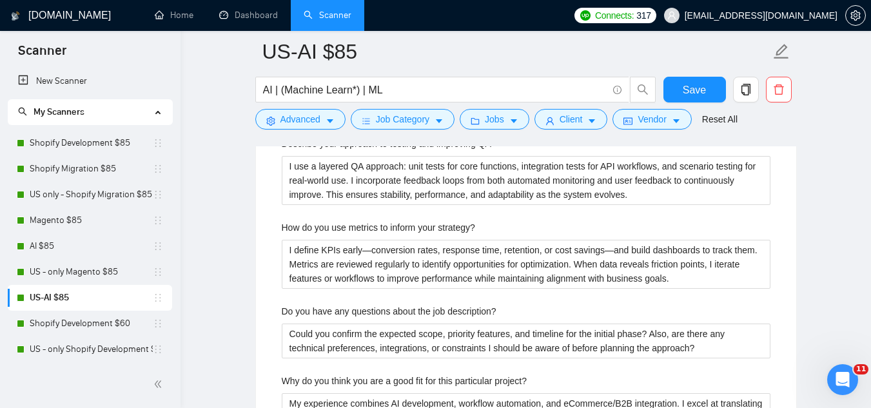
scroll to position [2642, 0]
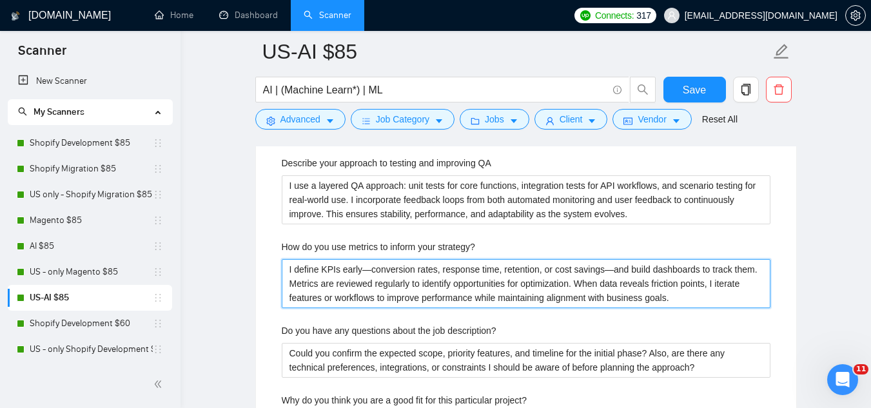
click at [332, 284] on strategy\? "I define KPIs early—conversion rates, response time, retention, or cost savings…" at bounding box center [526, 283] width 488 height 49
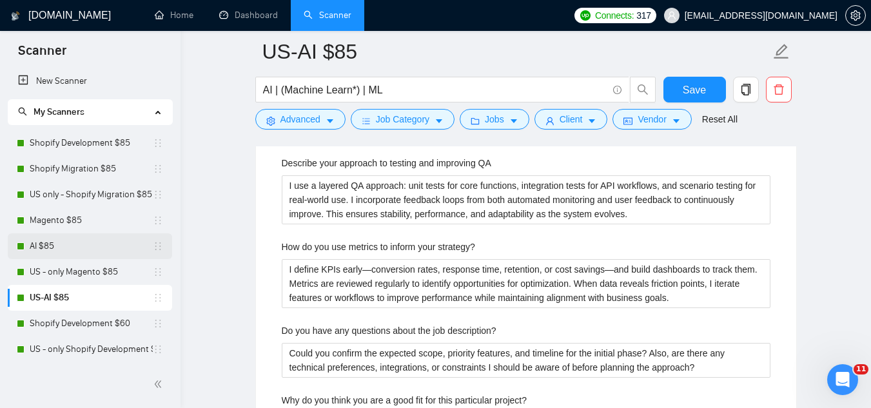
click at [91, 247] on link "AI $85" at bounding box center [91, 246] width 123 height 26
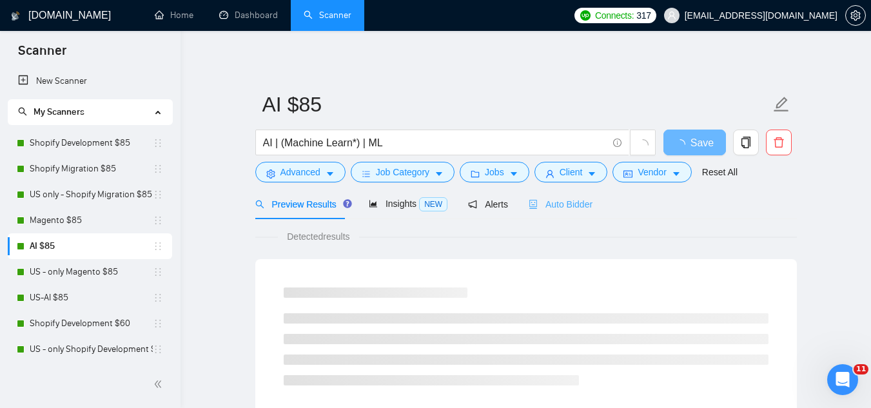
click at [548, 211] on div "Auto Bidder" at bounding box center [560, 204] width 64 height 30
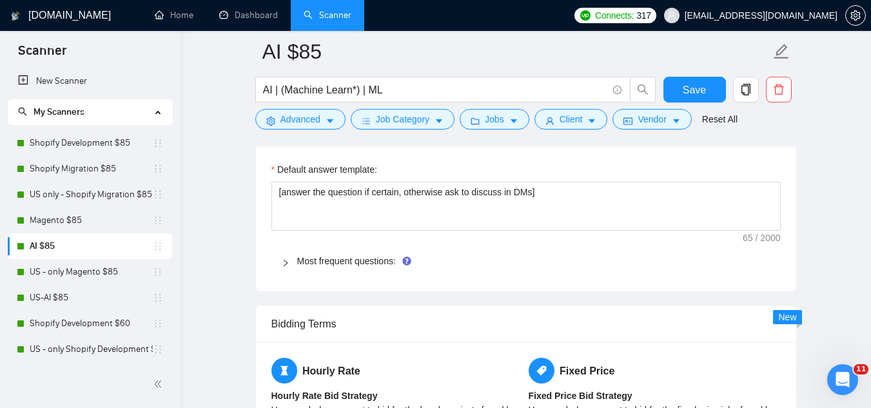
scroll to position [1869, 0]
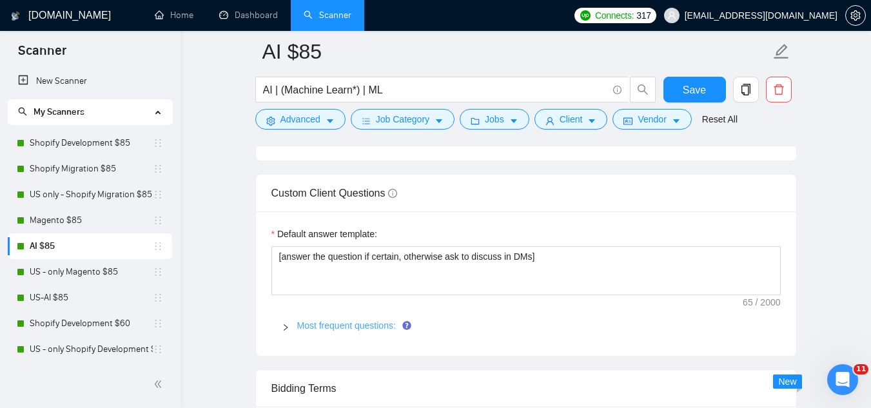
click at [352, 329] on link "Most frequent questions:" at bounding box center [346, 325] width 99 height 10
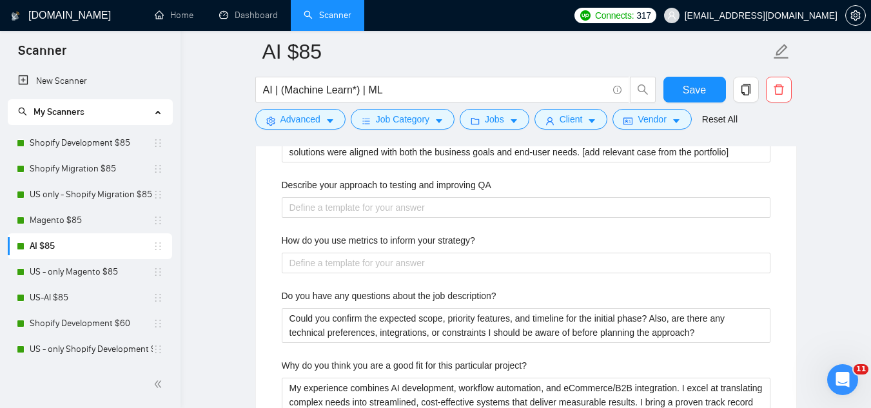
scroll to position [2642, 0]
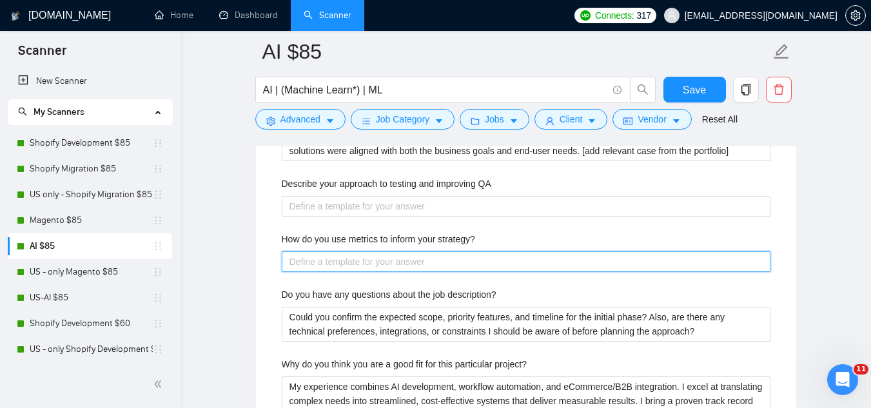
click at [374, 260] on strategy\? "How do you use metrics to inform your strategy?" at bounding box center [526, 261] width 488 height 21
paste strategy\? "I define KPIs early—conversion rates, response time, retention, or cost savings…"
type strategy\? "I define KPIs early—conversion rates, response time, retention, or cost savings…"
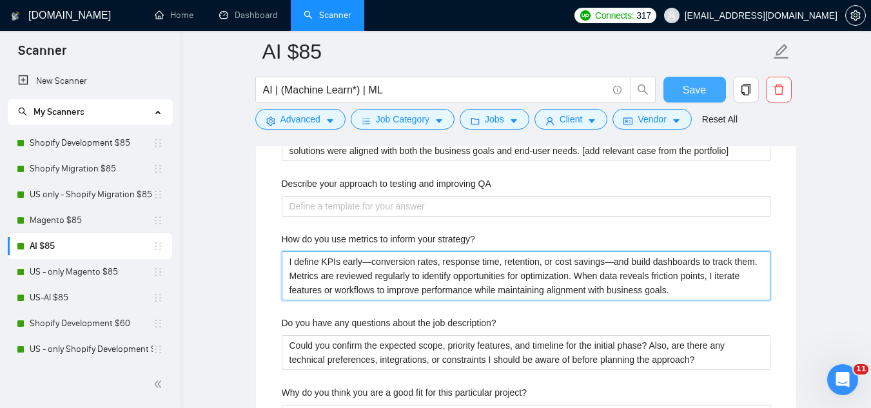
type strategy\? "I define KPIs early—conversion rates, response time, retention, or cost savings…"
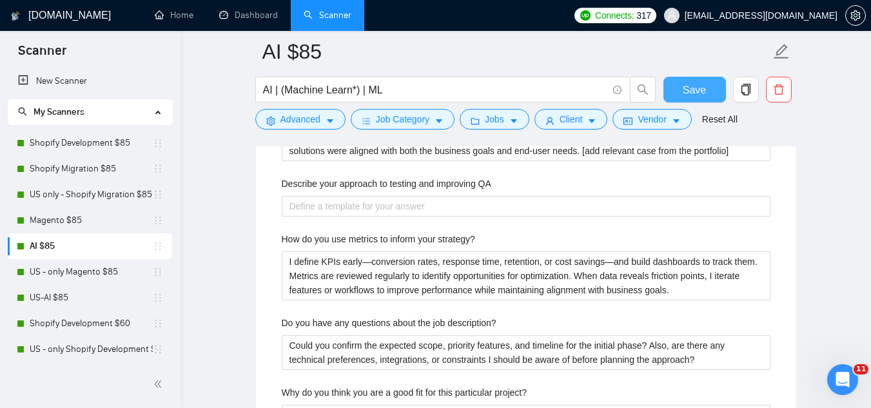
click at [684, 98] on button "Save" at bounding box center [694, 90] width 63 height 26
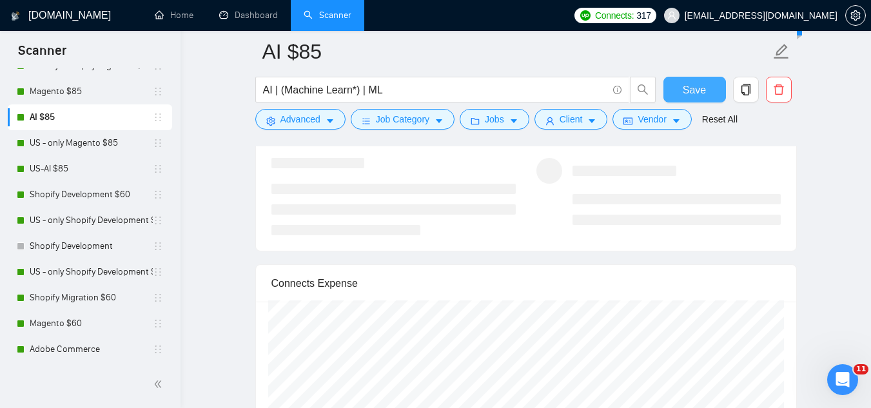
scroll to position [322, 0]
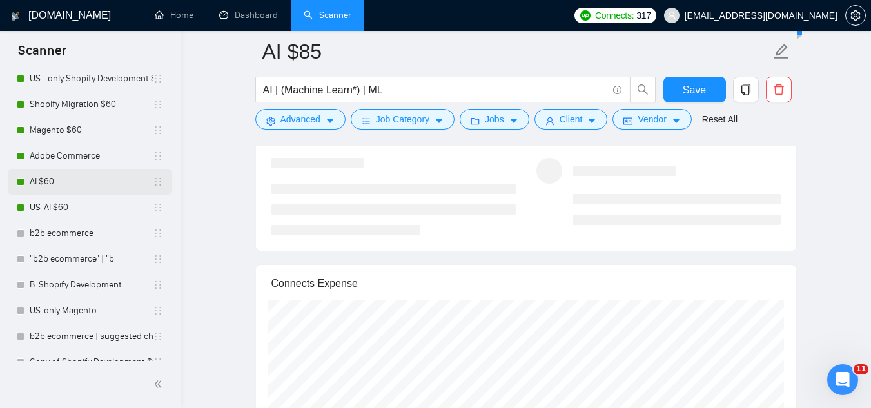
click at [74, 185] on link "AI $60" at bounding box center [91, 182] width 123 height 26
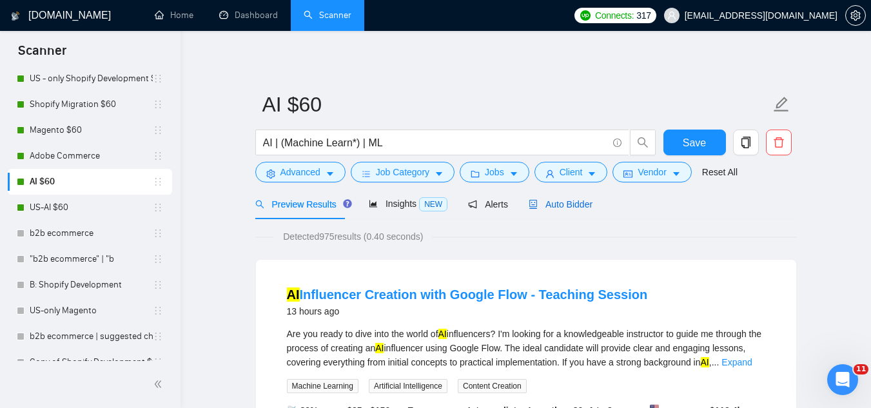
click at [544, 209] on span "Auto Bidder" at bounding box center [560, 204] width 64 height 10
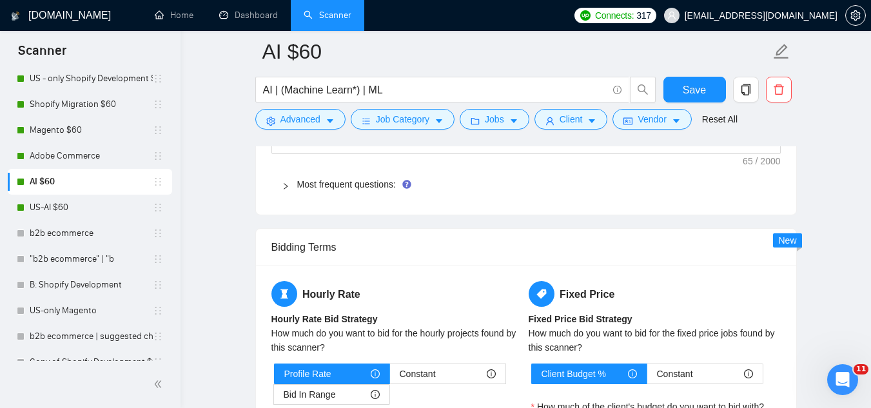
scroll to position [1933, 0]
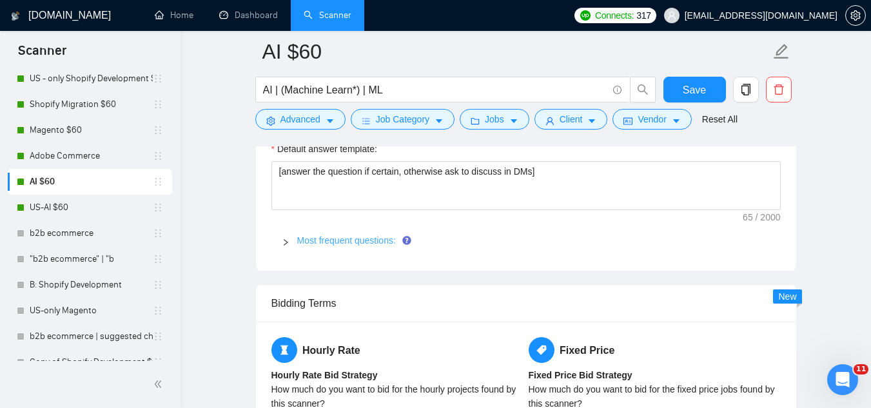
click at [348, 238] on link "Most frequent questions:" at bounding box center [346, 240] width 99 height 10
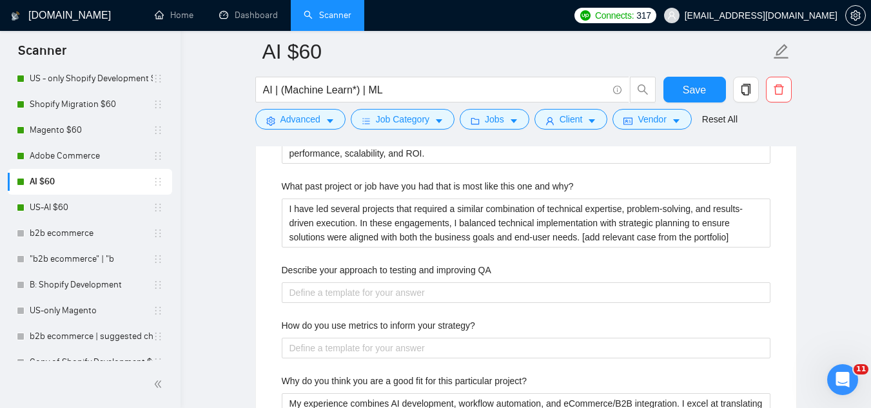
scroll to position [2706, 0]
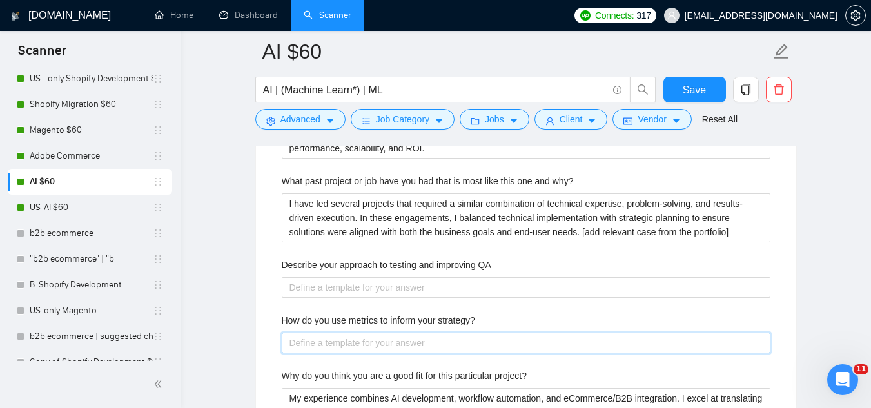
click at [371, 343] on strategy\? "How do you use metrics to inform your strategy?" at bounding box center [526, 342] width 488 height 21
paste strategy\? "I define KPIs early—conversion rates, response time, retention, or cost savings…"
type strategy\? "I define KPIs early—conversion rates, response time, retention, or cost savings…"
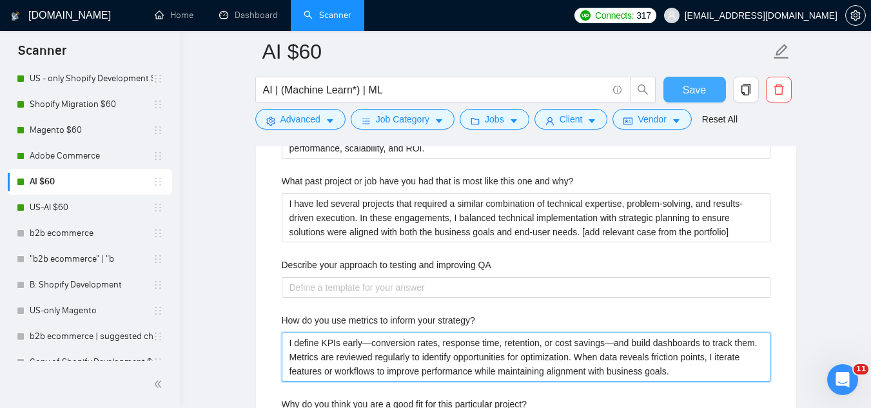
type strategy\? "I define KPIs early—conversion rates, response time, retention, or cost savings…"
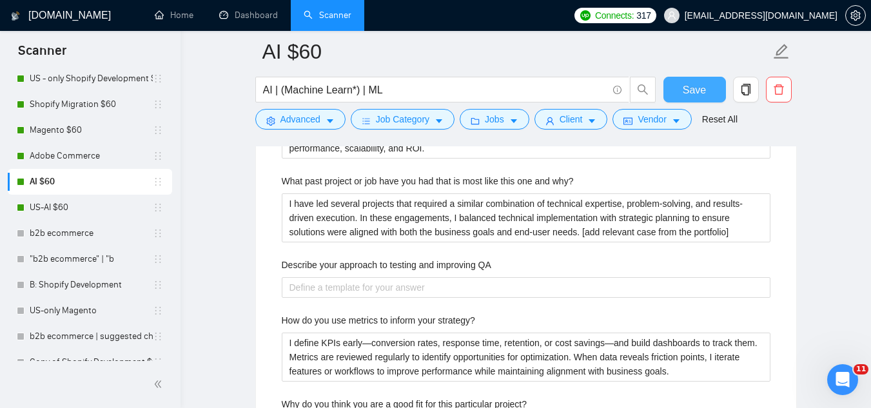
click at [686, 90] on span "Save" at bounding box center [693, 90] width 23 height 16
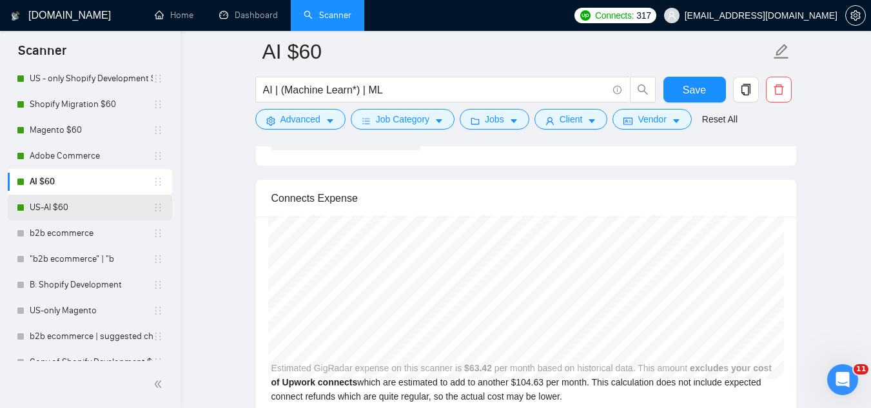
click at [26, 211] on div "US-AI $60" at bounding box center [90, 208] width 146 height 26
click at [33, 212] on link "US-AI $60" at bounding box center [91, 208] width 123 height 26
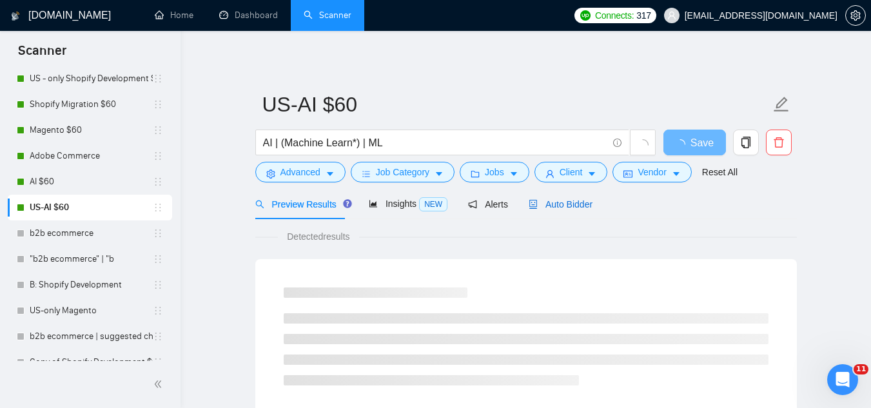
click at [546, 207] on span "Auto Bidder" at bounding box center [560, 204] width 64 height 10
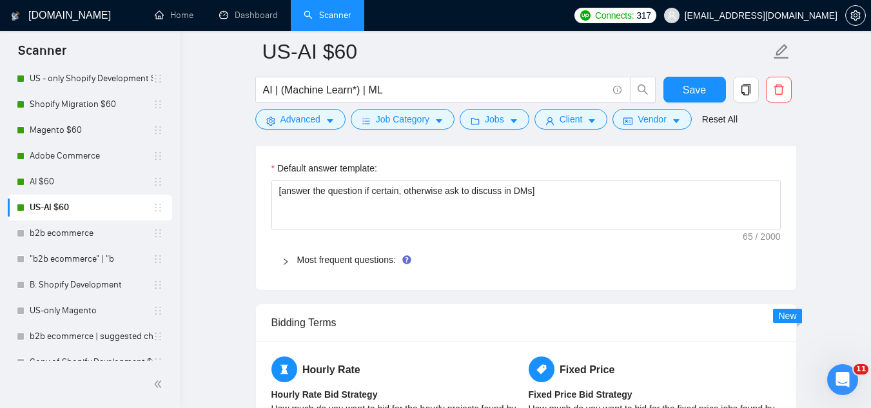
scroll to position [1998, 0]
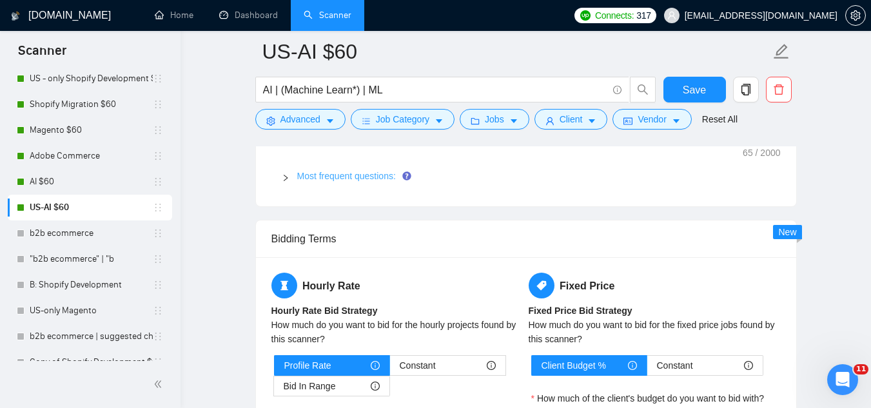
click at [372, 177] on link "Most frequent questions:" at bounding box center [346, 176] width 99 height 10
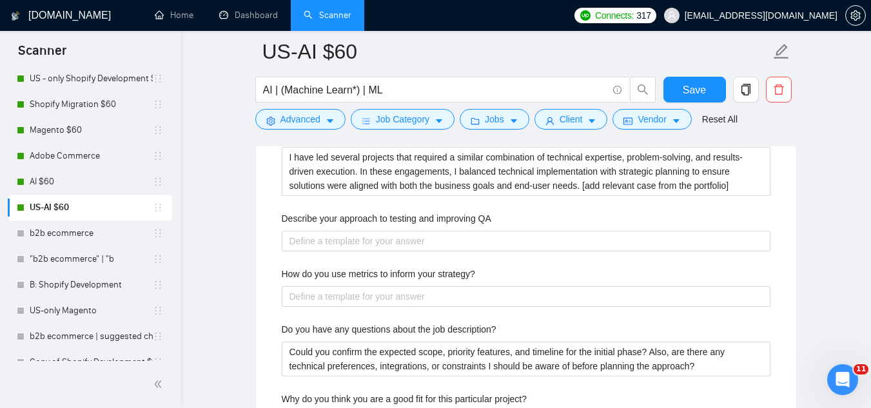
scroll to position [2706, 0]
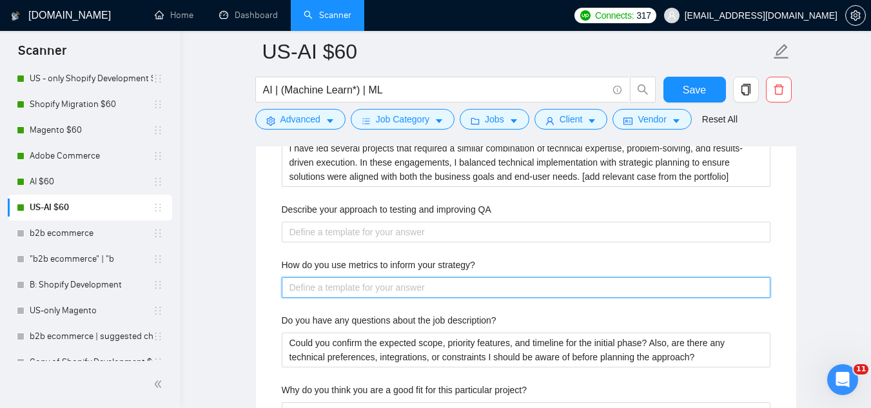
click at [430, 286] on strategy\? "How do you use metrics to inform your strategy?" at bounding box center [526, 287] width 488 height 21
paste strategy\? "I define KPIs early—conversion rates, response time, retention, or cost savings…"
type strategy\? "I define KPIs early—conversion rates, response time, retention, or cost savings…"
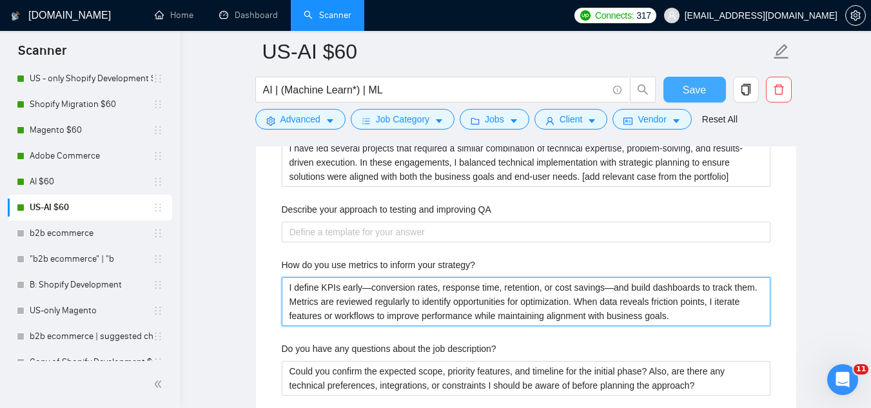
type strategy\? "I define KPIs early—conversion rates, response time, retention, or cost savings…"
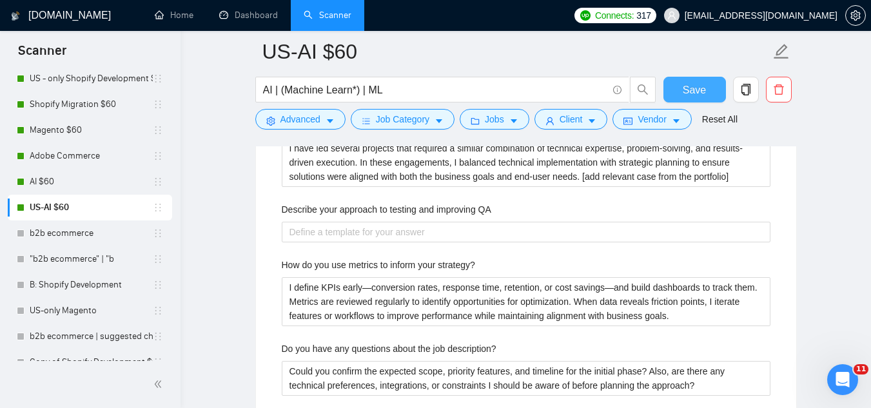
click at [686, 88] on span "Save" at bounding box center [693, 90] width 23 height 16
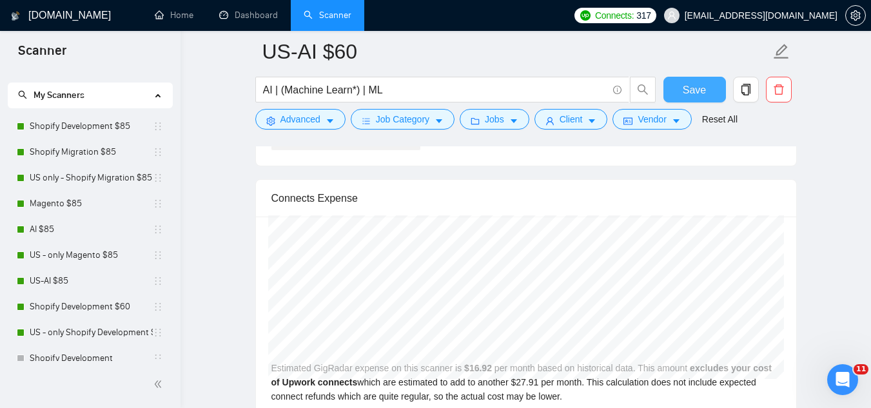
scroll to position [0, 0]
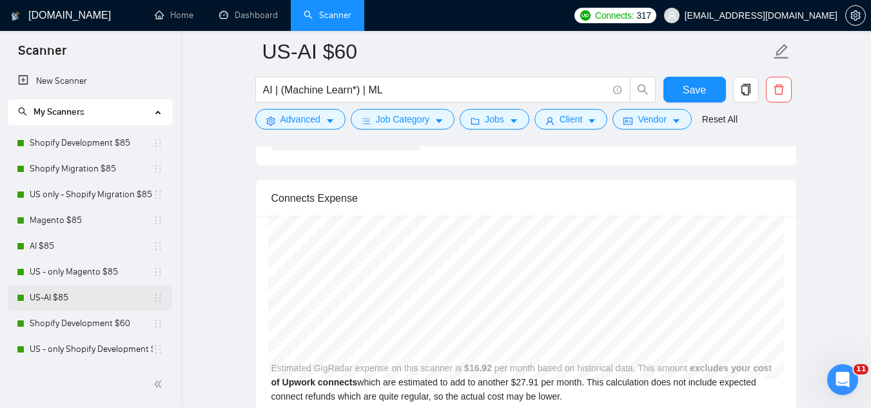
click at [78, 297] on link "US-AI $85" at bounding box center [91, 298] width 123 height 26
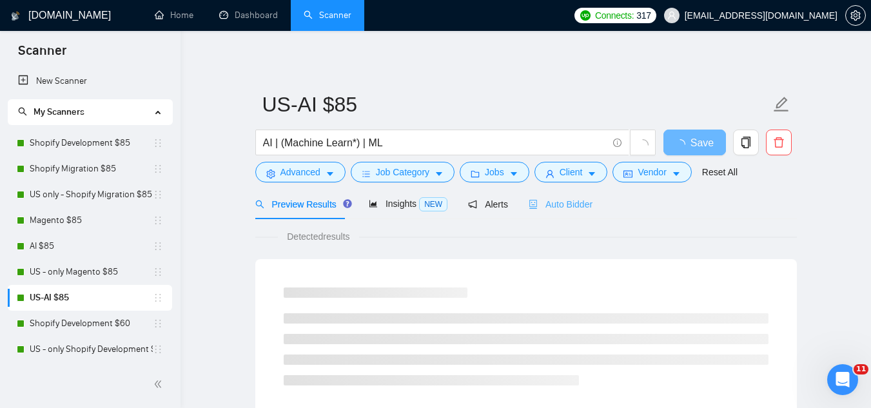
click at [544, 215] on div "Auto Bidder" at bounding box center [560, 204] width 64 height 30
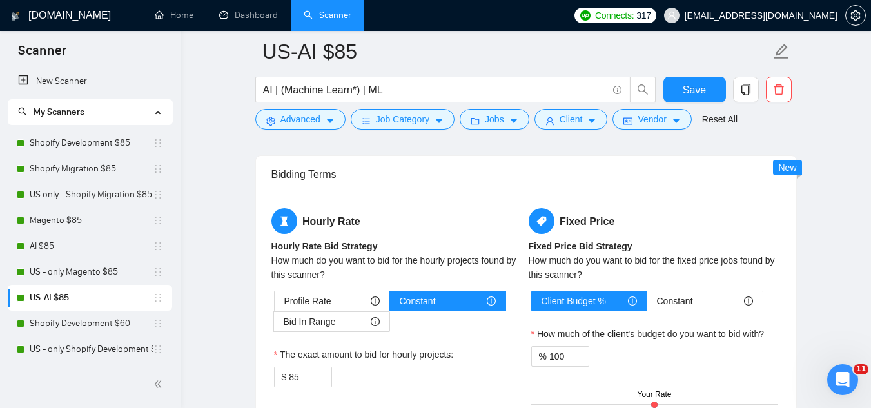
scroll to position [1933, 0]
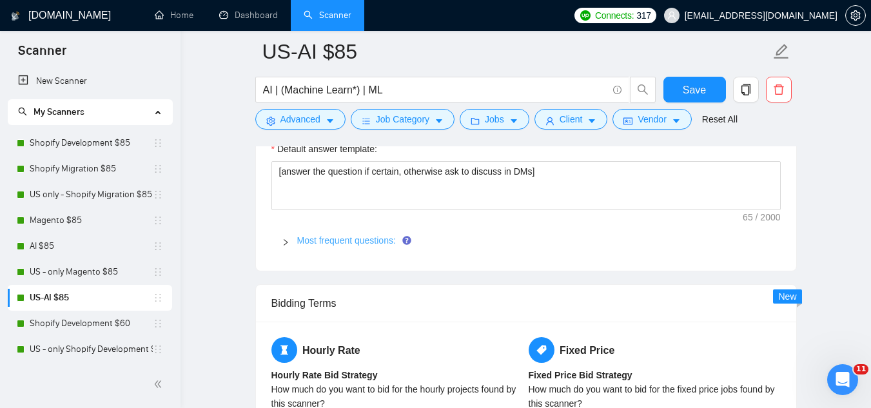
click at [347, 244] on link "Most frequent questions:" at bounding box center [346, 240] width 99 height 10
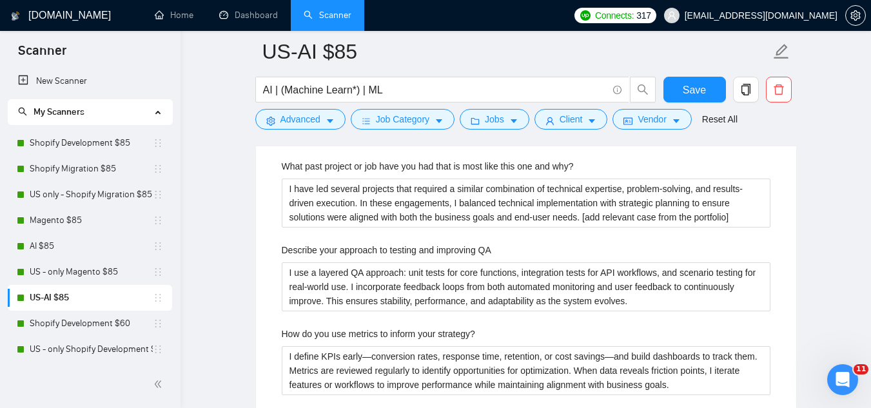
scroll to position [2577, 0]
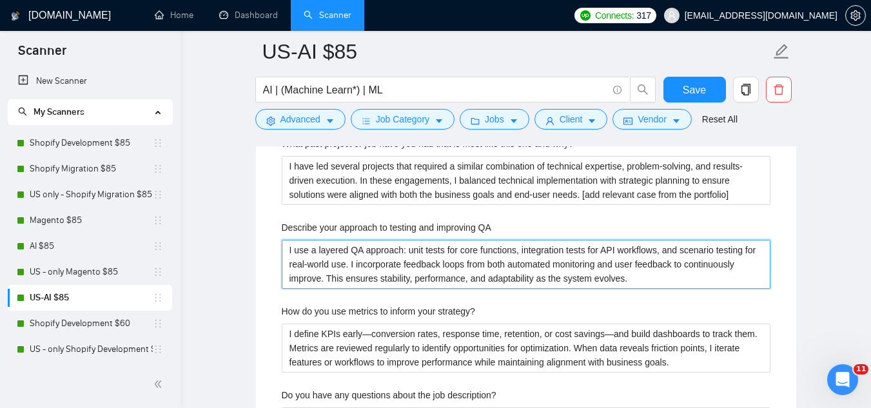
click at [351, 254] on QA "I use a layered QA approach: unit tests for core functions, integration tests f…" at bounding box center [526, 264] width 488 height 49
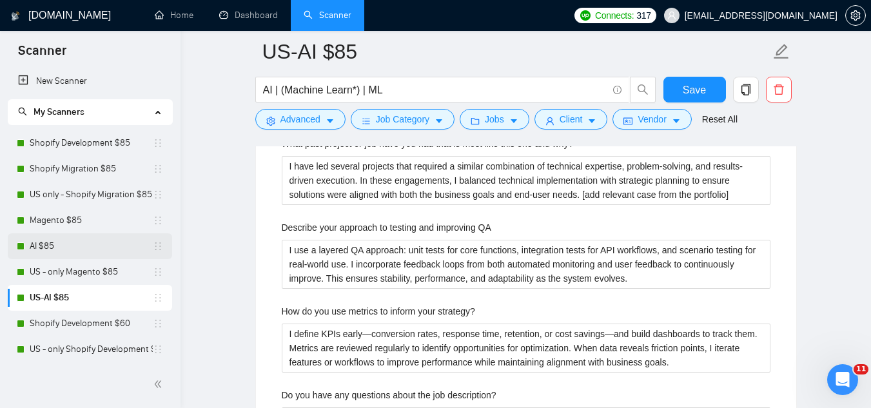
click at [120, 242] on link "AI $85" at bounding box center [91, 246] width 123 height 26
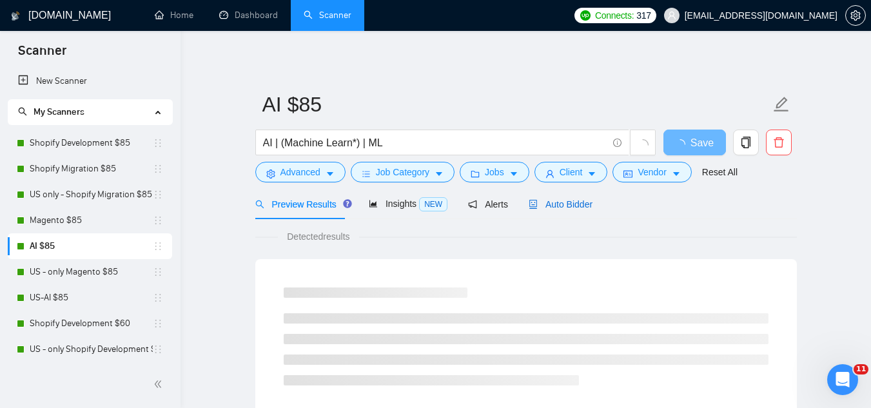
click at [547, 206] on span "Auto Bidder" at bounding box center [560, 204] width 64 height 10
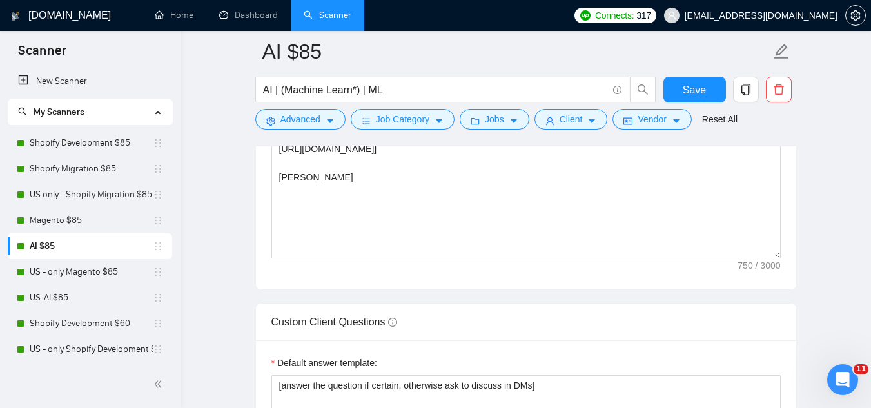
scroll to position [1933, 0]
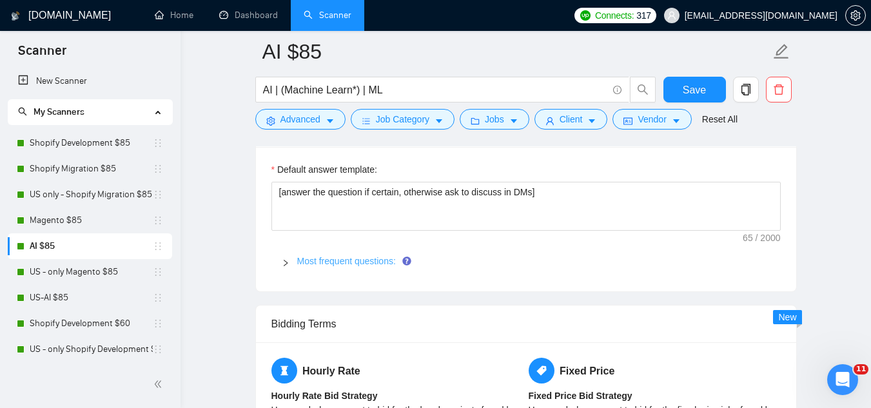
click at [369, 258] on link "Most frequent questions:" at bounding box center [346, 261] width 99 height 10
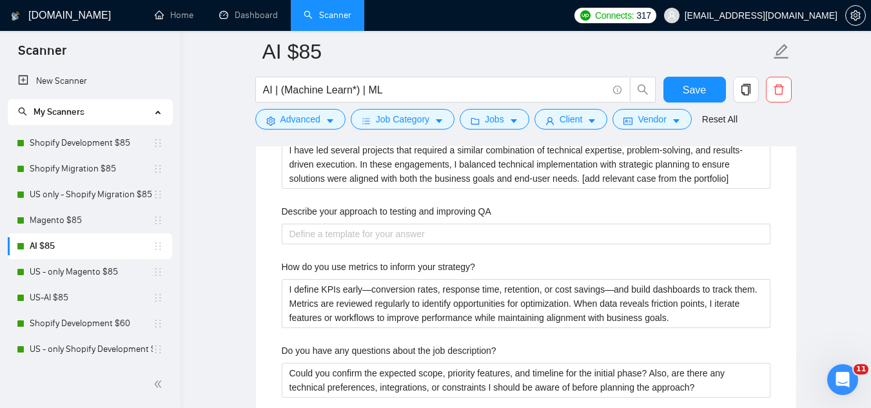
scroll to position [2642, 0]
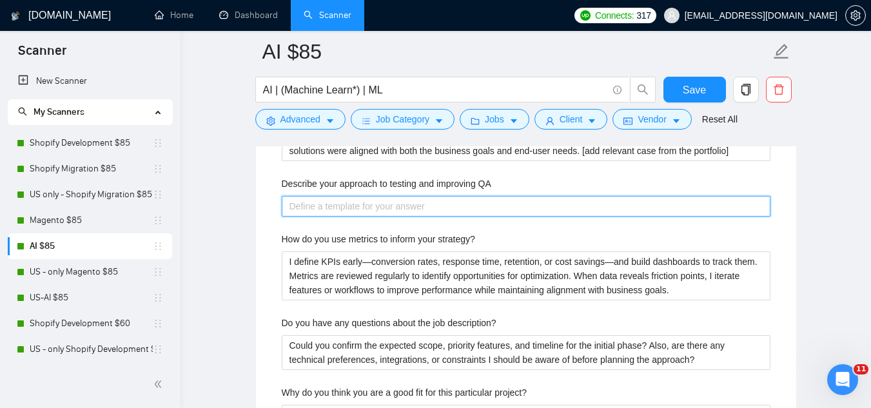
click at [470, 207] on QA "Describe your approach to testing and improving QA" at bounding box center [526, 206] width 488 height 21
paste QA "I use a layered QA approach: unit tests for core functions, integration tests f…"
type QA "I use a layered QA approach: unit tests for core functions, integration tests f…"
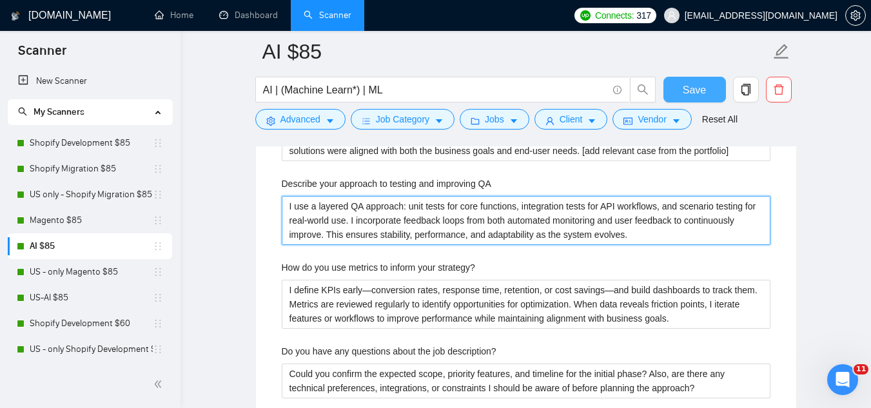
type QA "I use a layered QA approach: unit tests for core functions, integration tests f…"
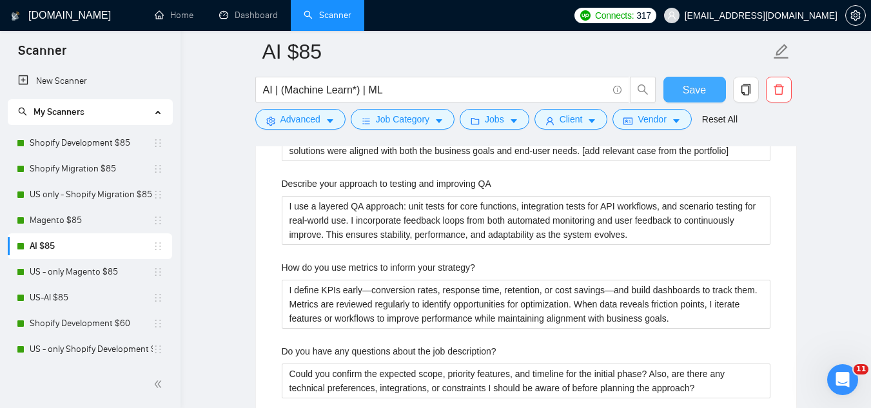
click at [684, 91] on span "Save" at bounding box center [693, 90] width 23 height 16
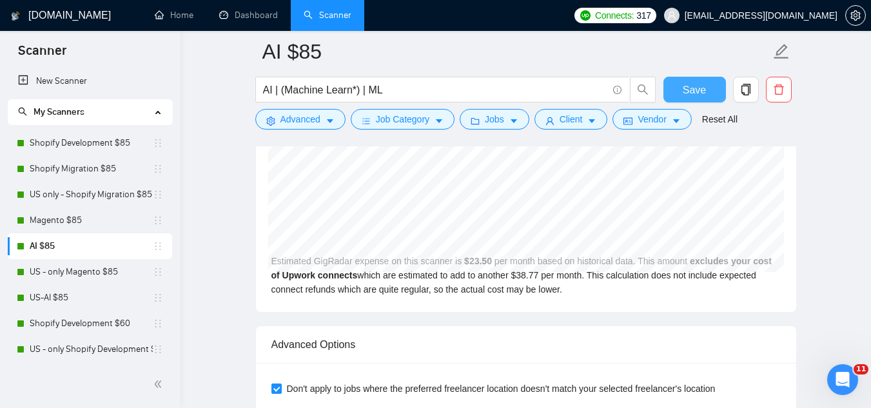
scroll to position [258, 0]
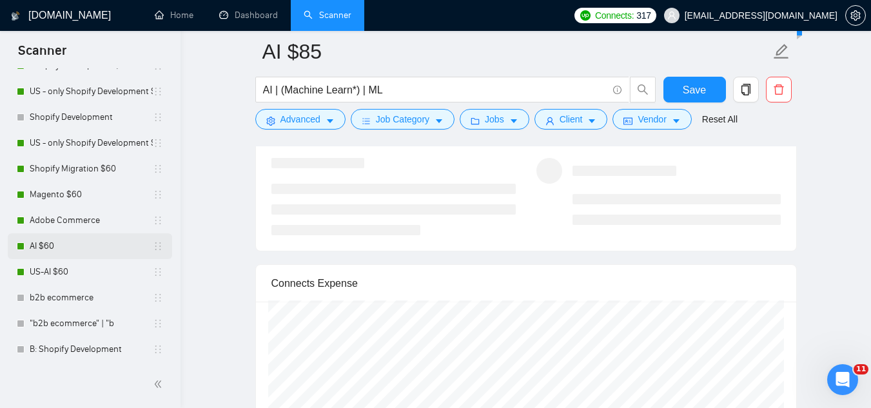
click at [88, 251] on link "AI $60" at bounding box center [91, 246] width 123 height 26
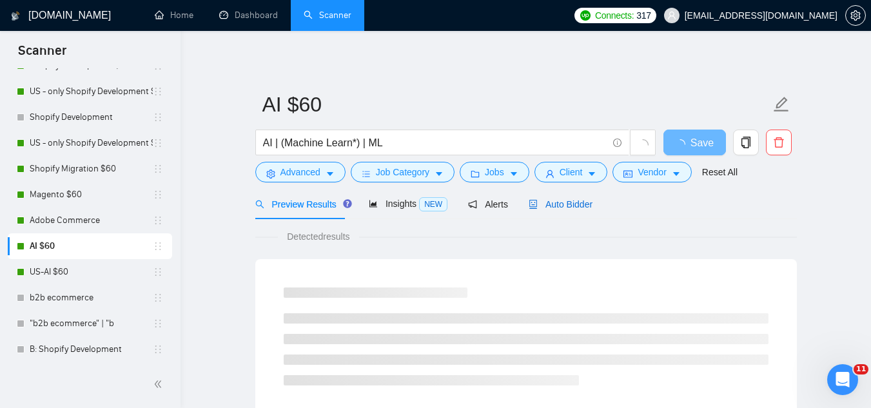
click at [569, 205] on span "Auto Bidder" at bounding box center [560, 204] width 64 height 10
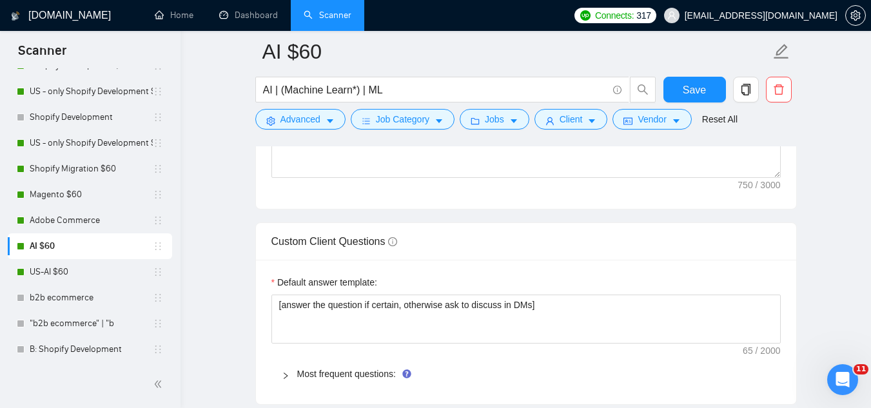
scroll to position [1933, 0]
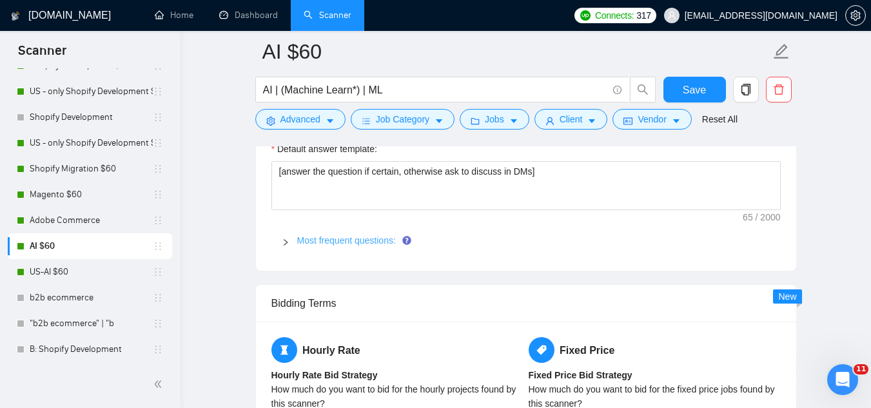
click at [348, 242] on link "Most frequent questions:" at bounding box center [346, 240] width 99 height 10
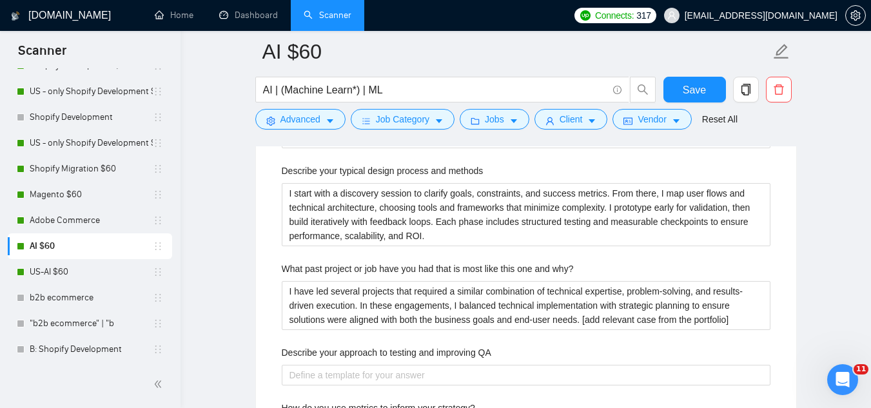
scroll to position [2642, 0]
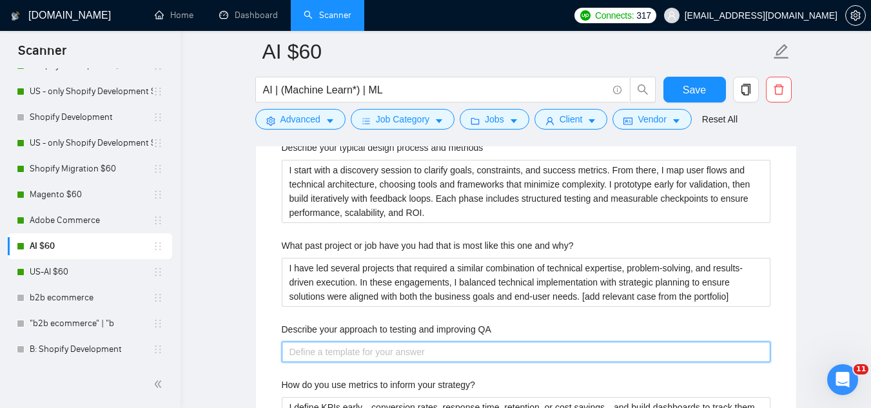
click at [419, 351] on QA "Describe your approach to testing and improving QA" at bounding box center [526, 352] width 488 height 21
paste QA "I use a layered QA approach: unit tests for core functions, integration tests f…"
type QA "I use a layered QA approach: unit tests for core functions, integration tests f…"
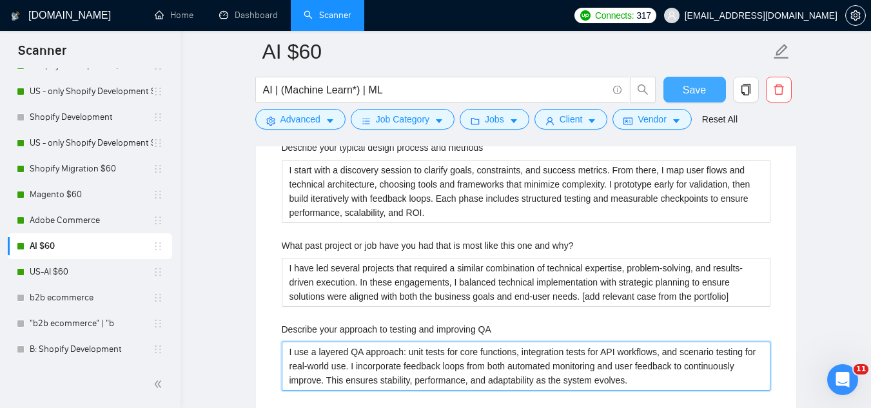
type QA "I use a layered QA approach: unit tests for core functions, integration tests f…"
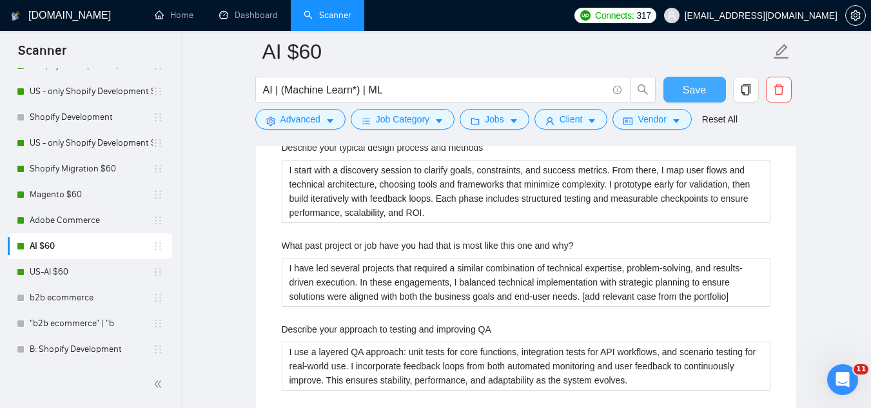
click at [690, 92] on span "Save" at bounding box center [693, 90] width 23 height 16
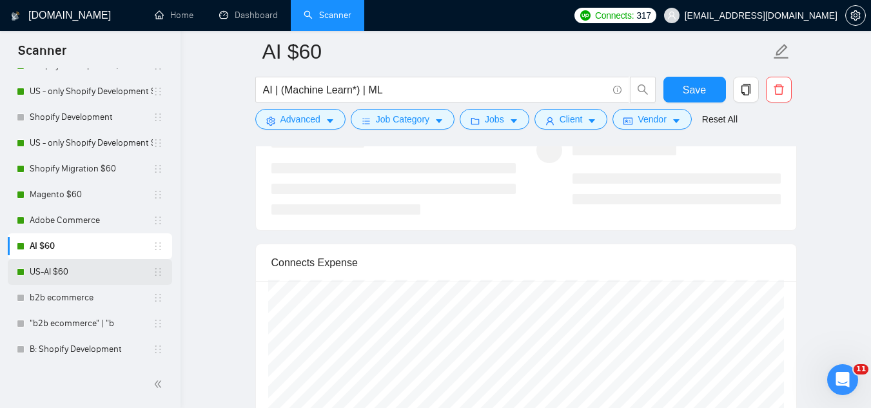
click at [82, 271] on link "US-AI $60" at bounding box center [91, 272] width 123 height 26
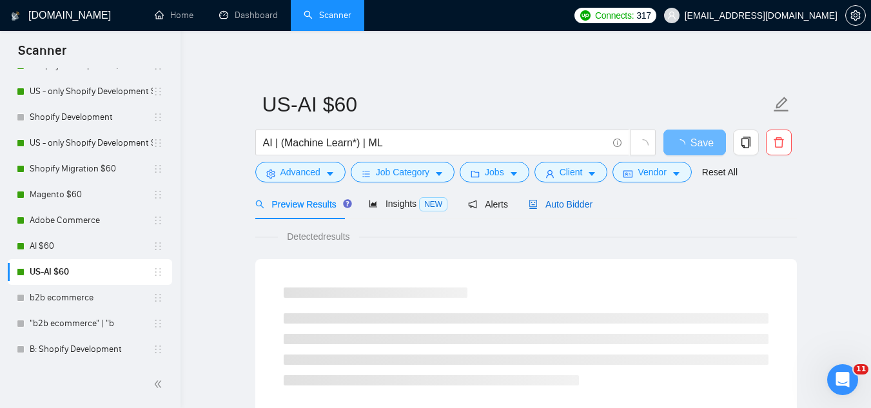
click at [560, 208] on span "Auto Bidder" at bounding box center [560, 204] width 64 height 10
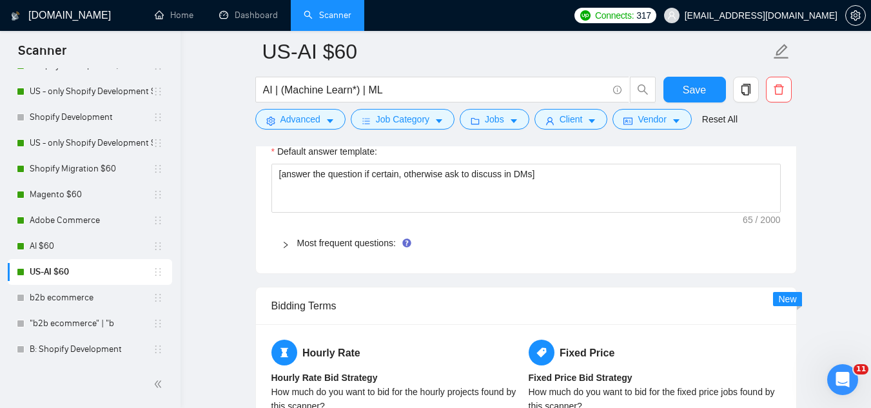
scroll to position [1933, 0]
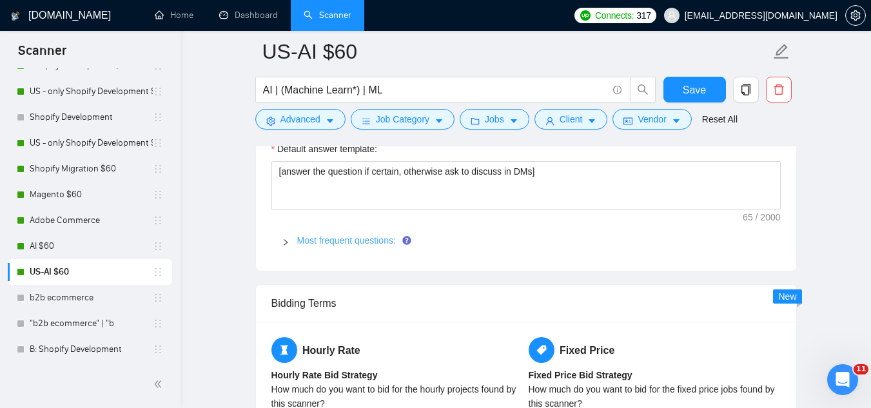
click at [365, 241] on link "Most frequent questions:" at bounding box center [346, 240] width 99 height 10
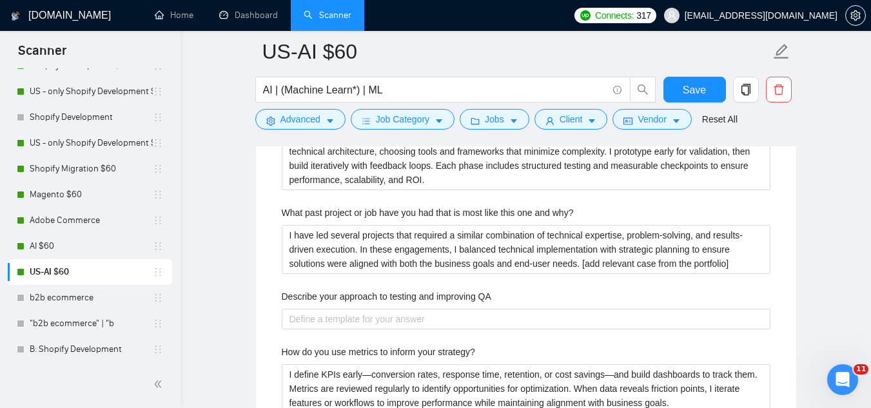
scroll to position [2642, 0]
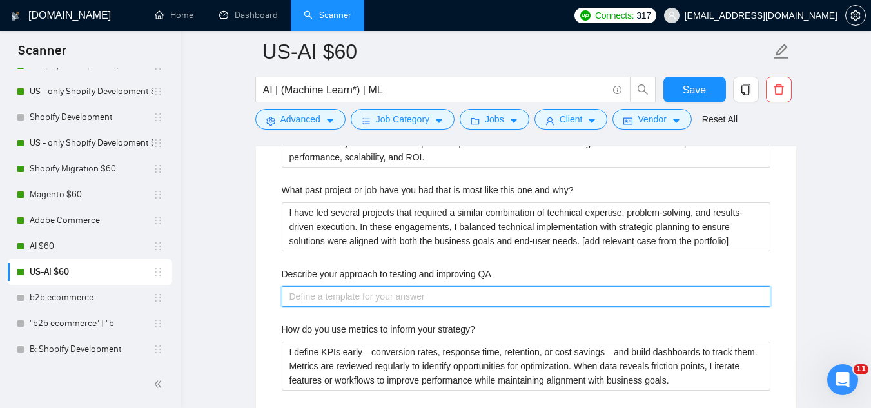
click at [481, 297] on QA "Describe your approach to testing and improving QA" at bounding box center [526, 296] width 488 height 21
paste QA "I use a layered QA approach: unit tests for core functions, integration tests f…"
type QA "I use a layered QA approach: unit tests for core functions, integration tests f…"
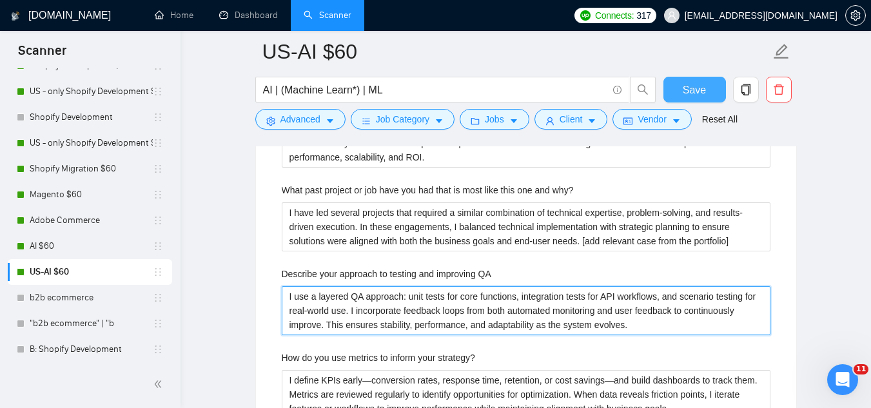
type QA "I use a layered QA approach: unit tests for core functions, integration tests f…"
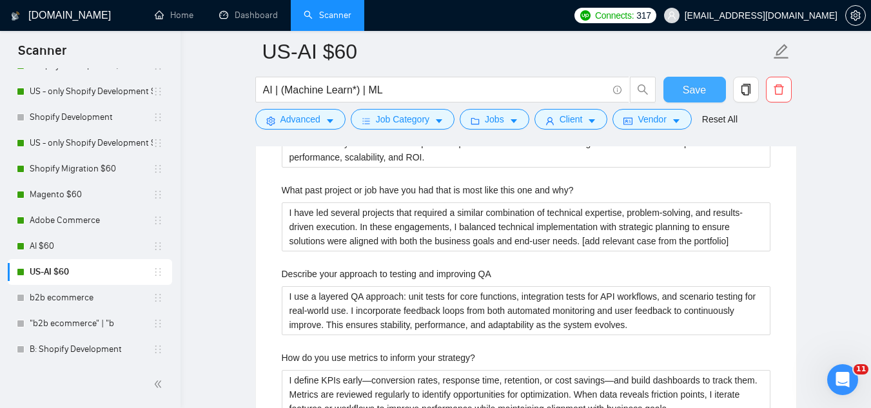
click at [686, 98] on button "Save" at bounding box center [694, 90] width 63 height 26
